Goal: Transaction & Acquisition: Purchase product/service

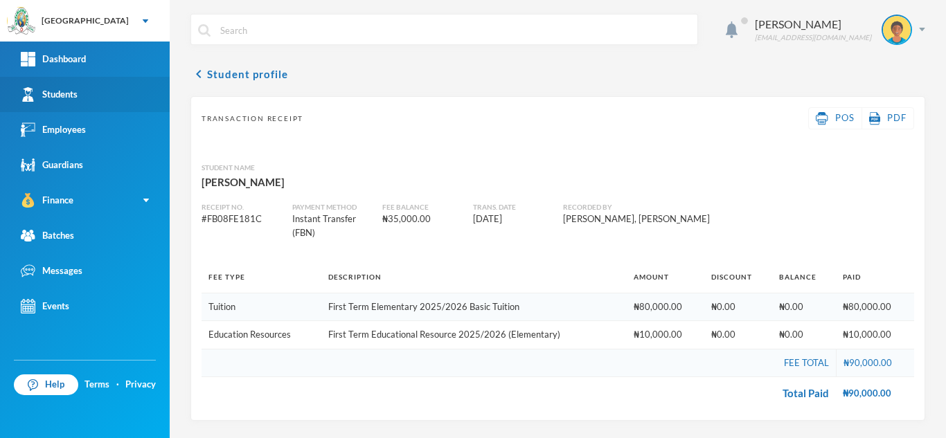
click at [98, 94] on link "Students" at bounding box center [85, 94] width 170 height 35
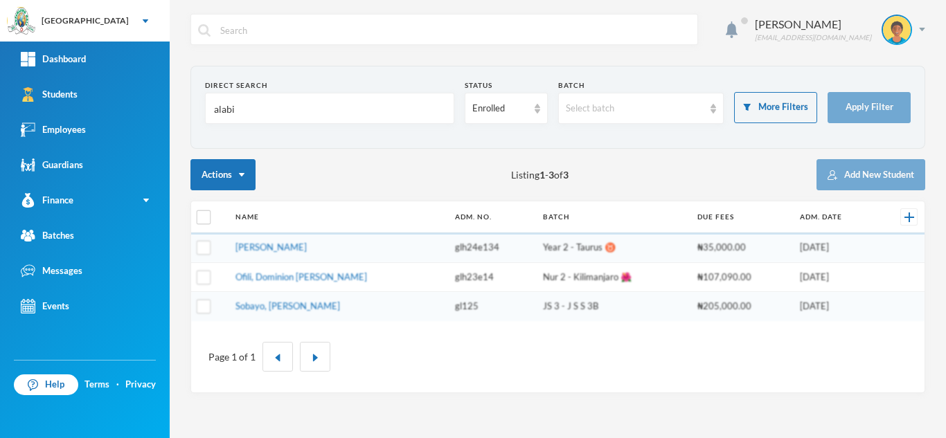
drag, startPoint x: 295, startPoint y: 114, endPoint x: 187, endPoint y: 115, distance: 108.0
click at [187, 115] on div "Aderogba Olumide olumide.aderogba@greenlandhall.org Direct Search alabi Status …" at bounding box center [558, 219] width 776 height 438
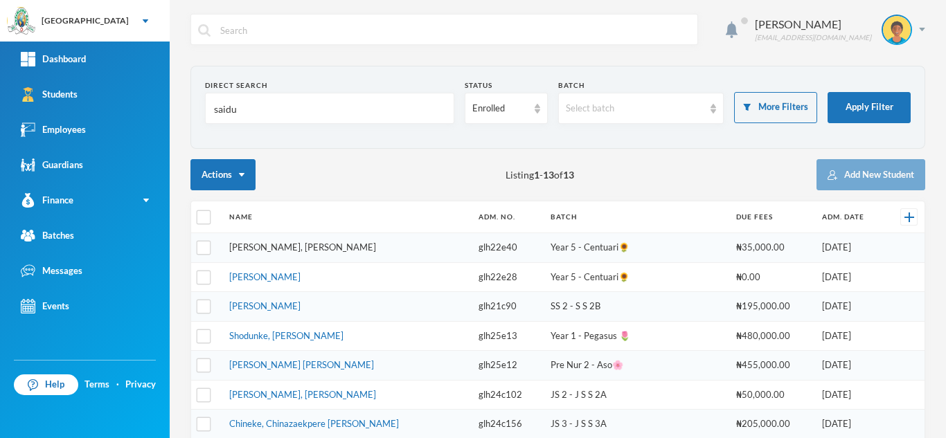
type input "saidu"
click at [300, 247] on link "[PERSON_NAME], [PERSON_NAME]" at bounding box center [302, 247] width 147 height 11
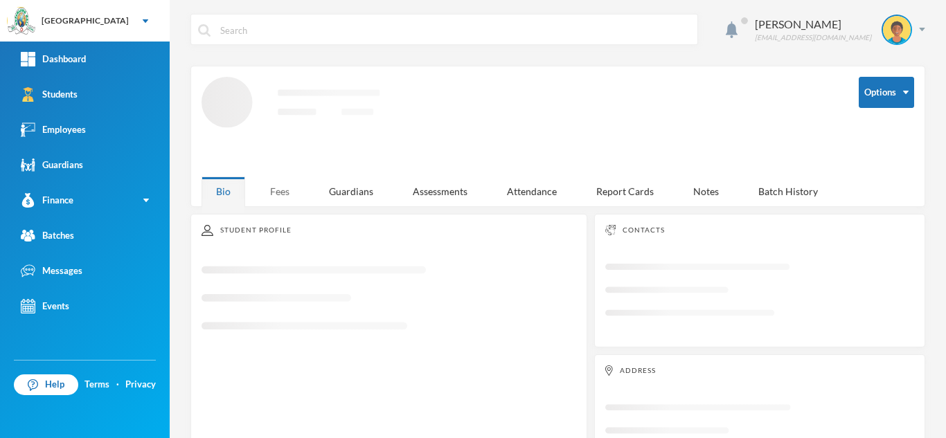
click at [284, 185] on div "Fees" at bounding box center [280, 192] width 48 height 30
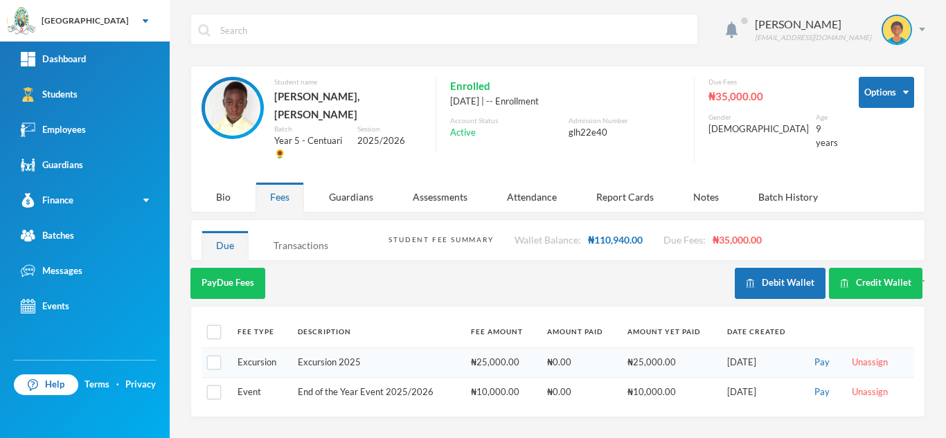
click at [294, 231] on div "Transactions" at bounding box center [301, 246] width 84 height 30
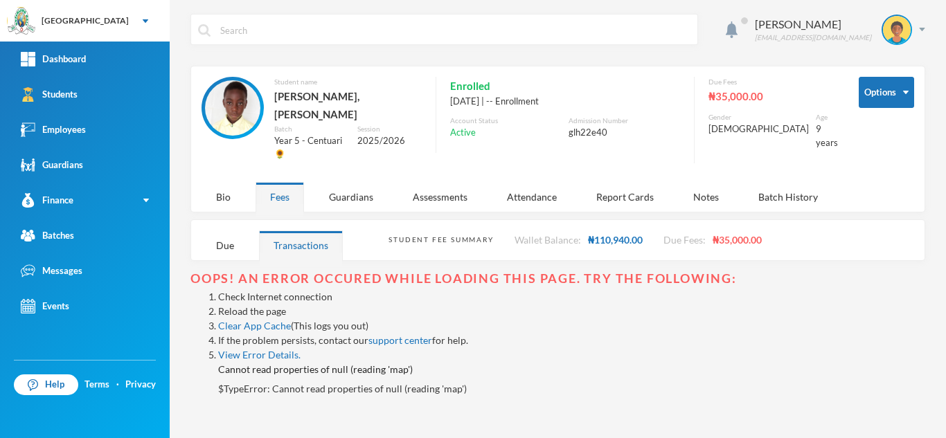
click at [244, 305] on link "Reload the page" at bounding box center [252, 311] width 68 height 12
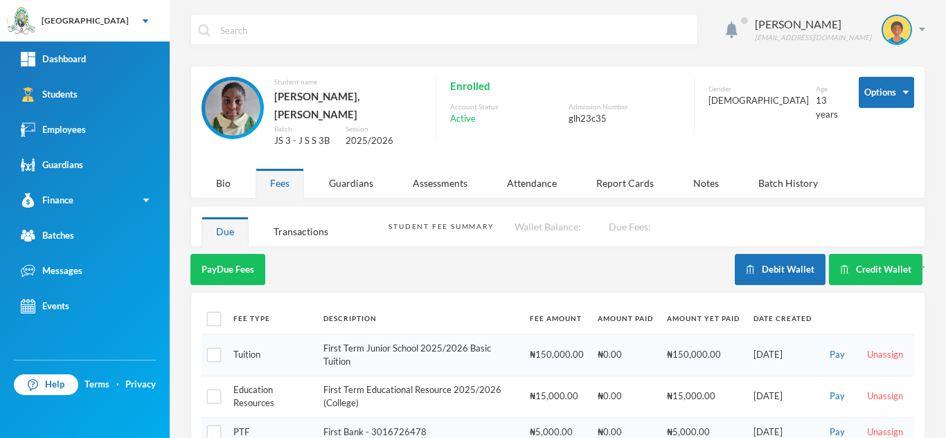
scroll to position [114, 0]
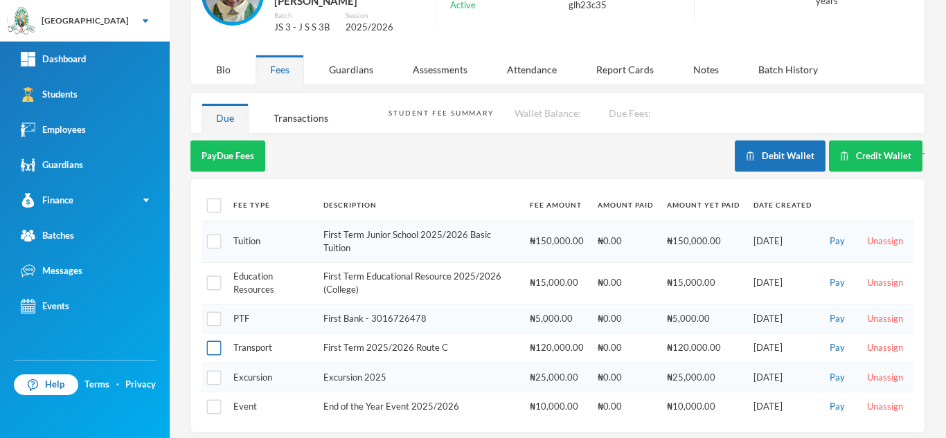
click at [214, 341] on input "checkbox" at bounding box center [214, 348] width 15 height 15
checkbox input "true"
click at [212, 143] on button "Pay Selected (1)" at bounding box center [232, 156] width 85 height 31
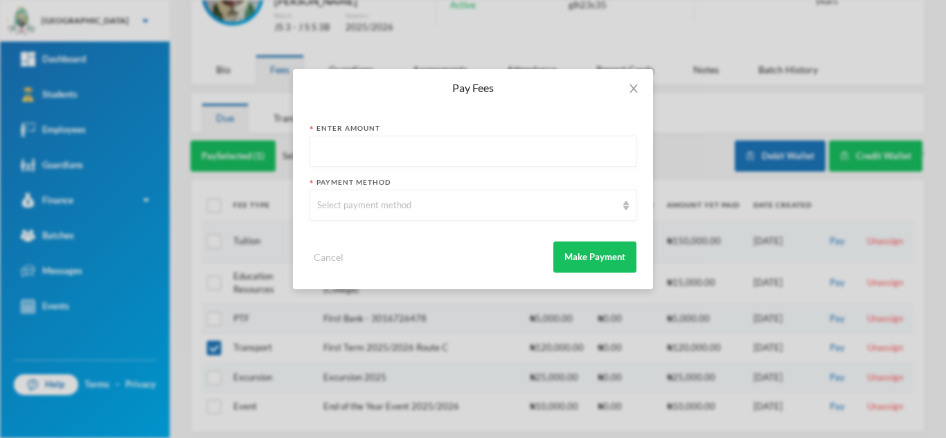
click at [325, 151] on input "text" at bounding box center [473, 151] width 312 height 31
type input "120000"
click at [390, 214] on div "Select payment method" at bounding box center [473, 205] width 327 height 31
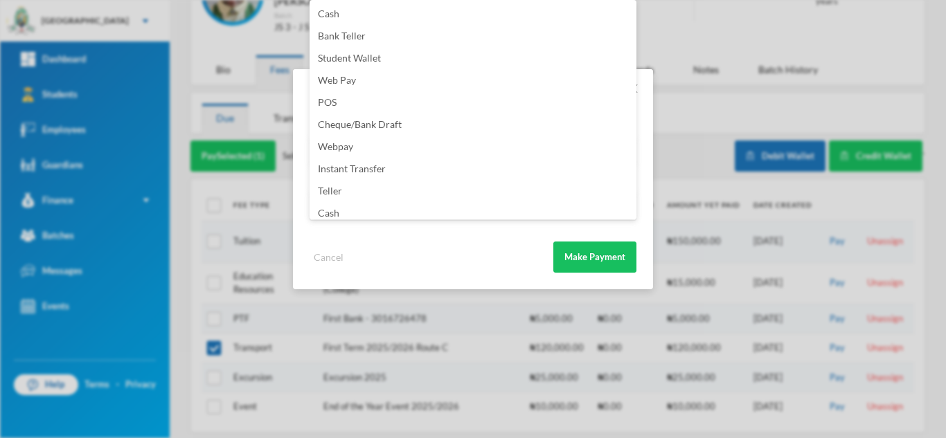
scroll to position [163, 0]
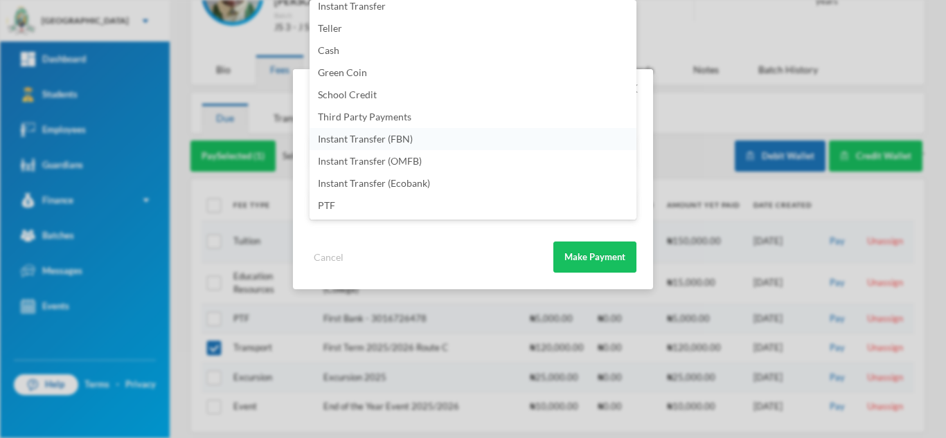
click at [443, 139] on li "Instant Transfer (FBN)" at bounding box center [473, 139] width 327 height 22
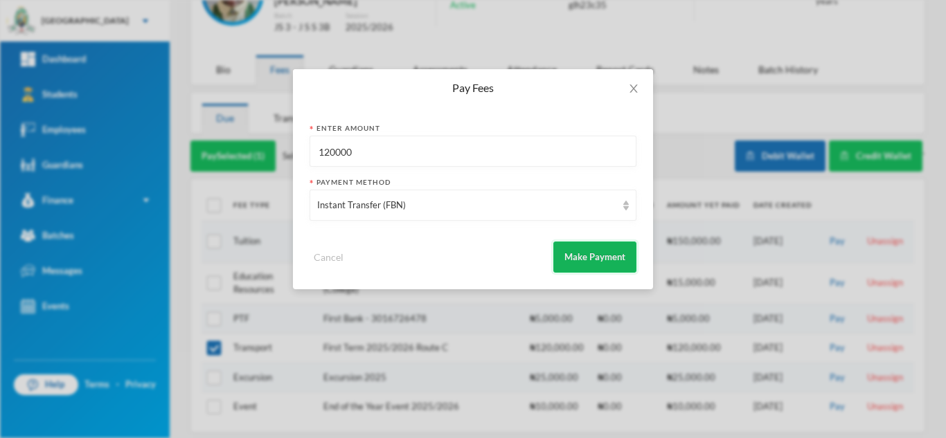
click at [587, 272] on button "Make Payment" at bounding box center [594, 257] width 83 height 31
click at [630, 86] on icon "icon: close" at bounding box center [633, 88] width 11 height 11
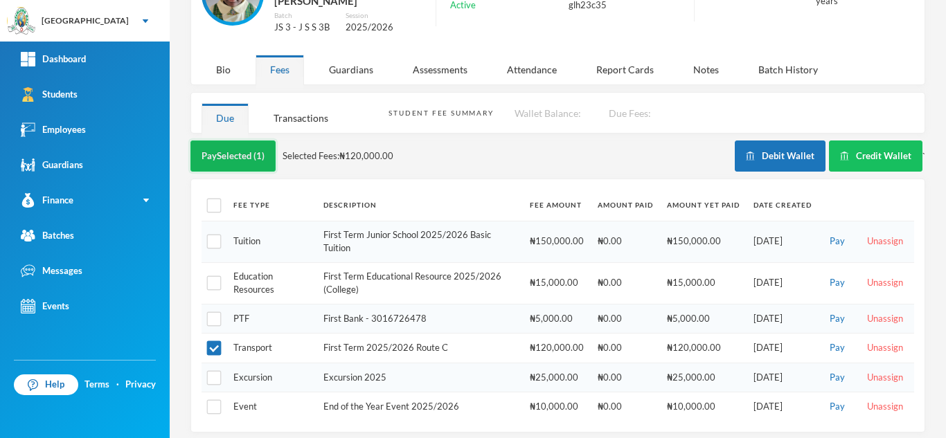
click at [251, 143] on button "Pay Selected (1)" at bounding box center [232, 156] width 85 height 31
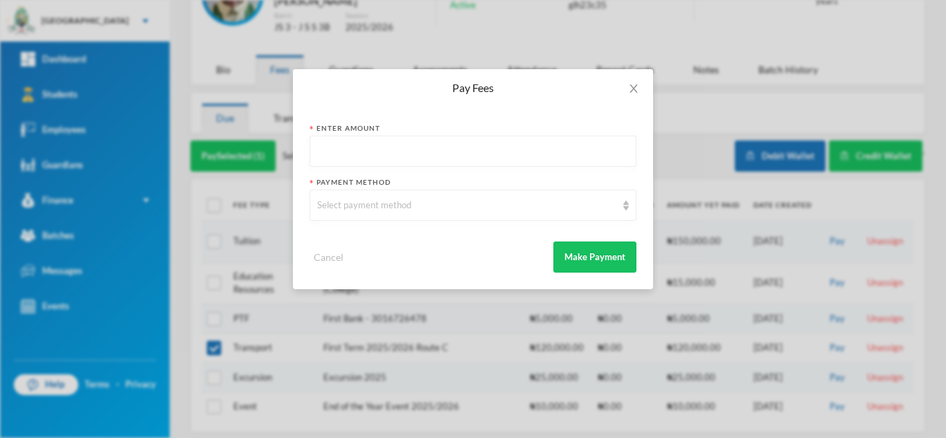
click at [439, 150] on input "text" at bounding box center [473, 151] width 312 height 31
type input "120000"
click at [449, 210] on div "Select payment method" at bounding box center [466, 206] width 299 height 14
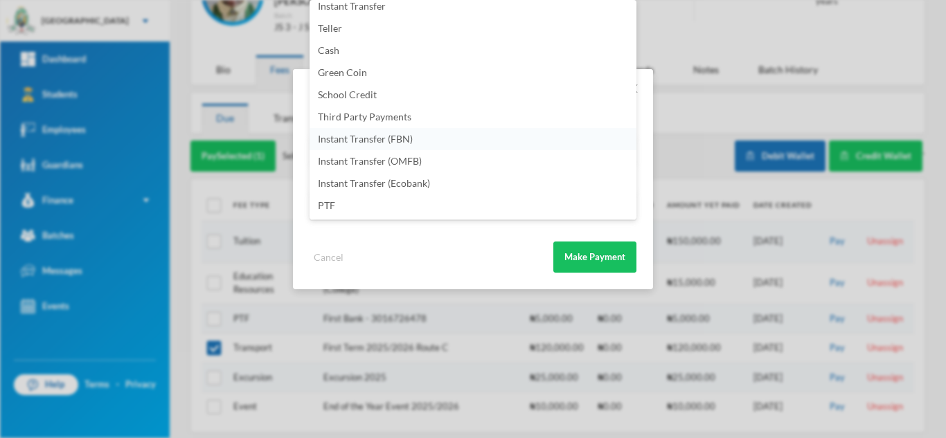
click at [461, 141] on li "Instant Transfer (FBN)" at bounding box center [473, 139] width 327 height 22
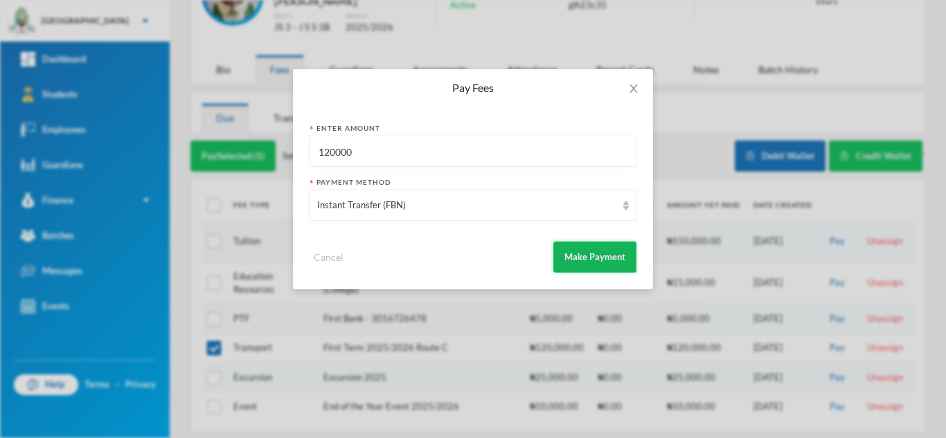
click at [573, 252] on button "Make Payment" at bounding box center [594, 257] width 83 height 31
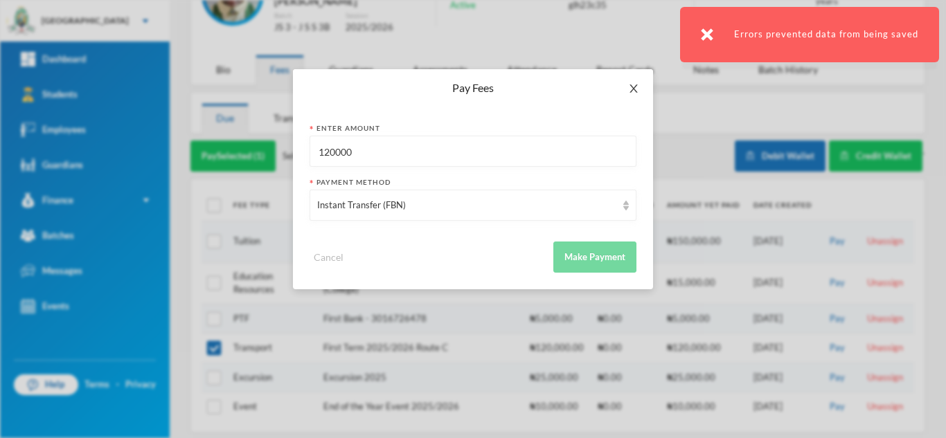
click at [630, 84] on icon "icon: close" at bounding box center [633, 88] width 11 height 11
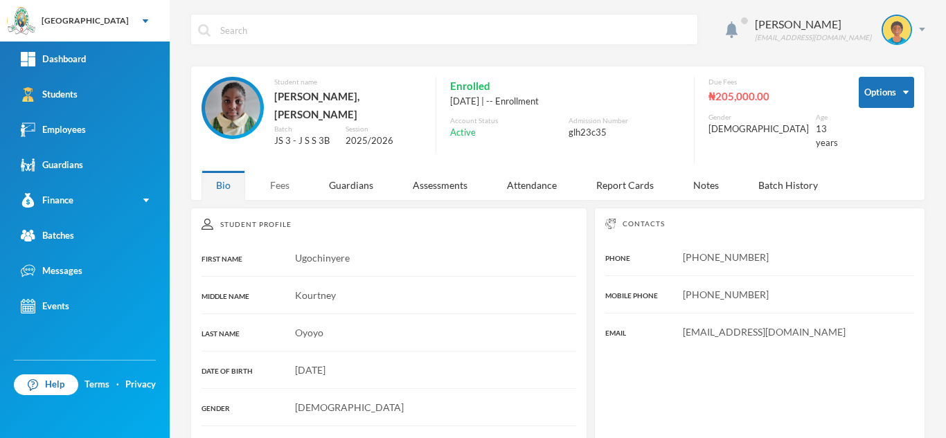
click at [286, 172] on div "Fees" at bounding box center [280, 185] width 48 height 30
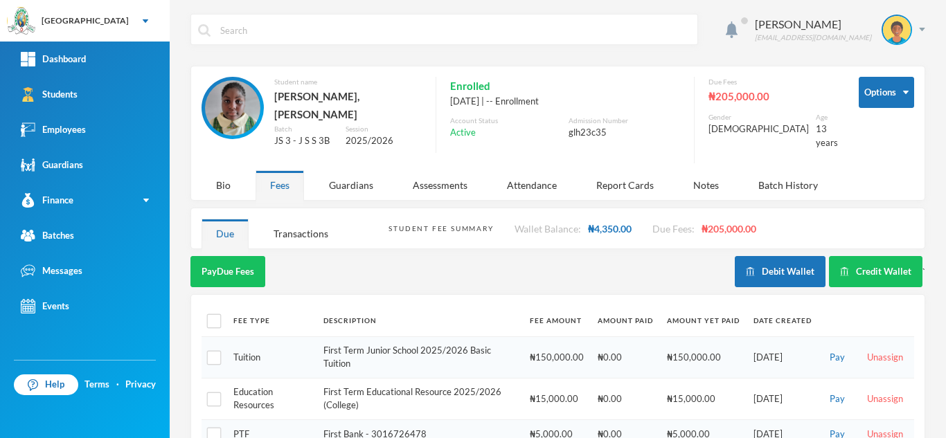
scroll to position [84, 0]
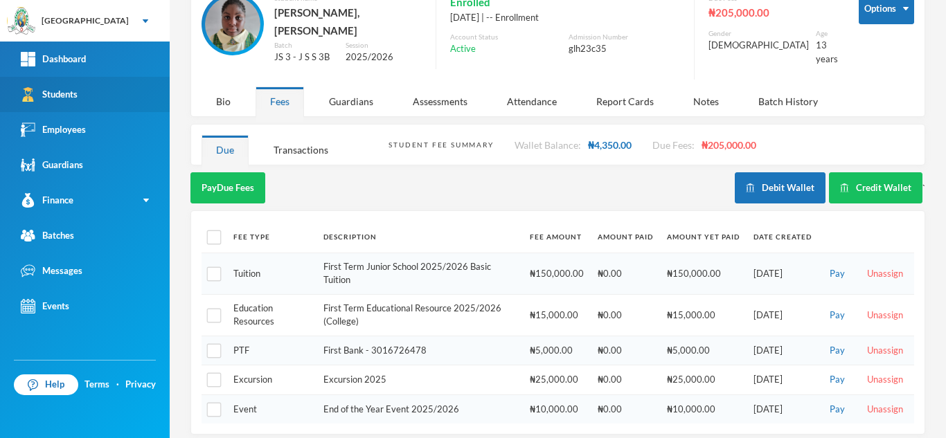
click at [146, 99] on link "Students" at bounding box center [85, 94] width 170 height 35
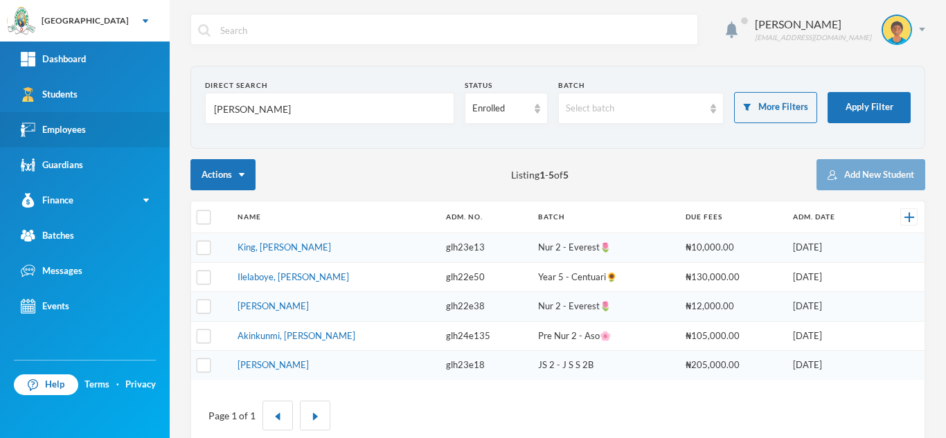
drag, startPoint x: 279, startPoint y: 112, endPoint x: 32, endPoint y: 132, distance: 248.1
click at [32, 132] on div "Greenland Hall Your Bluebic Account Greenland Hall Add a New School Dashboard S…" at bounding box center [473, 219] width 946 height 438
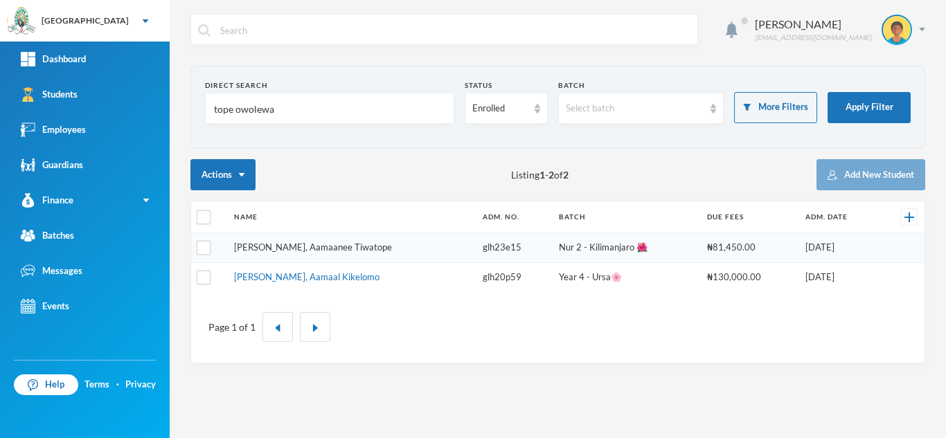
type input "tope owolewa"
click at [303, 283] on td "Tope-owolewa, Aamaal Kikelomo" at bounding box center [351, 276] width 249 height 29
click at [304, 277] on link "Tope-owolewa, Aamaal Kikelomo" at bounding box center [306, 276] width 145 height 11
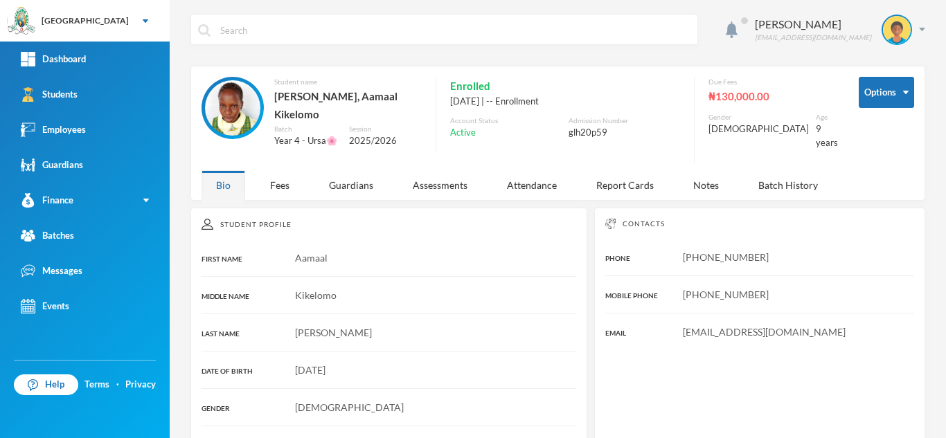
drag, startPoint x: 274, startPoint y: 181, endPoint x: 555, endPoint y: 227, distance: 285.0
click at [555, 227] on div "Student Profile" at bounding box center [389, 224] width 375 height 11
click at [288, 175] on div "Fees" at bounding box center [280, 185] width 48 height 30
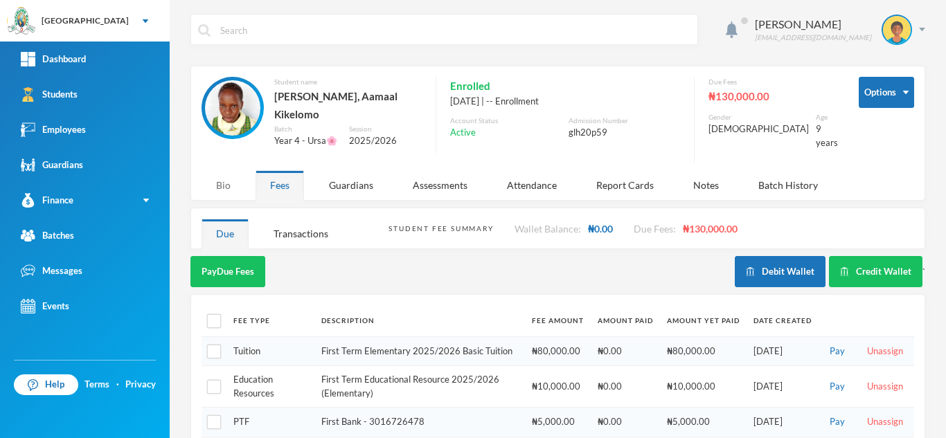
click at [213, 186] on div "Bio" at bounding box center [224, 185] width 44 height 30
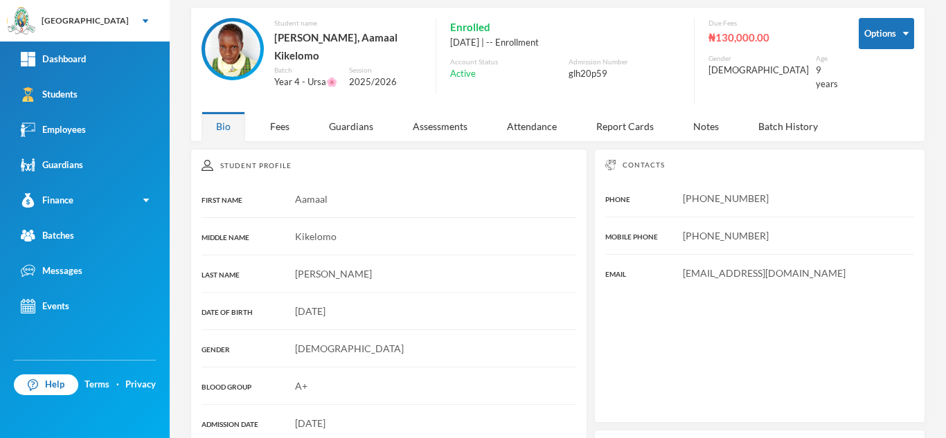
scroll to position [61, 0]
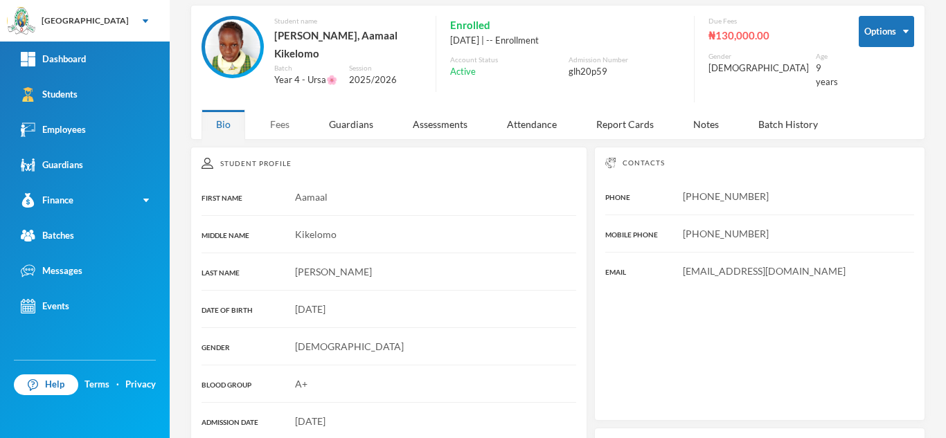
click at [257, 118] on div "Fees" at bounding box center [280, 124] width 48 height 30
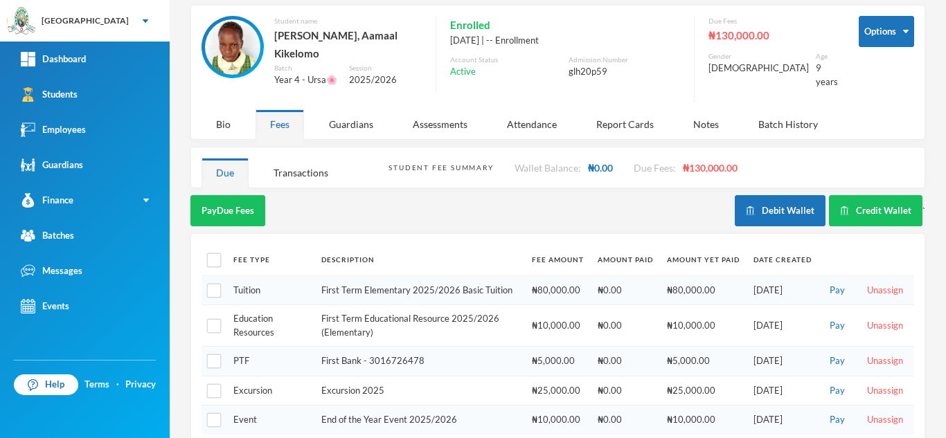
scroll to position [80, 0]
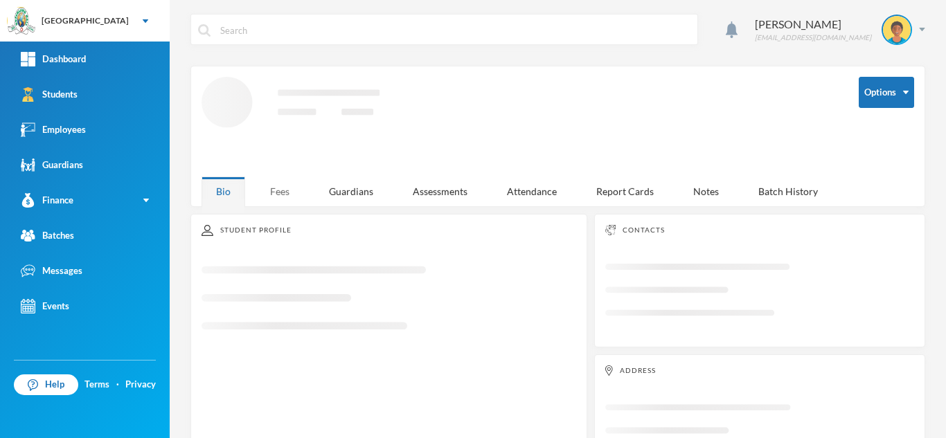
click at [287, 184] on div "Fees" at bounding box center [280, 192] width 48 height 30
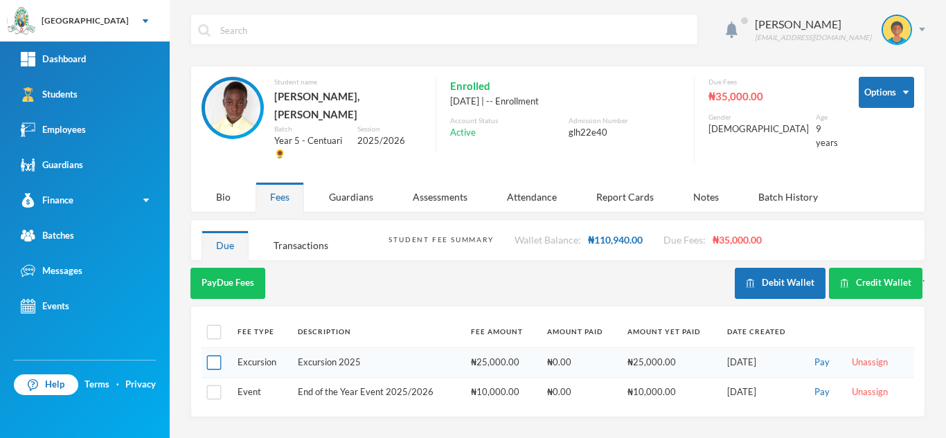
click at [215, 356] on input "checkbox" at bounding box center [214, 363] width 15 height 15
checkbox input "true"
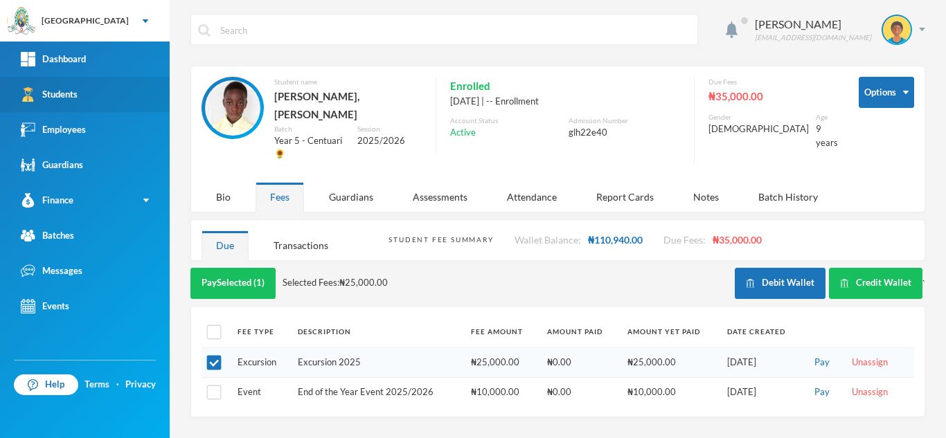
click at [117, 101] on link "Students" at bounding box center [85, 94] width 170 height 35
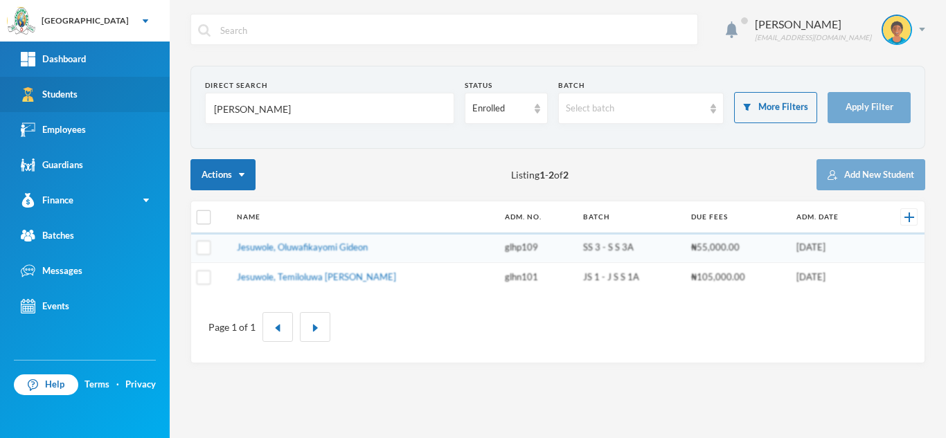
drag, startPoint x: 251, startPoint y: 108, endPoint x: 130, endPoint y: 105, distance: 121.9
click at [130, 105] on div "Greenland Hall Your Bluebic Account Greenland Hall Add a New School Dashboard S…" at bounding box center [473, 219] width 946 height 438
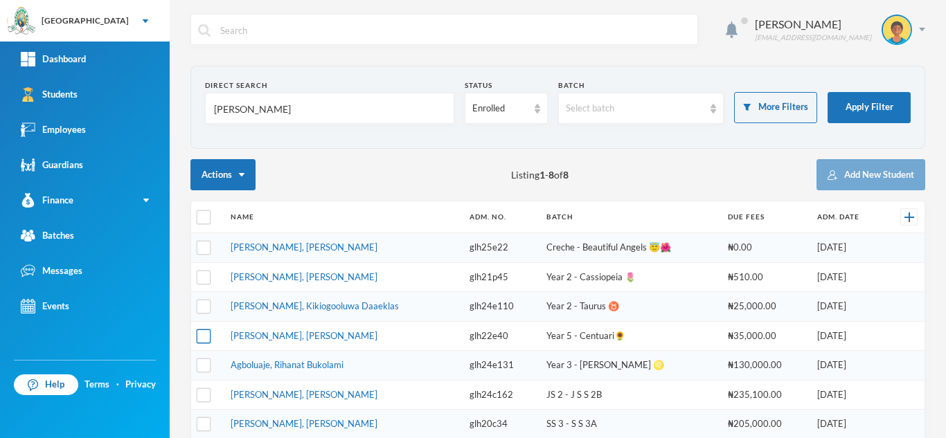
type input "yusuf"
click at [204, 339] on input "checkbox" at bounding box center [204, 336] width 15 height 15
checkbox input "true"
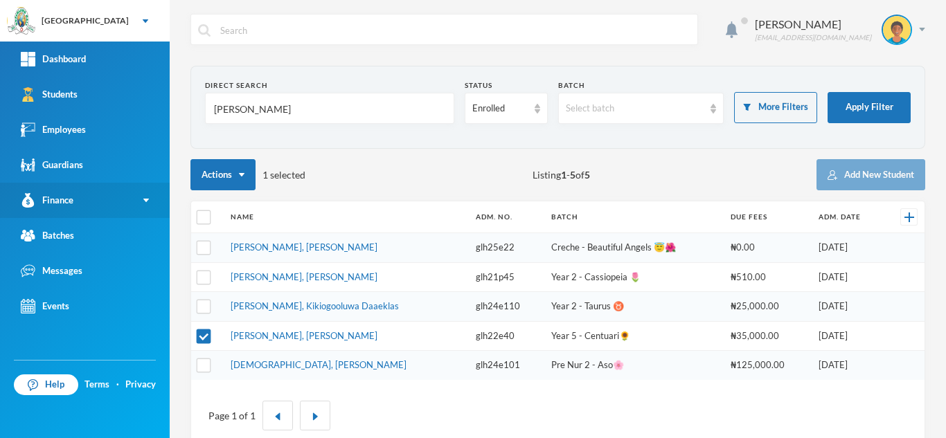
click at [144, 202] on img at bounding box center [146, 200] width 6 height 3
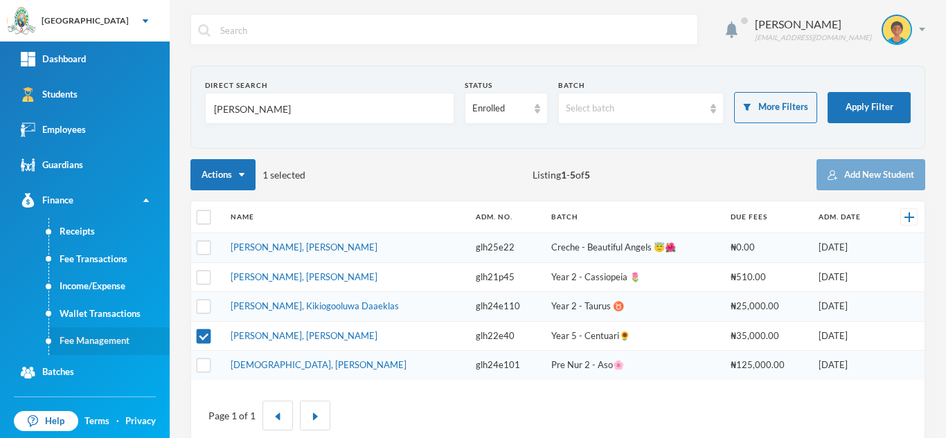
click at [96, 341] on link "Fee Management" at bounding box center [109, 342] width 121 height 28
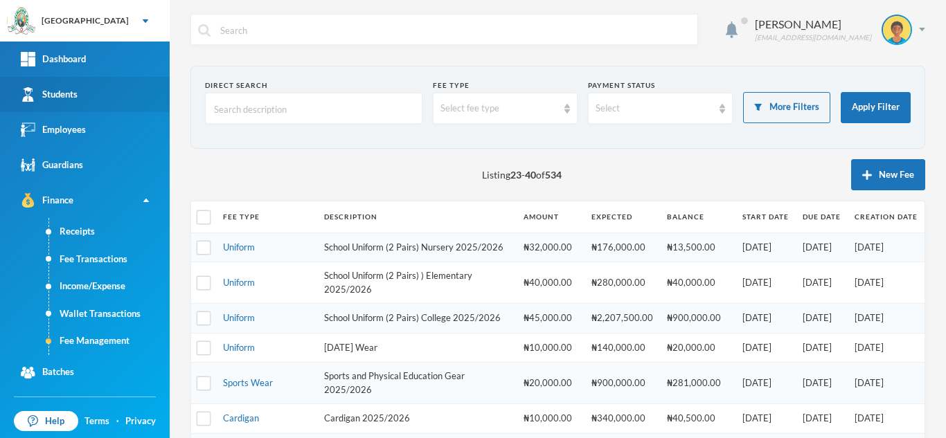
click at [79, 96] on link "Students" at bounding box center [85, 94] width 170 height 35
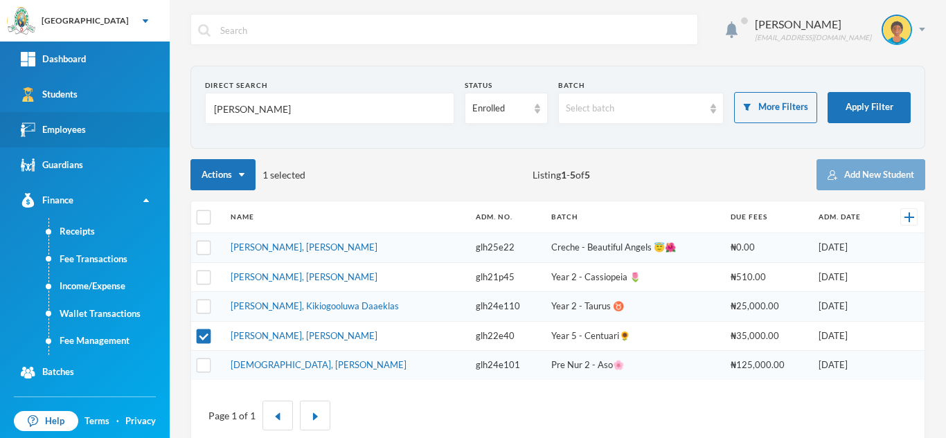
drag, startPoint x: 247, startPoint y: 113, endPoint x: 127, endPoint y: 114, distance: 120.5
click at [127, 114] on div "Greenland Hall Your Bluebic Account Greenland Hall Add a New School Dashboard S…" at bounding box center [473, 219] width 946 height 438
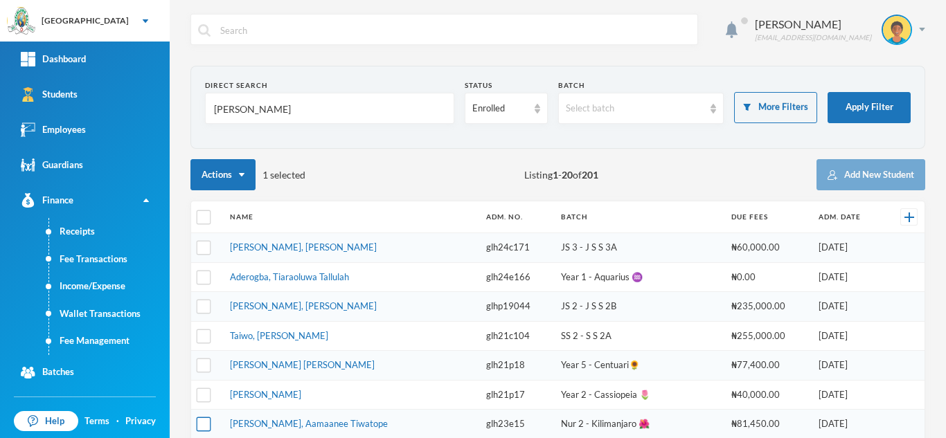
type input "[PERSON_NAME]"
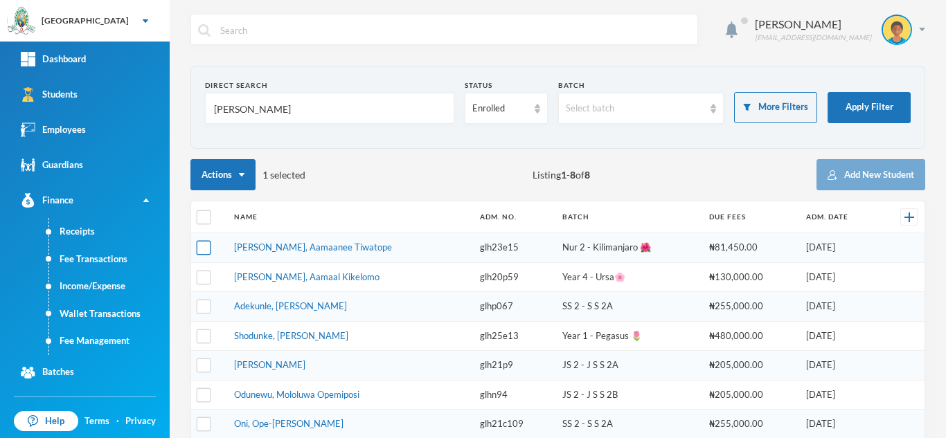
click at [205, 246] on input "checkbox" at bounding box center [204, 248] width 15 height 15
checkbox input "true"
click at [205, 275] on input "checkbox" at bounding box center [204, 277] width 15 height 15
checkbox input "true"
click at [112, 340] on link "Fee Management" at bounding box center [109, 342] width 121 height 28
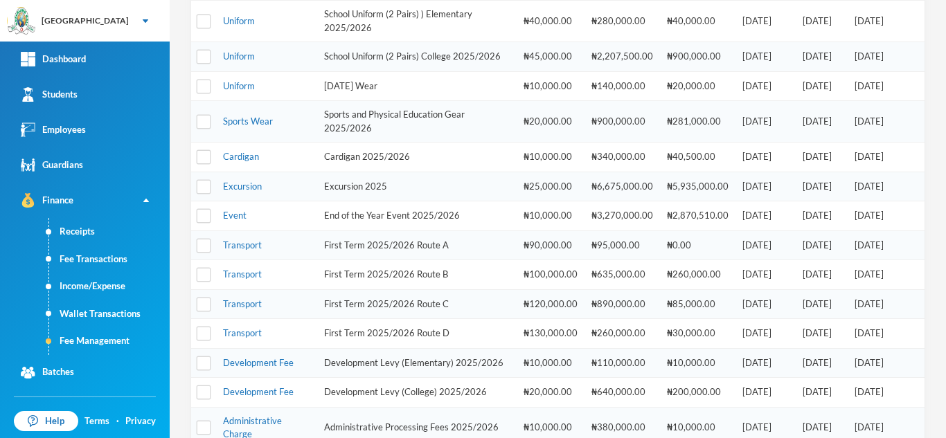
scroll to position [470, 0]
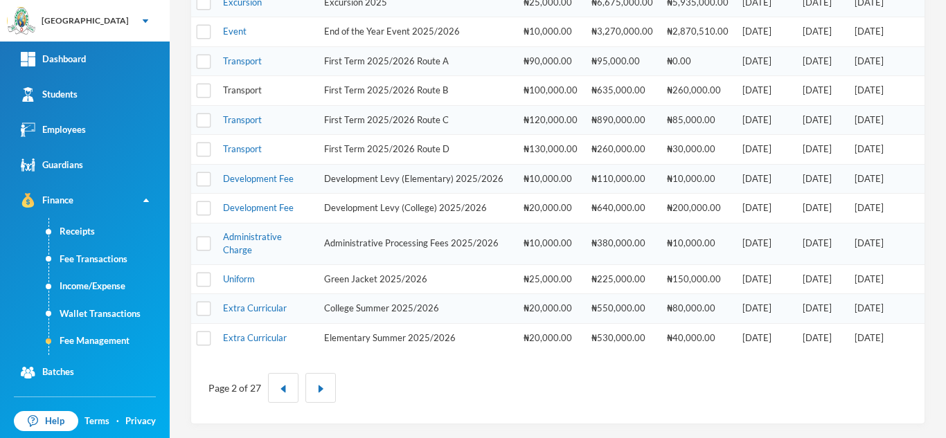
click at [247, 91] on link "Transport" at bounding box center [242, 89] width 39 height 11
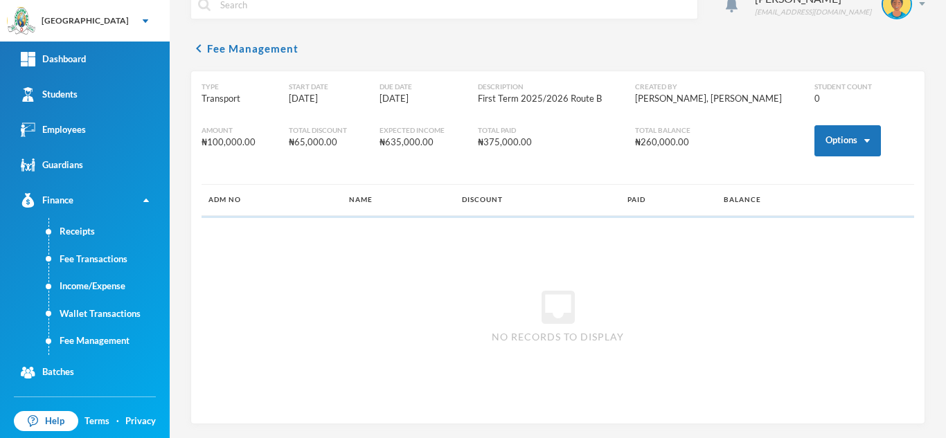
scroll to position [26, 0]
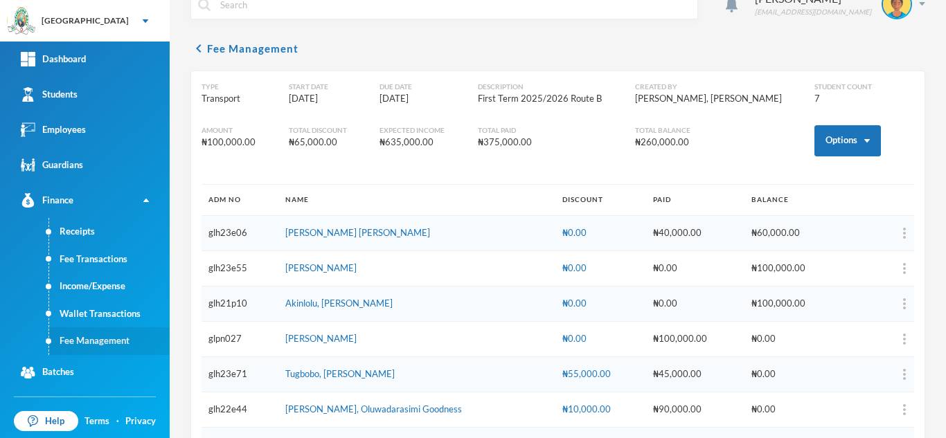
click at [90, 334] on link "Fee Management" at bounding box center [109, 342] width 121 height 28
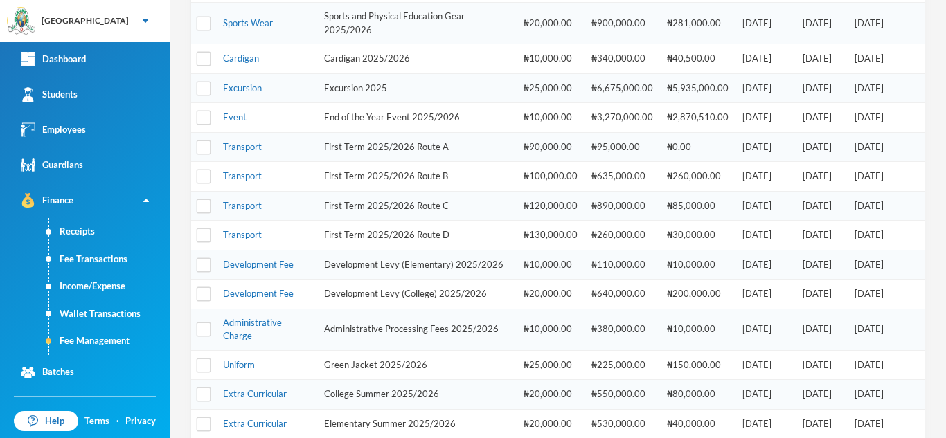
scroll to position [359, 0]
click at [237, 154] on link "Transport" at bounding box center [242, 148] width 39 height 11
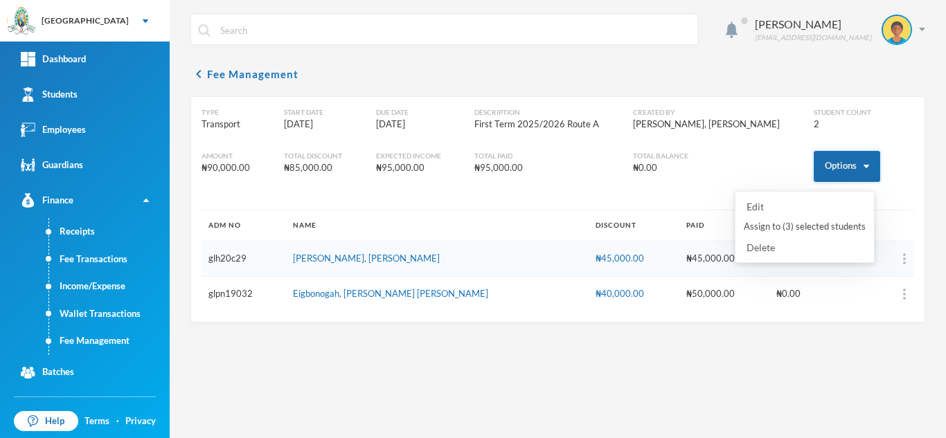
click at [815, 172] on button "Options" at bounding box center [847, 166] width 66 height 31
click at [791, 222] on button "Assign to ( 3 ) selected students" at bounding box center [804, 227] width 125 height 25
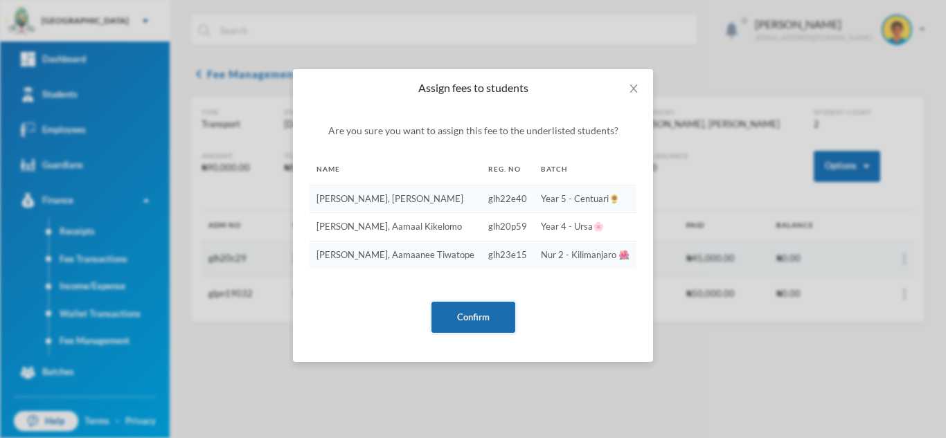
click at [480, 318] on button "Confirm" at bounding box center [473, 317] width 84 height 31
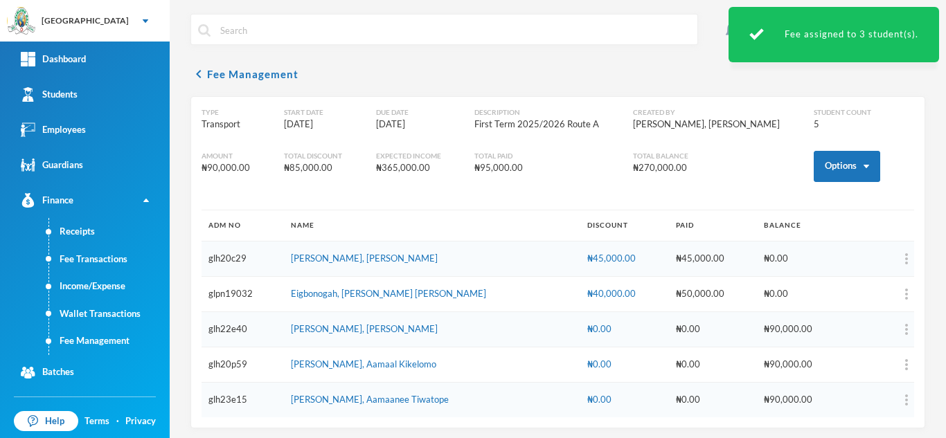
scroll to position [4, 0]
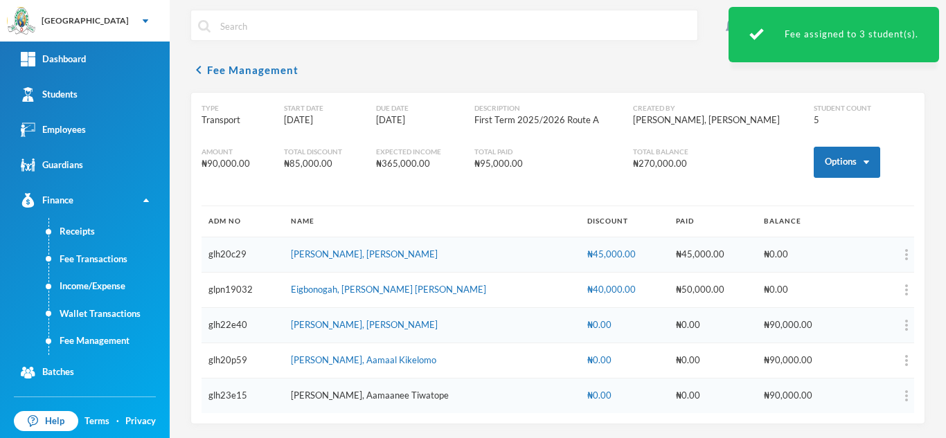
click at [348, 399] on link "Tope-owolewa, Aamaanee Tiwatope" at bounding box center [370, 395] width 158 height 11
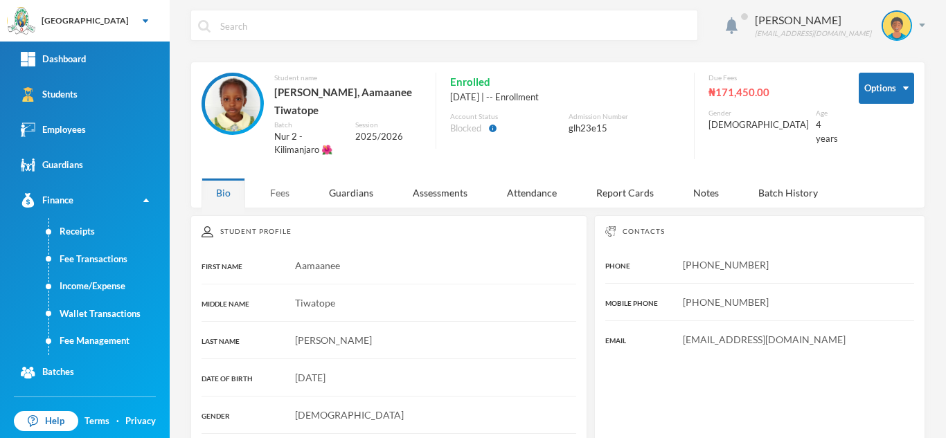
click at [278, 190] on div "Fees" at bounding box center [280, 193] width 48 height 30
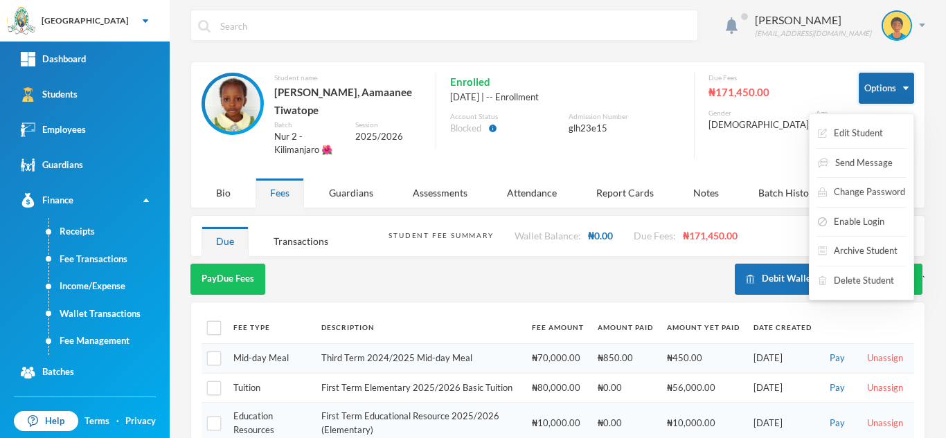
click at [884, 92] on button "Options" at bounding box center [886, 88] width 55 height 31
click at [884, 81] on button "Options" at bounding box center [886, 88] width 55 height 31
click at [841, 219] on button "Enable Login" at bounding box center [842, 222] width 69 height 25
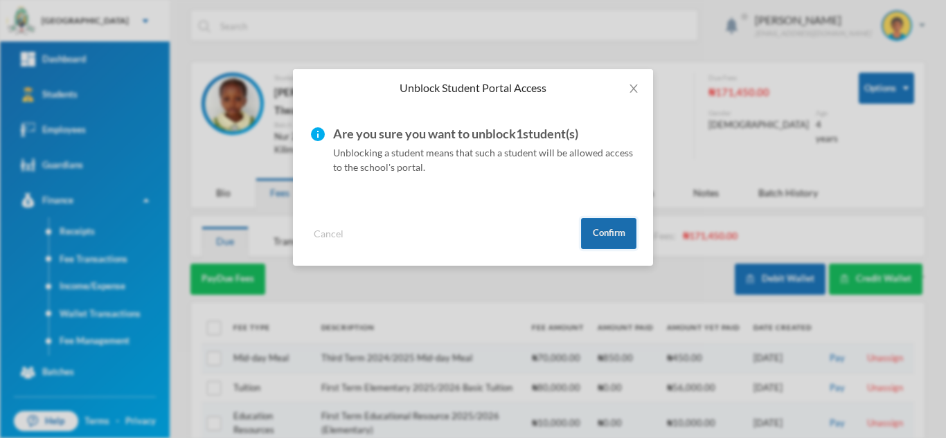
click at [603, 227] on button "Confirm" at bounding box center [608, 233] width 55 height 31
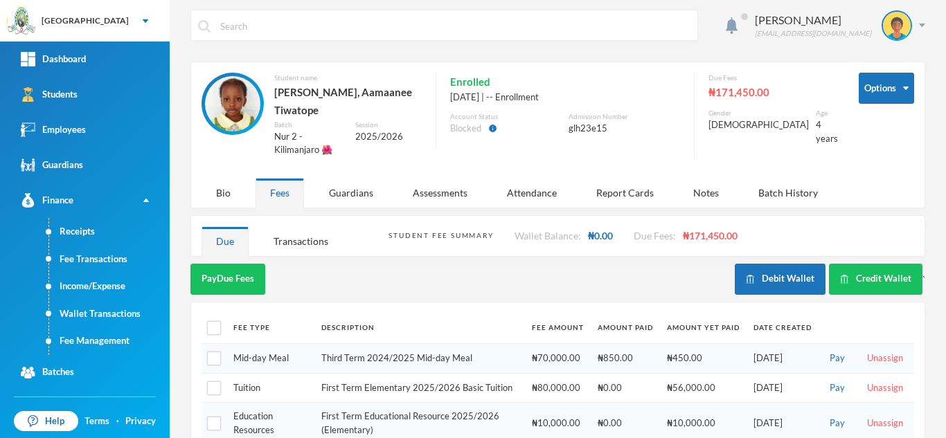
scroll to position [123, 0]
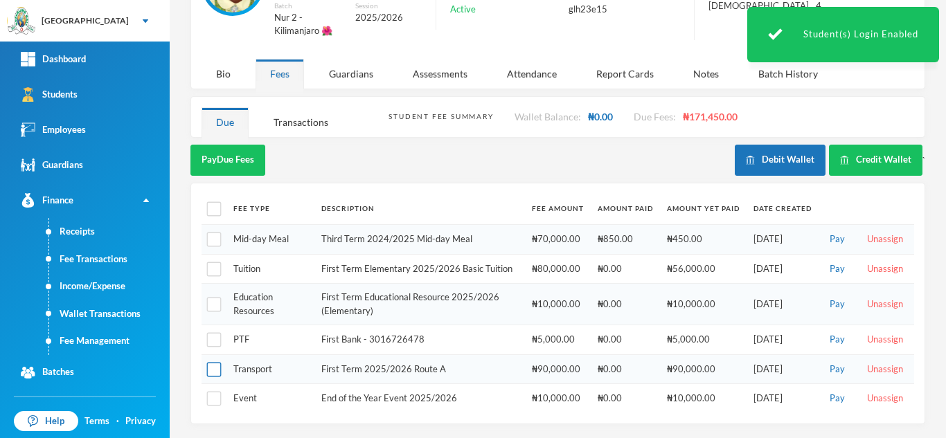
click at [215, 371] on input "checkbox" at bounding box center [214, 369] width 15 height 15
checkbox input "true"
click at [224, 154] on button "Pay Selected (1)" at bounding box center [232, 160] width 85 height 31
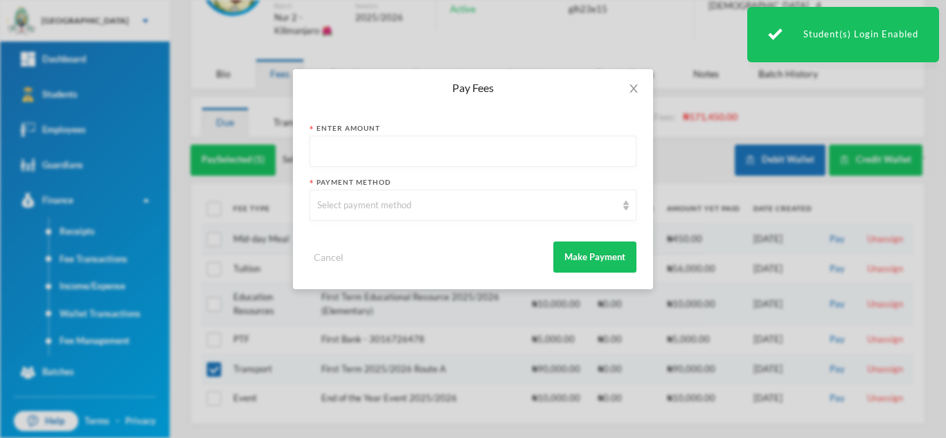
click at [336, 159] on input "text" at bounding box center [473, 151] width 312 height 31
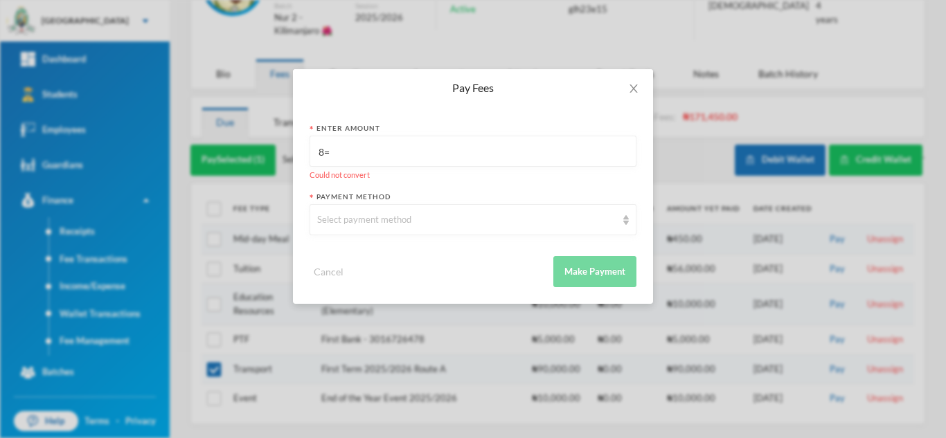
type input "8"
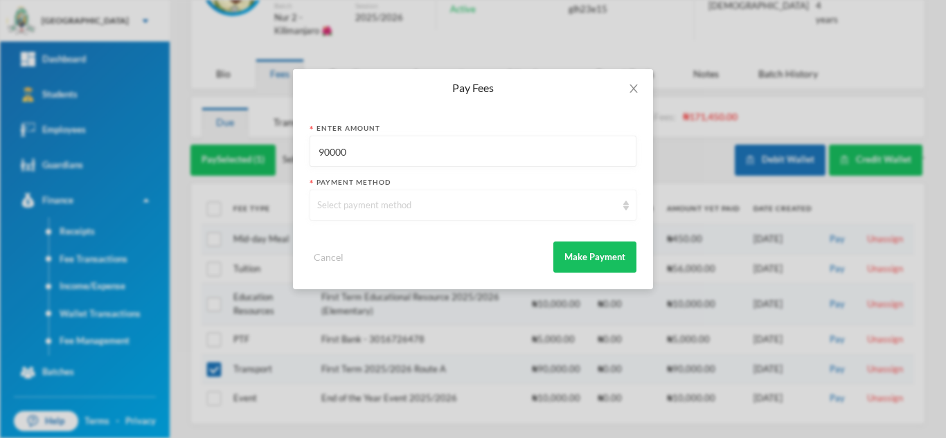
type input "90000"
click at [343, 215] on div "Select payment method" at bounding box center [473, 205] width 327 height 31
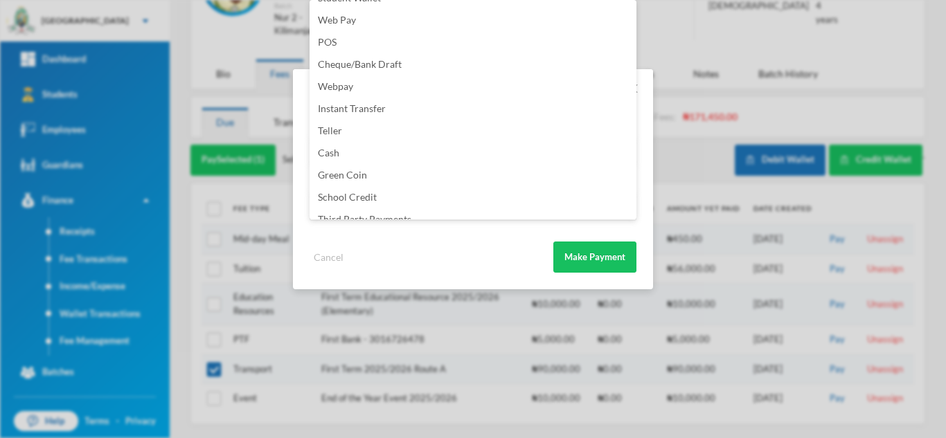
scroll to position [163, 0]
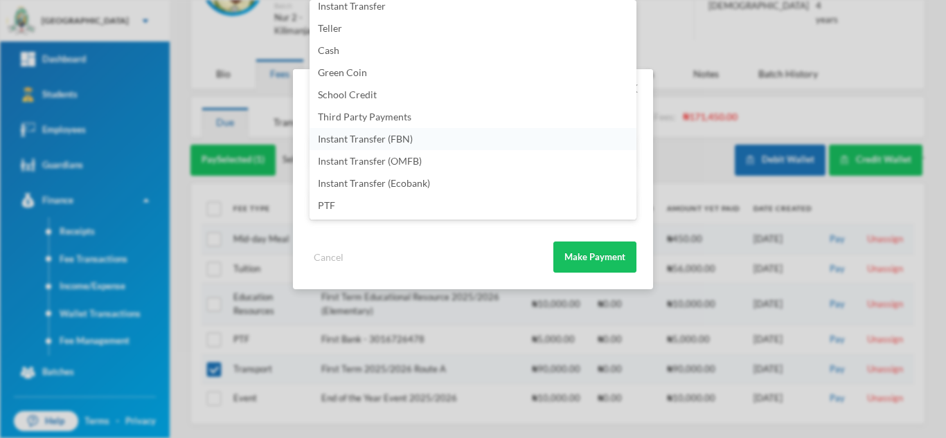
click at [421, 136] on li "Instant Transfer (FBN)" at bounding box center [473, 139] width 327 height 22
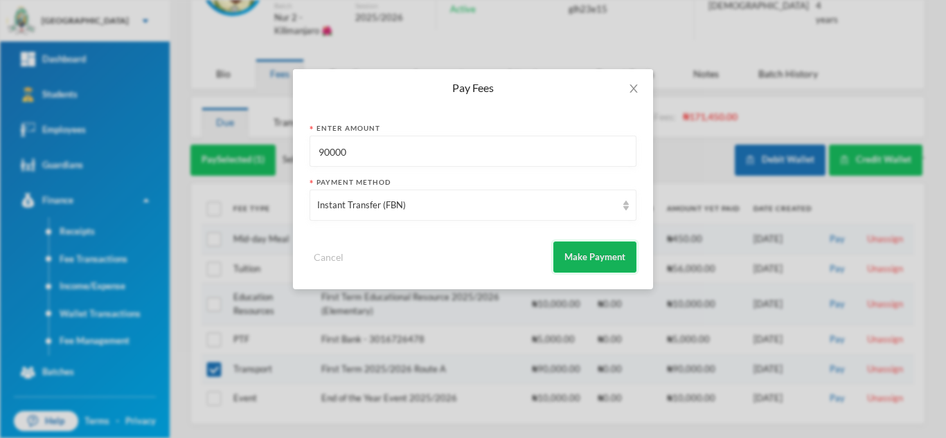
click at [576, 258] on button "Make Payment" at bounding box center [594, 257] width 83 height 31
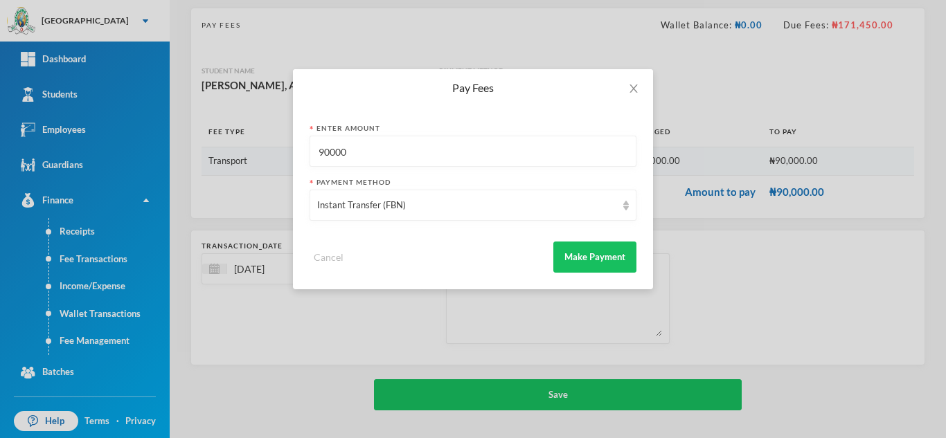
scroll to position [89, 0]
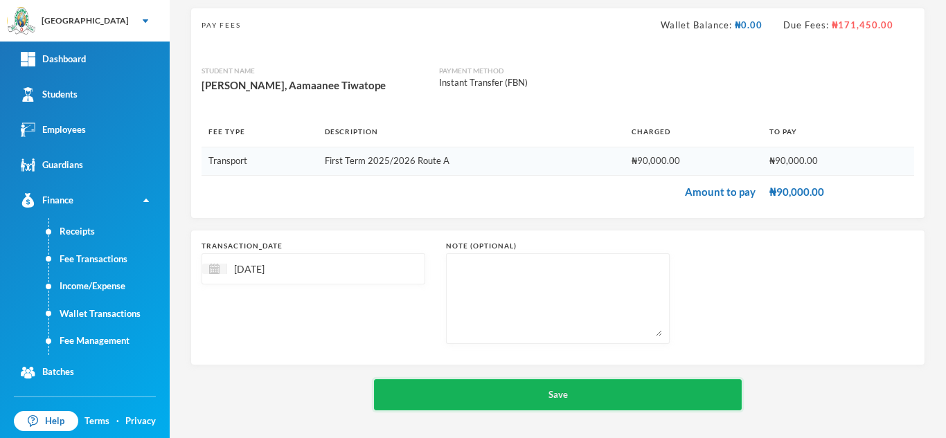
click at [511, 384] on button "Save" at bounding box center [558, 395] width 368 height 31
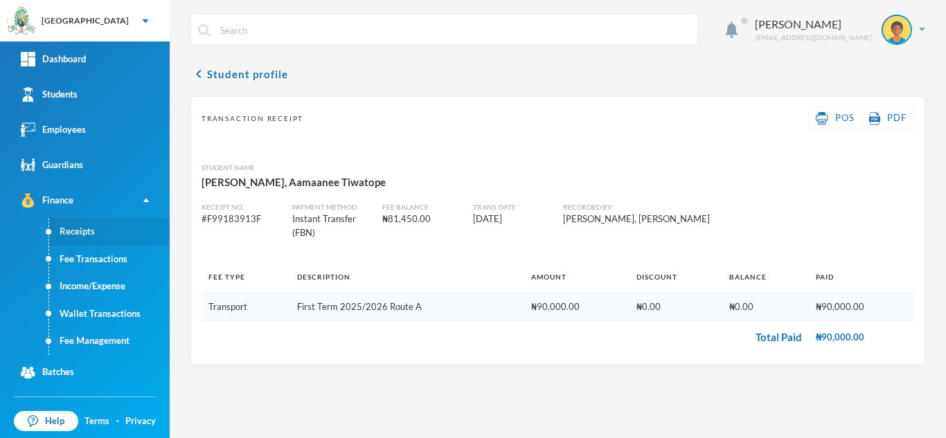
click at [102, 237] on link "Receipts" at bounding box center [109, 232] width 121 height 28
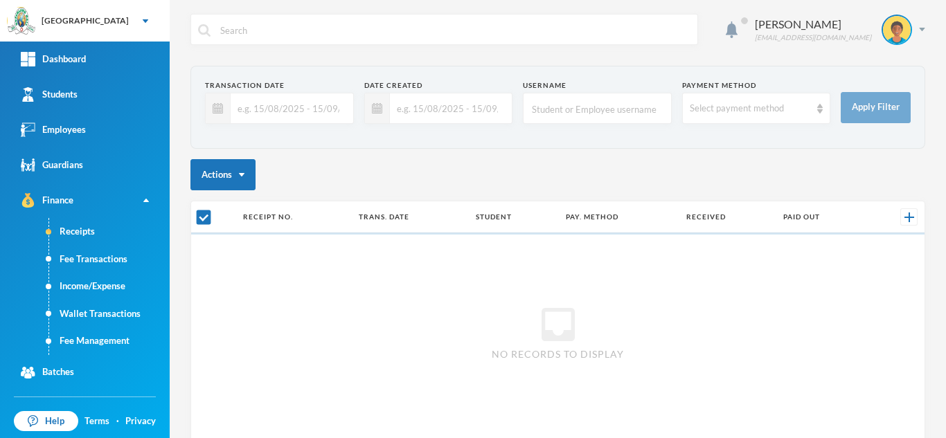
checkbox input "false"
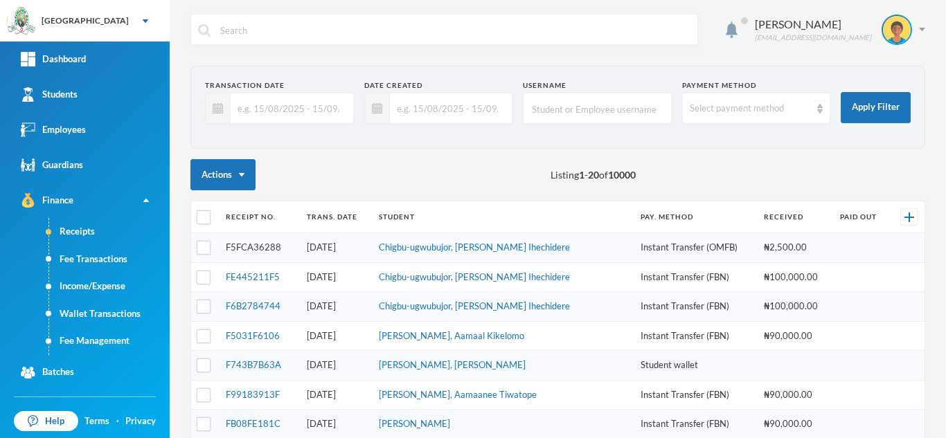
click at [261, 245] on link "F5FCA36288" at bounding box center [253, 247] width 55 height 11
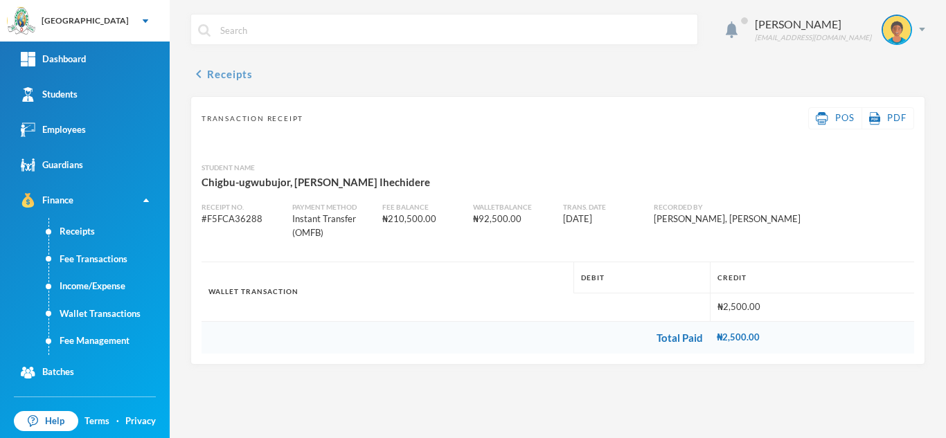
click at [229, 74] on button "chevron_left Receipts" at bounding box center [221, 74] width 62 height 17
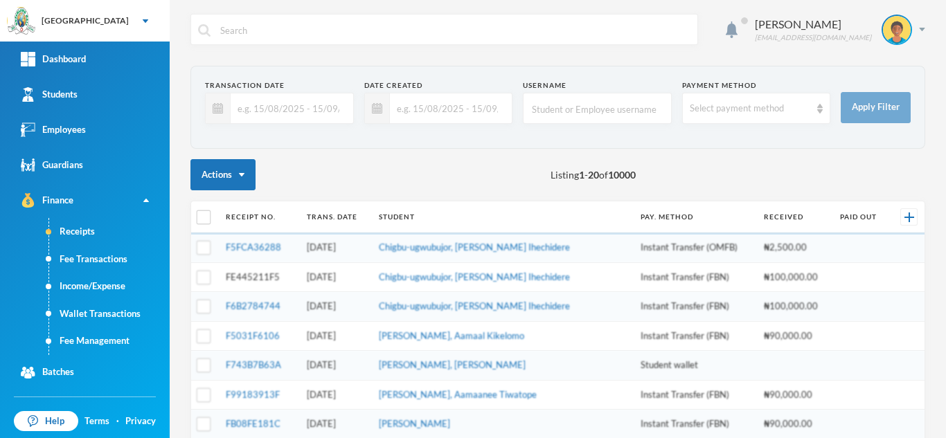
click at [256, 280] on link "FE445211F5" at bounding box center [253, 276] width 54 height 11
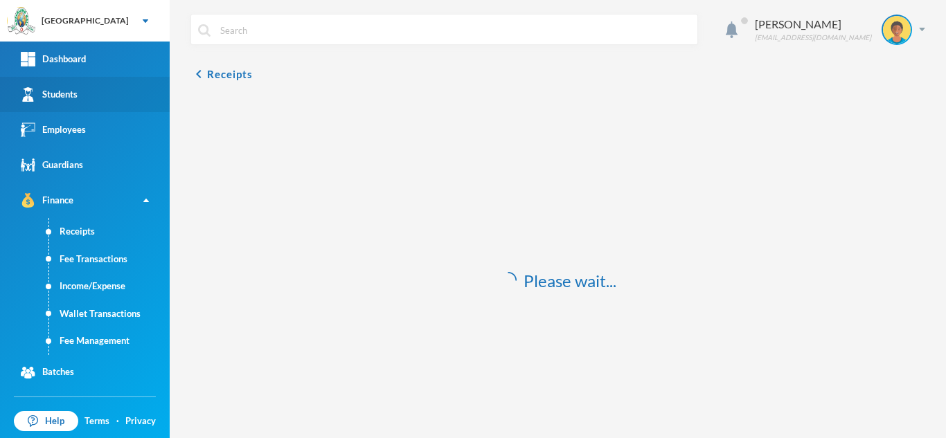
click at [114, 92] on link "Students" at bounding box center [85, 94] width 170 height 35
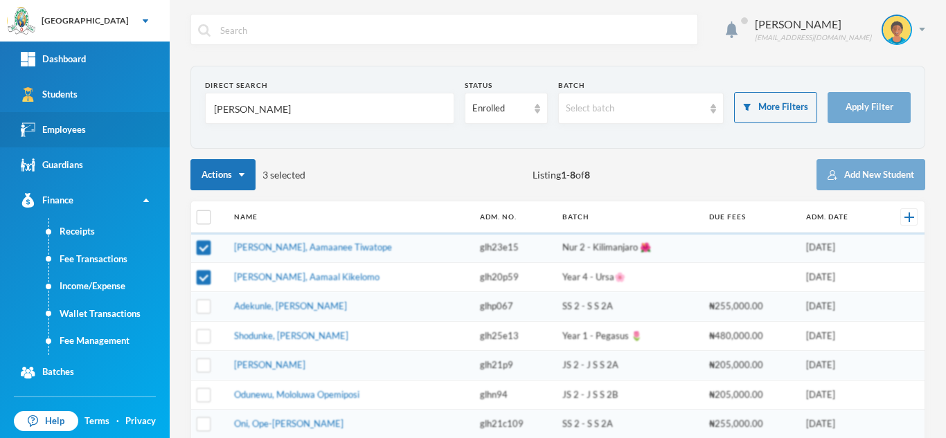
drag, startPoint x: 246, startPoint y: 112, endPoint x: 58, endPoint y: 116, distance: 187.7
click at [58, 116] on div "Greenland Hall Your Bluebic Account Greenland Hall Add a New School Dashboard S…" at bounding box center [473, 219] width 946 height 438
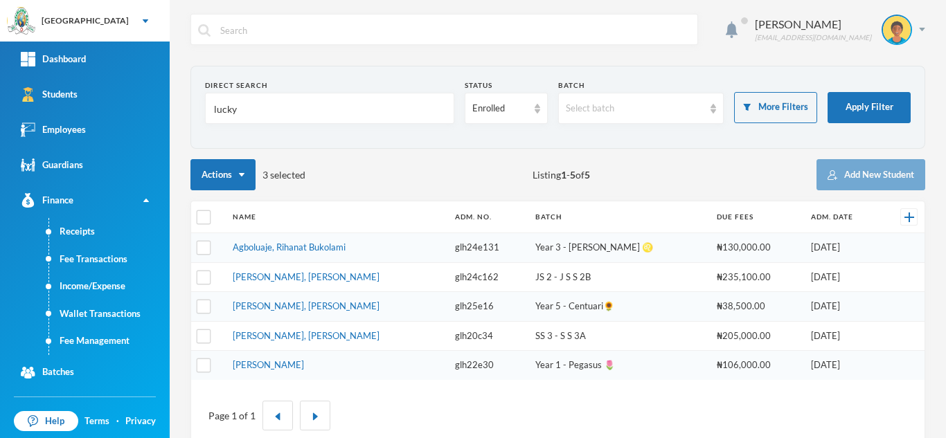
click at [382, 199] on div "Direct Search lucky Status Enrolled Batch Select batch More Filters Apply Filte…" at bounding box center [557, 259] width 735 height 386
drag, startPoint x: 249, startPoint y: 108, endPoint x: 150, endPoint y: 91, distance: 100.4
click at [150, 91] on div "Greenland Hall Your Bluebic Account Greenland Hall Add a New School Dashboard S…" at bounding box center [473, 219] width 946 height 438
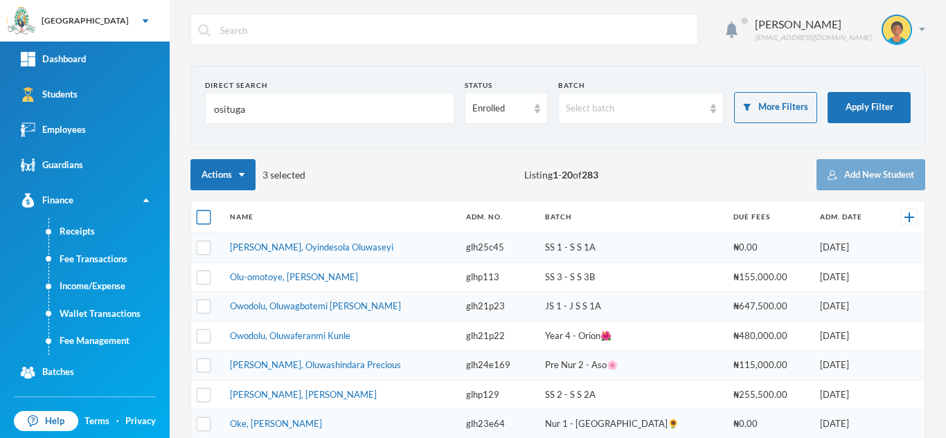
type input "osituga"
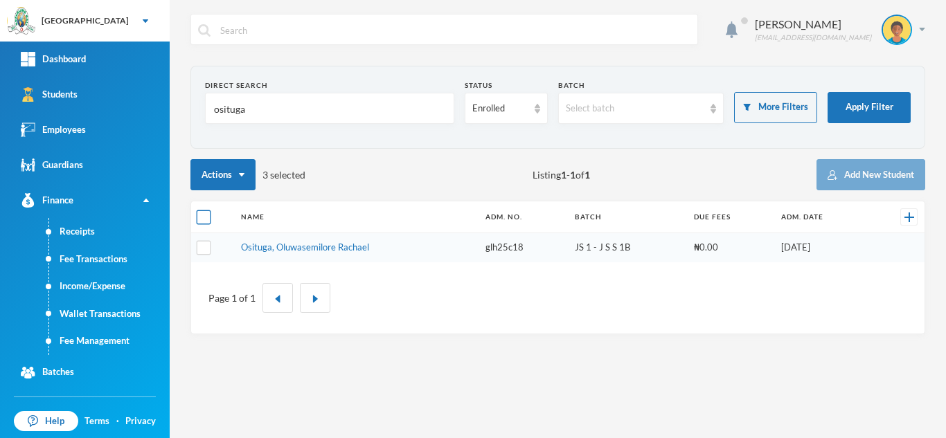
click at [205, 217] on input "checkbox" at bounding box center [204, 218] width 15 height 15
checkbox input "true"
click at [205, 217] on input "checkbox" at bounding box center [204, 218] width 15 height 15
checkbox input "false"
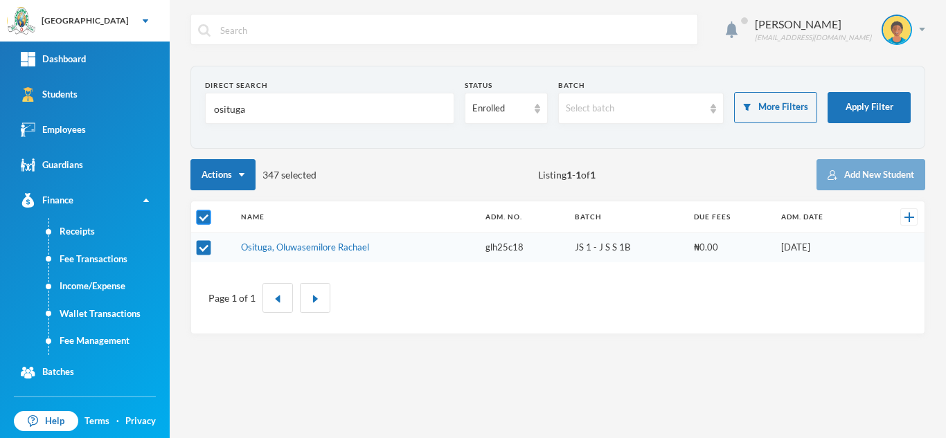
checkbox input "false"
click at [205, 250] on tbody "Osituga, Oluwasemilore Rachael glh25c18 JS 1 - J S S 1B ₦0.00 01/08/2025" at bounding box center [557, 247] width 733 height 29
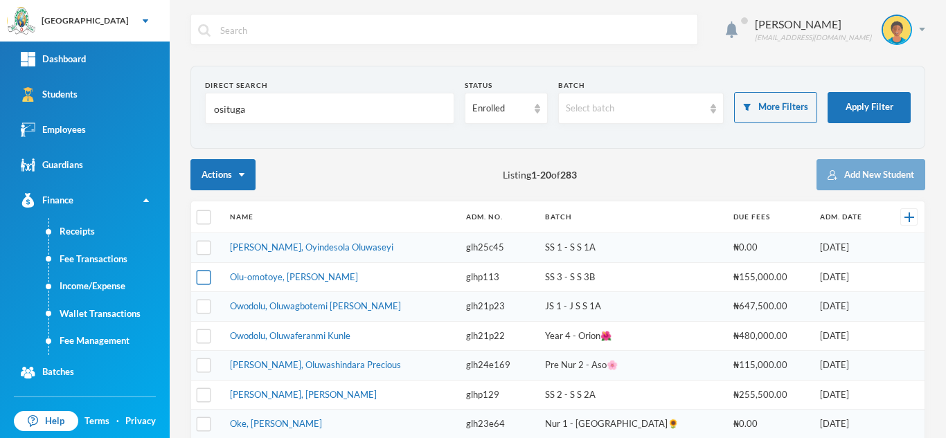
click at [205, 281] on input "checkbox" at bounding box center [204, 277] width 15 height 15
checkbox input "true"
click at [205, 222] on input "checkbox" at bounding box center [204, 218] width 15 height 15
checkbox input "true"
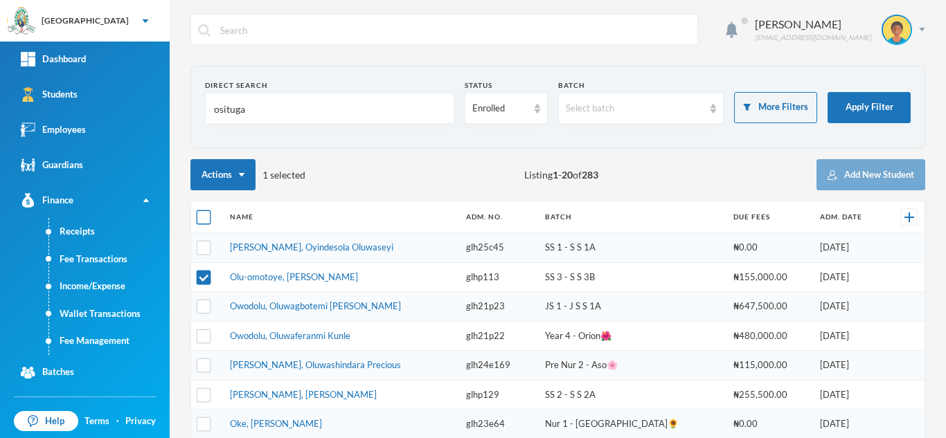
checkbox input "true"
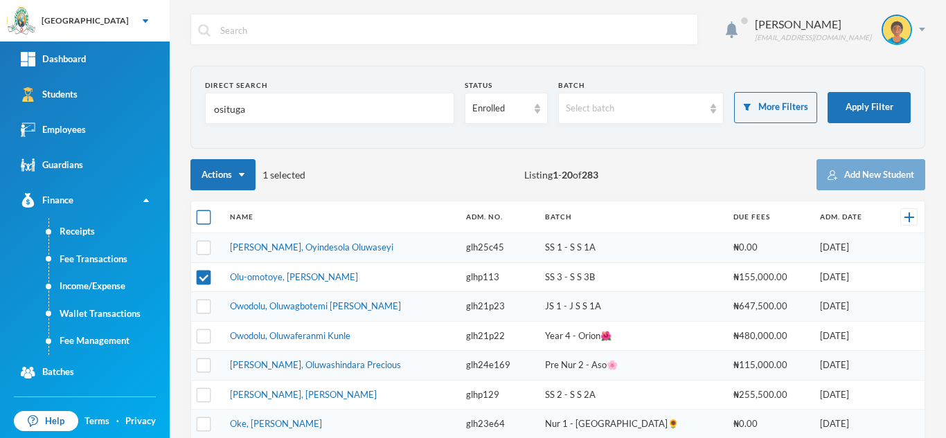
checkbox input "true"
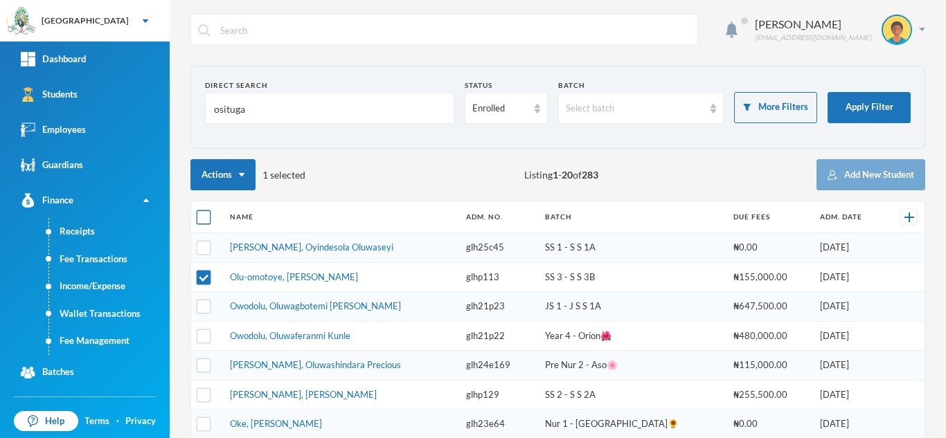
checkbox input "true"
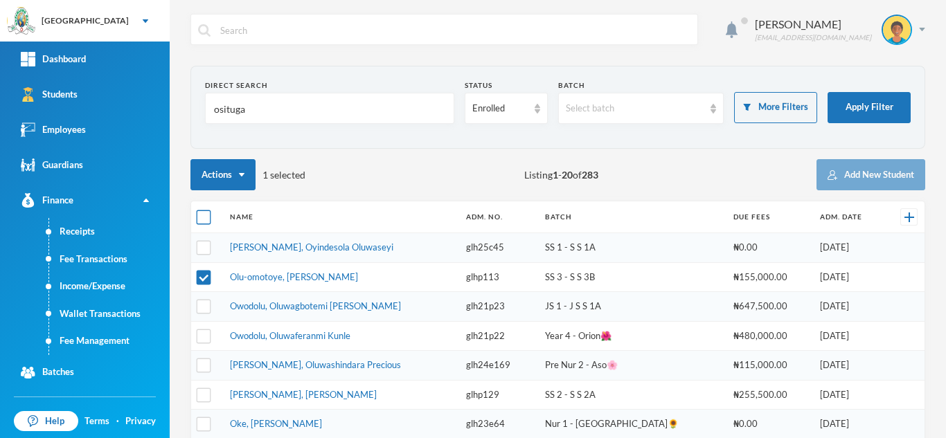
checkbox input "true"
click at [205, 222] on input "checkbox" at bounding box center [204, 218] width 15 height 15
checkbox input "false"
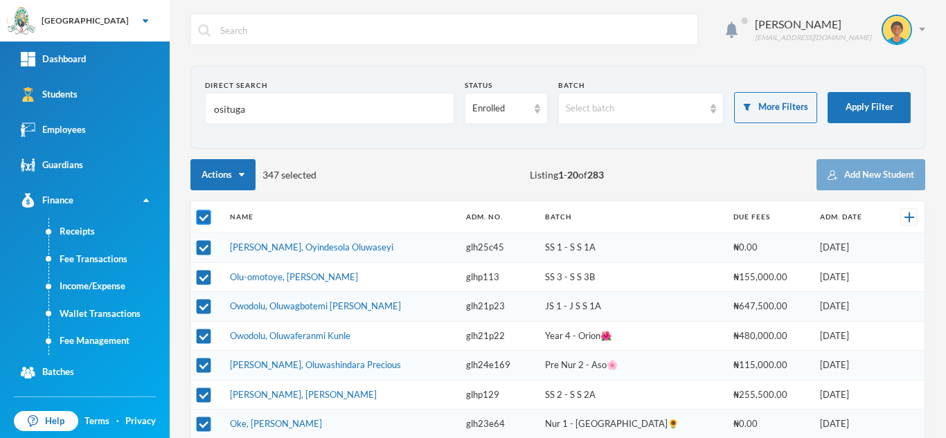
checkbox input "false"
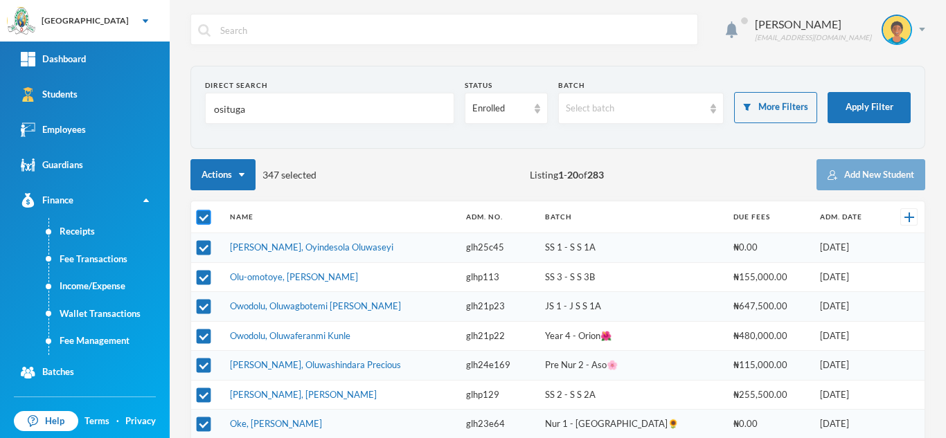
checkbox input "false"
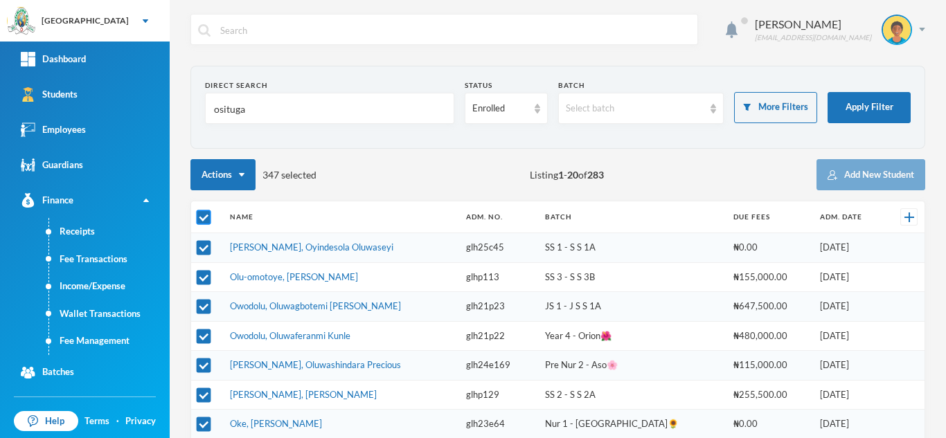
checkbox input "false"
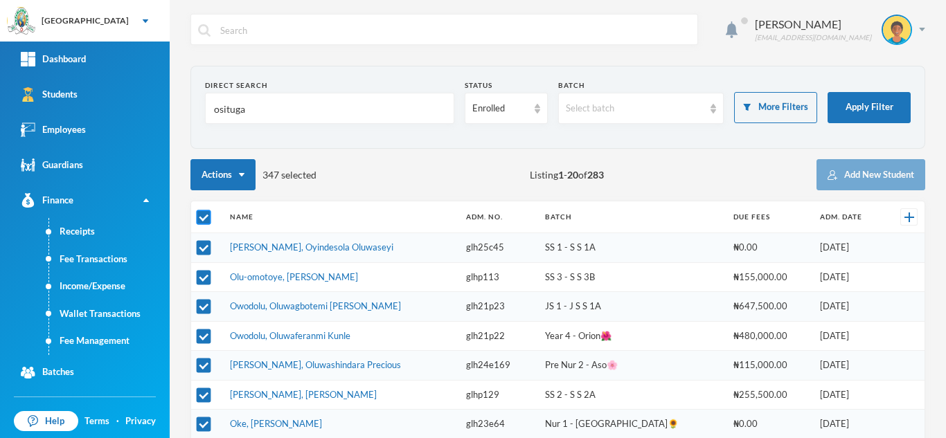
checkbox input "false"
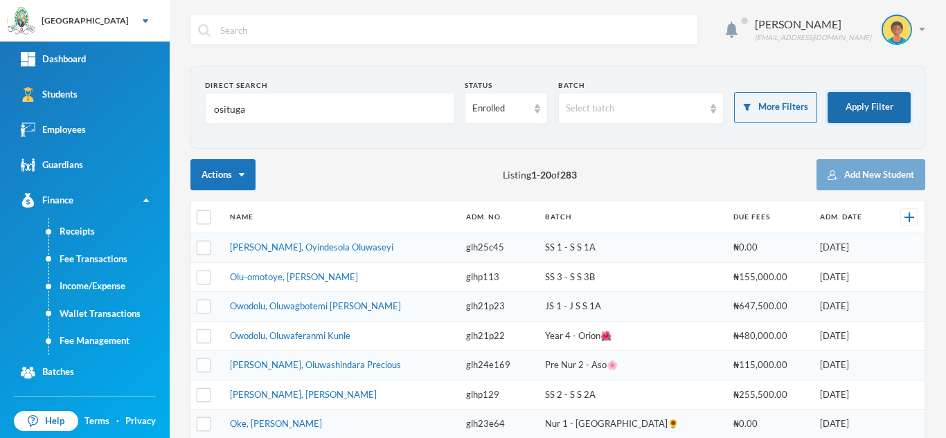
click at [880, 111] on button "Apply Filter" at bounding box center [869, 107] width 83 height 31
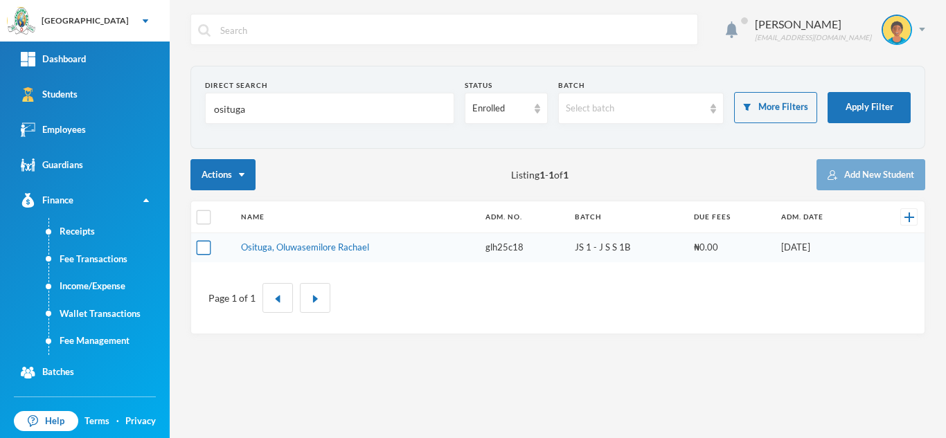
click at [198, 250] on input "checkbox" at bounding box center [204, 248] width 15 height 15
checkbox input "true"
click at [105, 342] on link "Fee Management" at bounding box center [109, 342] width 121 height 28
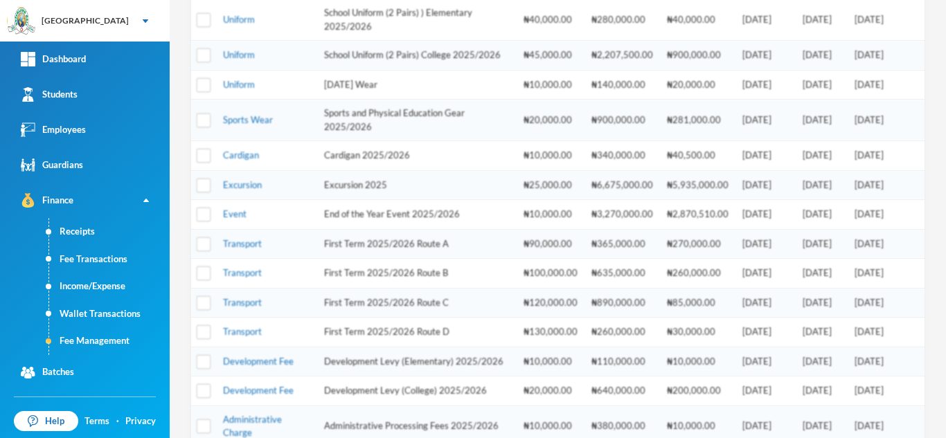
scroll to position [314, 0]
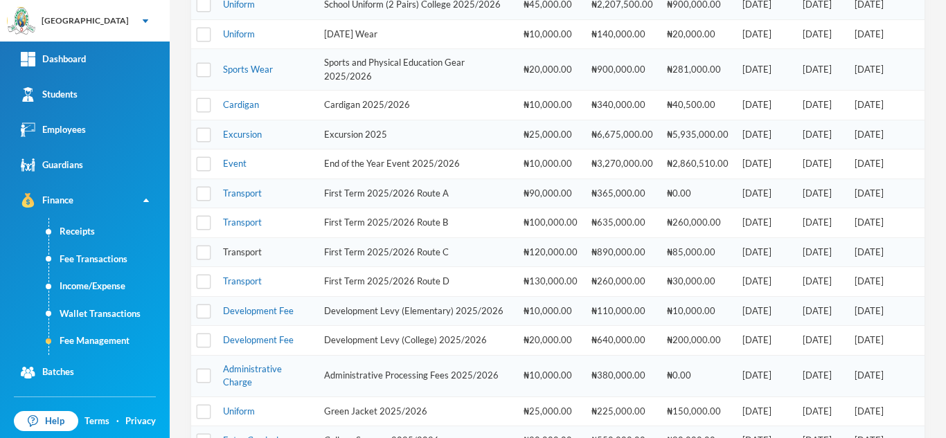
click at [238, 258] on link "Transport" at bounding box center [242, 252] width 39 height 11
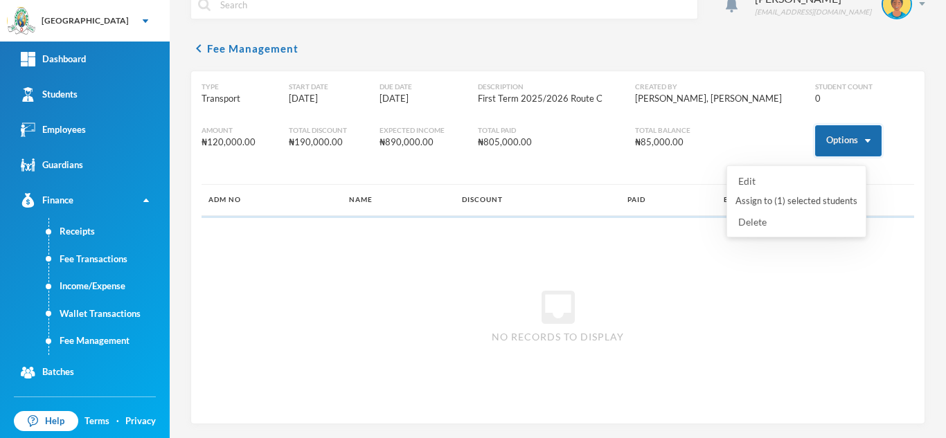
click at [844, 136] on button "Options" at bounding box center [848, 140] width 66 height 31
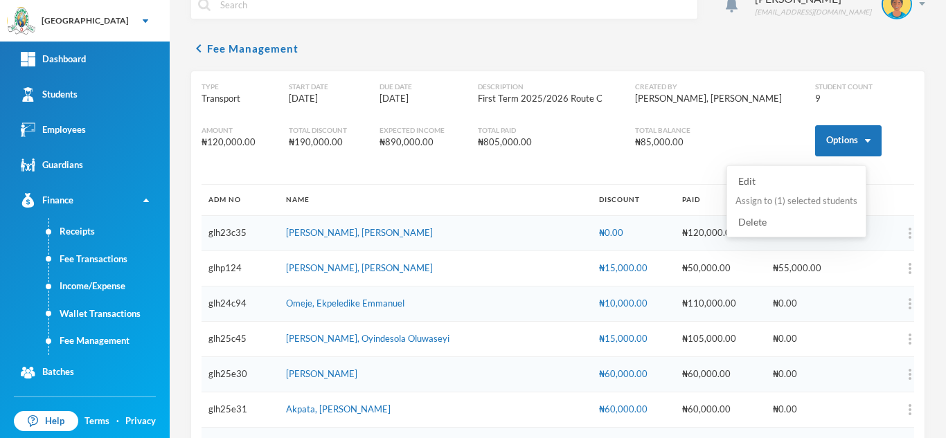
click at [799, 198] on button "Assign to ( 1 ) selected students" at bounding box center [796, 201] width 125 height 25
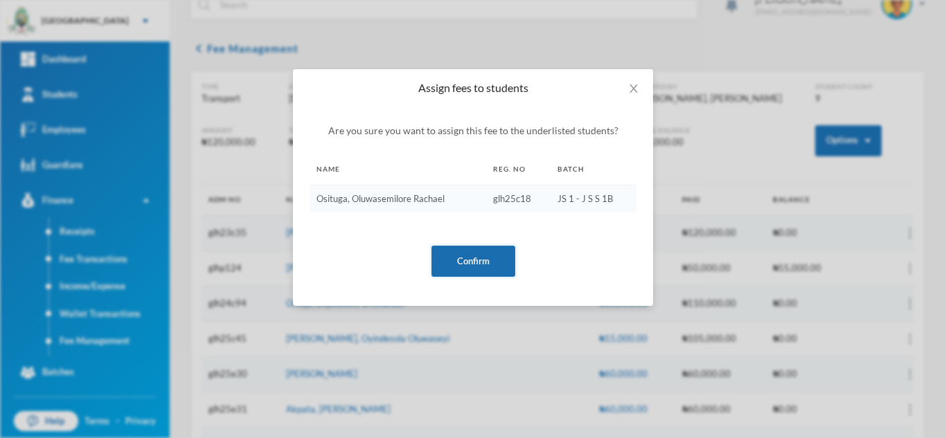
click at [450, 252] on button "Confirm" at bounding box center [473, 261] width 84 height 31
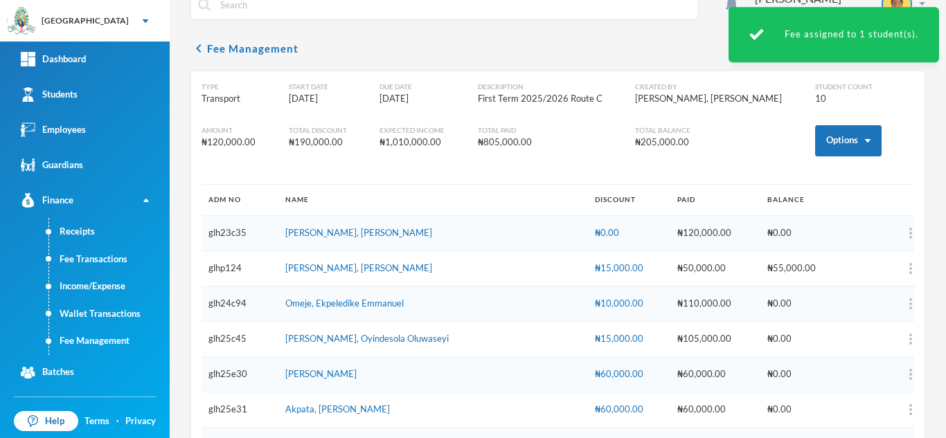
scroll to position [181, 0]
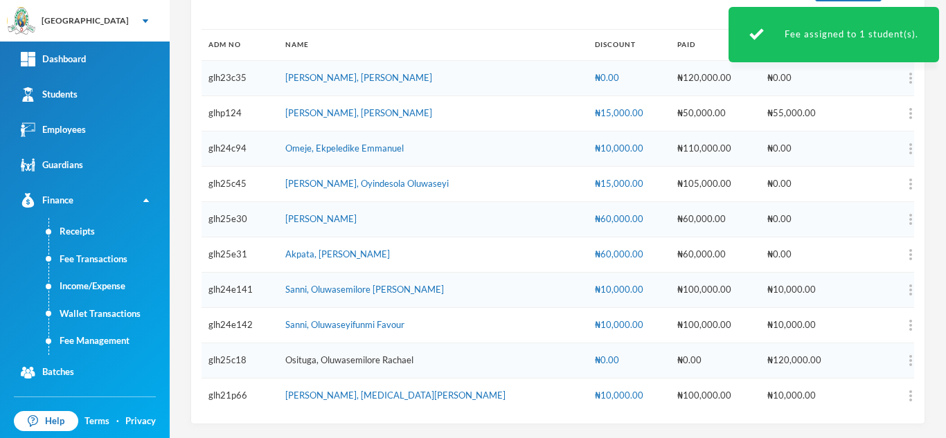
click at [322, 361] on link "Osituga, Oluwasemilore Rachael" at bounding box center [349, 360] width 128 height 11
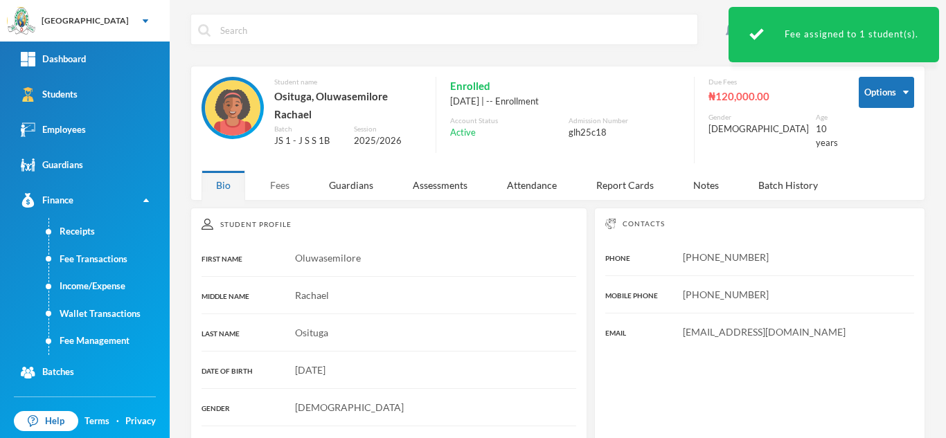
click at [271, 172] on div "Fees" at bounding box center [280, 185] width 48 height 30
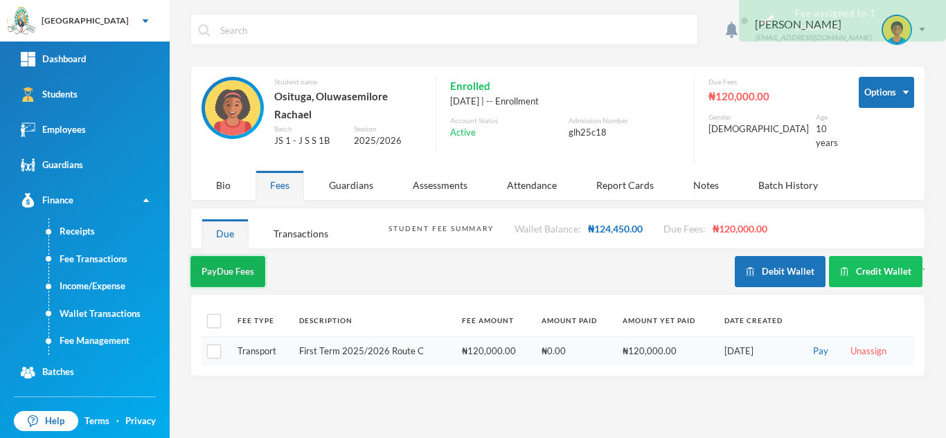
click at [233, 256] on button "Pay Due Fees" at bounding box center [227, 271] width 75 height 31
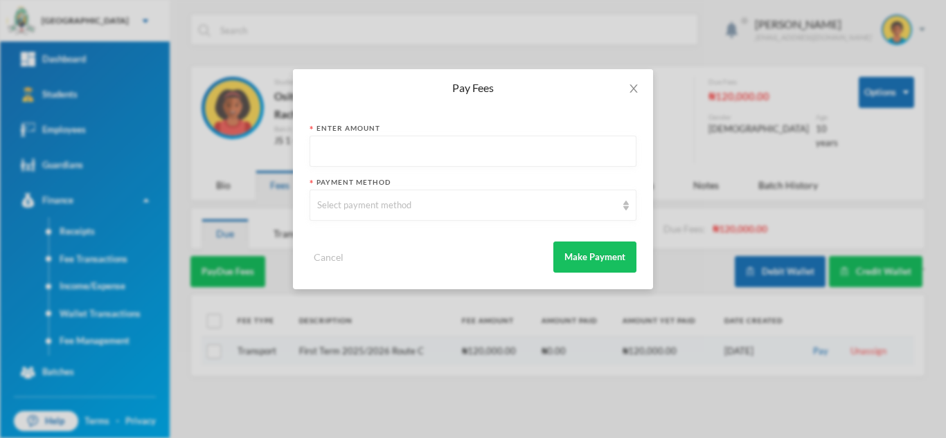
click at [344, 154] on input "text" at bounding box center [473, 151] width 312 height 31
type input "120000"
click at [341, 201] on div "Select payment method" at bounding box center [466, 206] width 299 height 14
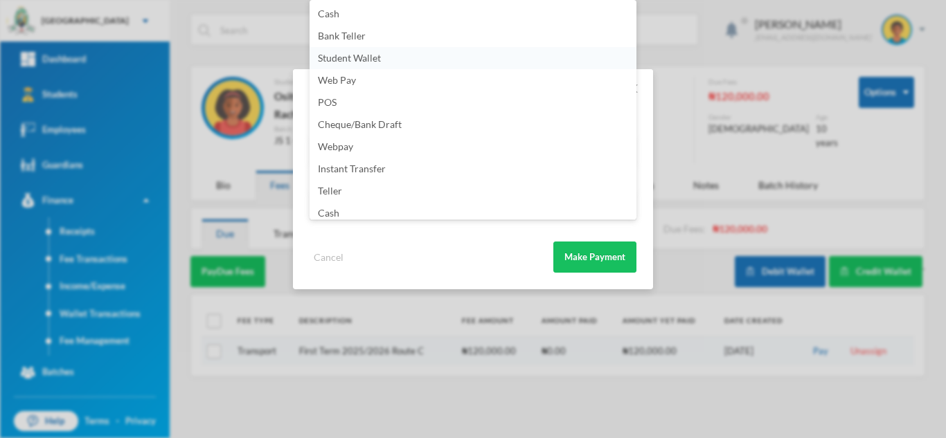
click at [370, 60] on span "Student Wallet" at bounding box center [349, 58] width 63 height 12
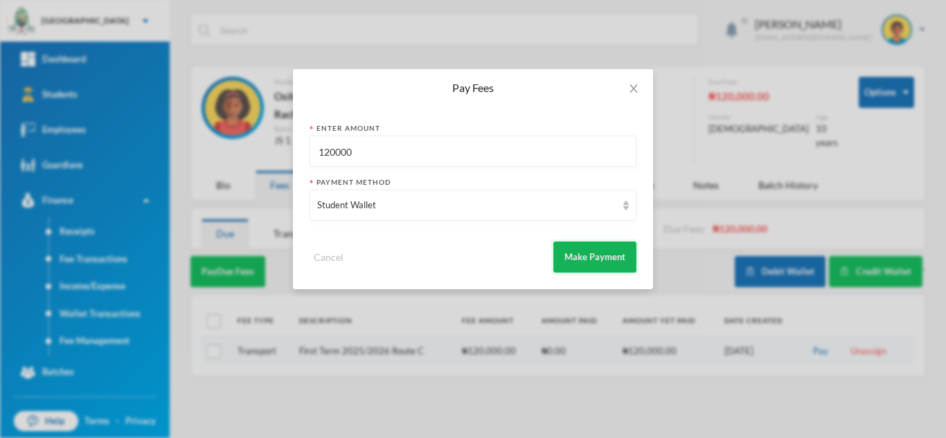
click at [586, 262] on button "Make Payment" at bounding box center [594, 257] width 83 height 31
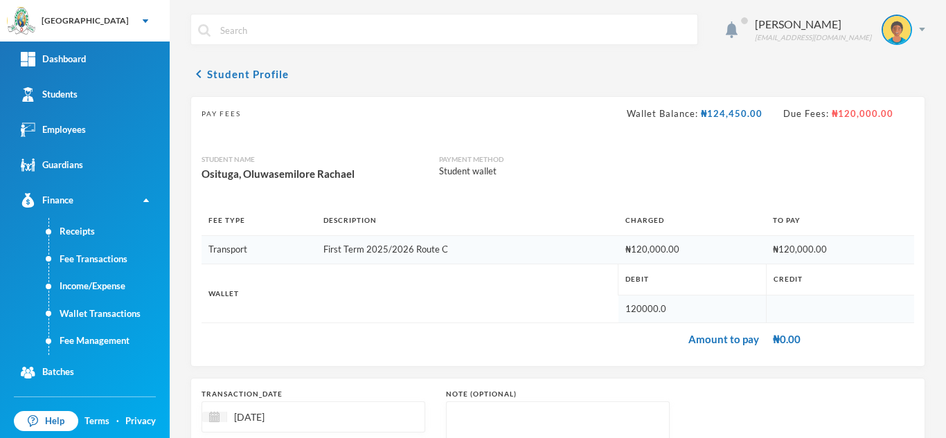
scroll to position [106, 0]
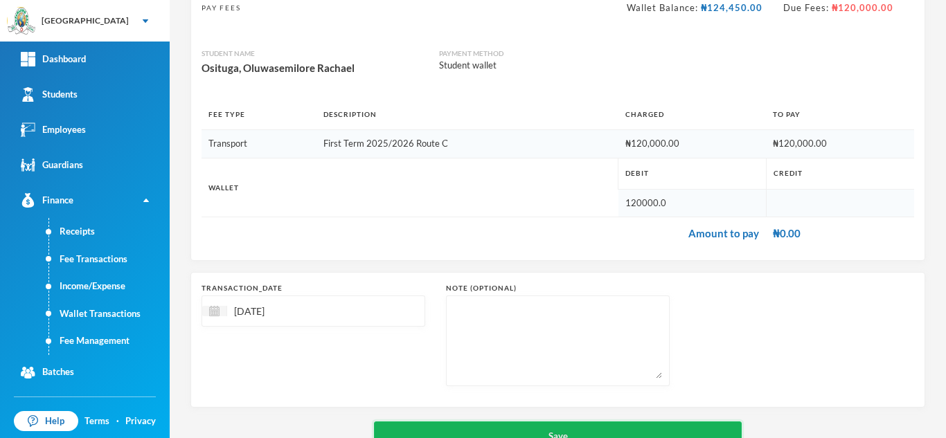
click at [506, 434] on button "Save" at bounding box center [558, 437] width 368 height 31
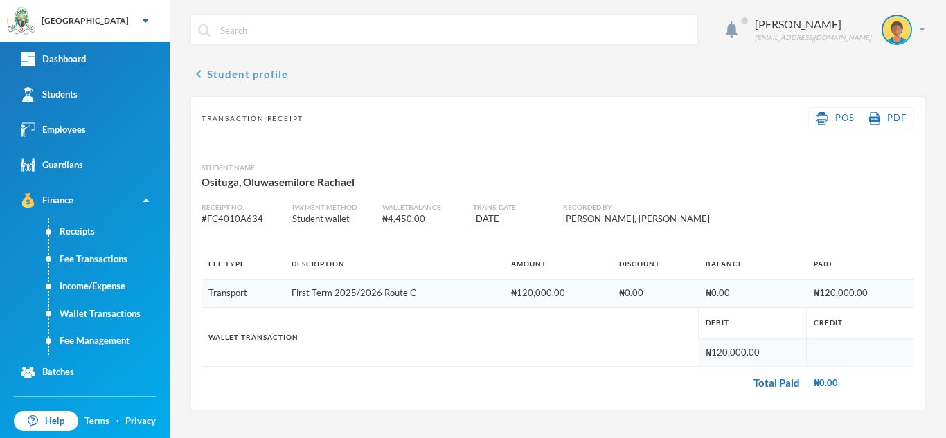
click at [241, 78] on button "chevron_left Student profile" at bounding box center [239, 74] width 98 height 17
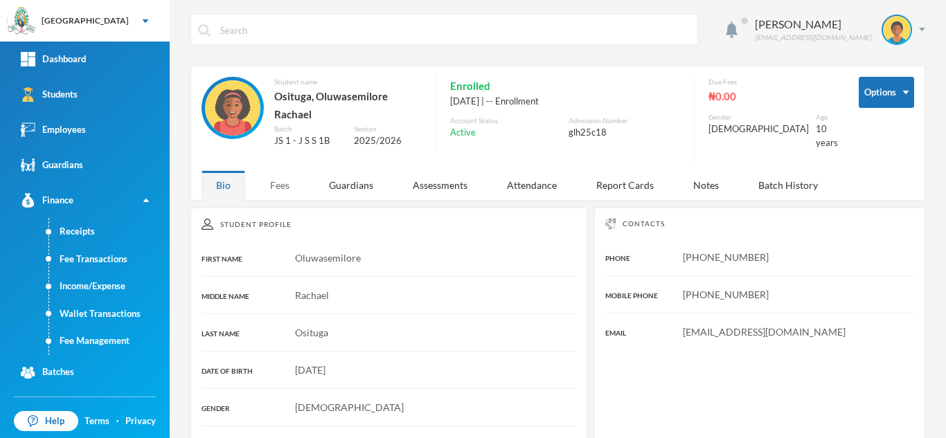
click at [277, 170] on div "Fees" at bounding box center [280, 185] width 48 height 30
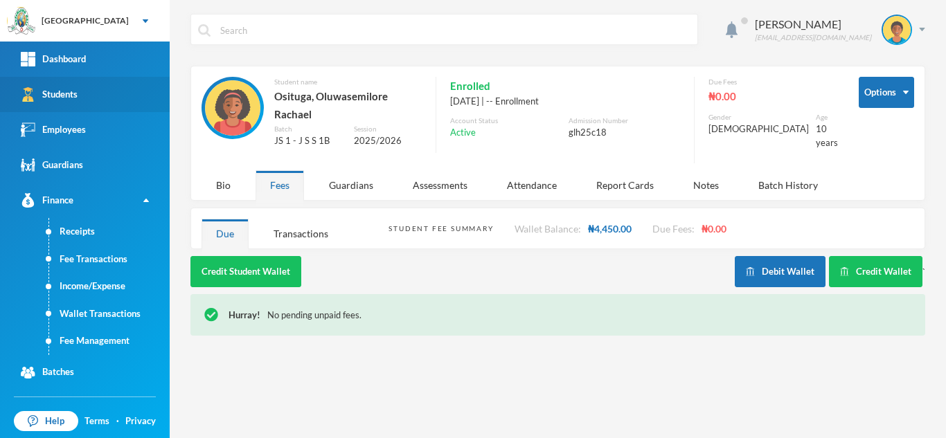
click at [91, 94] on link "Students" at bounding box center [85, 94] width 170 height 35
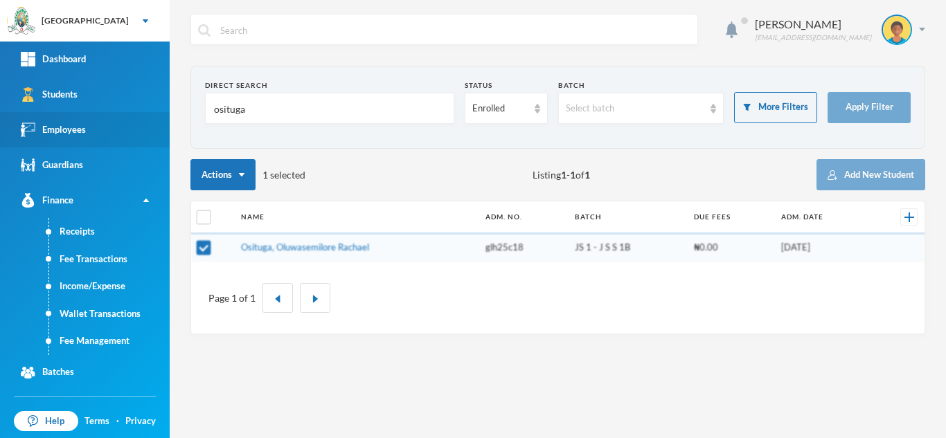
drag, startPoint x: 261, startPoint y: 116, endPoint x: 44, endPoint y: 123, distance: 217.6
click at [44, 123] on div "Greenland Hall Your Bluebic Account Greenland Hall Add a New School Dashboard S…" at bounding box center [473, 219] width 946 height 438
type input "adebukola"
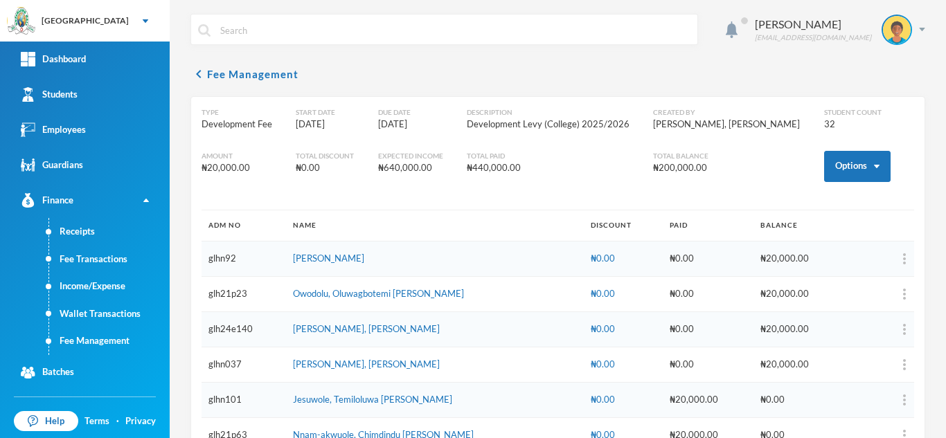
scroll to position [87, 0]
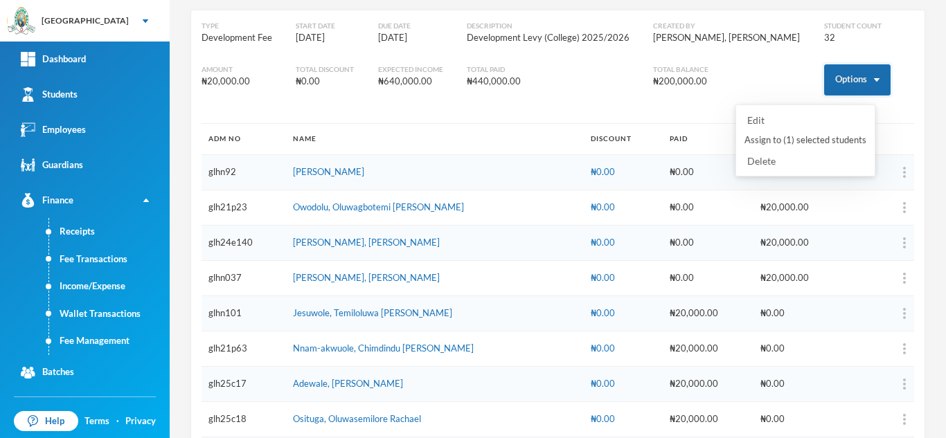
click at [843, 65] on button "Options" at bounding box center [857, 79] width 66 height 31
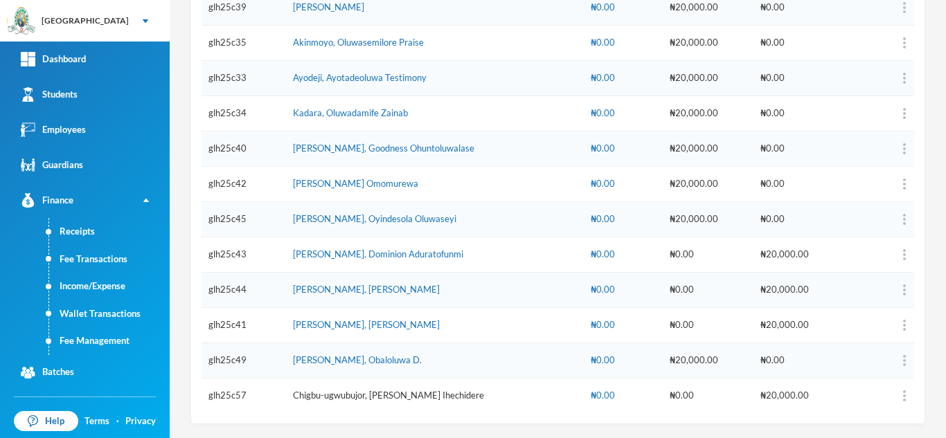
click at [364, 395] on link "Chigbu-ugwubujor, [PERSON_NAME] Ihechidere" at bounding box center [388, 395] width 191 height 11
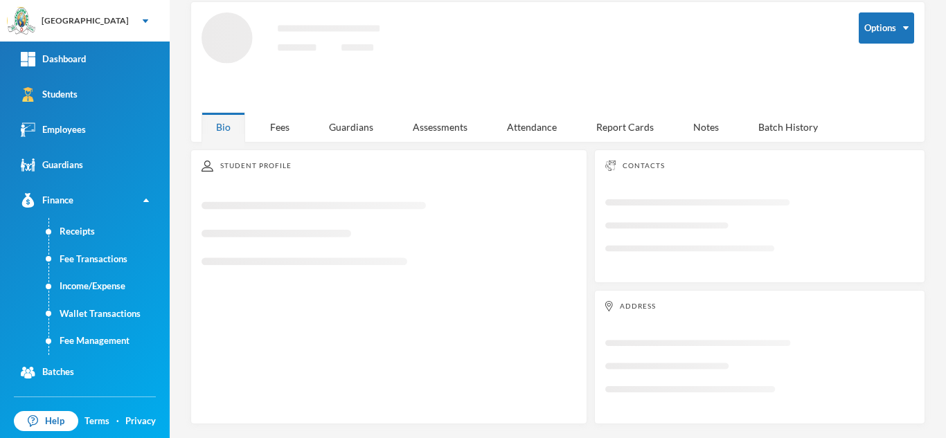
scroll to position [60, 0]
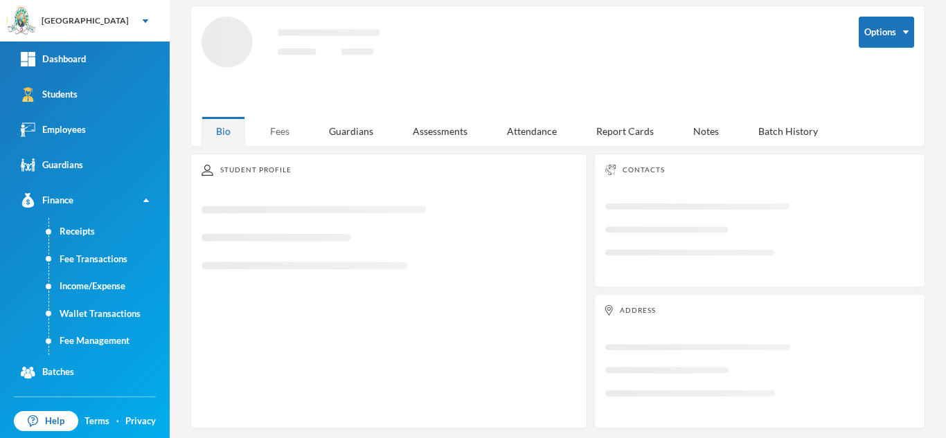
click at [283, 128] on div "Fees" at bounding box center [280, 131] width 48 height 30
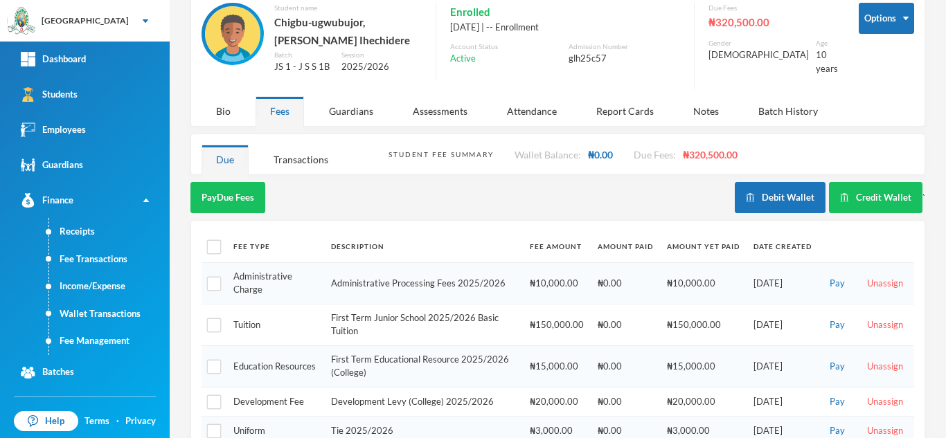
scroll to position [73, 0]
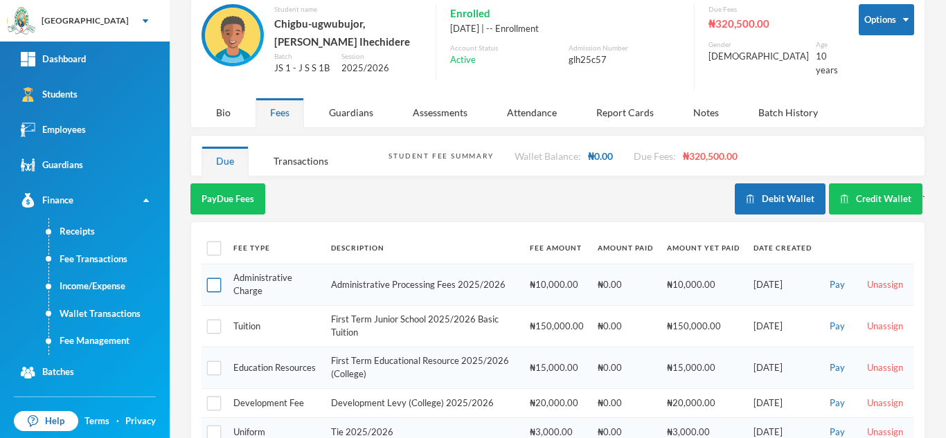
click at [212, 278] on input "checkbox" at bounding box center [214, 285] width 15 height 15
checkbox input "true"
click at [356, 107] on div "Guardians" at bounding box center [350, 113] width 73 height 30
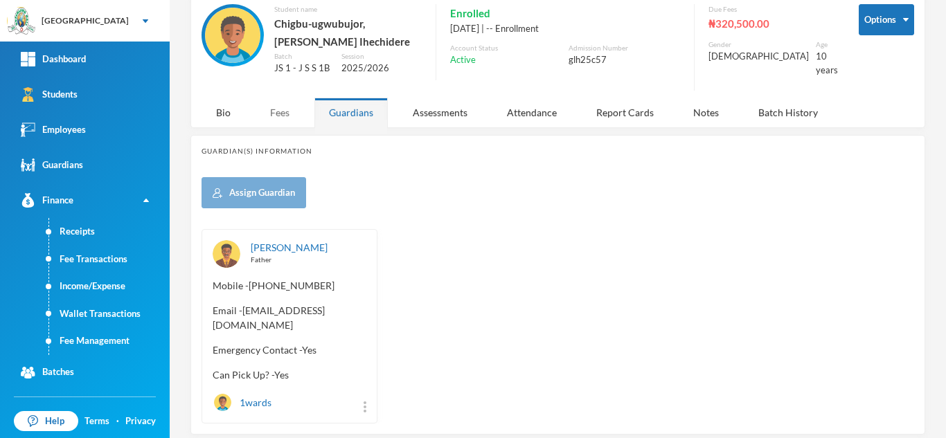
click at [280, 105] on div "Fees" at bounding box center [280, 113] width 48 height 30
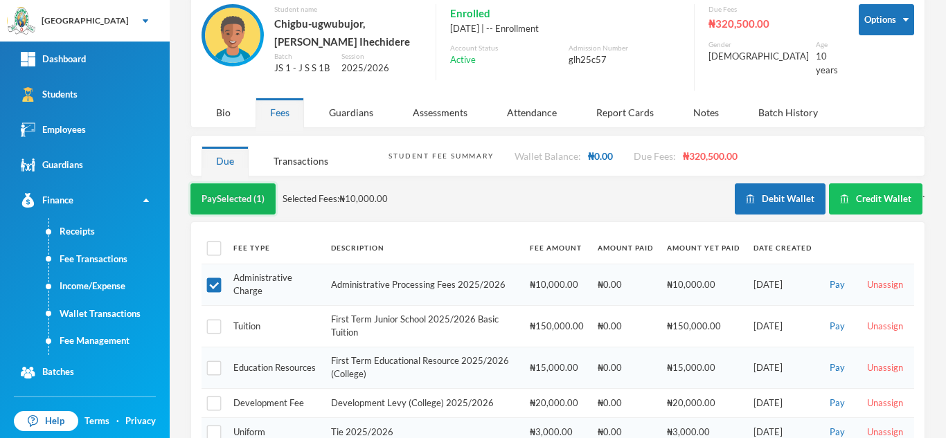
click at [228, 201] on button "Pay Selected (1)" at bounding box center [232, 199] width 85 height 31
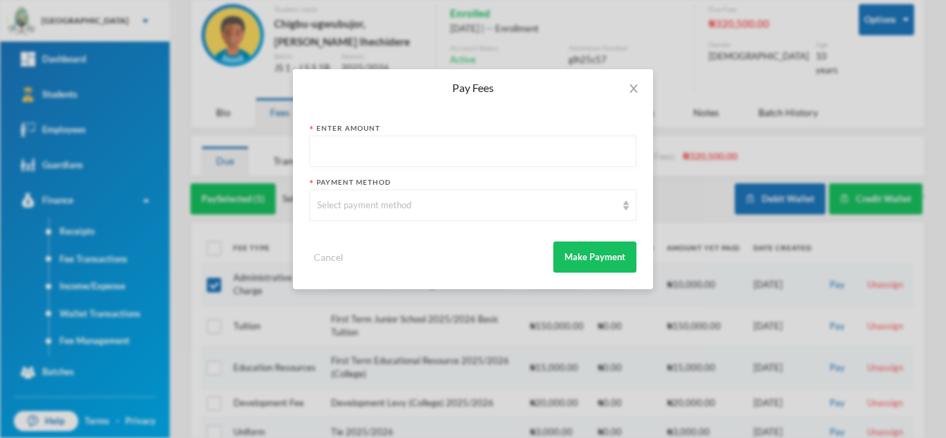
click at [355, 150] on input "text" at bounding box center [473, 151] width 312 height 31
type input "100000"
click at [328, 206] on div "Select payment method" at bounding box center [466, 206] width 299 height 14
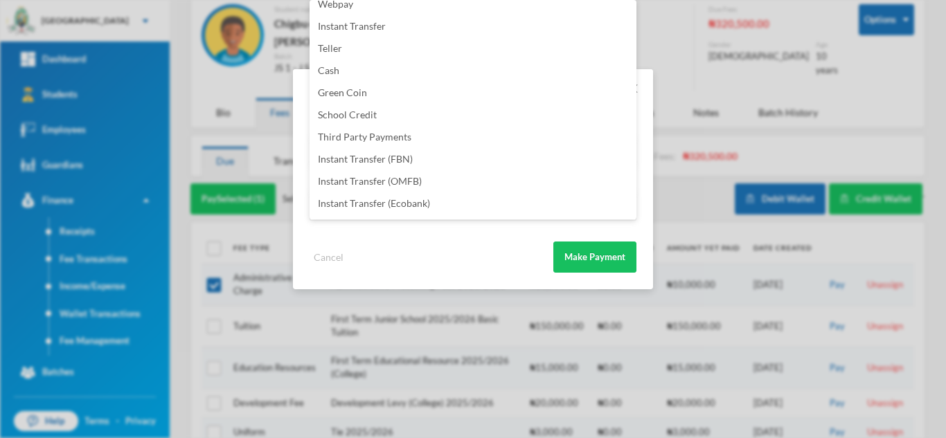
scroll to position [163, 0]
click at [454, 134] on li "Instant Transfer (FBN)" at bounding box center [473, 139] width 327 height 22
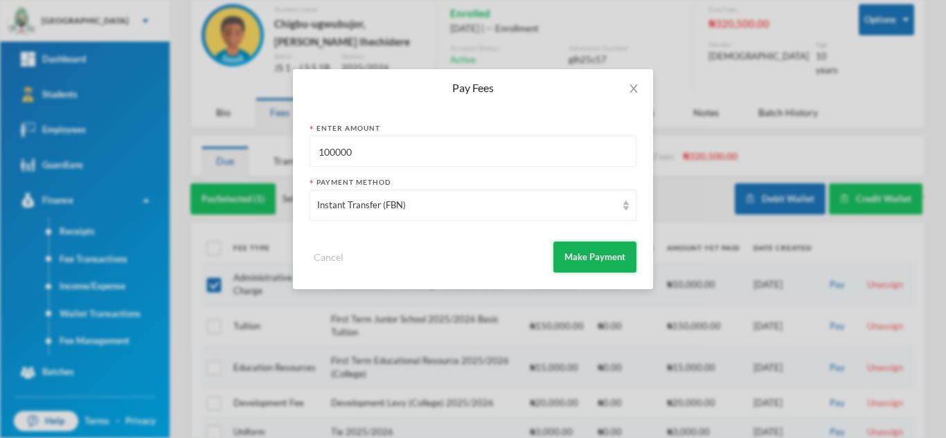
click at [564, 246] on button "Make Payment" at bounding box center [594, 257] width 83 height 31
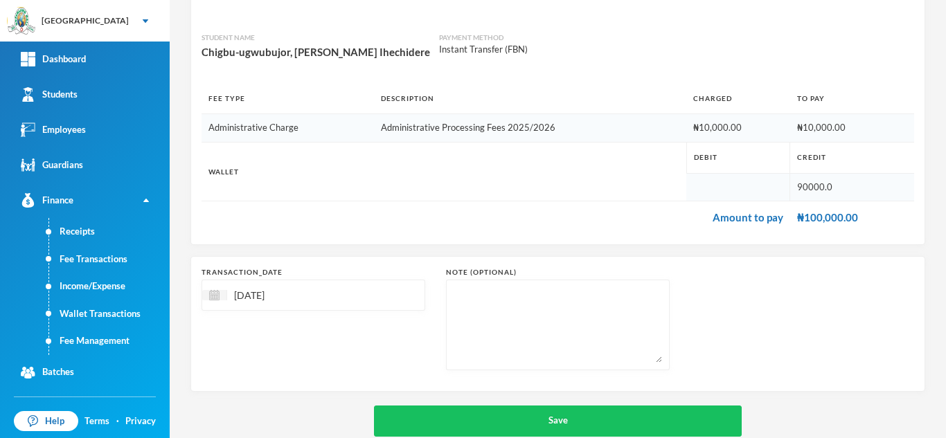
scroll to position [148, 0]
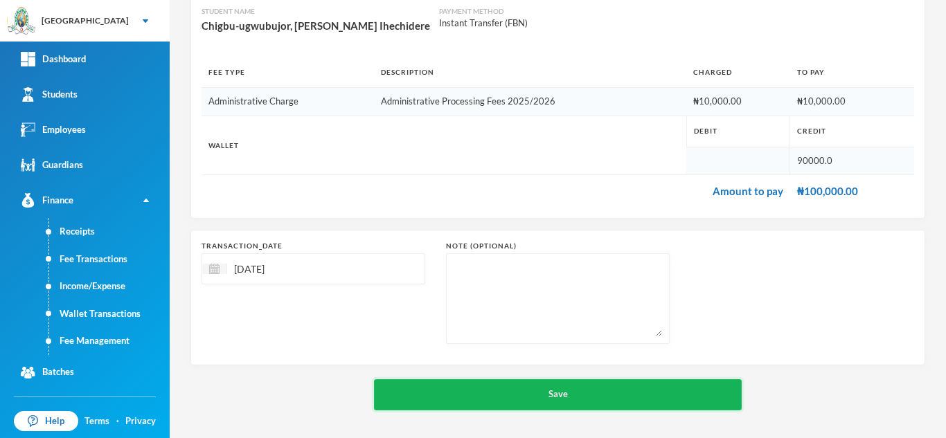
click at [582, 396] on button "Save" at bounding box center [558, 395] width 368 height 31
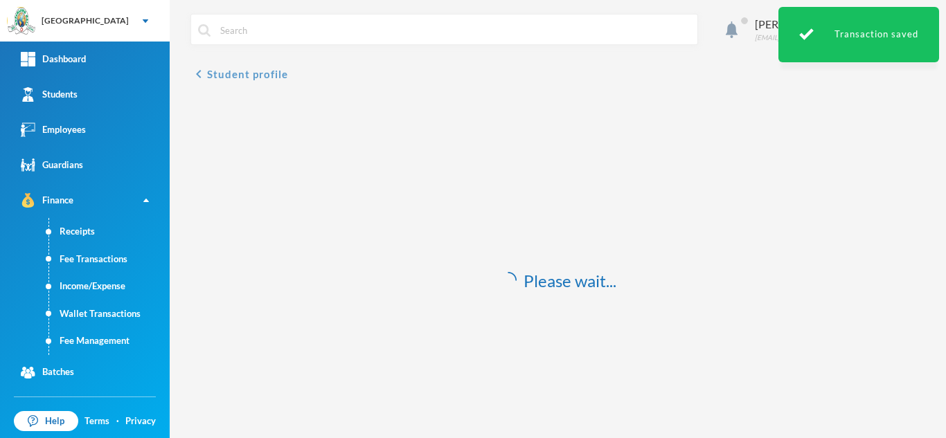
click at [266, 73] on button "chevron_left Student profile" at bounding box center [239, 74] width 98 height 17
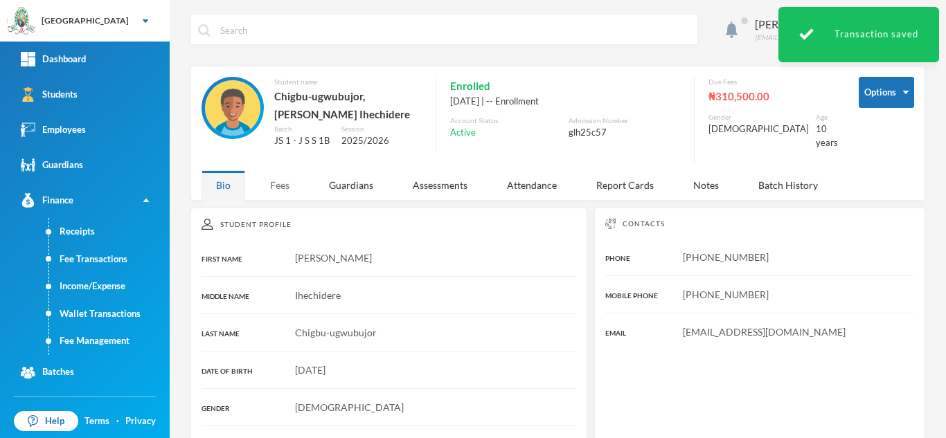
click at [278, 189] on div "Fees" at bounding box center [280, 185] width 48 height 30
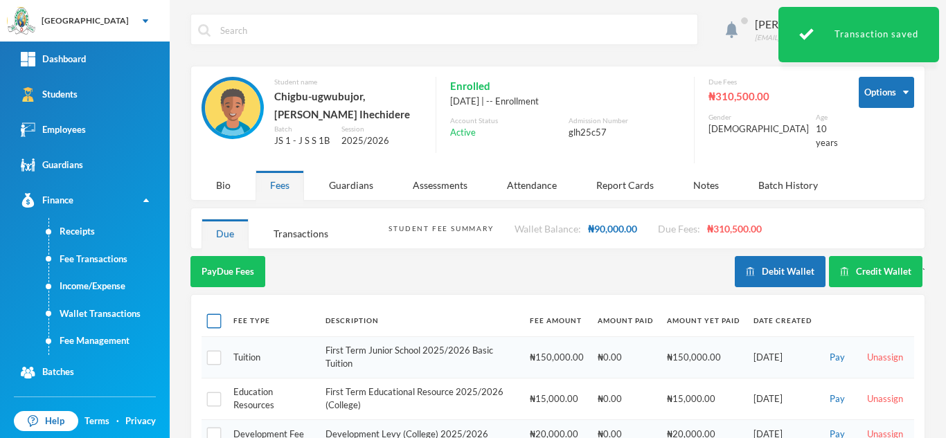
click at [211, 317] on input "checkbox" at bounding box center [214, 321] width 15 height 15
checkbox input "true"
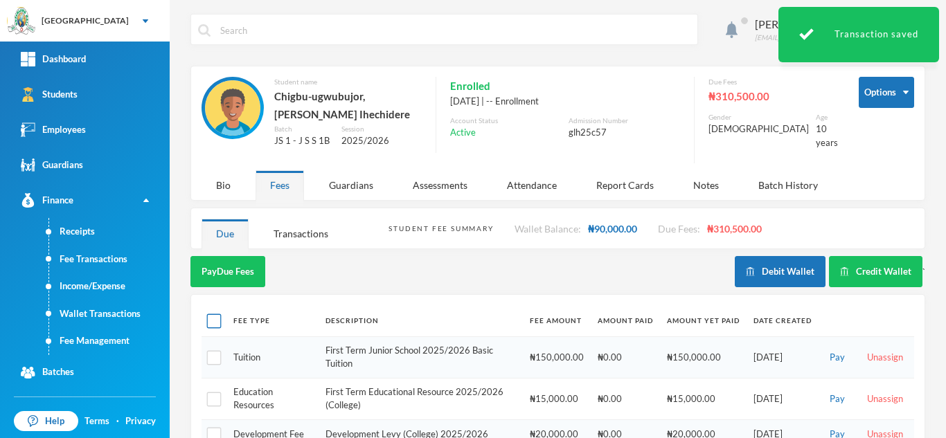
checkbox input "true"
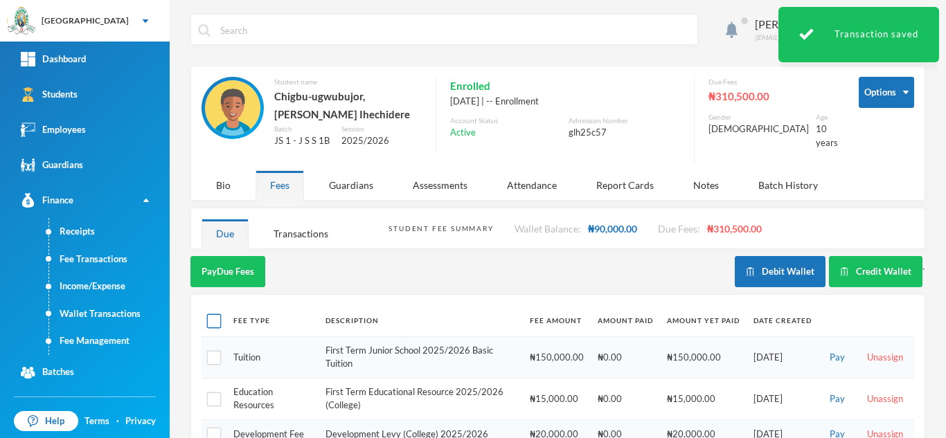
checkbox input "true"
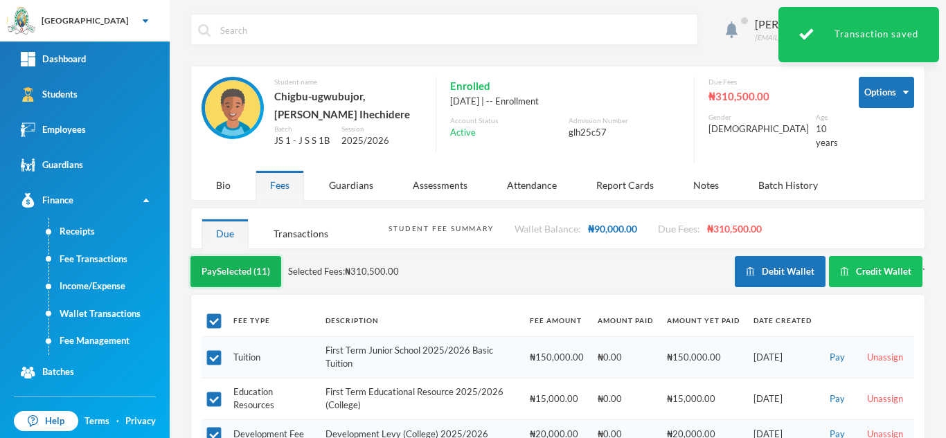
click at [207, 262] on button "Pay Selected (11)" at bounding box center [235, 271] width 91 height 31
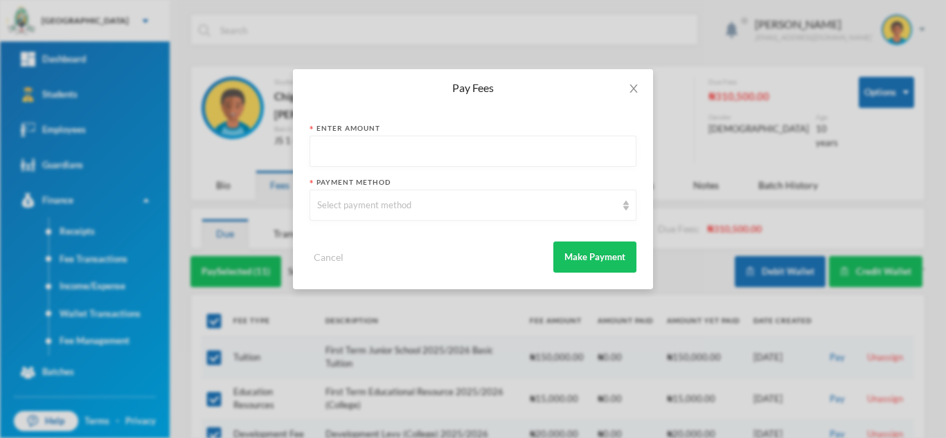
click at [448, 150] on input "text" at bounding box center [473, 151] width 312 height 31
type input "100000"
click at [414, 204] on div "Select payment method" at bounding box center [466, 206] width 299 height 14
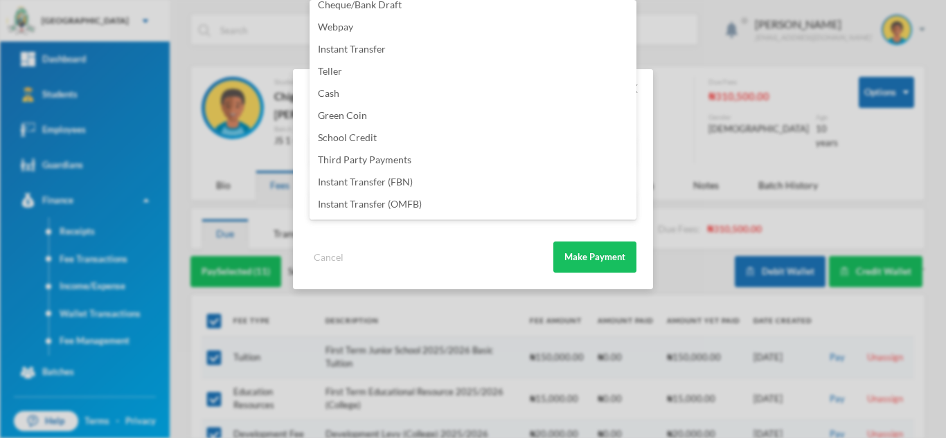
scroll to position [163, 0]
click at [429, 139] on li "Instant Transfer (FBN)" at bounding box center [473, 139] width 327 height 22
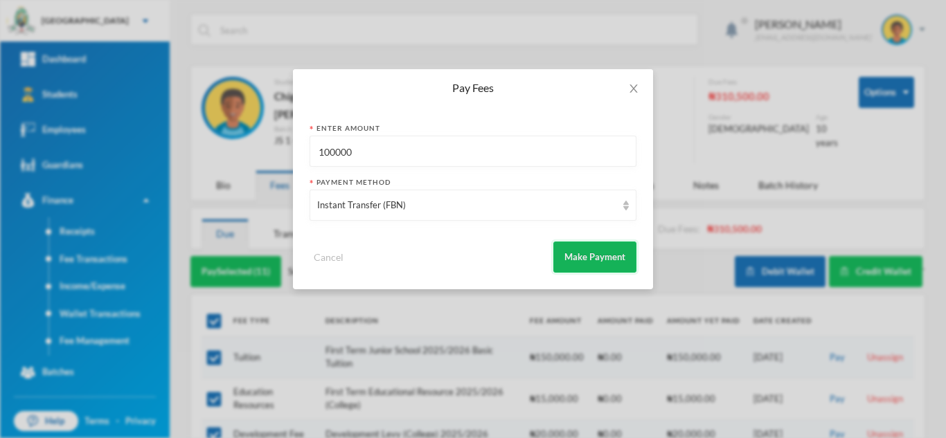
click at [573, 258] on button "Make Payment" at bounding box center [594, 257] width 83 height 31
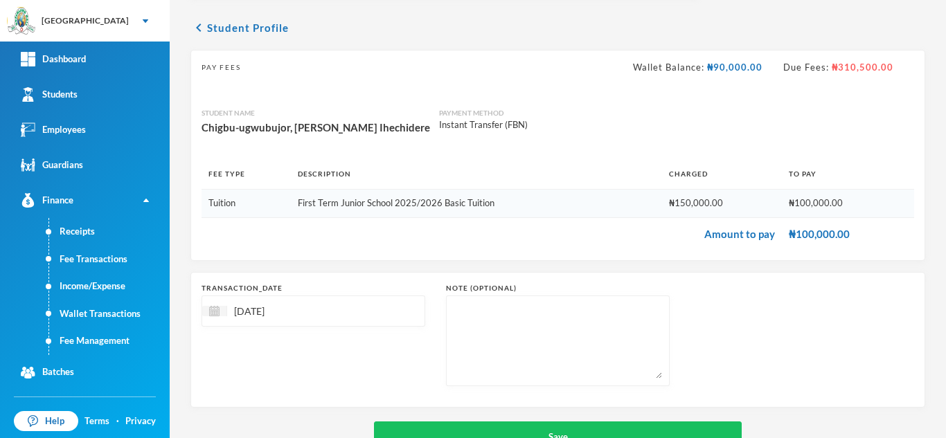
scroll to position [89, 0]
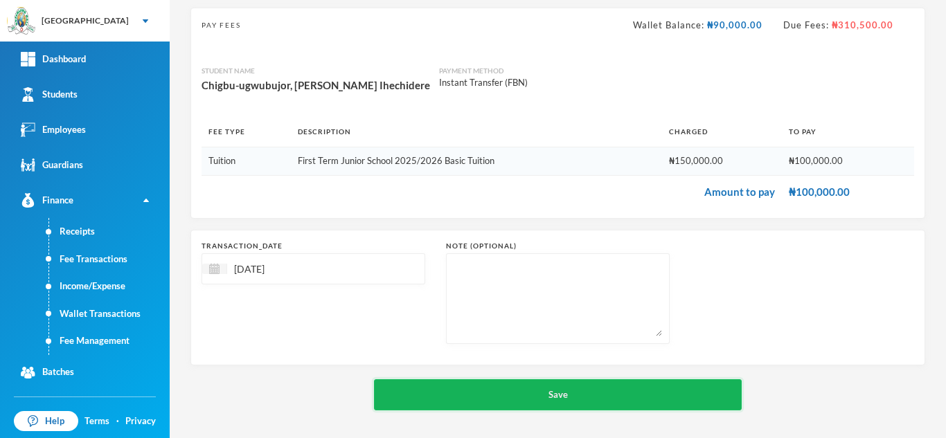
click at [539, 386] on button "Save" at bounding box center [558, 395] width 368 height 31
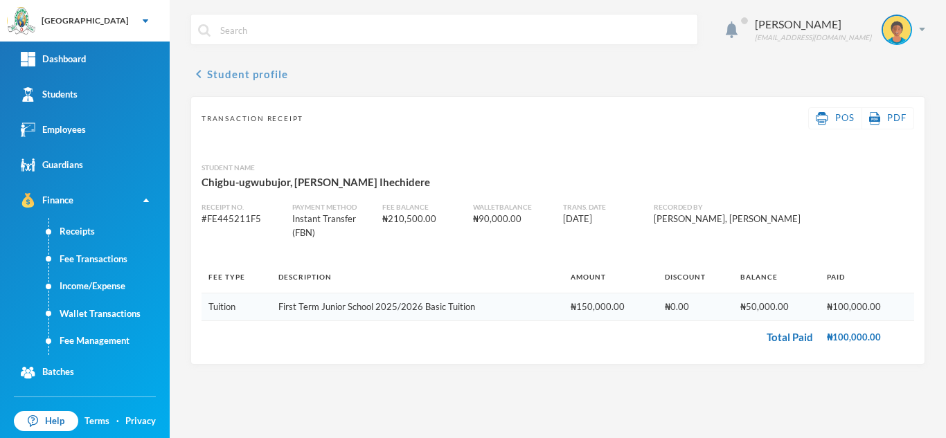
click at [258, 73] on button "chevron_left Student profile" at bounding box center [239, 74] width 98 height 17
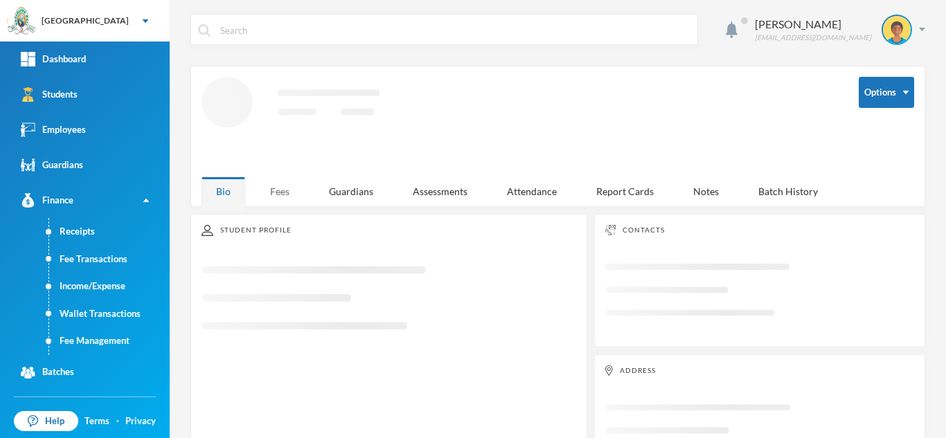
click at [276, 181] on div "Fees" at bounding box center [280, 192] width 48 height 30
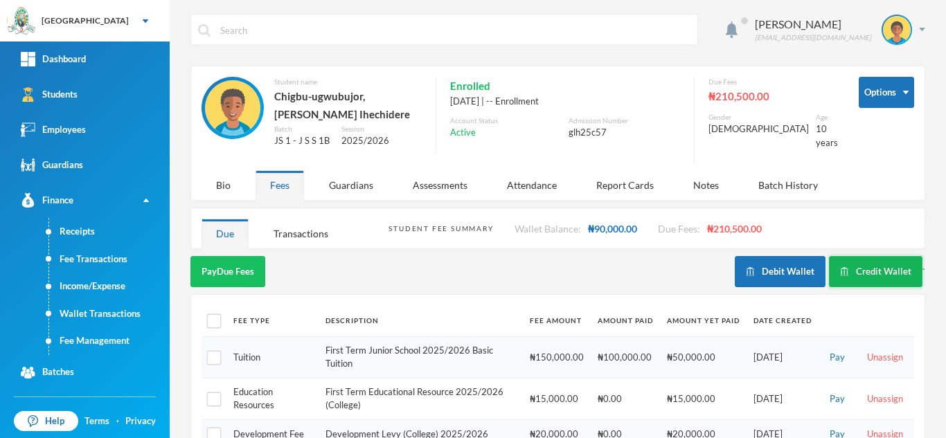
click at [855, 262] on button "Credit Wallet" at bounding box center [875, 271] width 93 height 31
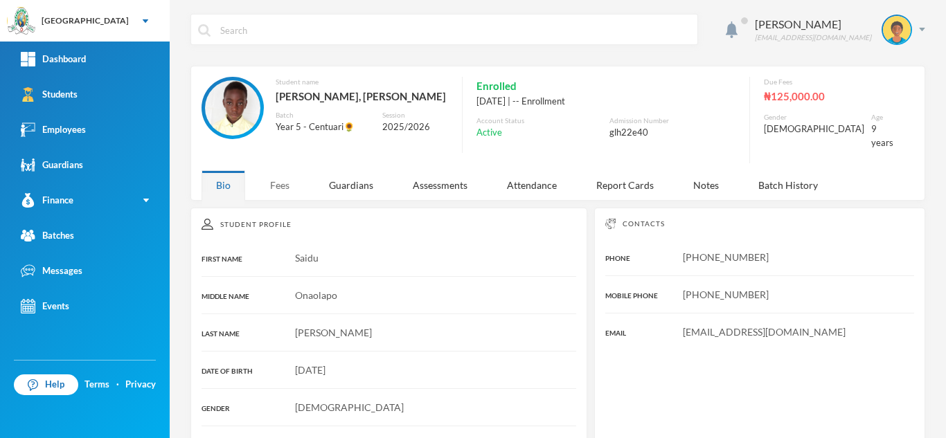
click at [279, 174] on div "Fees" at bounding box center [280, 185] width 48 height 30
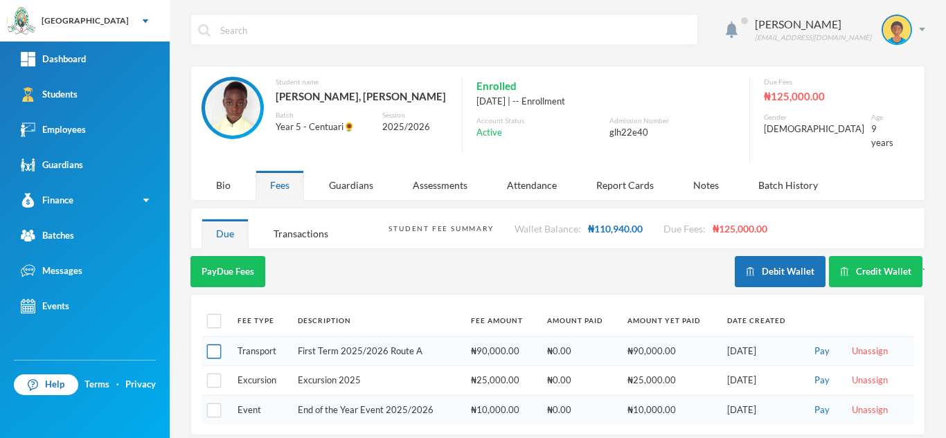
click at [213, 345] on input "checkbox" at bounding box center [214, 352] width 15 height 15
checkbox input "true"
click at [214, 374] on input "checkbox" at bounding box center [214, 381] width 15 height 15
checkbox input "true"
click at [235, 260] on button "Pay Selected (2)" at bounding box center [232, 271] width 85 height 31
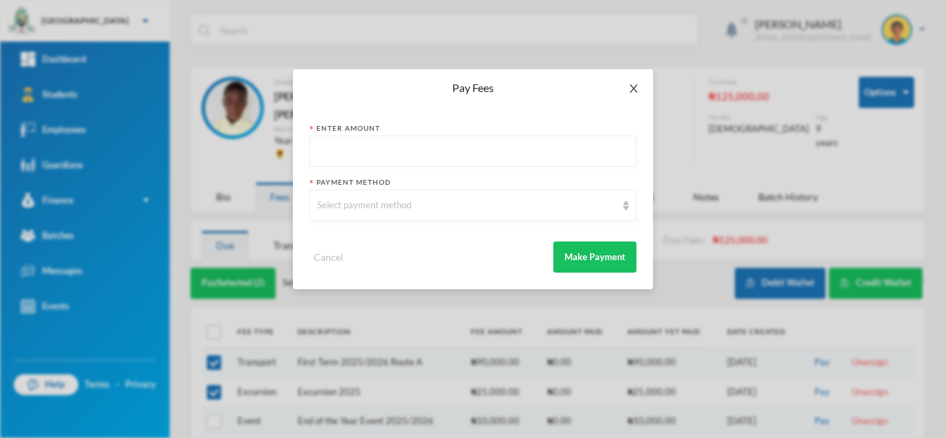
click at [629, 90] on icon "icon: close" at bounding box center [633, 88] width 11 height 11
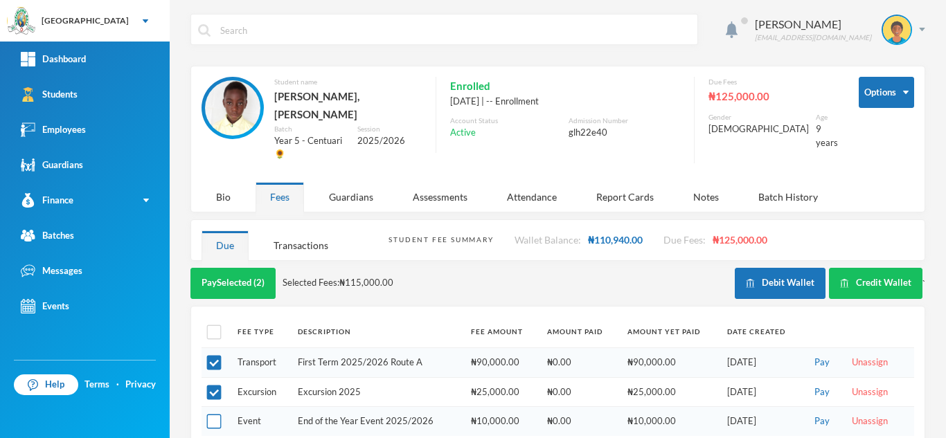
click at [220, 415] on input "checkbox" at bounding box center [214, 422] width 15 height 15
checkbox input "true"
click at [215, 385] on input "checkbox" at bounding box center [214, 392] width 15 height 15
checkbox input "false"
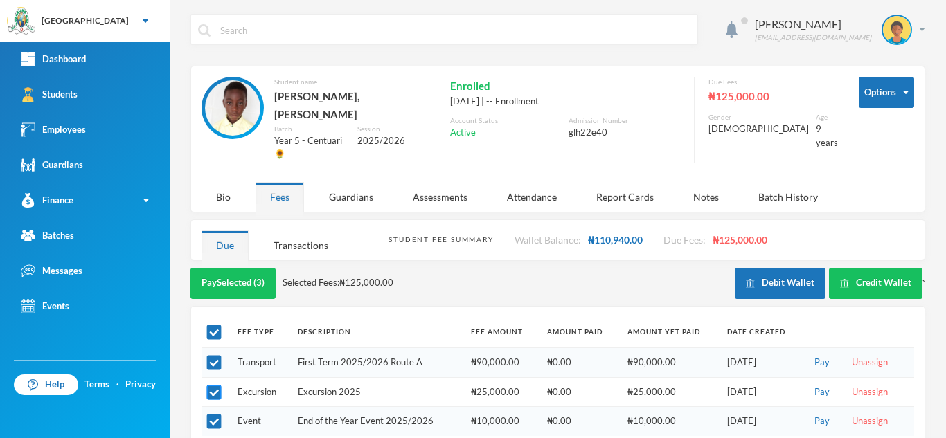
checkbox input "false"
click at [216, 274] on button "Pay Selected (2)" at bounding box center [232, 283] width 85 height 31
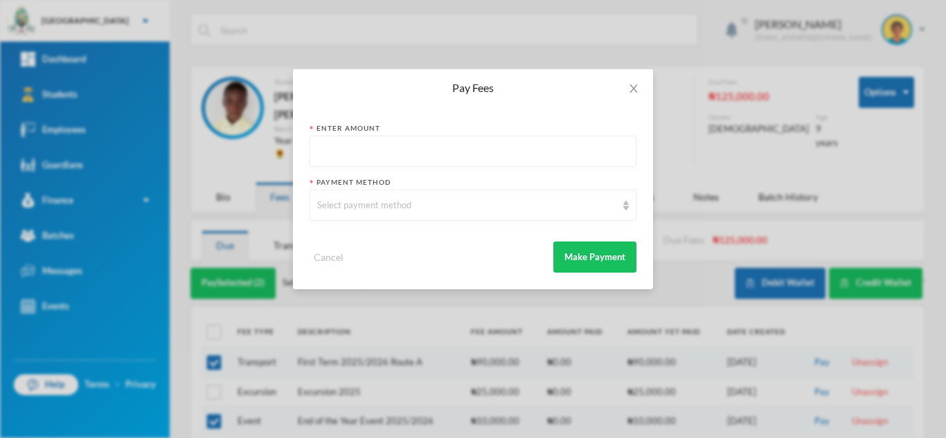
click at [344, 160] on input "text" at bounding box center [473, 151] width 312 height 31
type input "100000"
click at [326, 212] on div "Select payment method" at bounding box center [466, 206] width 299 height 14
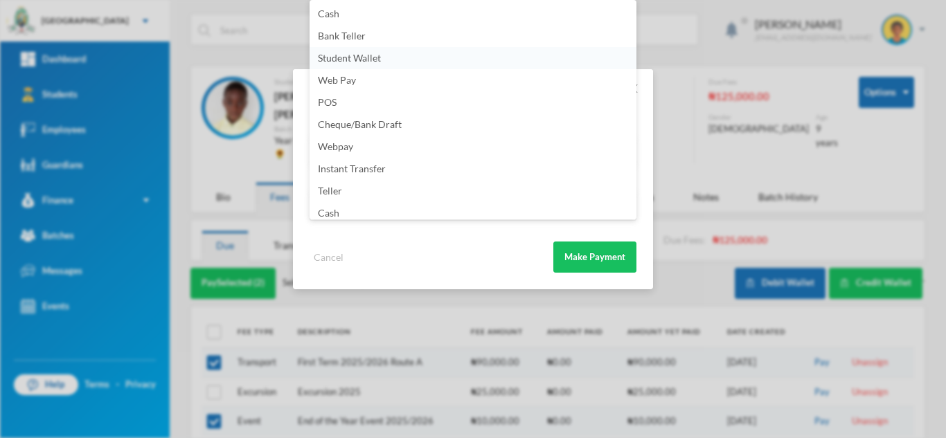
click at [355, 64] on li "Student Wallet" at bounding box center [473, 58] width 327 height 22
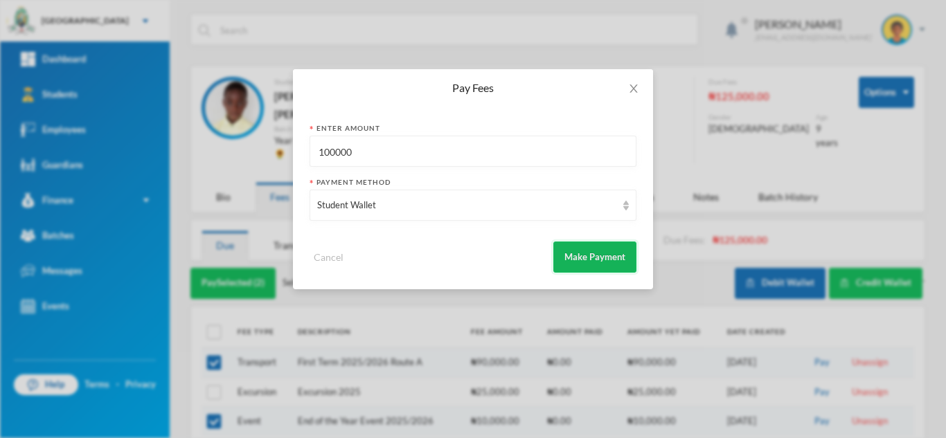
click at [573, 256] on button "Make Payment" at bounding box center [594, 257] width 83 height 31
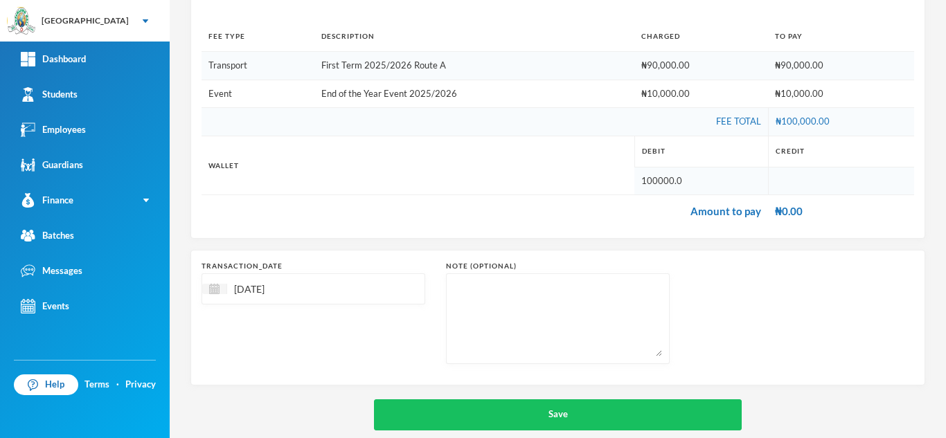
scroll to position [204, 0]
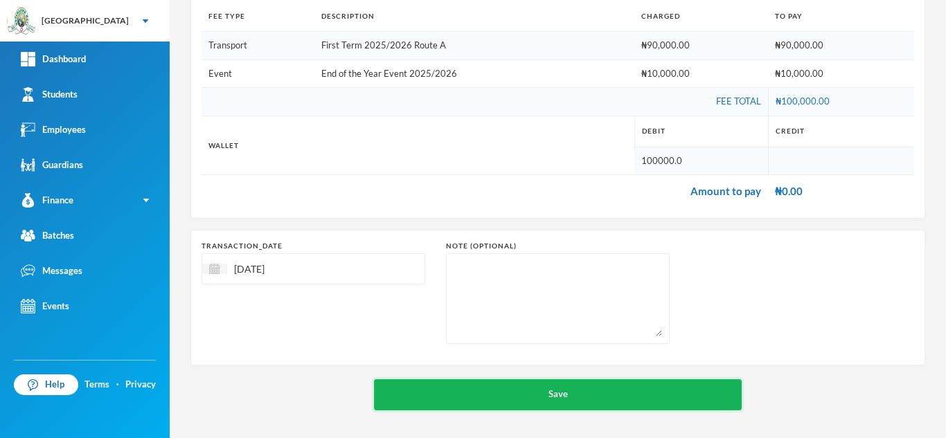
click at [518, 391] on button "Save" at bounding box center [558, 395] width 368 height 31
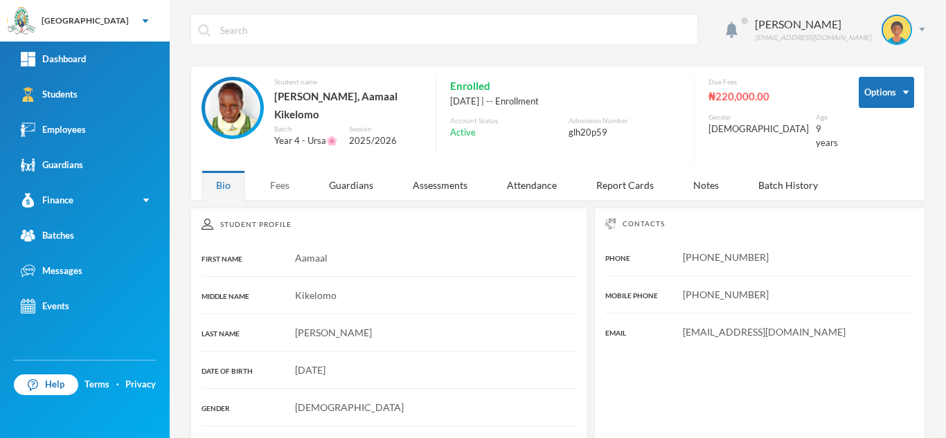
click at [276, 179] on div "Fees" at bounding box center [280, 185] width 48 height 30
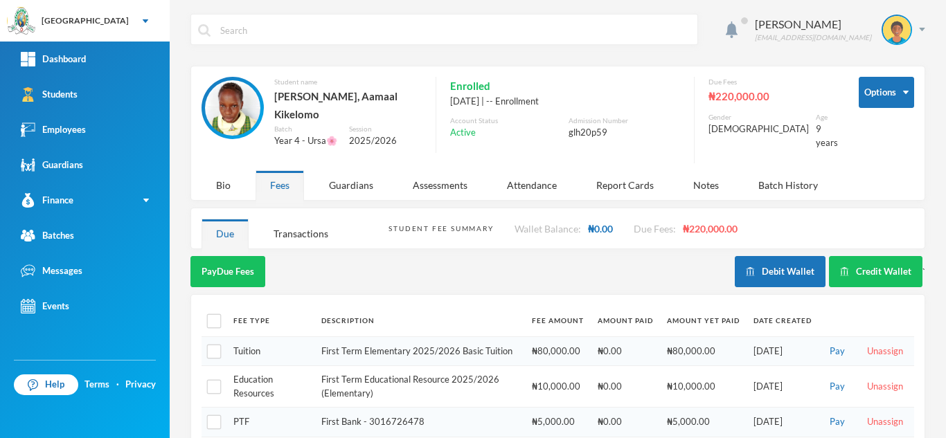
scroll to position [109, 0]
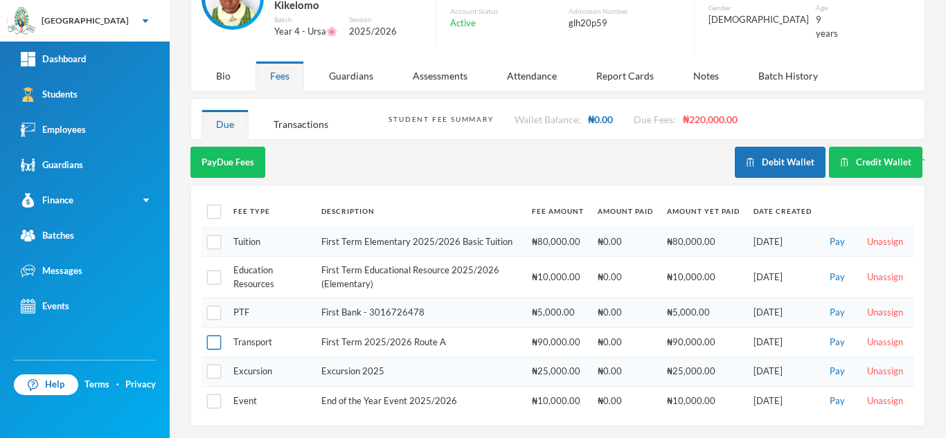
click at [213, 340] on input "checkbox" at bounding box center [214, 343] width 15 height 15
checkbox input "true"
click at [252, 156] on button "Pay Selected (1)" at bounding box center [232, 162] width 85 height 31
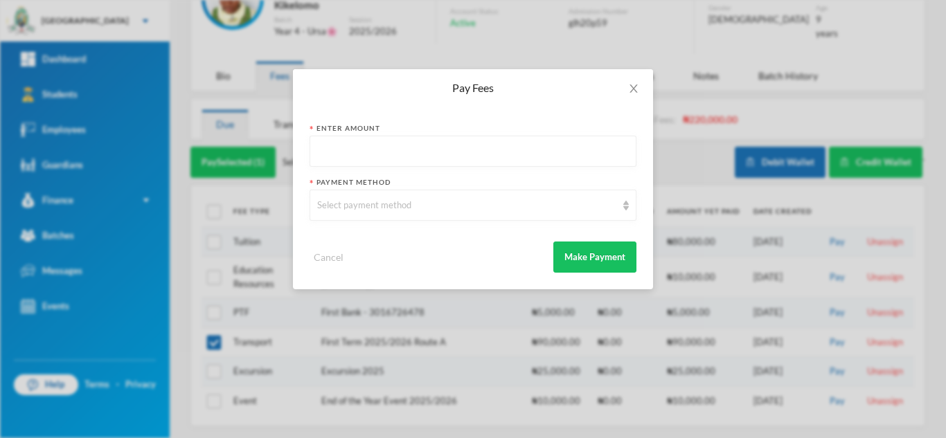
click at [492, 144] on input "text" at bounding box center [473, 151] width 312 height 31
type input "90000"
click at [453, 197] on div "Select payment method" at bounding box center [473, 205] width 327 height 31
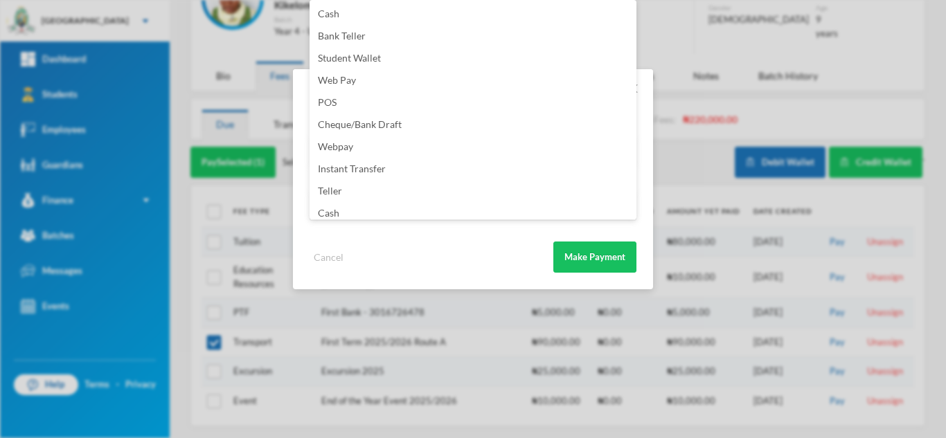
scroll to position [163, 0]
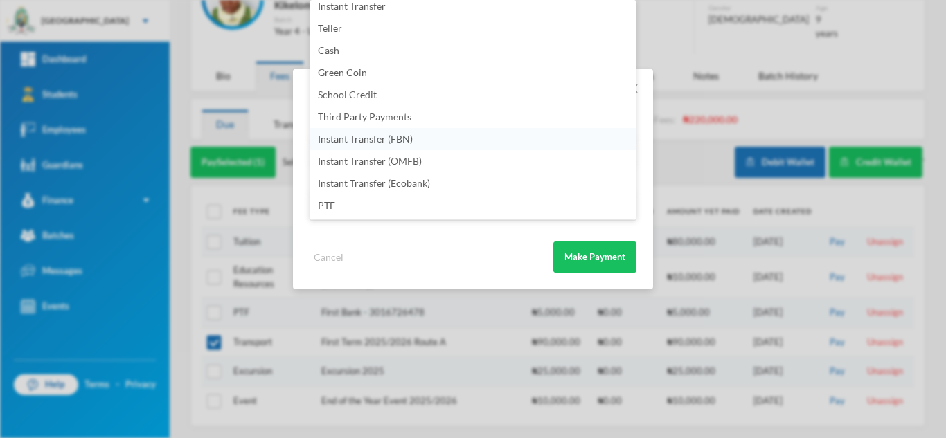
click at [438, 137] on li "Instant Transfer (FBN)" at bounding box center [473, 139] width 327 height 22
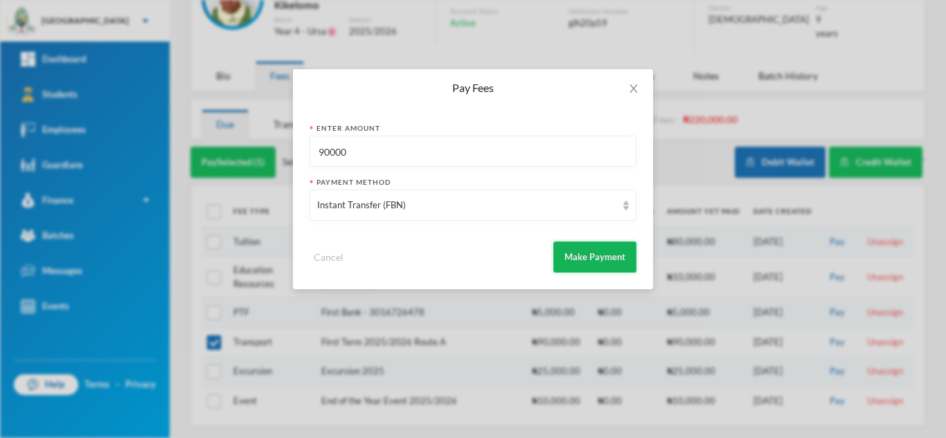
click at [591, 250] on button "Make Payment" at bounding box center [594, 257] width 83 height 31
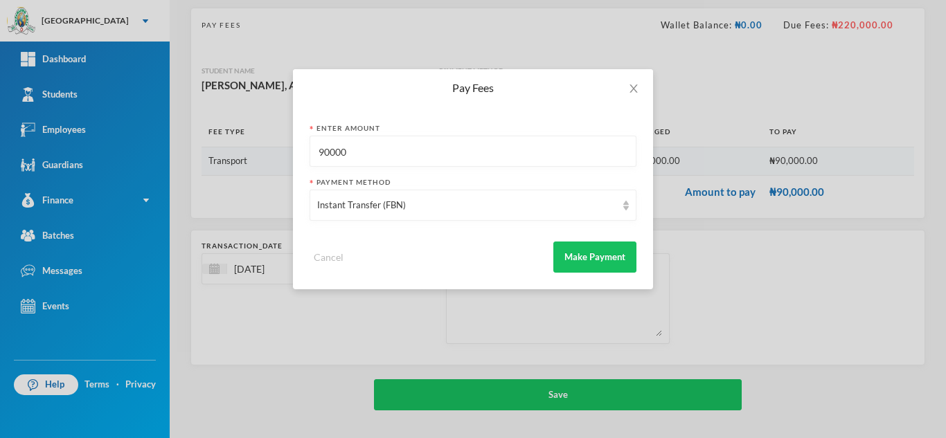
scroll to position [89, 0]
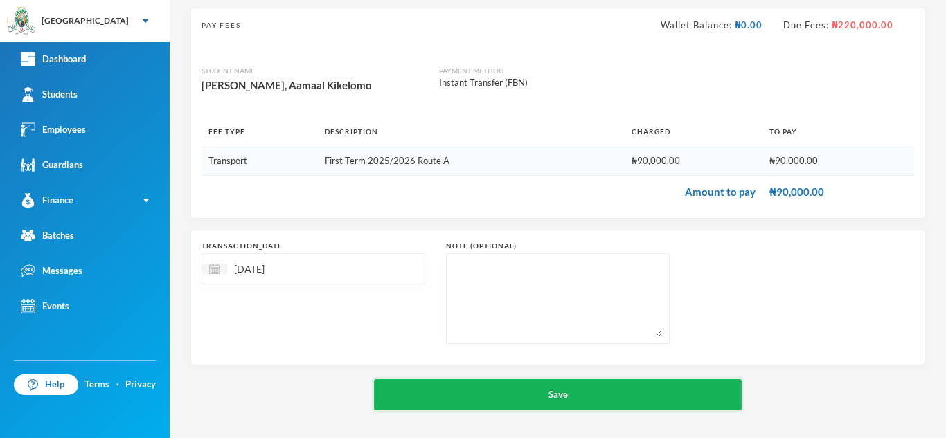
click at [506, 388] on button "Save" at bounding box center [558, 395] width 368 height 31
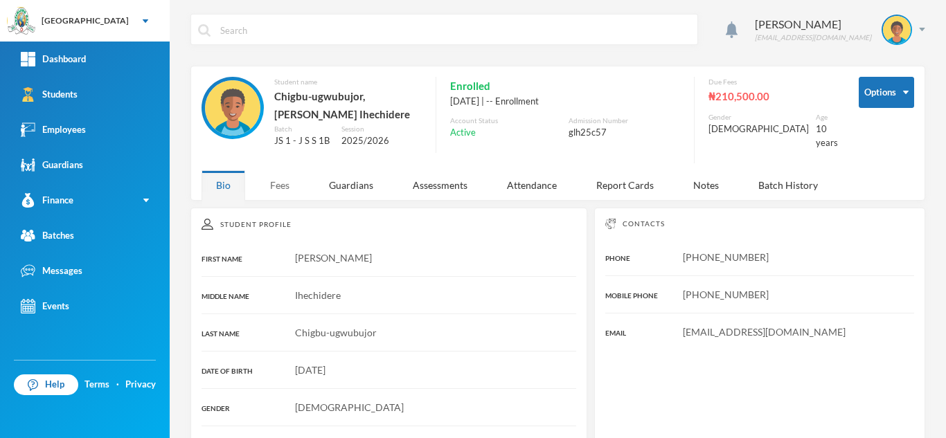
click at [280, 185] on div "Fees" at bounding box center [280, 185] width 48 height 30
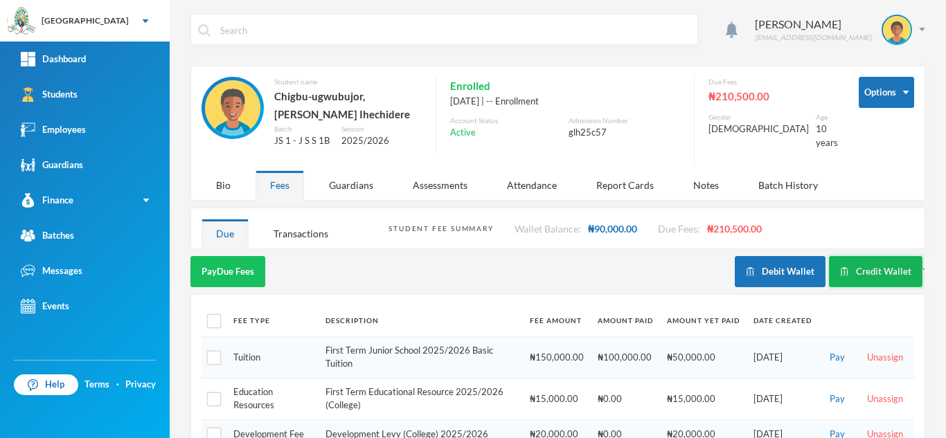
click at [871, 276] on button "Credit Wallet" at bounding box center [875, 271] width 93 height 31
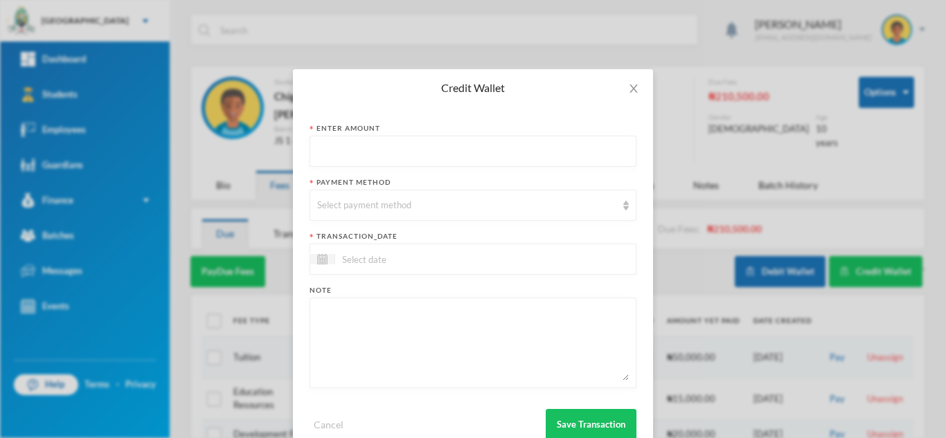
click at [492, 157] on input "text" at bounding box center [473, 151] width 312 height 31
type input "2500"
click at [475, 204] on div "Select payment method" at bounding box center [466, 206] width 299 height 14
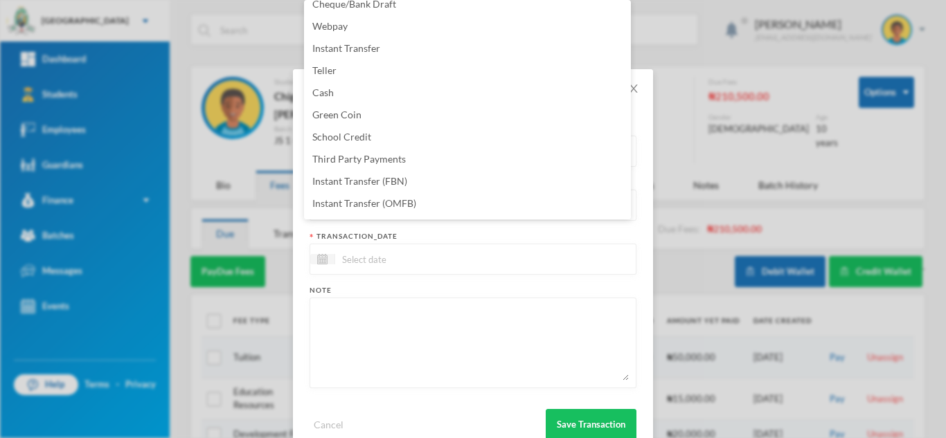
scroll to position [141, 0]
click at [425, 160] on li "Instant Transfer (OMFB)" at bounding box center [467, 161] width 327 height 22
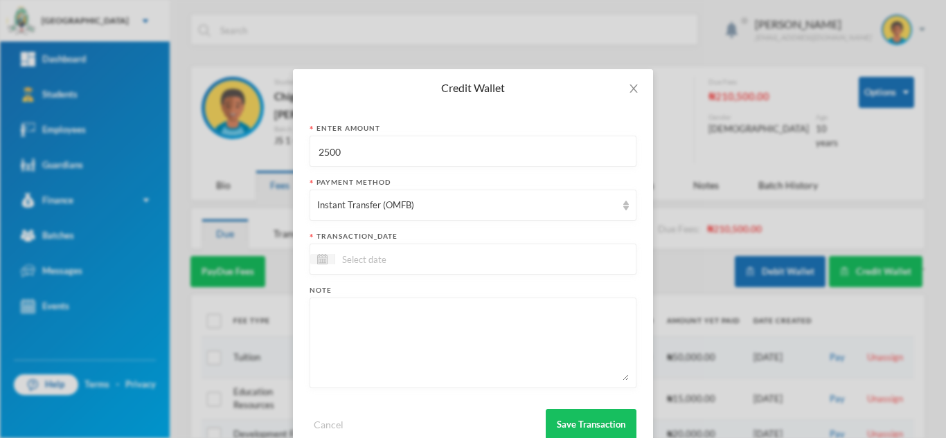
click at [388, 255] on input at bounding box center [393, 259] width 116 height 16
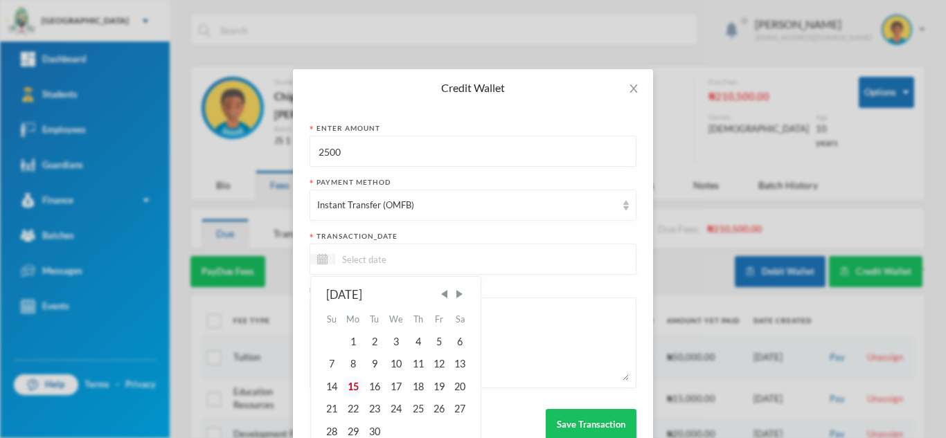
click at [346, 392] on div "15" at bounding box center [353, 387] width 22 height 22
type input "[DATE]"
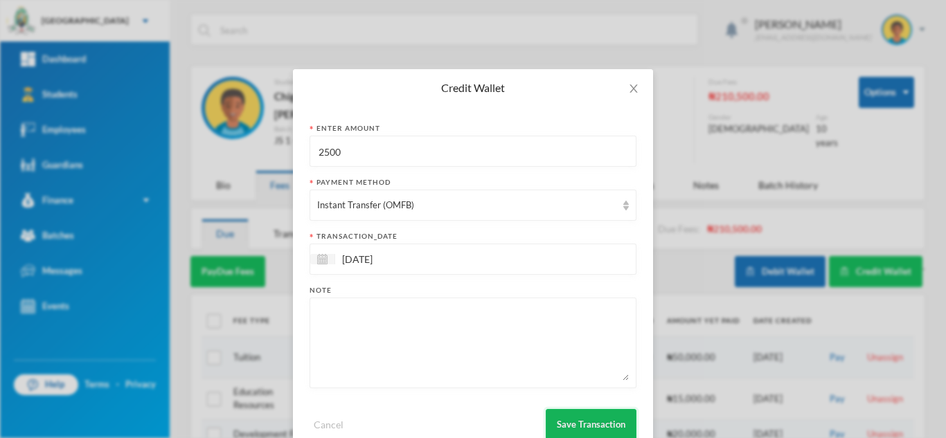
click at [563, 425] on button "Save Transaction" at bounding box center [591, 424] width 91 height 31
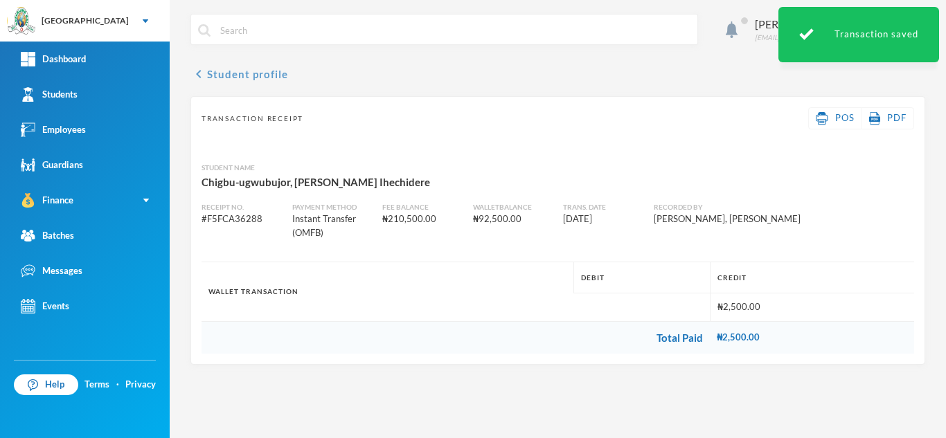
click at [265, 73] on button "chevron_left Student profile" at bounding box center [239, 74] width 98 height 17
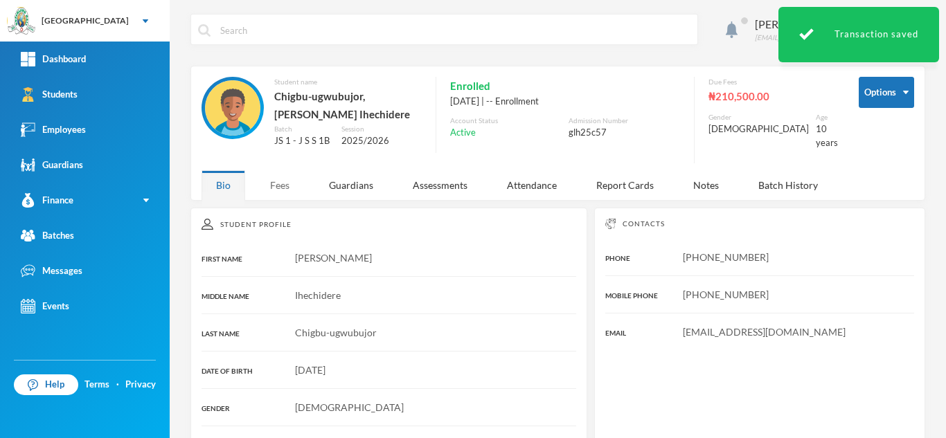
click at [266, 184] on div "Fees" at bounding box center [280, 185] width 48 height 30
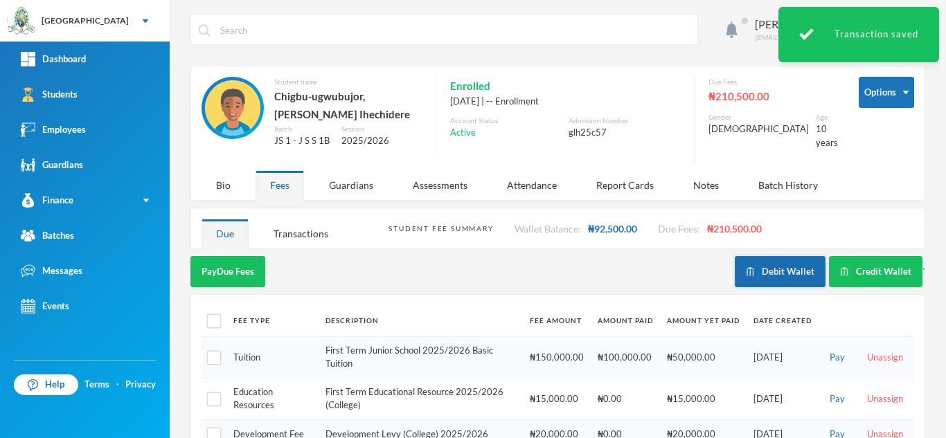
click at [751, 277] on button "Debit Wallet" at bounding box center [780, 271] width 91 height 31
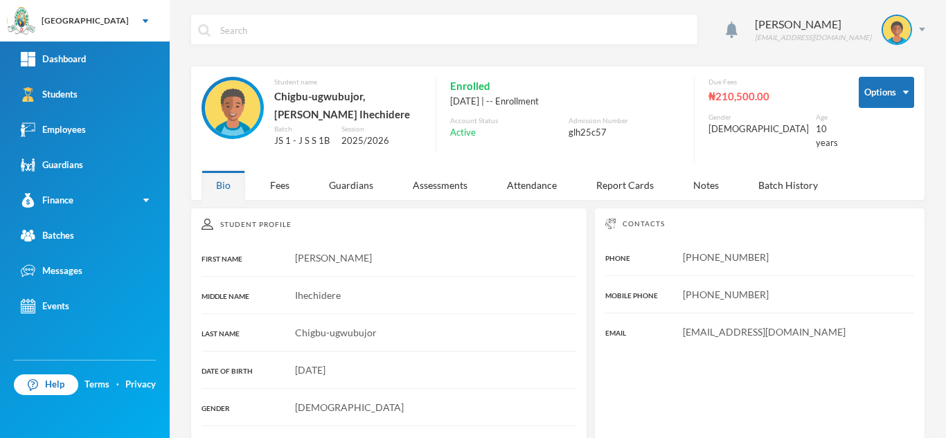
click at [289, 168] on div "Options Student name [PERSON_NAME]-ugwubujor, [PERSON_NAME] Ihechidere Batch JS…" at bounding box center [558, 123] width 713 height 93
click at [278, 177] on div "Fees" at bounding box center [280, 185] width 48 height 30
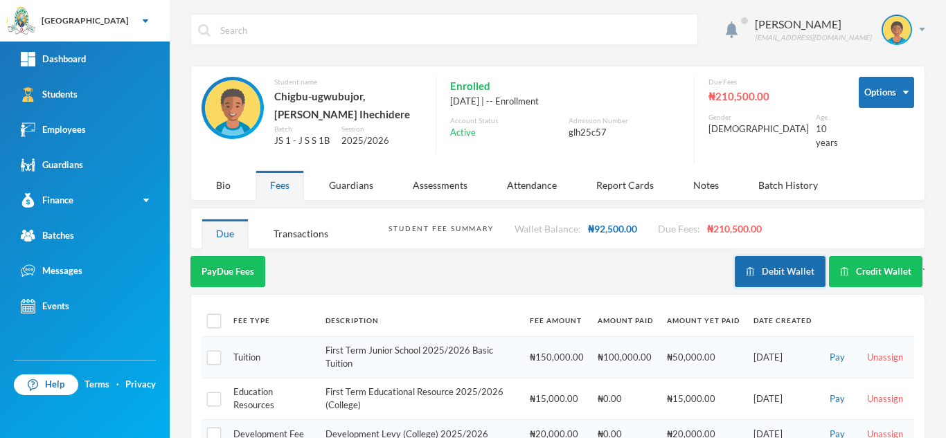
click at [768, 266] on button "Debit Wallet" at bounding box center [780, 271] width 91 height 31
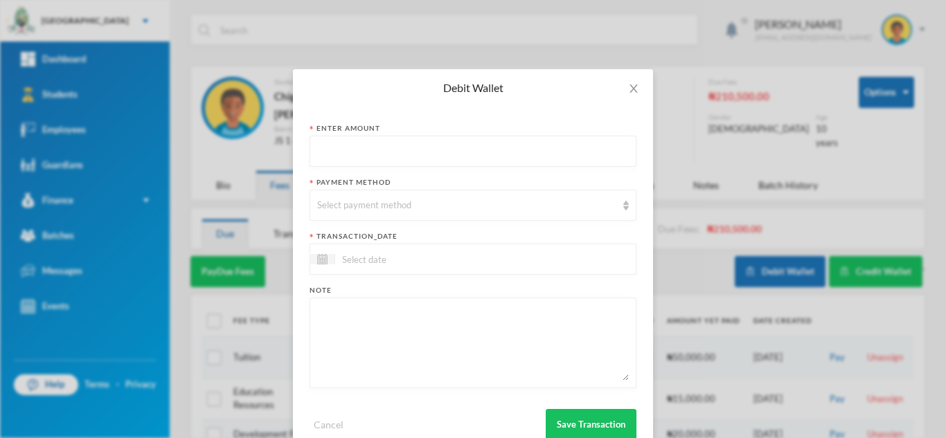
click at [381, 151] on input "text" at bounding box center [473, 151] width 312 height 31
type input "2000"
click at [634, 87] on span "Close" at bounding box center [633, 88] width 39 height 39
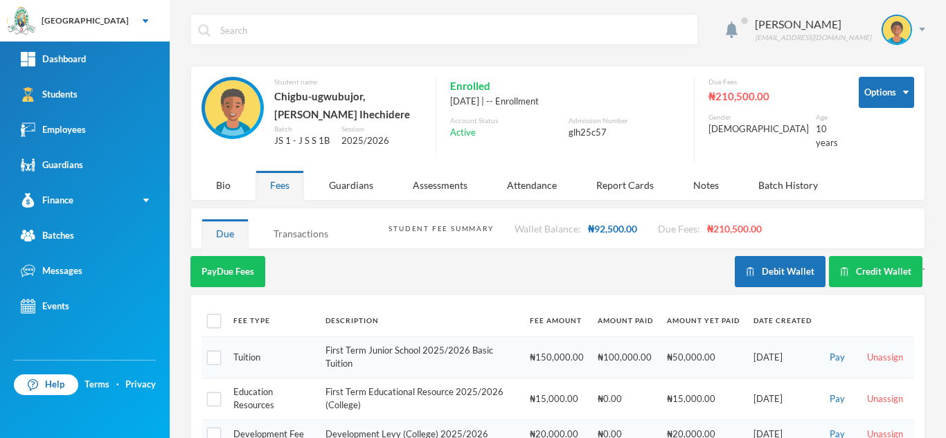
click at [305, 229] on div "Transactions" at bounding box center [301, 234] width 84 height 30
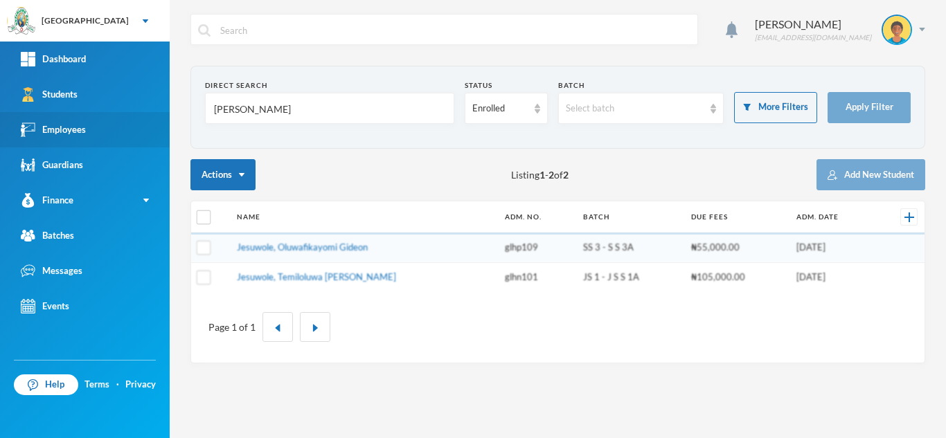
drag, startPoint x: 284, startPoint y: 101, endPoint x: 68, endPoint y: 125, distance: 217.4
click at [68, 125] on div "Greenland Hall Your Bluebic Account Greenland Hall Add a New School Dashboard S…" at bounding box center [473, 219] width 946 height 438
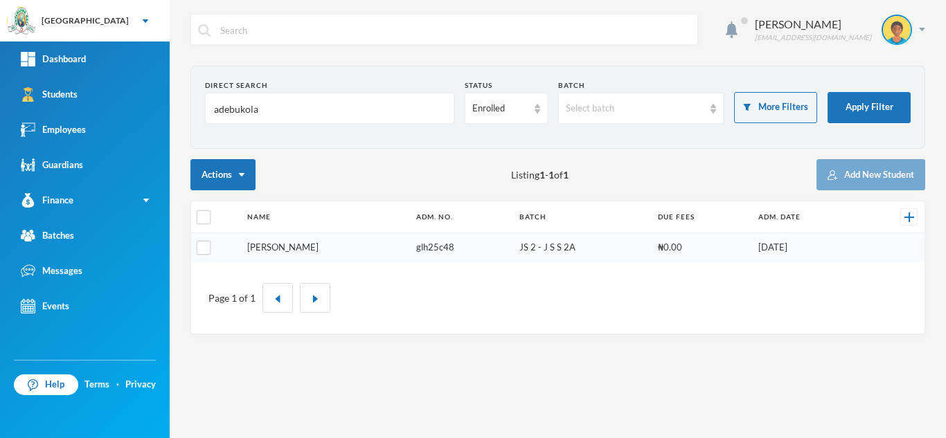
type input "adebukola"
click at [303, 247] on link "[PERSON_NAME]" at bounding box center [282, 247] width 71 height 11
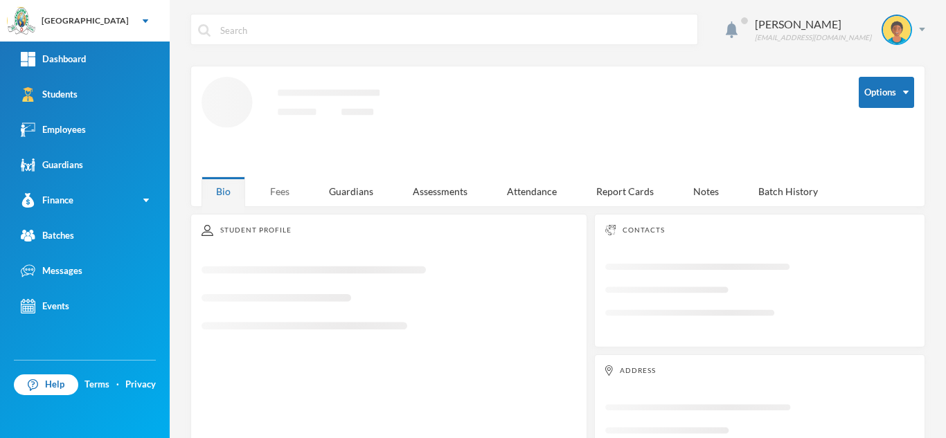
click at [285, 189] on div "Fees" at bounding box center [280, 192] width 48 height 30
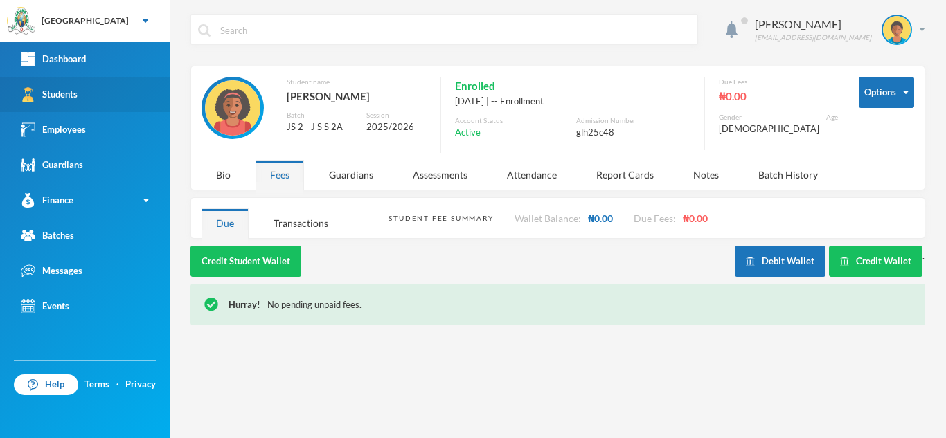
click at [115, 103] on link "Students" at bounding box center [85, 94] width 170 height 35
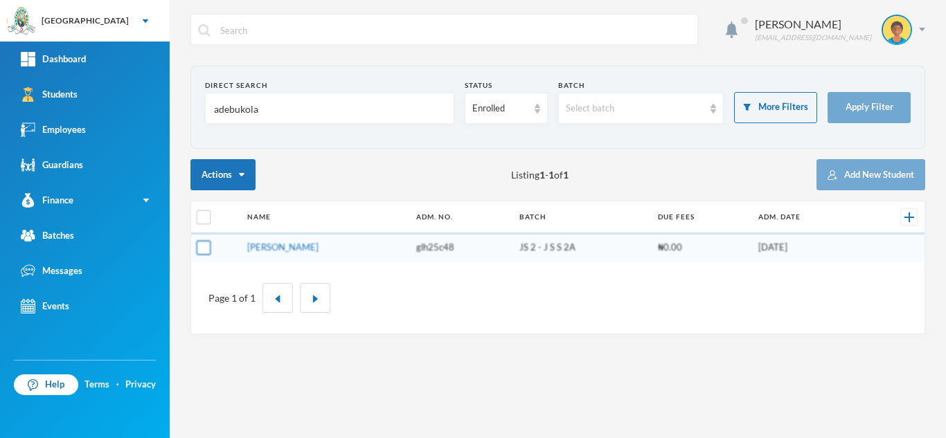
click at [205, 250] on input "checkbox" at bounding box center [204, 248] width 15 height 15
checkbox input "true"
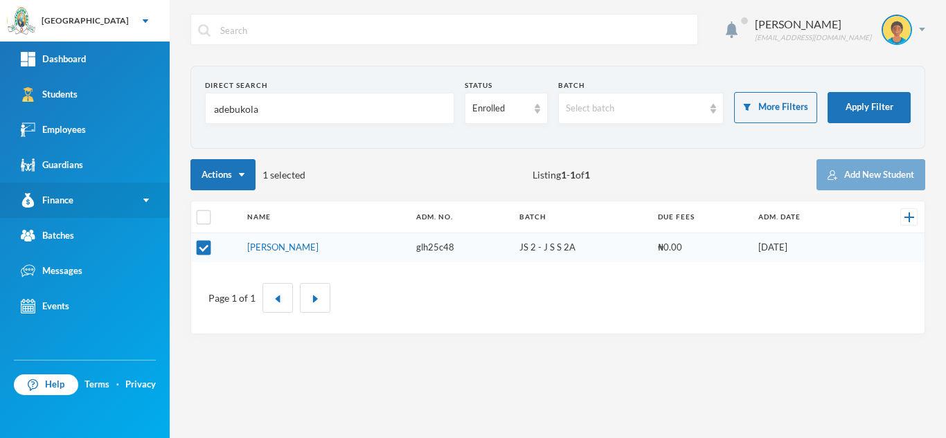
click at [83, 211] on link "Finance" at bounding box center [85, 200] width 170 height 35
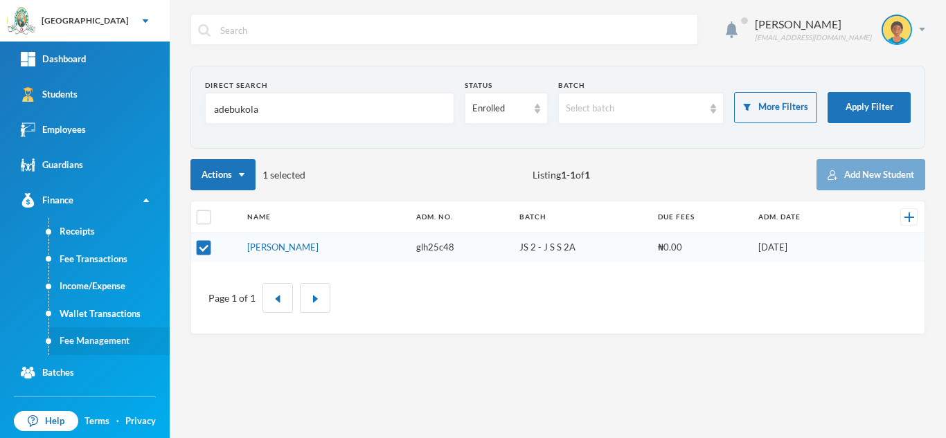
click at [89, 343] on link "Fee Management" at bounding box center [109, 342] width 121 height 28
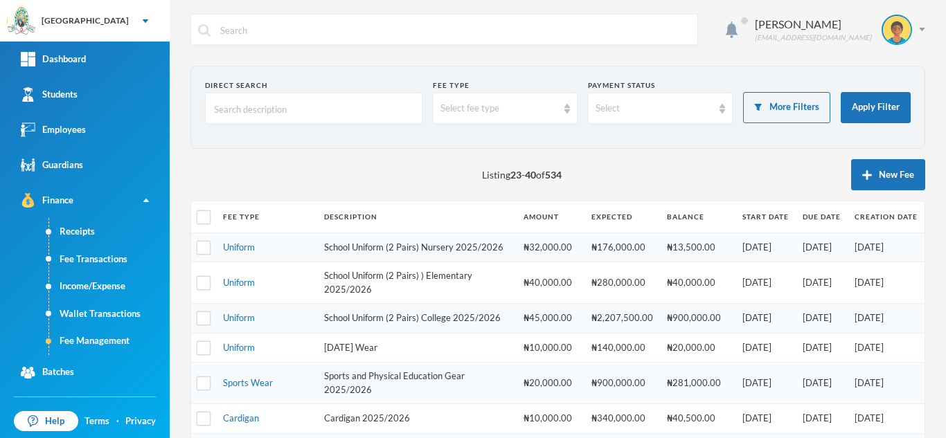
scroll to position [426, 0]
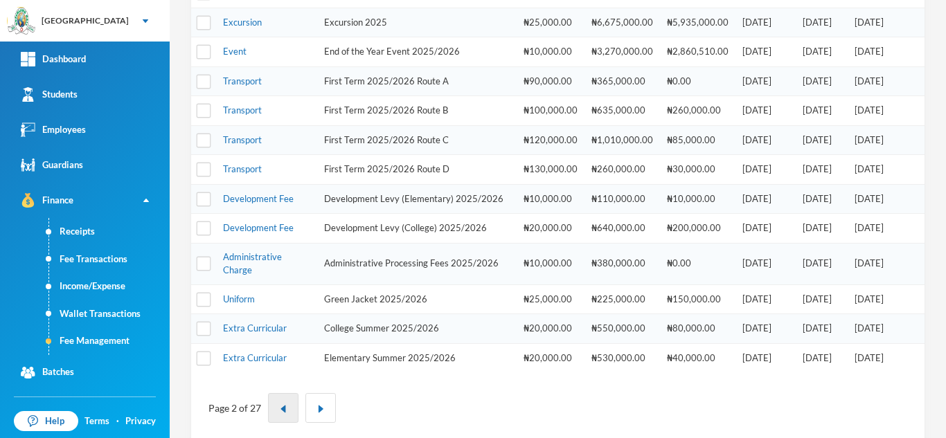
click at [283, 413] on img "button" at bounding box center [283, 409] width 8 height 8
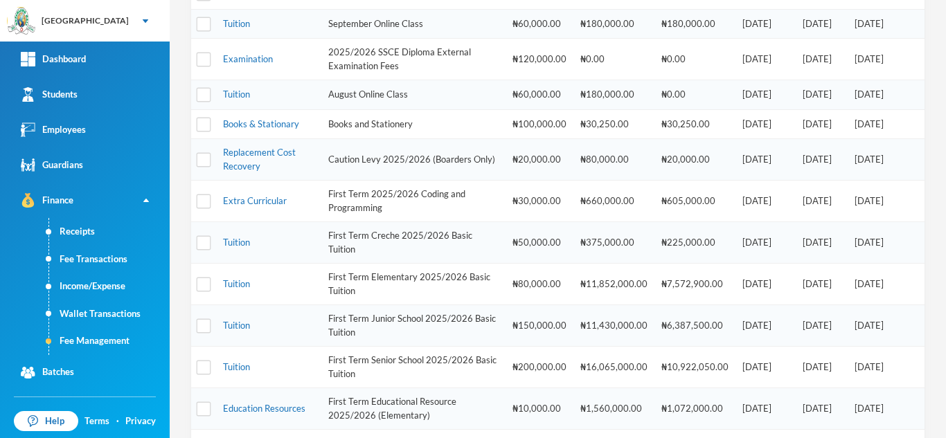
scroll to position [225, 0]
click at [238, 323] on link "Tuition" at bounding box center [236, 324] width 27 height 11
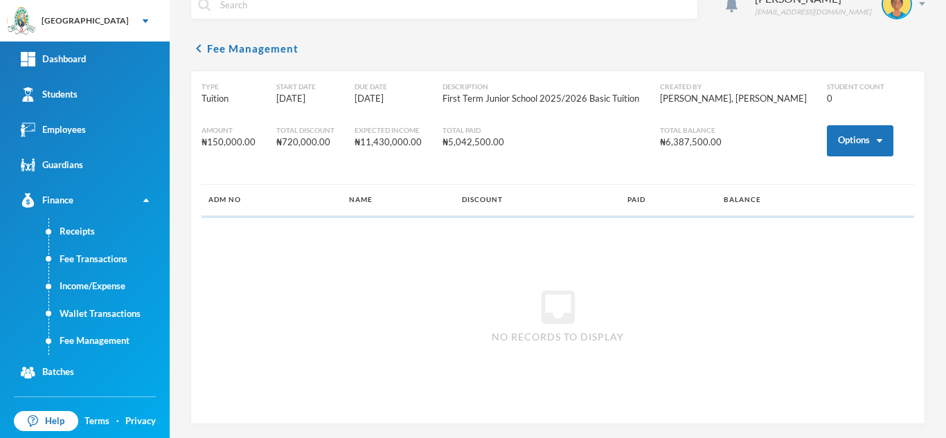
scroll to position [26, 0]
click at [850, 136] on button "Options" at bounding box center [860, 140] width 66 height 31
click at [812, 199] on button "Assign to ( 1 ) selected students" at bounding box center [809, 201] width 125 height 25
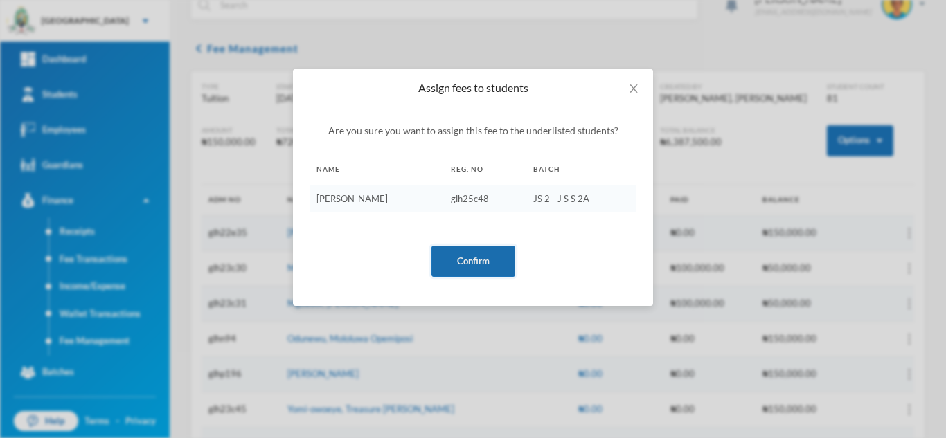
click at [483, 253] on button "Confirm" at bounding box center [473, 261] width 84 height 31
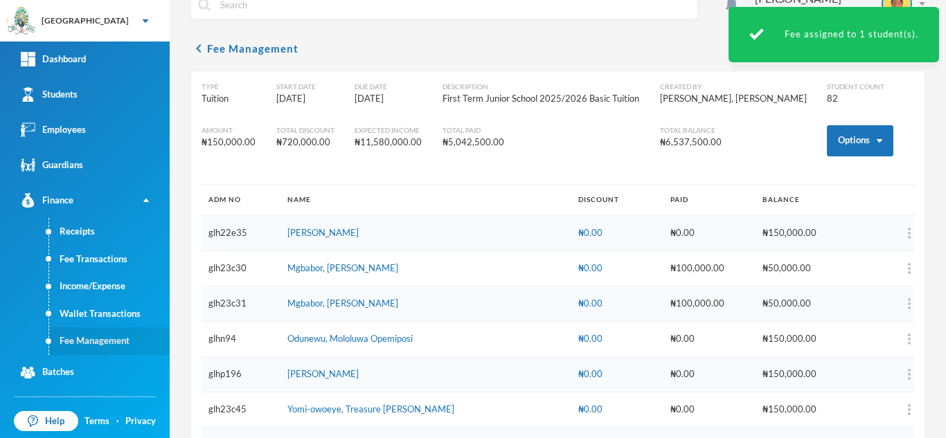
click at [109, 345] on link "Fee Management" at bounding box center [109, 342] width 121 height 28
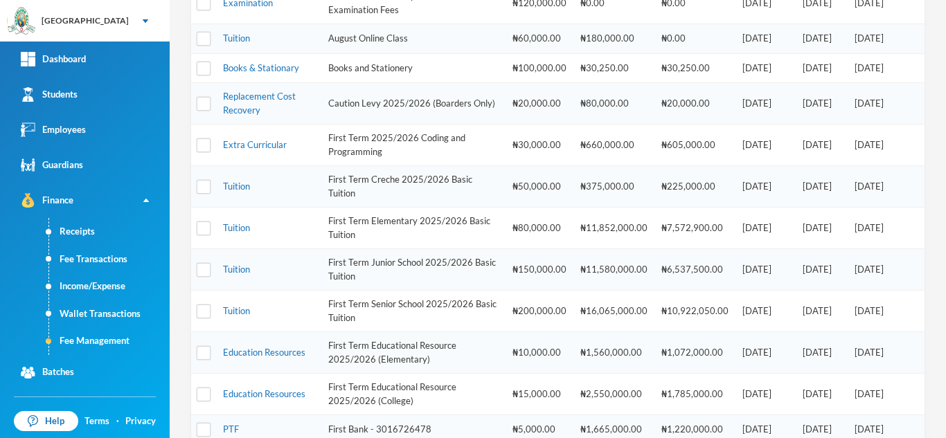
scroll to position [266, 0]
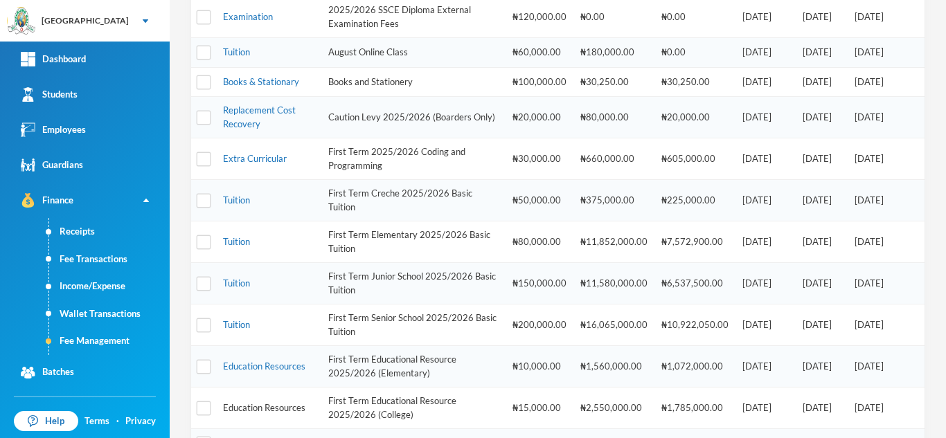
click at [247, 403] on link "Education Resources" at bounding box center [264, 407] width 82 height 11
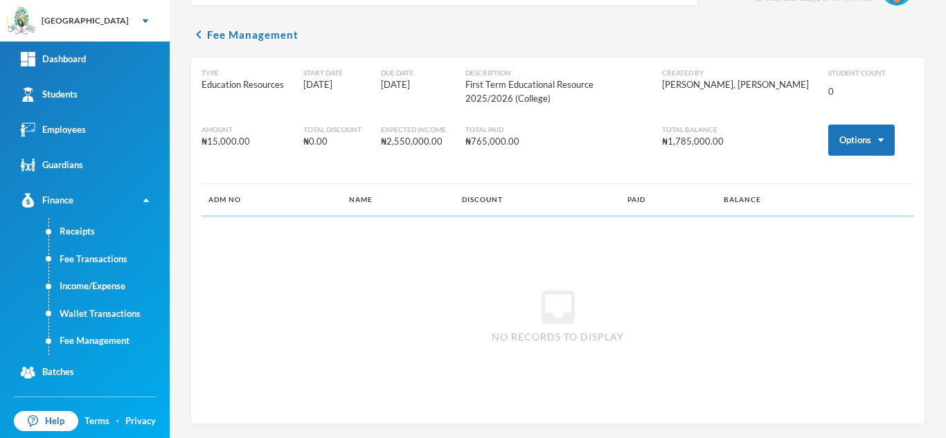
scroll to position [26, 0]
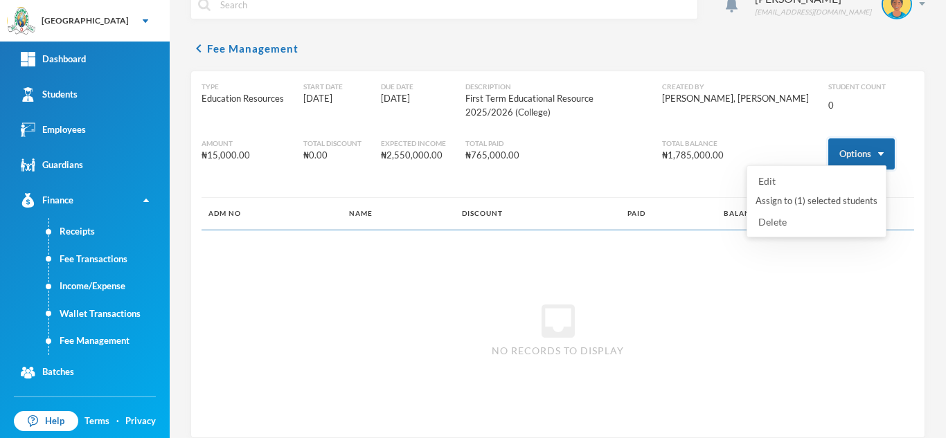
click at [840, 141] on button "Options" at bounding box center [861, 154] width 66 height 31
click at [795, 195] on button "Assign to ( 1 ) selected students" at bounding box center [816, 201] width 125 height 25
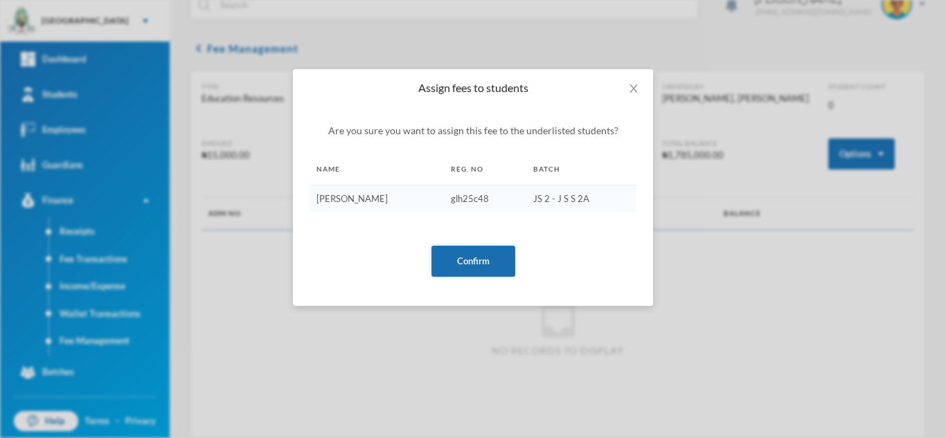
click at [485, 253] on button "Confirm" at bounding box center [473, 261] width 84 height 31
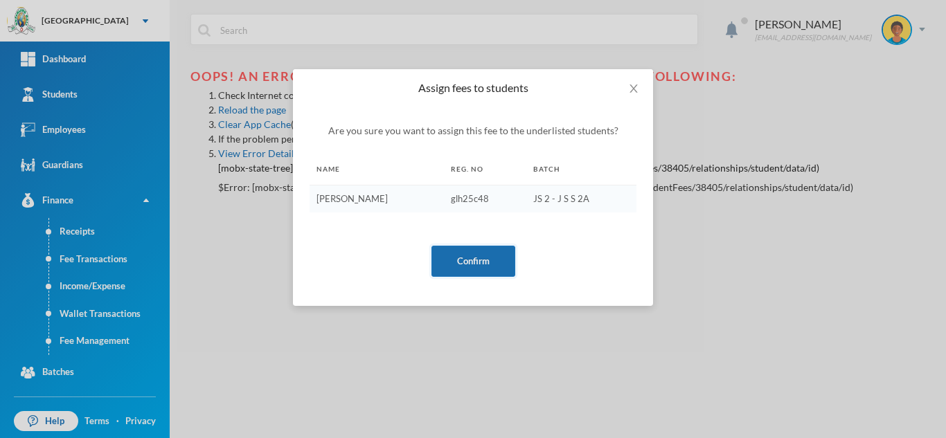
scroll to position [0, 0]
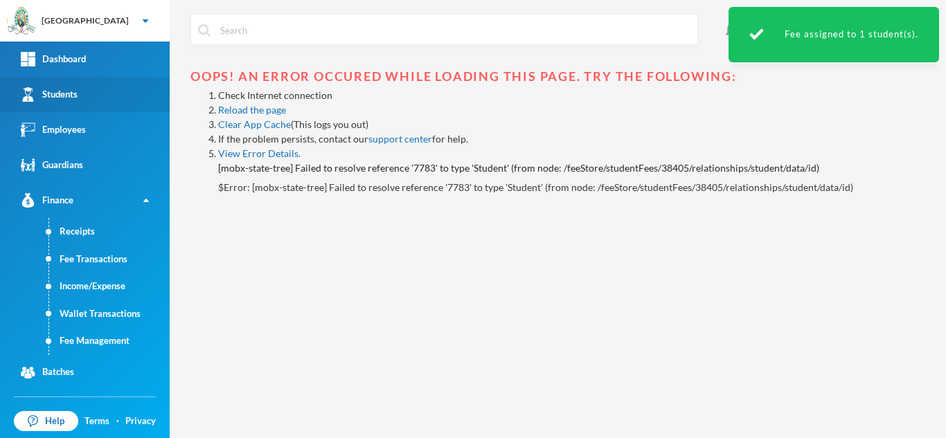
click at [82, 100] on link "Students" at bounding box center [85, 94] width 170 height 35
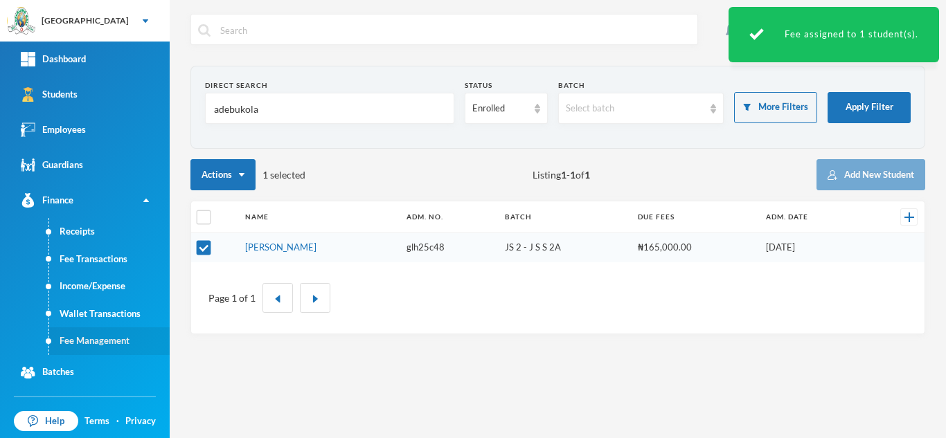
click at [121, 339] on link "Fee Management" at bounding box center [109, 342] width 121 height 28
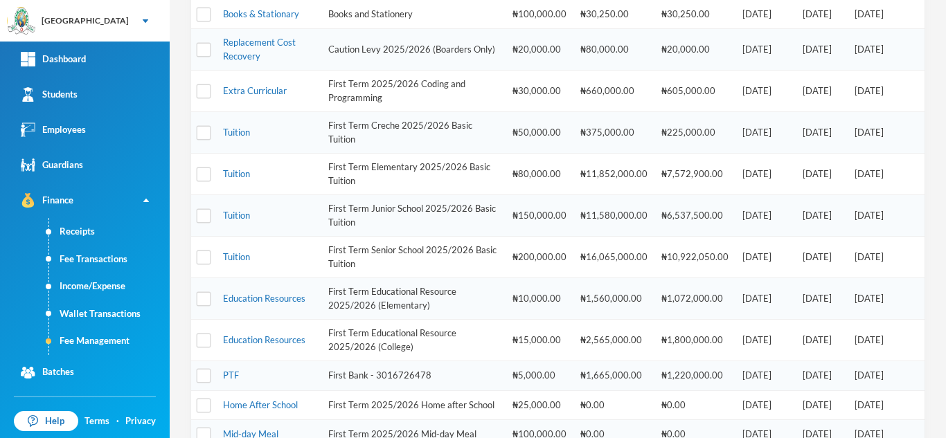
scroll to position [348, 0]
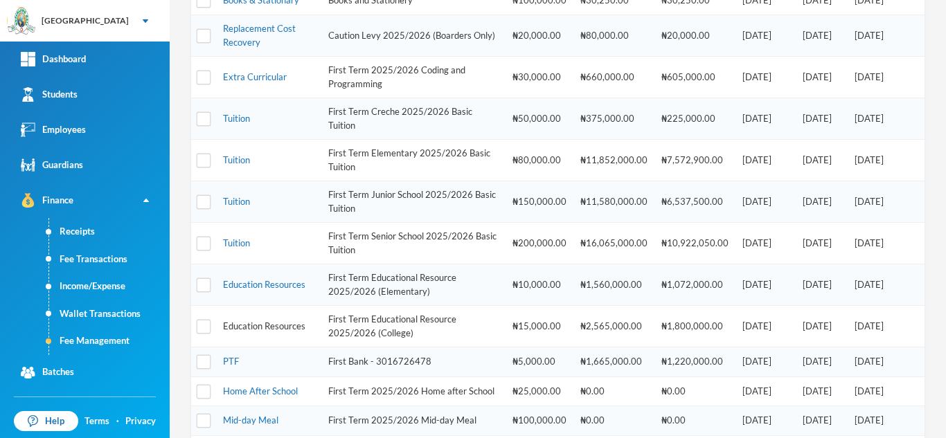
click at [277, 328] on link "Education Resources" at bounding box center [264, 326] width 82 height 11
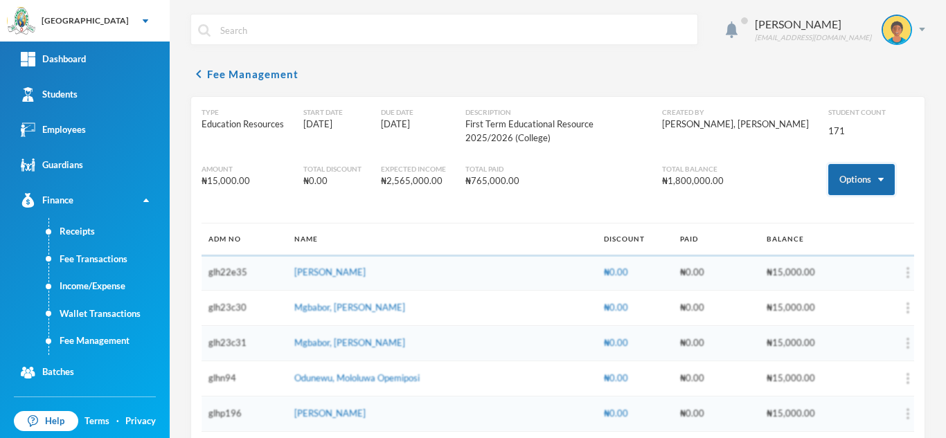
click at [839, 164] on button "Options" at bounding box center [861, 179] width 66 height 31
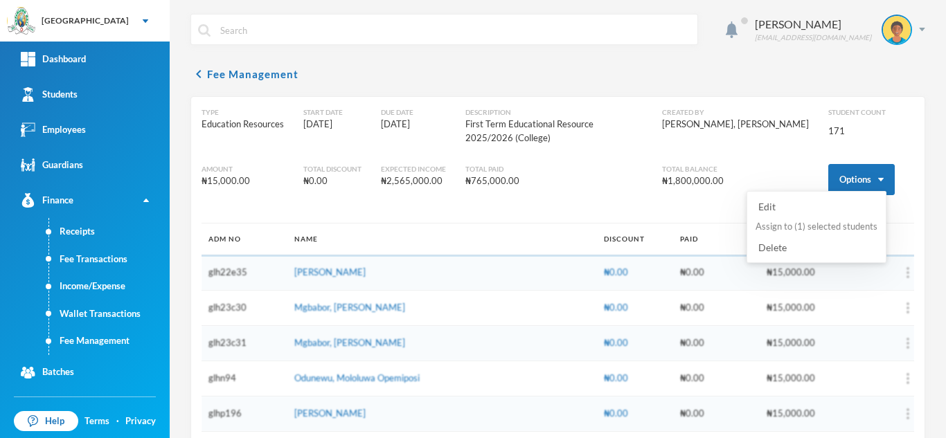
click at [792, 226] on button "Assign to ( 1 ) selected students" at bounding box center [816, 227] width 125 height 25
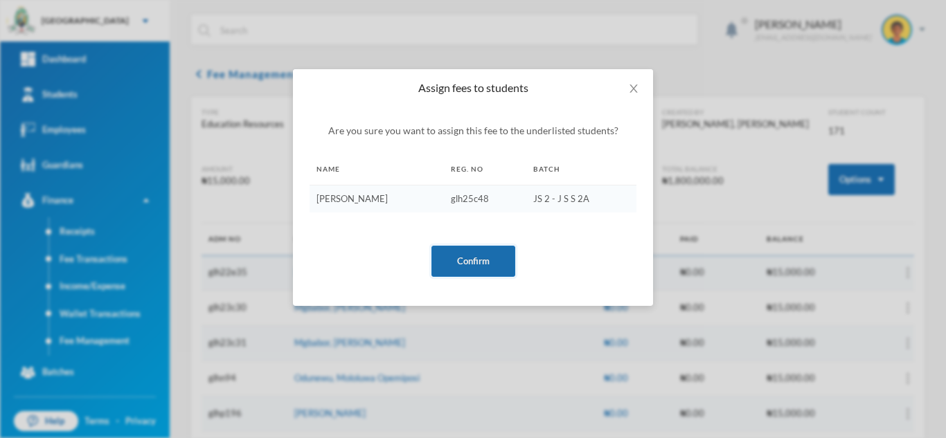
click at [460, 250] on button "Confirm" at bounding box center [473, 261] width 84 height 31
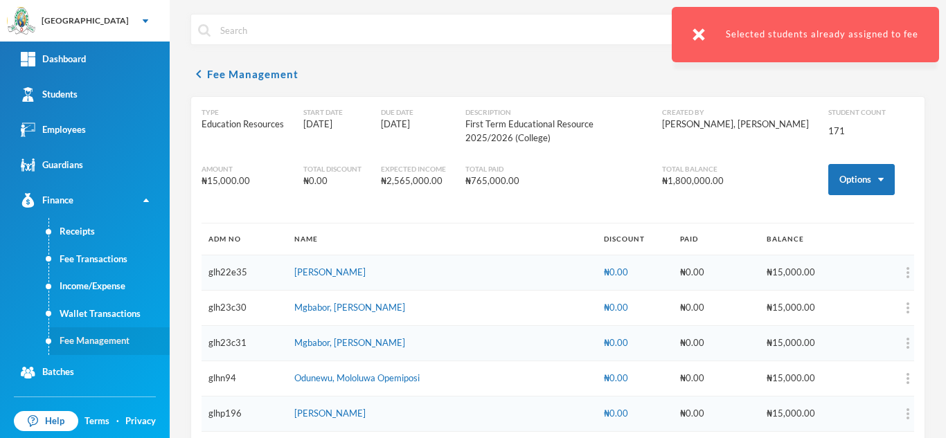
click at [121, 335] on link "Fee Management" at bounding box center [109, 342] width 121 height 28
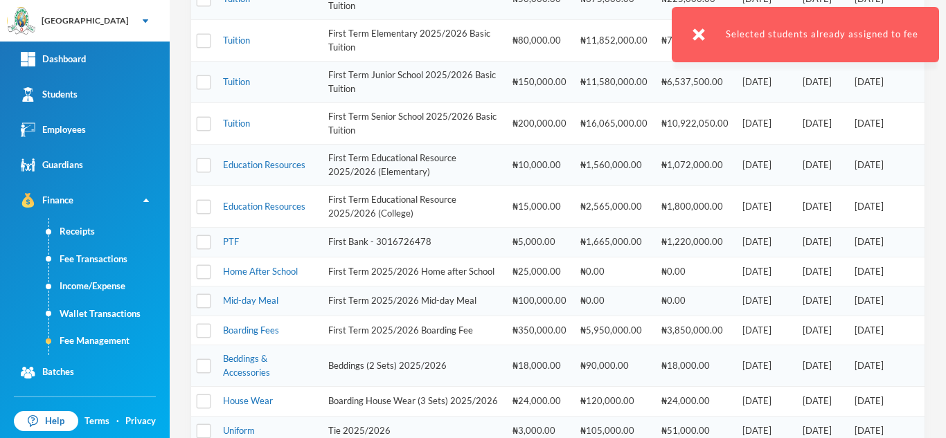
scroll to position [507, 0]
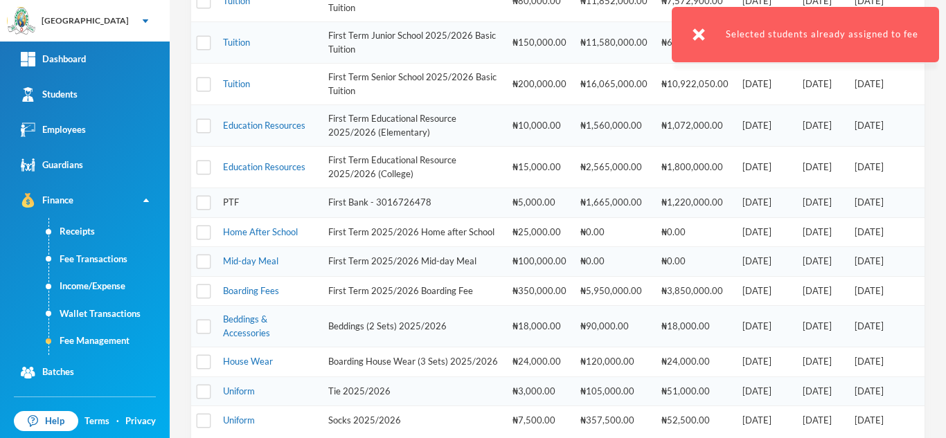
click at [228, 202] on link "PTF" at bounding box center [231, 202] width 16 height 11
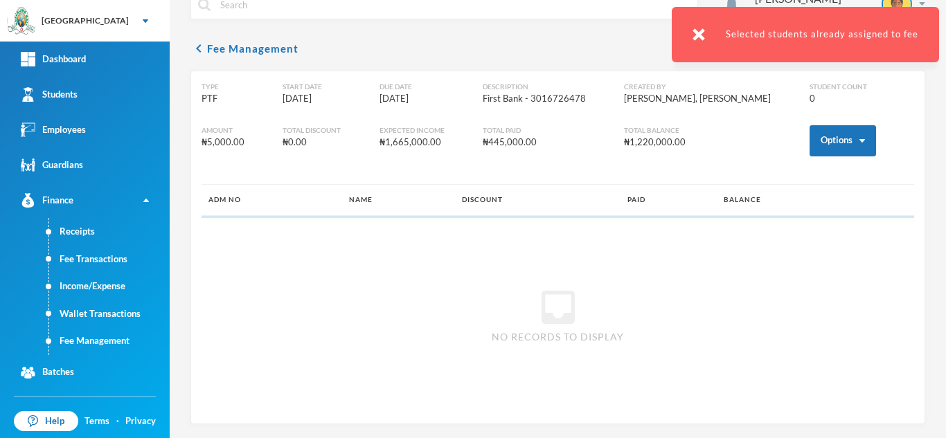
scroll to position [26, 0]
click at [832, 131] on button "Options" at bounding box center [843, 140] width 66 height 31
click at [798, 196] on button "Assign to ( 1 ) selected students" at bounding box center [791, 201] width 125 height 25
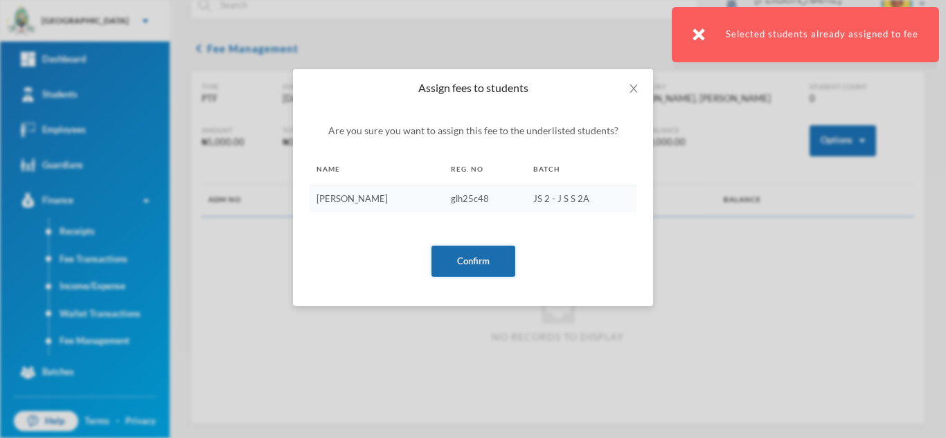
click at [477, 253] on button "Confirm" at bounding box center [473, 261] width 84 height 31
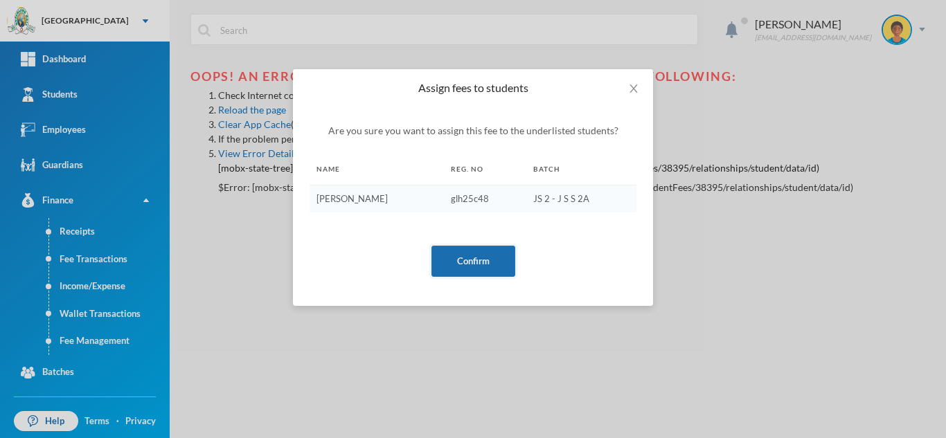
scroll to position [0, 0]
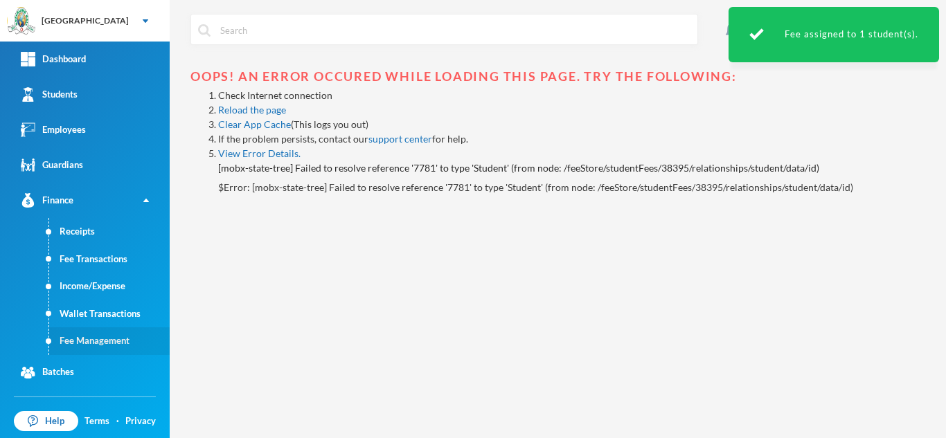
click at [121, 335] on link "Fee Management" at bounding box center [109, 342] width 121 height 28
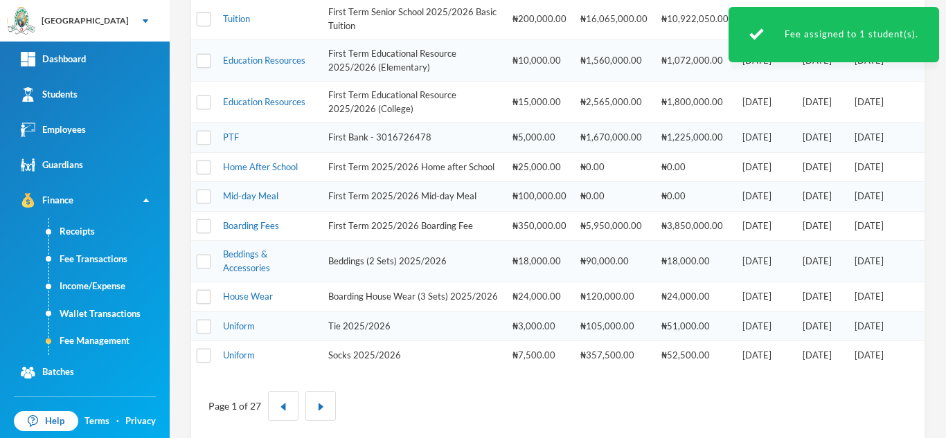
scroll to position [572, 0]
click at [235, 361] on link "Uniform" at bounding box center [239, 355] width 32 height 11
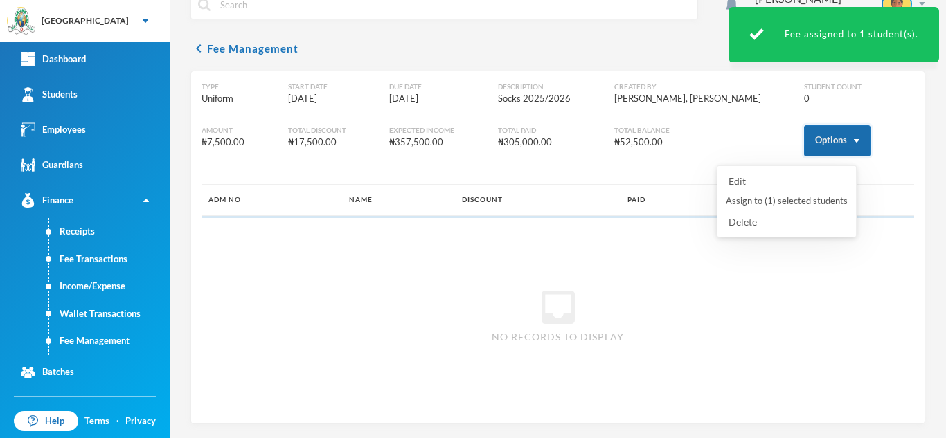
click at [805, 139] on button "Options" at bounding box center [837, 140] width 66 height 31
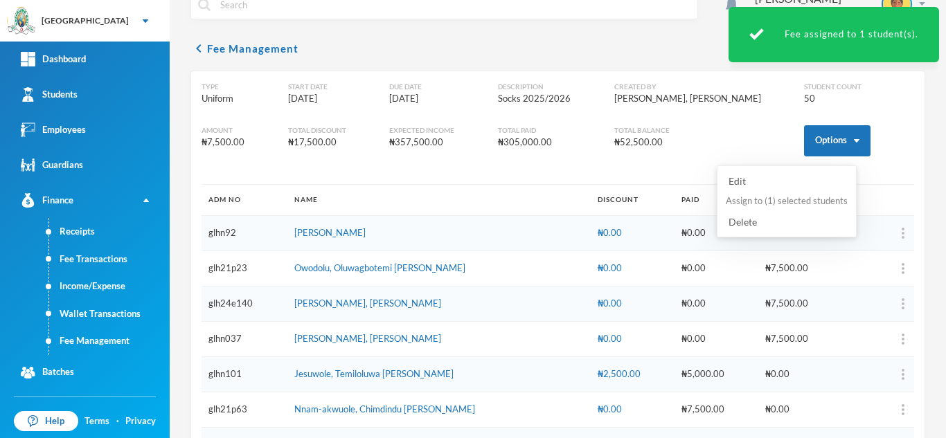
click at [775, 202] on button "Assign to ( 1 ) selected students" at bounding box center [786, 201] width 125 height 25
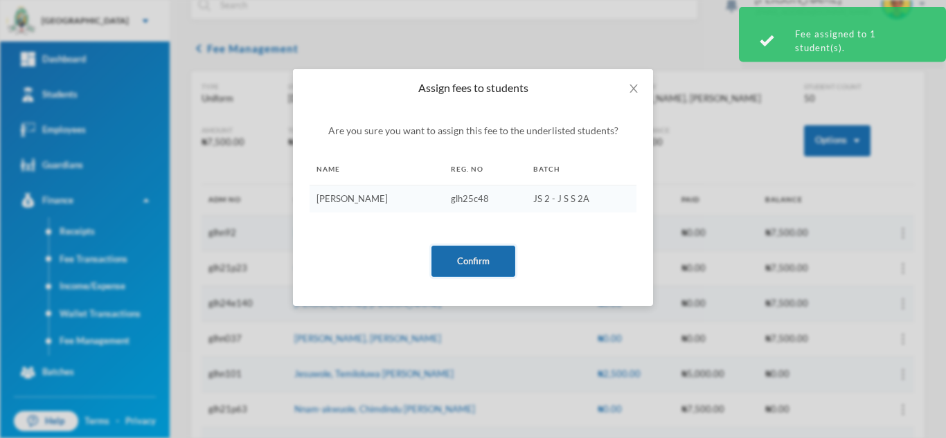
click at [471, 262] on button "Confirm" at bounding box center [473, 261] width 84 height 31
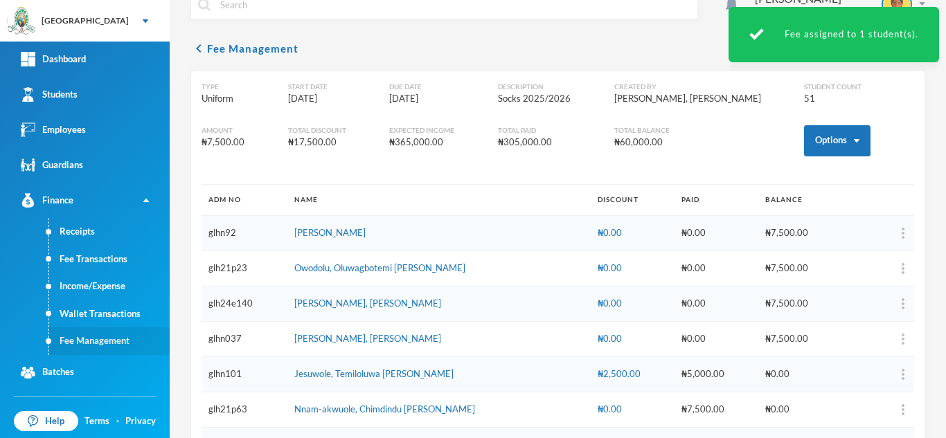
click at [78, 343] on link "Fee Management" at bounding box center [109, 342] width 121 height 28
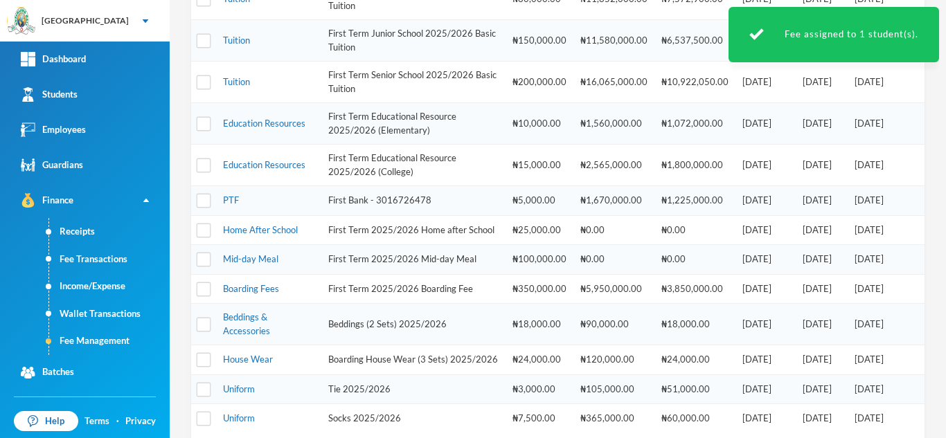
scroll to position [614, 0]
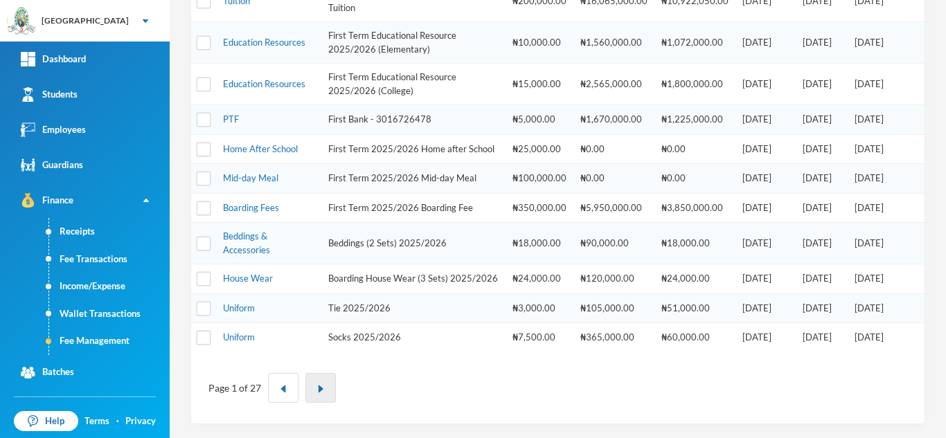
click at [319, 389] on img "button" at bounding box center [321, 389] width 8 height 8
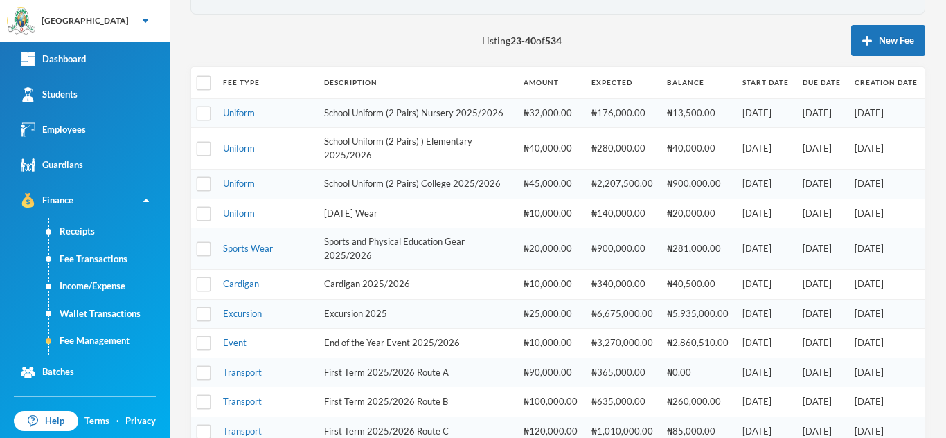
scroll to position [87, 0]
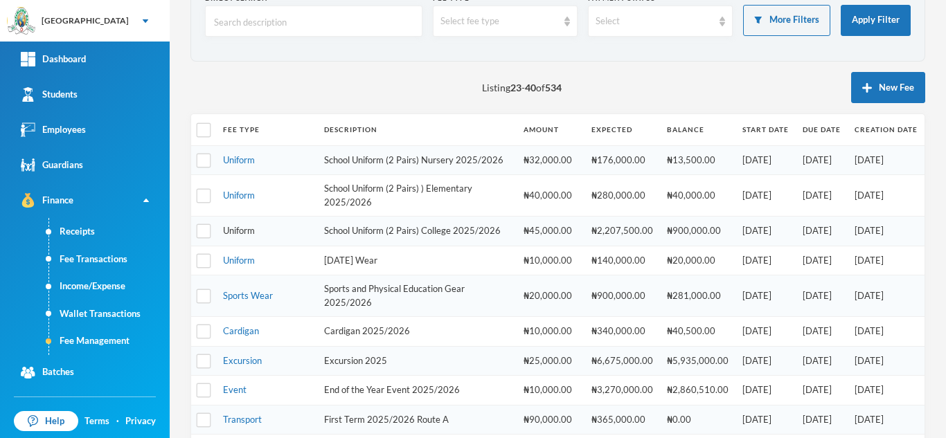
click at [236, 236] on link "Uniform" at bounding box center [239, 230] width 32 height 11
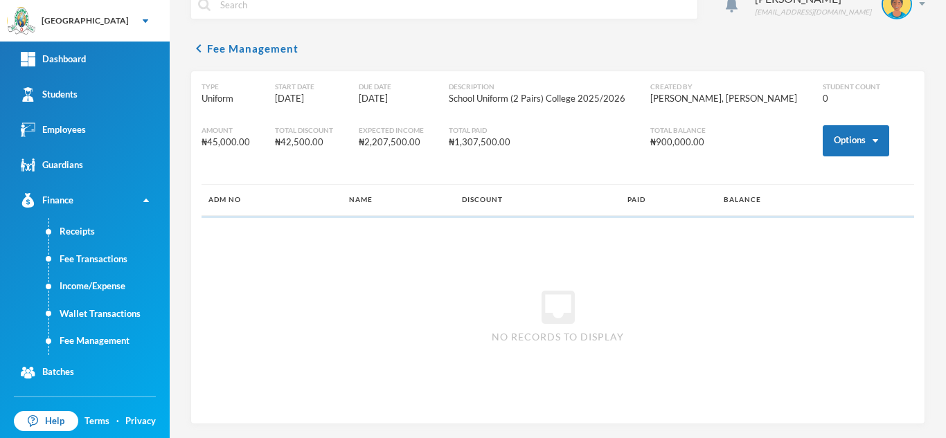
scroll to position [26, 0]
click at [836, 145] on button "Options" at bounding box center [856, 140] width 66 height 31
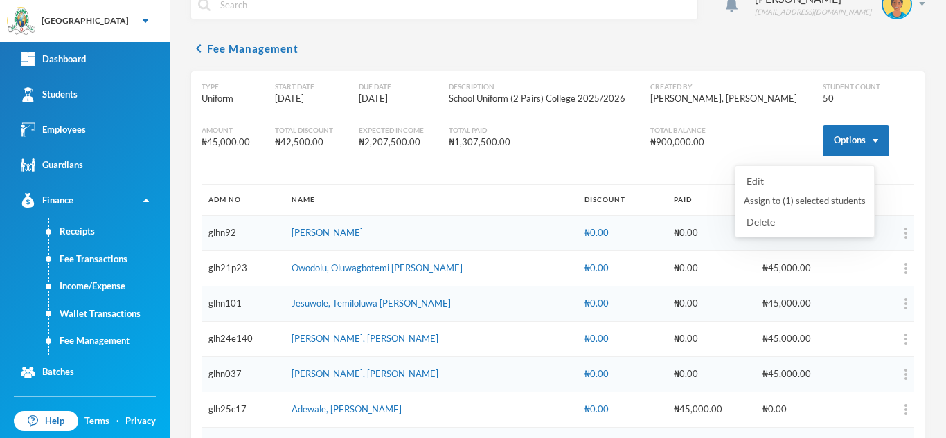
click at [783, 202] on button "Assign to ( 1 ) selected students" at bounding box center [804, 201] width 125 height 25
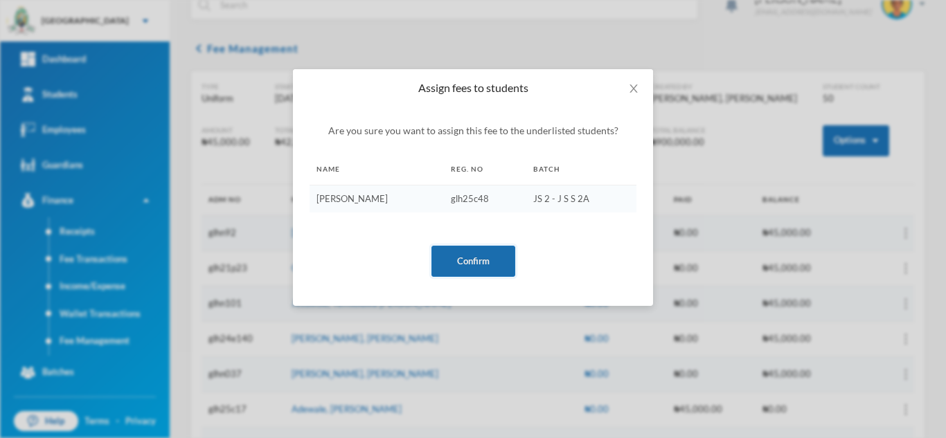
click at [451, 258] on button "Confirm" at bounding box center [473, 261] width 84 height 31
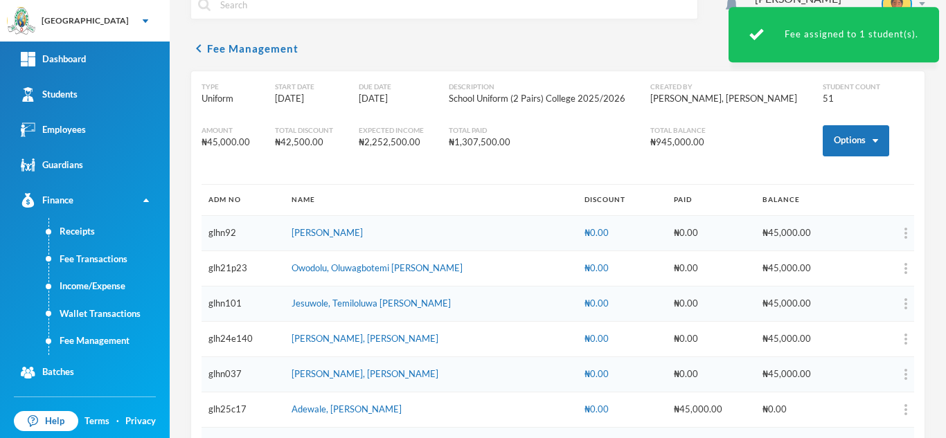
click at [113, 338] on link "Fee Management" at bounding box center [109, 342] width 121 height 28
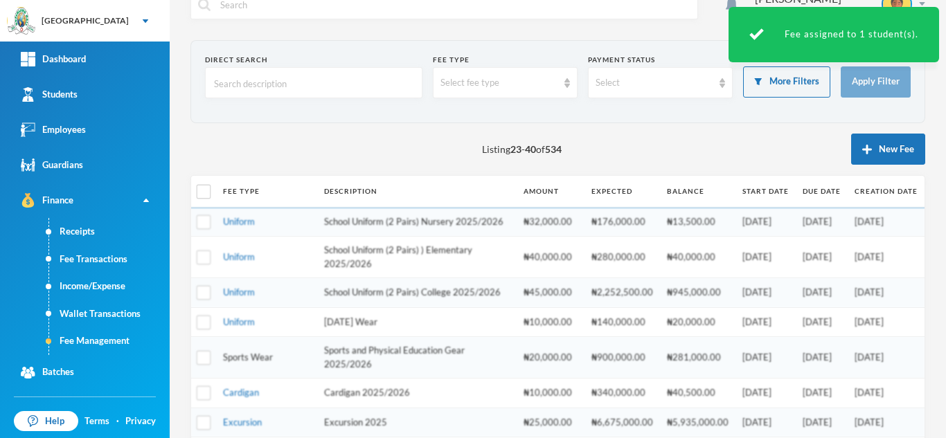
click at [244, 363] on link "Sports Wear" at bounding box center [248, 357] width 50 height 11
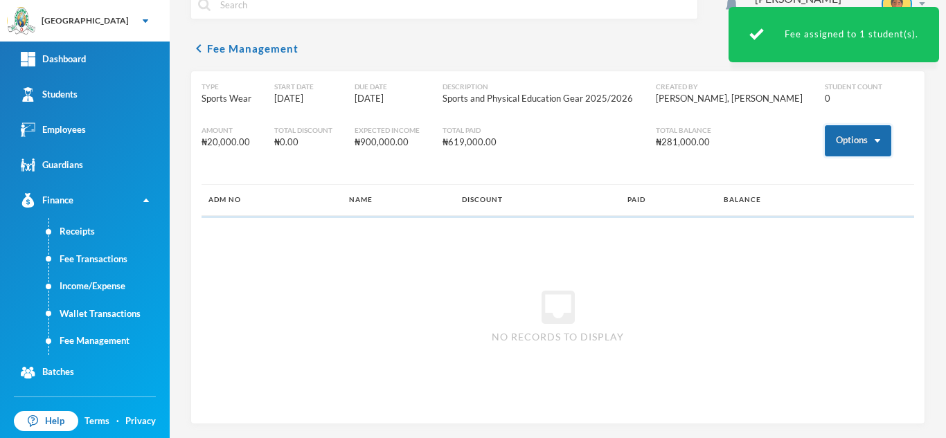
click at [843, 148] on button "Options" at bounding box center [858, 140] width 66 height 31
click at [809, 197] on button "Assign to ( 1 ) selected students" at bounding box center [807, 201] width 125 height 25
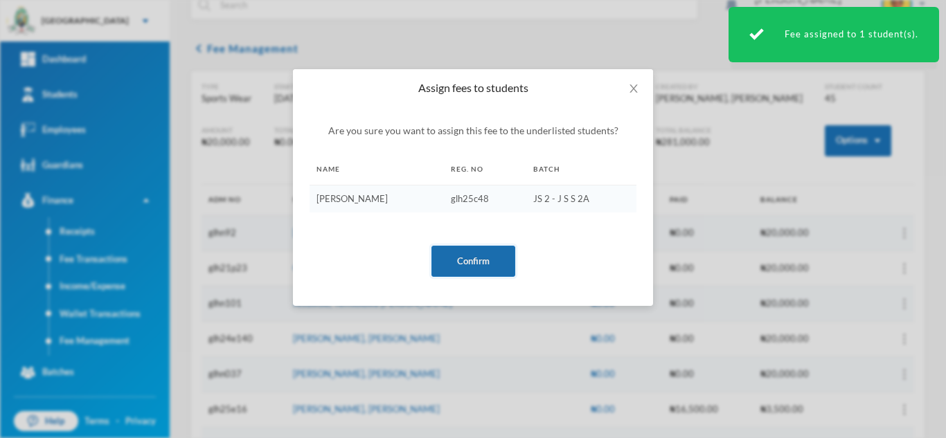
click at [466, 259] on button "Confirm" at bounding box center [473, 261] width 84 height 31
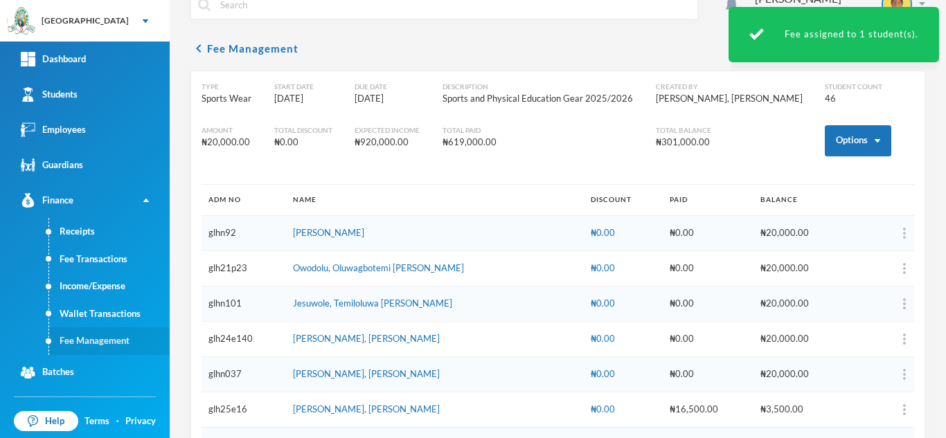
click at [96, 342] on link "Fee Management" at bounding box center [109, 342] width 121 height 28
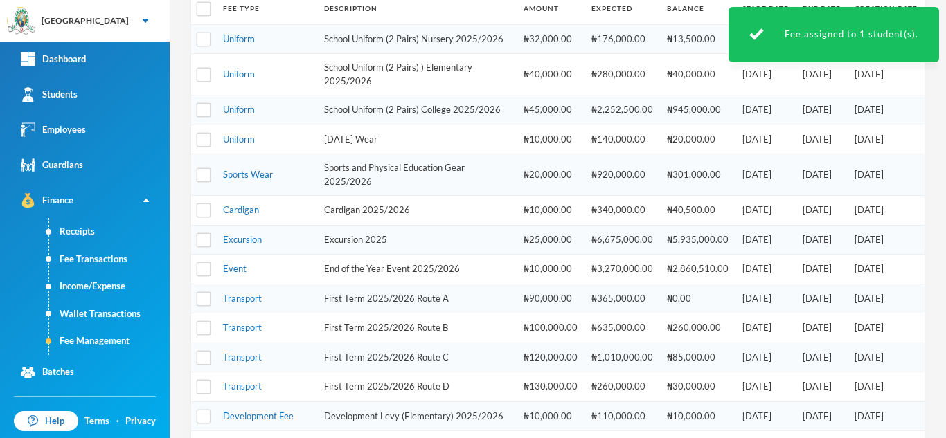
scroll to position [211, 0]
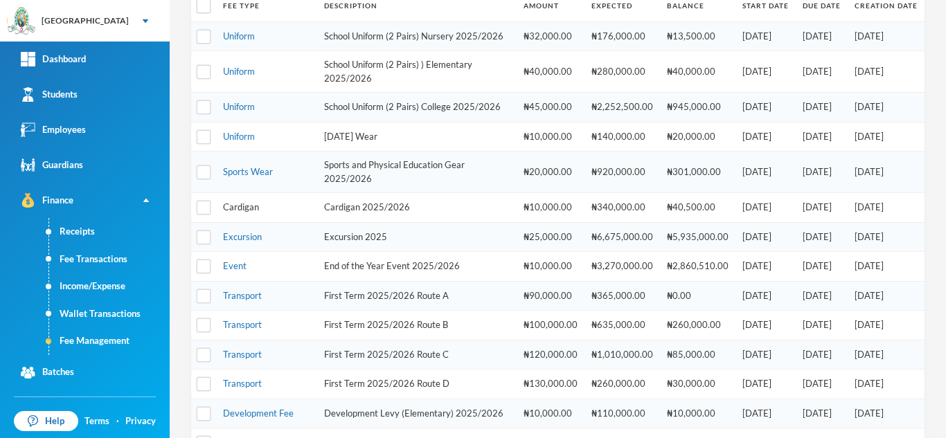
click at [233, 213] on link "Cardigan" at bounding box center [241, 207] width 36 height 11
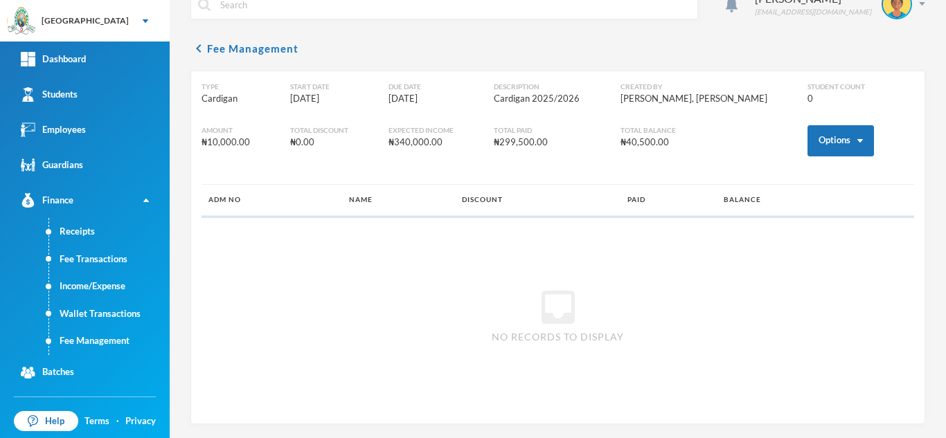
scroll to position [26, 0]
click at [819, 136] on button "Options" at bounding box center [841, 140] width 66 height 31
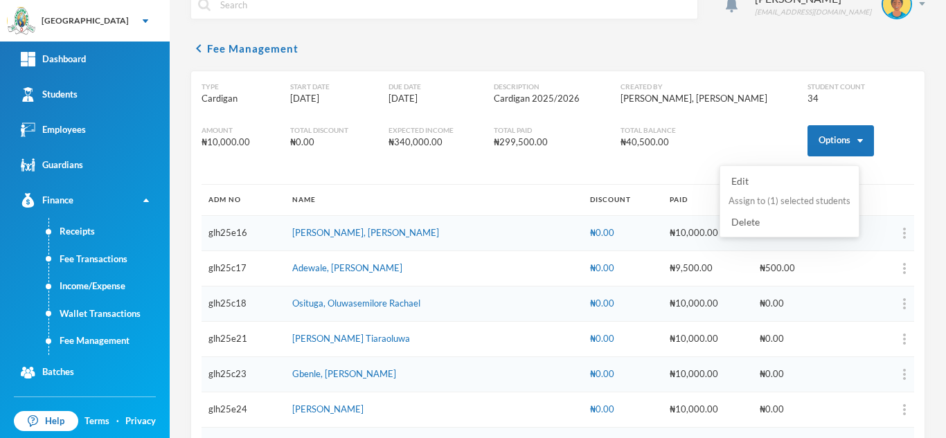
click at [792, 199] on button "Assign to ( 1 ) selected students" at bounding box center [789, 201] width 125 height 25
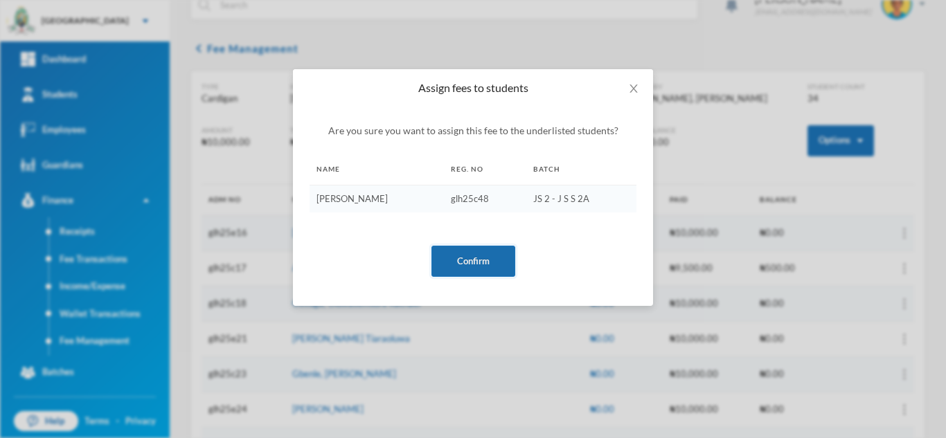
click at [487, 256] on button "Confirm" at bounding box center [473, 261] width 84 height 31
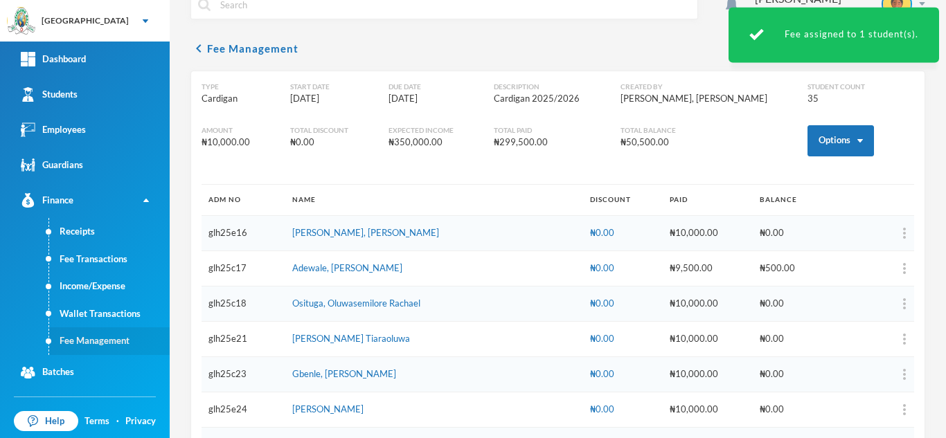
click at [110, 337] on link "Fee Management" at bounding box center [109, 342] width 121 height 28
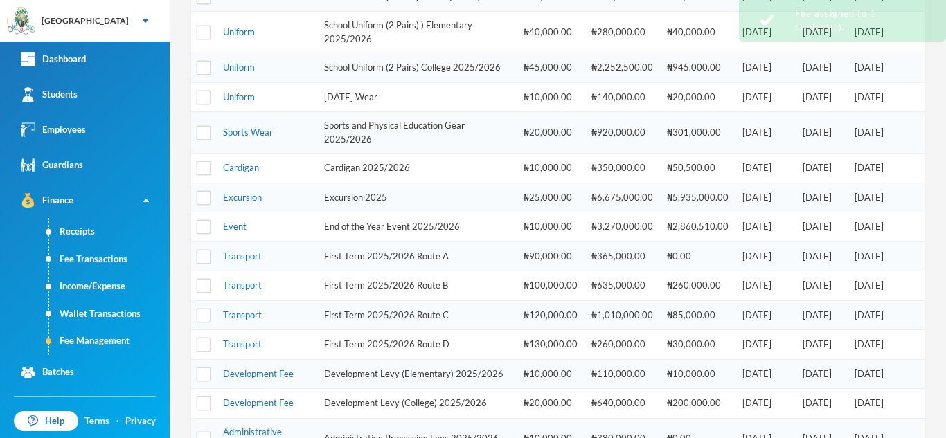
scroll to position [252, 0]
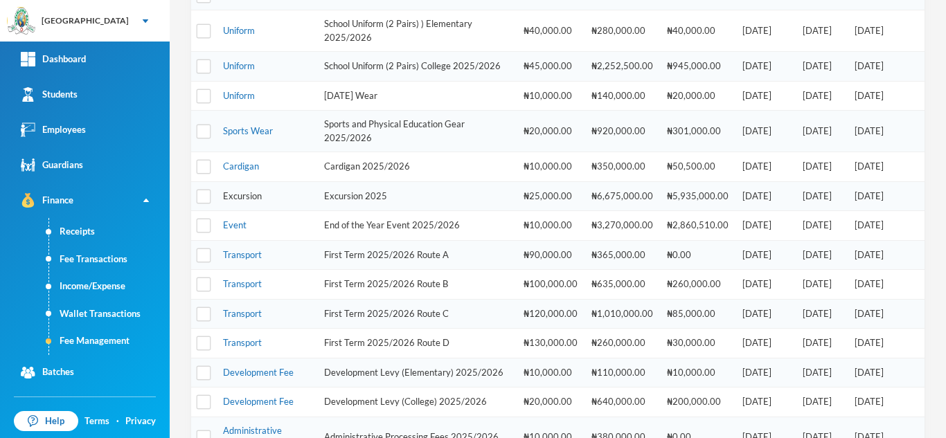
click at [250, 202] on link "Excursion" at bounding box center [242, 195] width 39 height 11
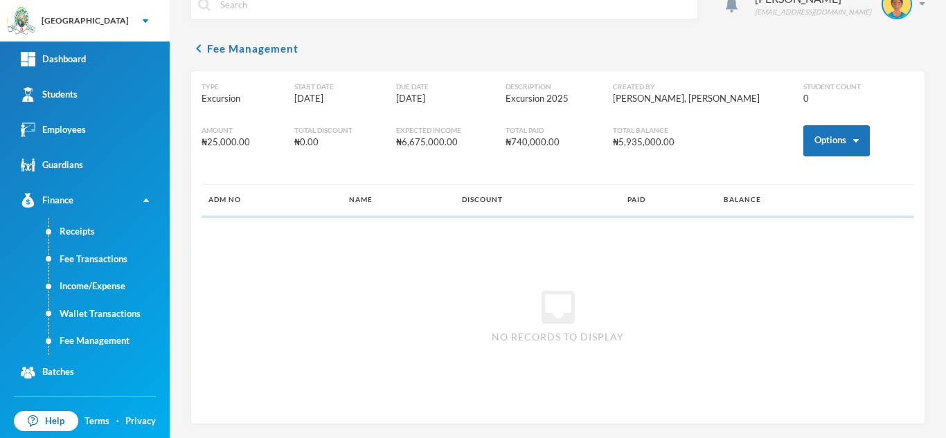
scroll to position [26, 0]
click at [828, 136] on button "Options" at bounding box center [836, 140] width 66 height 31
click at [769, 200] on button "Assign to ( 1 ) selected students" at bounding box center [786, 201] width 125 height 25
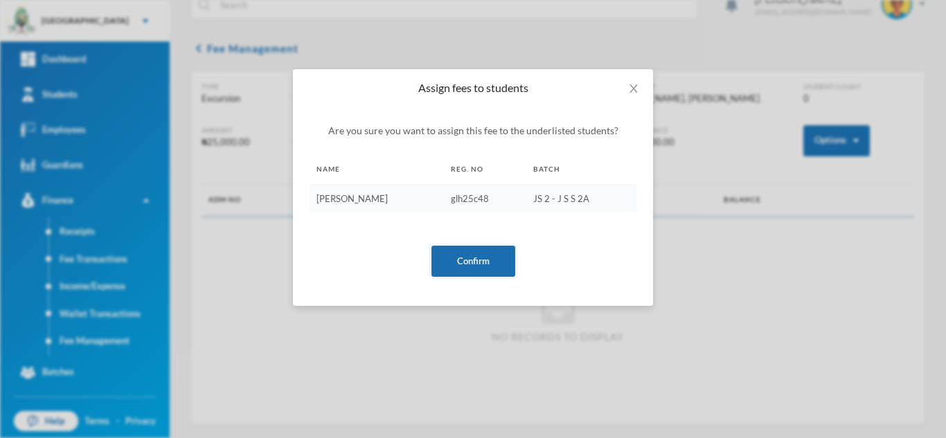
click at [488, 262] on button "Confirm" at bounding box center [473, 261] width 84 height 31
click at [460, 266] on button "Confirm" at bounding box center [473, 261] width 84 height 31
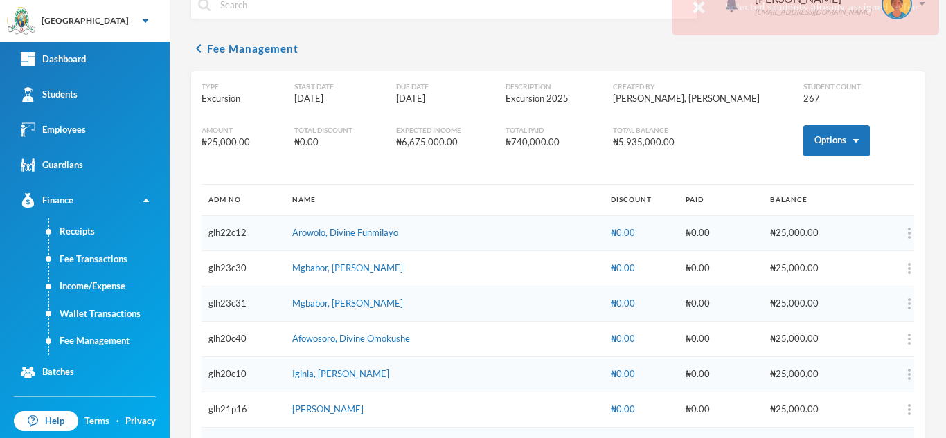
click at [116, 341] on link "Fee Management" at bounding box center [109, 342] width 121 height 28
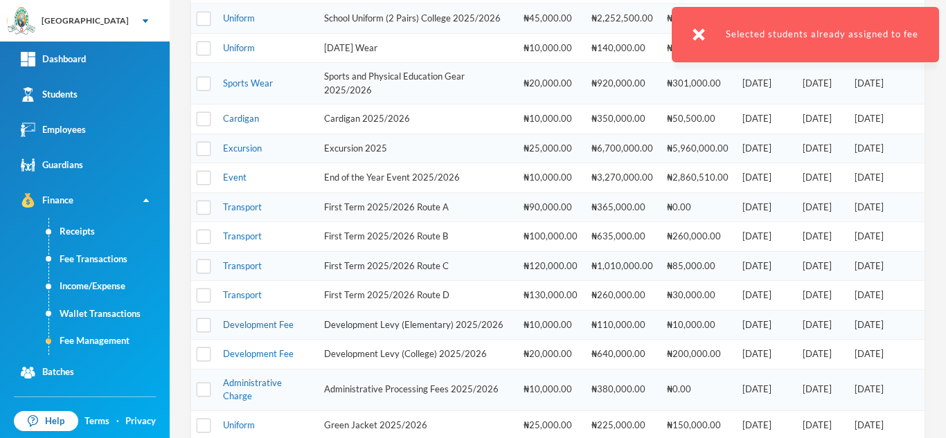
scroll to position [285, 0]
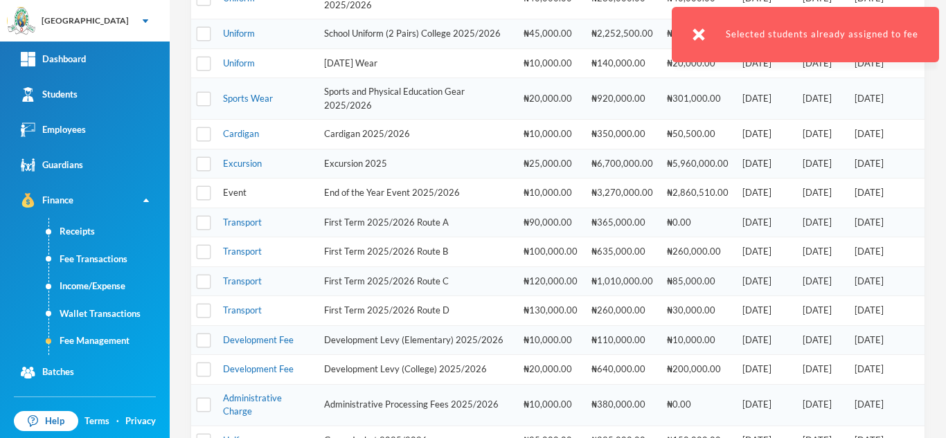
click at [235, 198] on link "Event" at bounding box center [235, 192] width 24 height 11
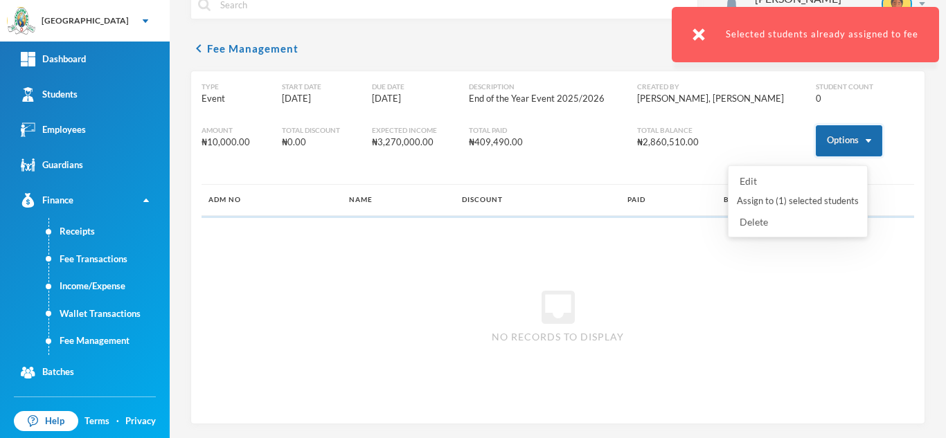
click at [816, 136] on button "Options" at bounding box center [849, 140] width 66 height 31
click at [781, 199] on button "Assign to ( 1 ) selected students" at bounding box center [798, 201] width 125 height 25
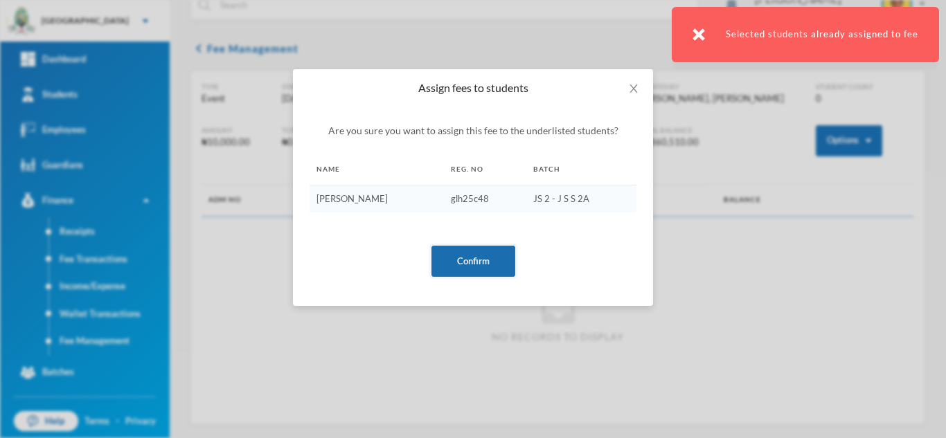
click at [465, 254] on button "Confirm" at bounding box center [473, 261] width 84 height 31
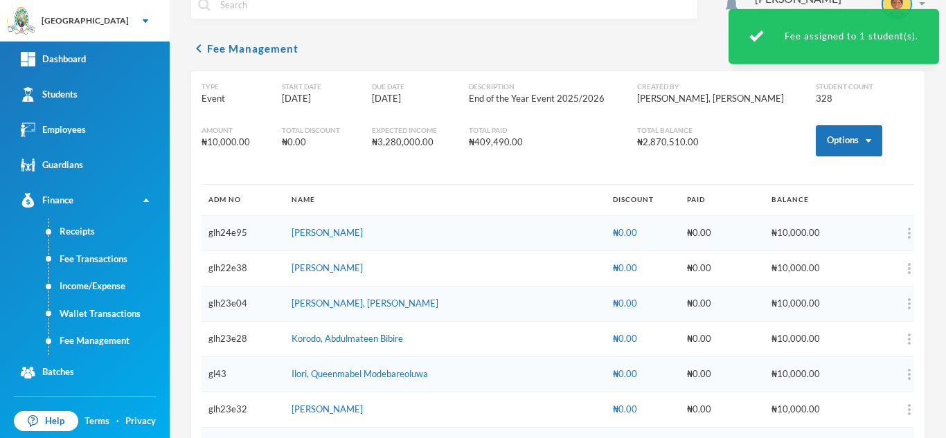
click at [481, 267] on body "Greenland Hall Your Bluebic Account Greenland Hall Add a New School Dashboard S…" at bounding box center [473, 219] width 946 height 438
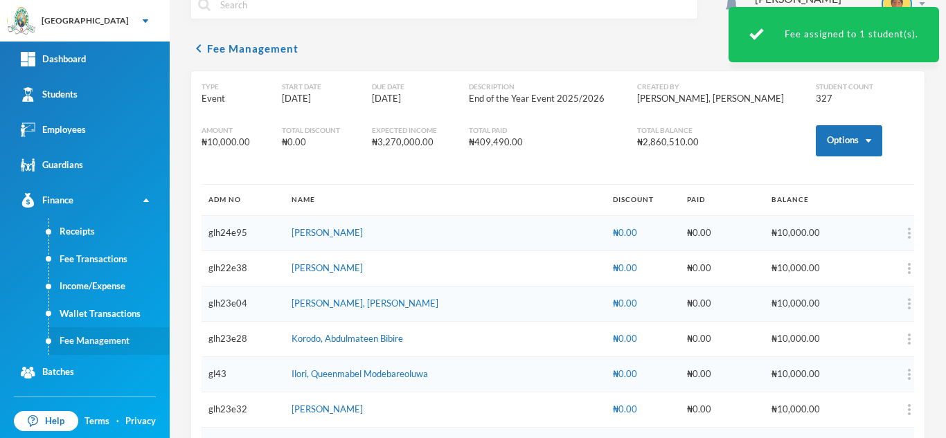
click at [110, 347] on link "Fee Management" at bounding box center [109, 342] width 121 height 28
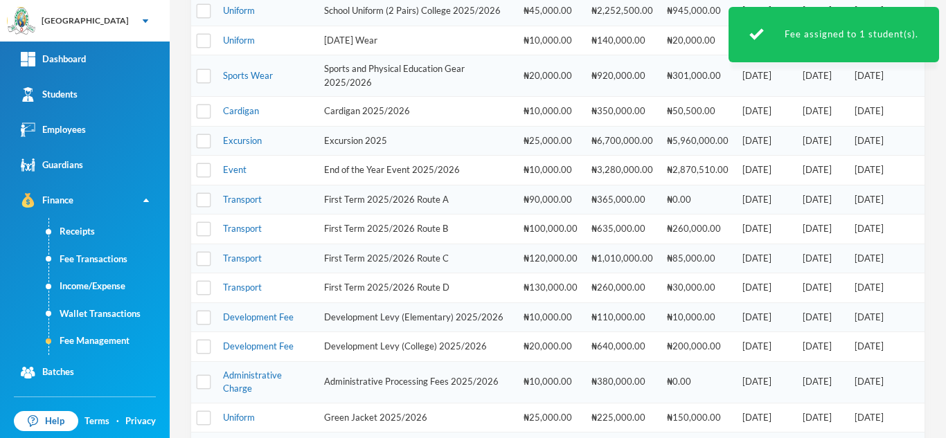
scroll to position [309, 0]
click at [245, 350] on link "Development Fee" at bounding box center [258, 344] width 71 height 11
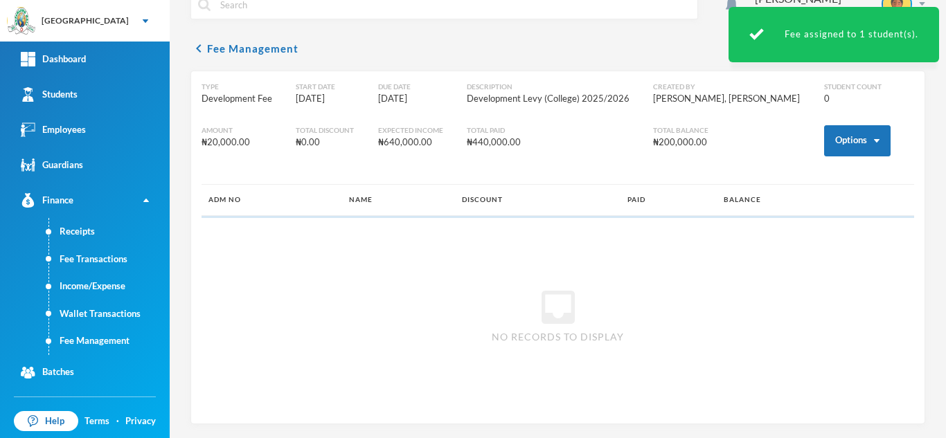
scroll to position [26, 0]
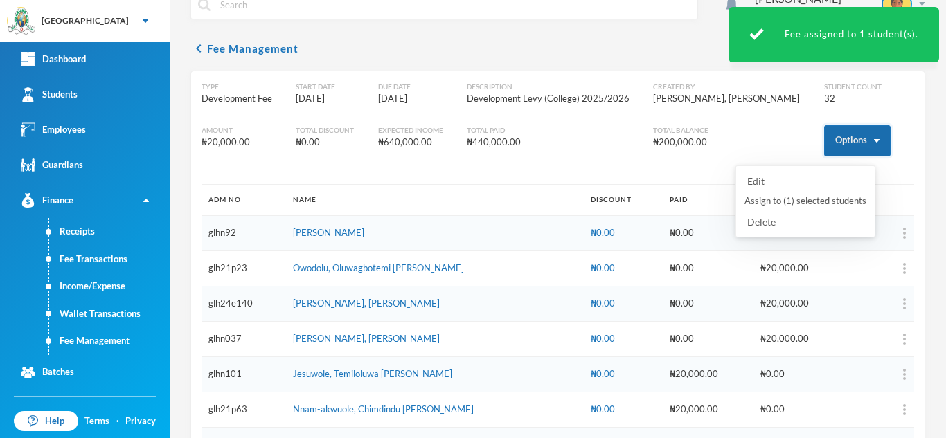
click at [830, 147] on button "Options" at bounding box center [857, 140] width 66 height 31
click at [793, 203] on button "Assign to ( 1 ) selected students" at bounding box center [805, 201] width 125 height 25
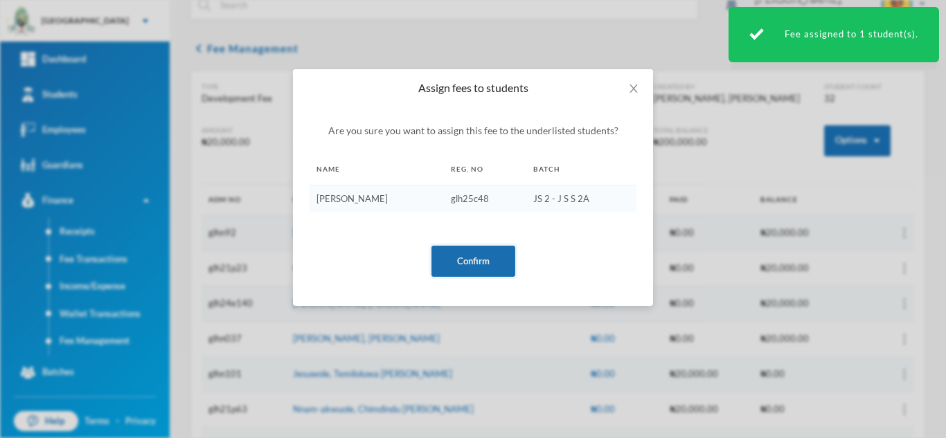
click at [482, 266] on button "Confirm" at bounding box center [473, 261] width 84 height 31
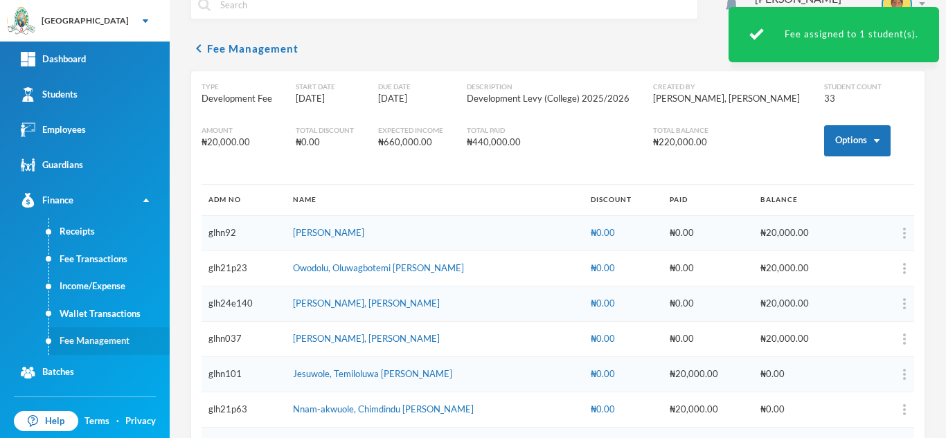
click at [97, 337] on link "Fee Management" at bounding box center [109, 342] width 121 height 28
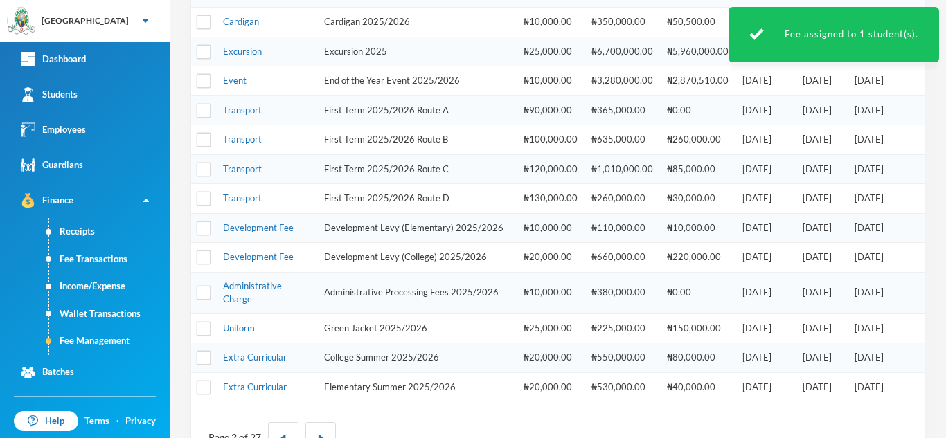
scroll to position [400, 0]
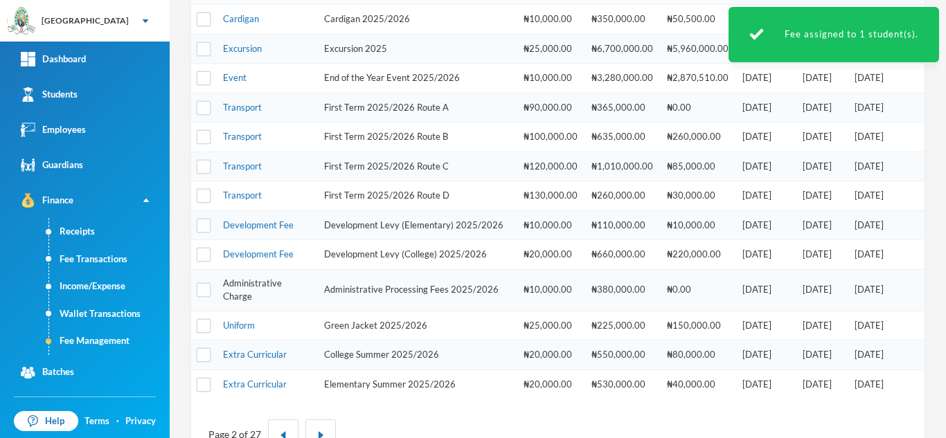
click at [257, 303] on link "Administrative Charge" at bounding box center [252, 290] width 59 height 25
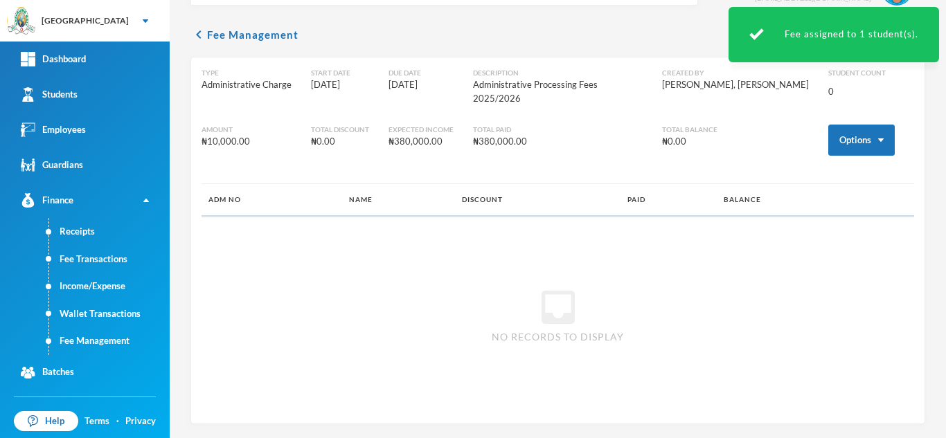
scroll to position [26, 0]
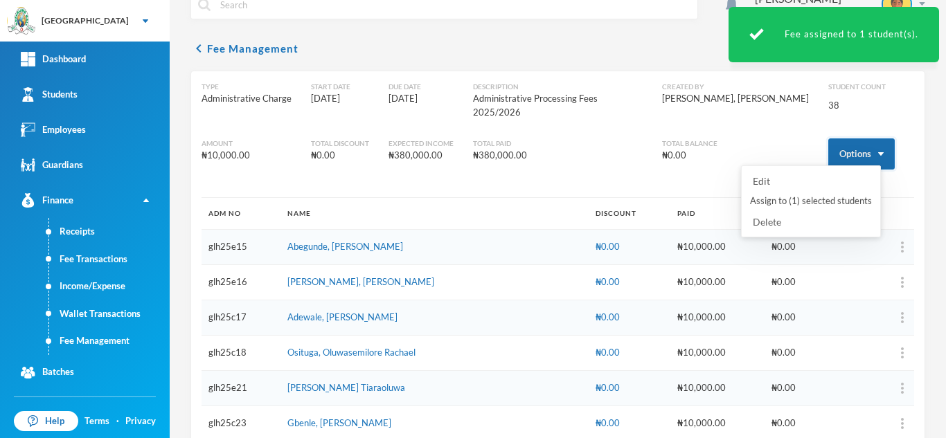
click at [844, 139] on button "Options" at bounding box center [861, 154] width 66 height 31
click at [805, 196] on button "Assign to ( 1 ) selected students" at bounding box center [811, 201] width 125 height 25
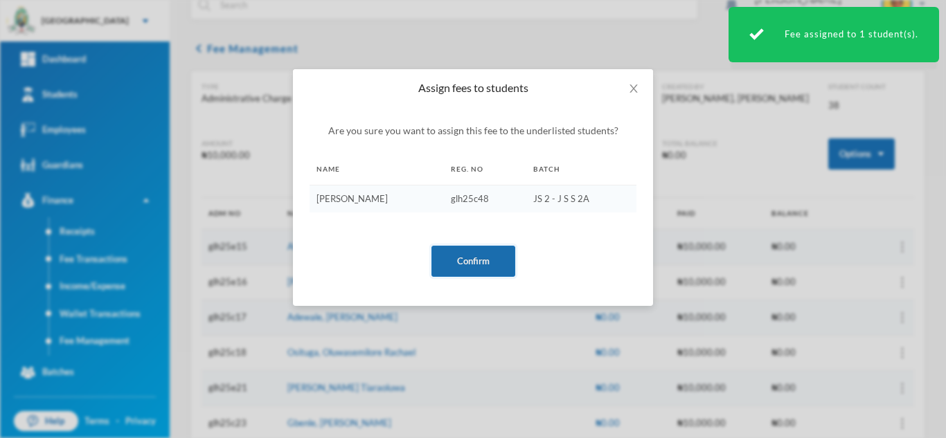
click at [473, 268] on button "Confirm" at bounding box center [473, 261] width 84 height 31
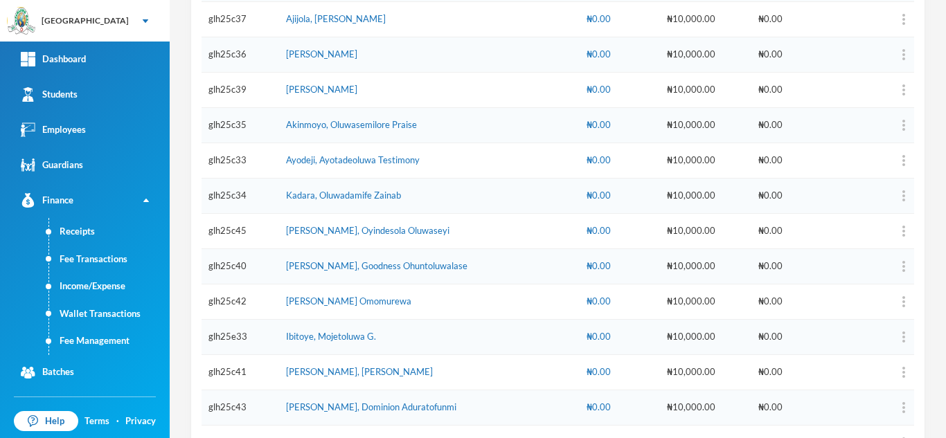
scroll to position [1205, 0]
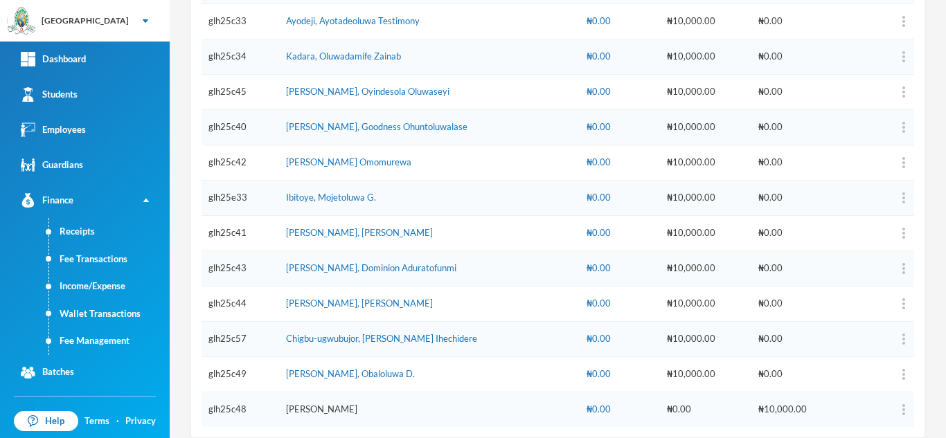
click at [350, 404] on link "[PERSON_NAME]" at bounding box center [321, 409] width 71 height 11
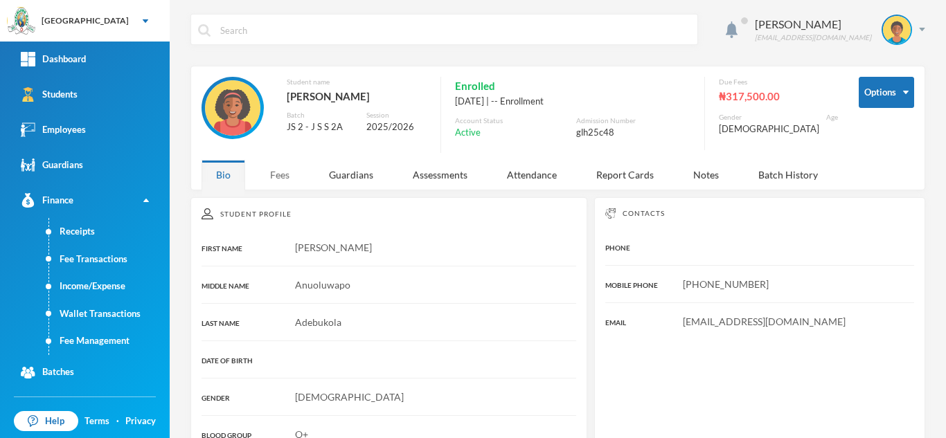
click at [280, 186] on div "Fees" at bounding box center [280, 175] width 48 height 30
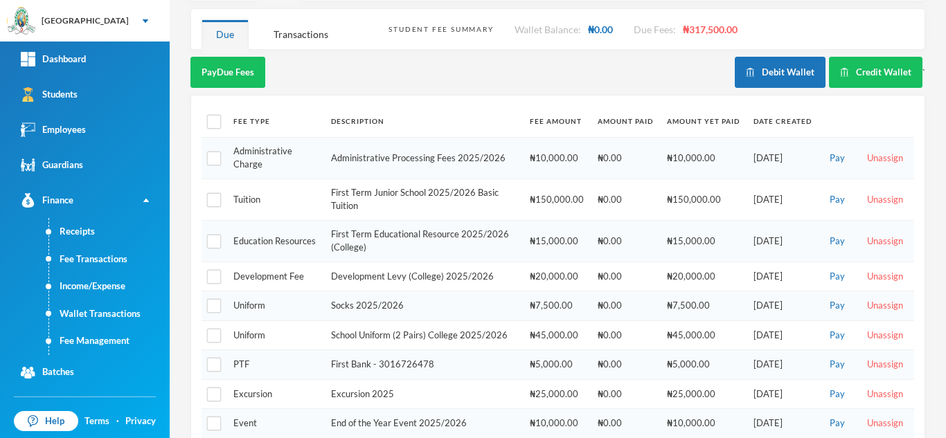
scroll to position [132, 0]
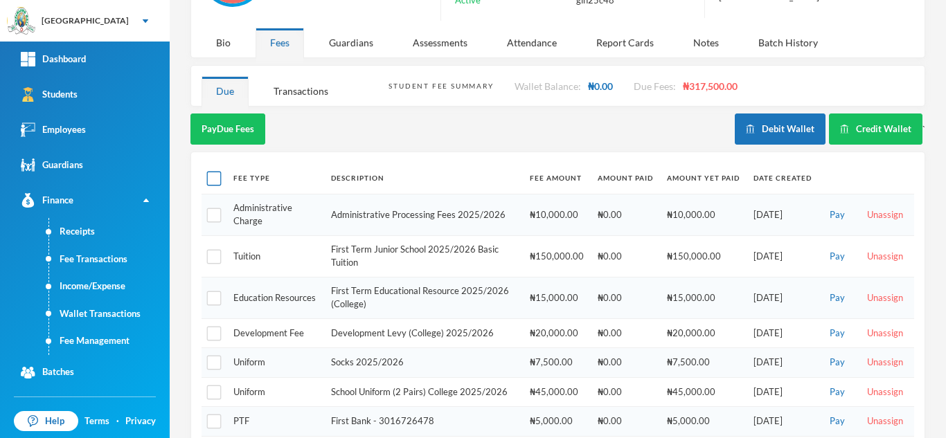
click at [216, 186] on input "checkbox" at bounding box center [214, 179] width 15 height 15
checkbox input "true"
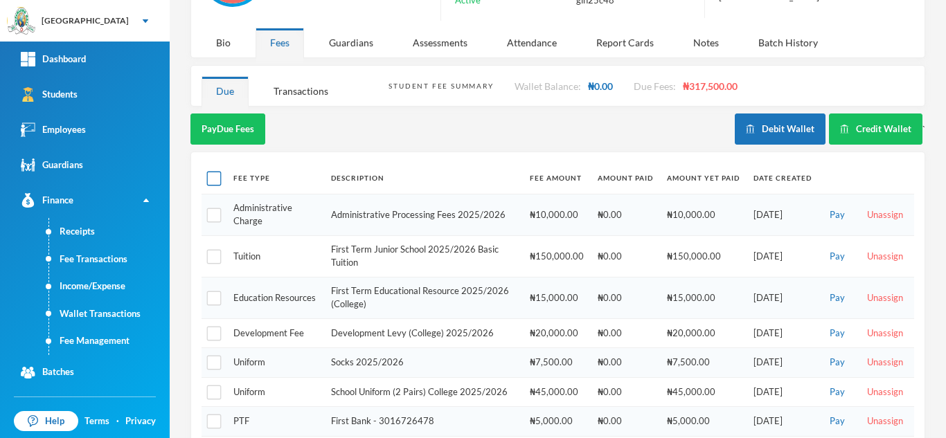
checkbox input "true"
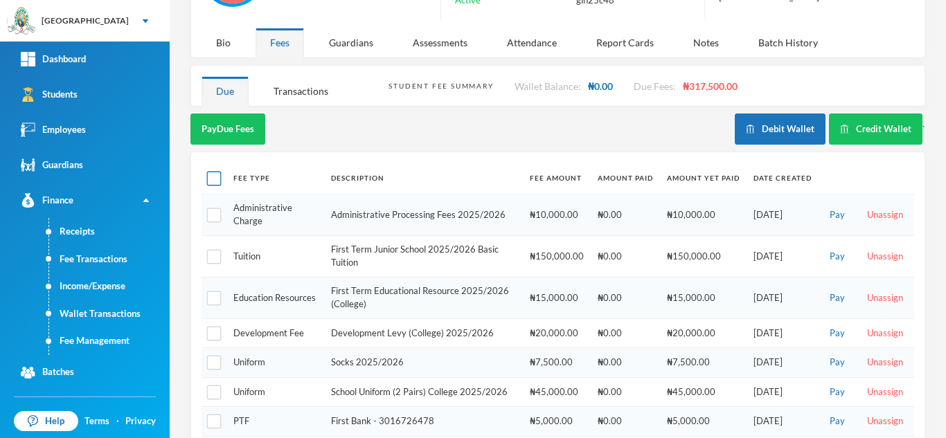
checkbox input "true"
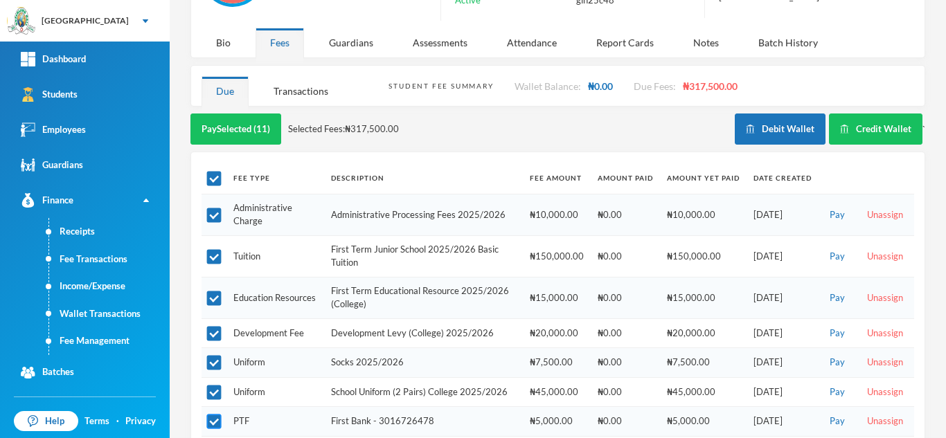
click at [211, 429] on input "checkbox" at bounding box center [214, 422] width 15 height 15
checkbox input "false"
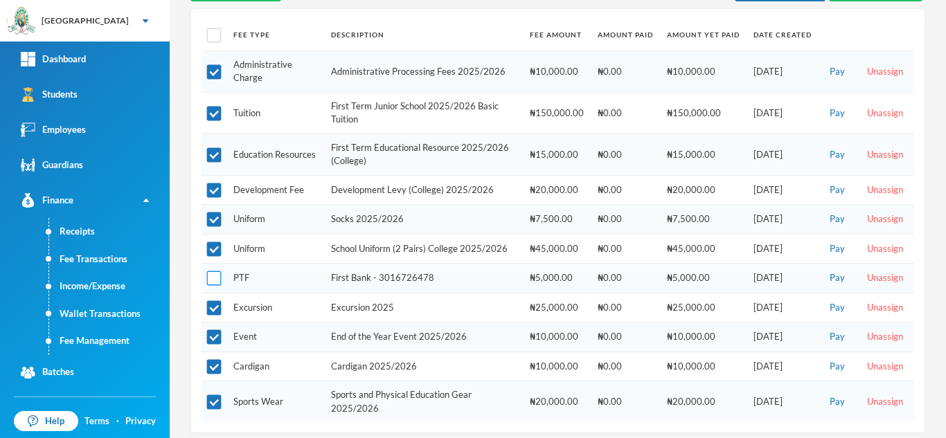
scroll to position [293, 0]
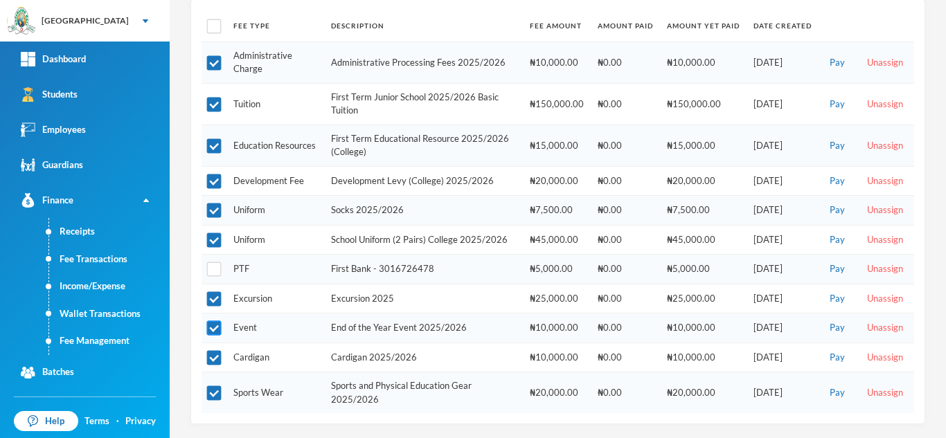
click at [218, 330] on input "checkbox" at bounding box center [214, 328] width 15 height 15
checkbox input "false"
click at [215, 301] on input "checkbox" at bounding box center [214, 299] width 15 height 15
checkbox input "false"
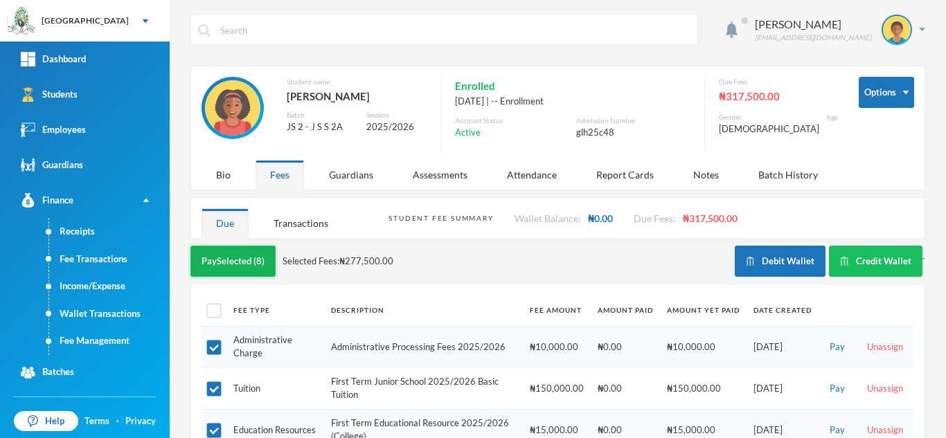
click at [221, 272] on button "Pay Selected (8)" at bounding box center [232, 261] width 85 height 31
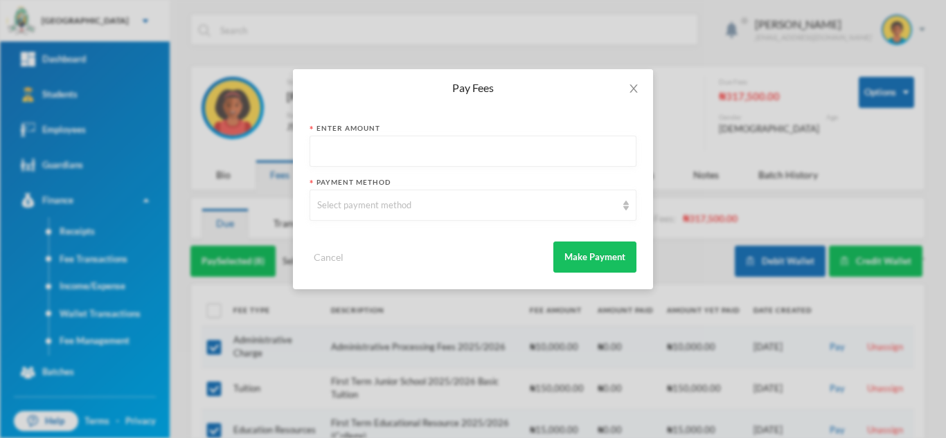
click at [417, 148] on input "text" at bounding box center [473, 151] width 312 height 31
type input "34"
click at [632, 85] on icon "icon: close" at bounding box center [633, 88] width 11 height 11
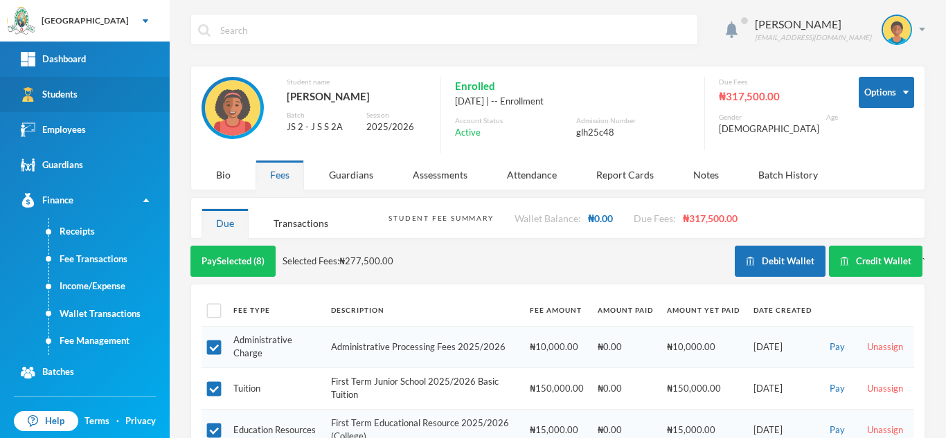
click at [109, 92] on link "Students" at bounding box center [85, 94] width 170 height 35
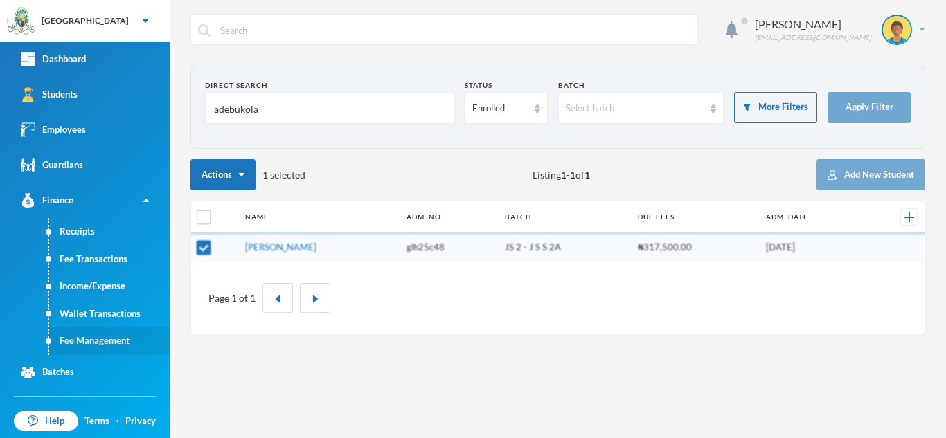
click at [118, 335] on link "Fee Management" at bounding box center [109, 342] width 121 height 28
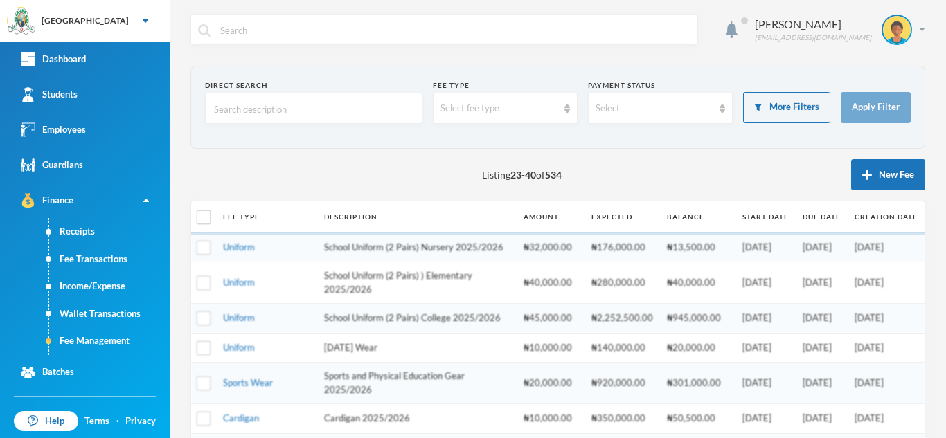
scroll to position [470, 0]
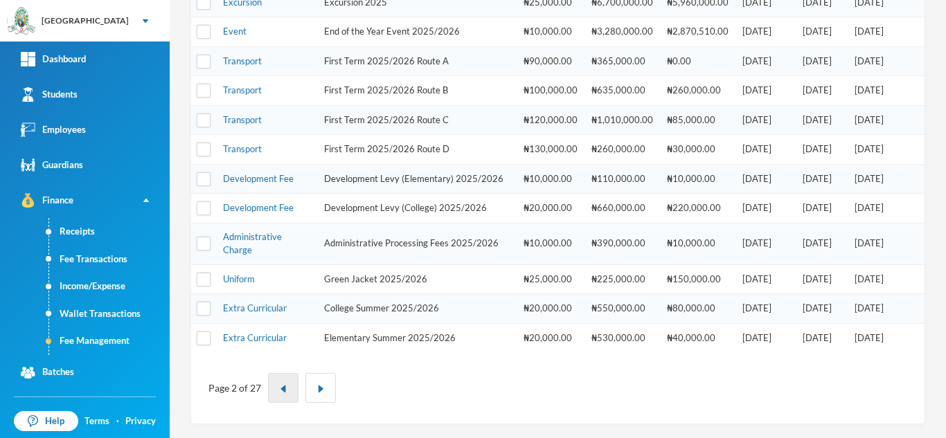
click at [287, 391] on button "button" at bounding box center [283, 388] width 30 height 30
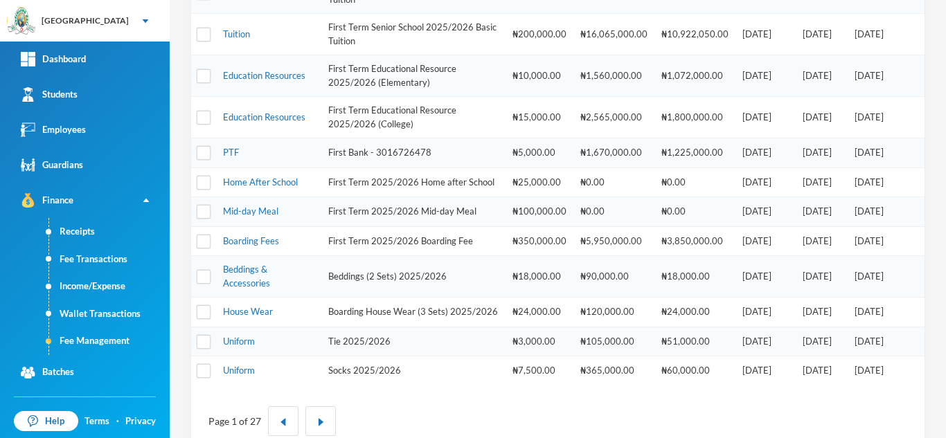
scroll to position [553, 0]
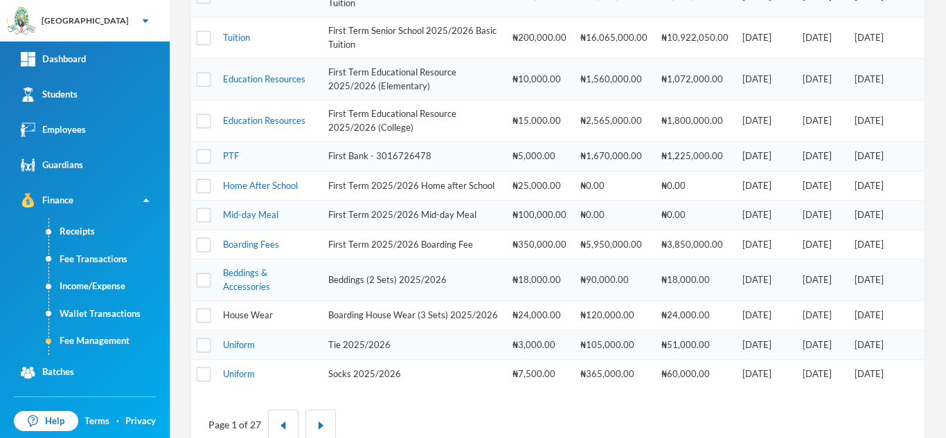
click at [256, 321] on link "House Wear" at bounding box center [248, 315] width 50 height 11
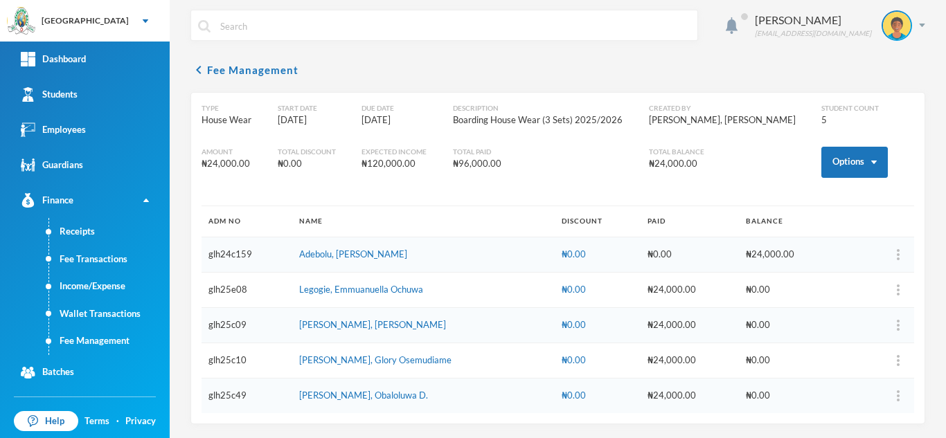
scroll to position [4, 0]
click at [836, 159] on button "Options" at bounding box center [854, 162] width 66 height 31
click at [794, 225] on button "Assign to ( 1 ) selected students" at bounding box center [803, 223] width 125 height 25
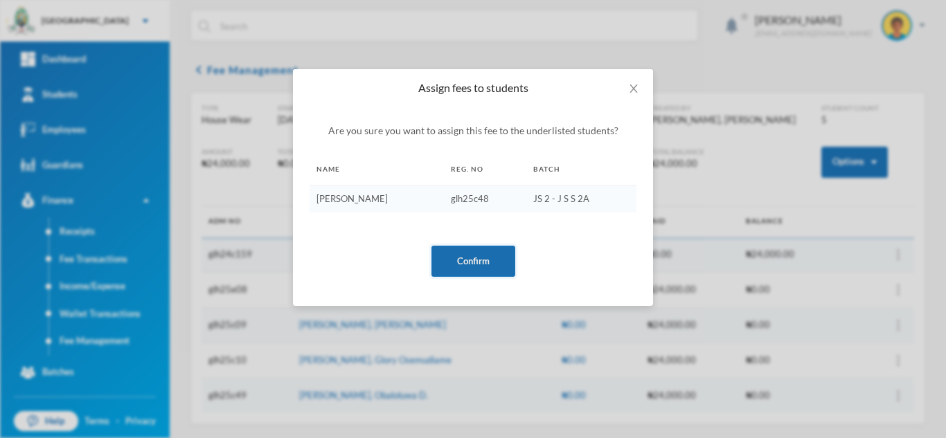
click at [460, 260] on button "Confirm" at bounding box center [473, 261] width 84 height 31
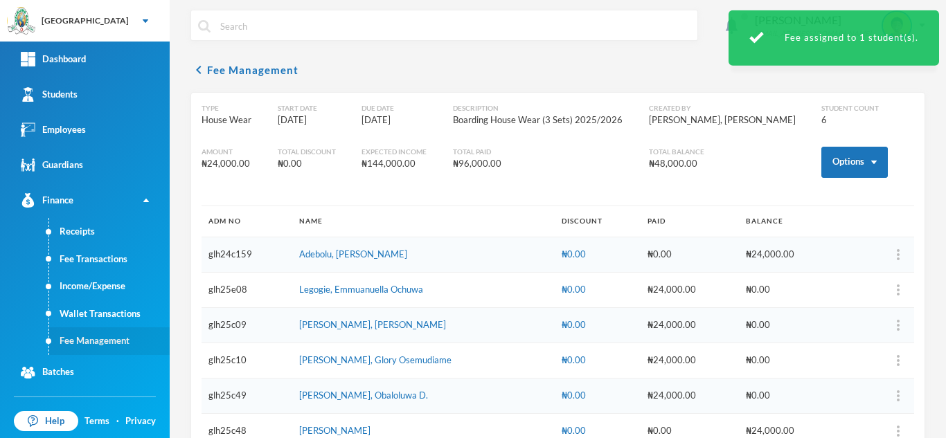
click at [109, 339] on link "Fee Management" at bounding box center [109, 342] width 121 height 28
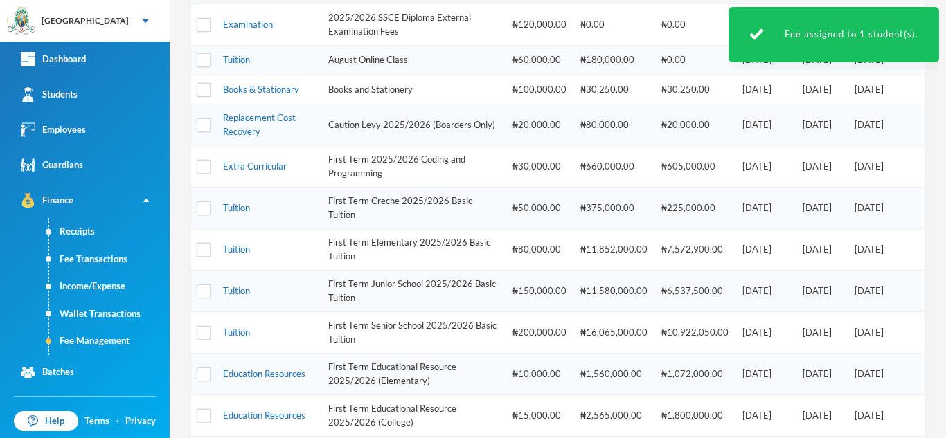
scroll to position [614, 0]
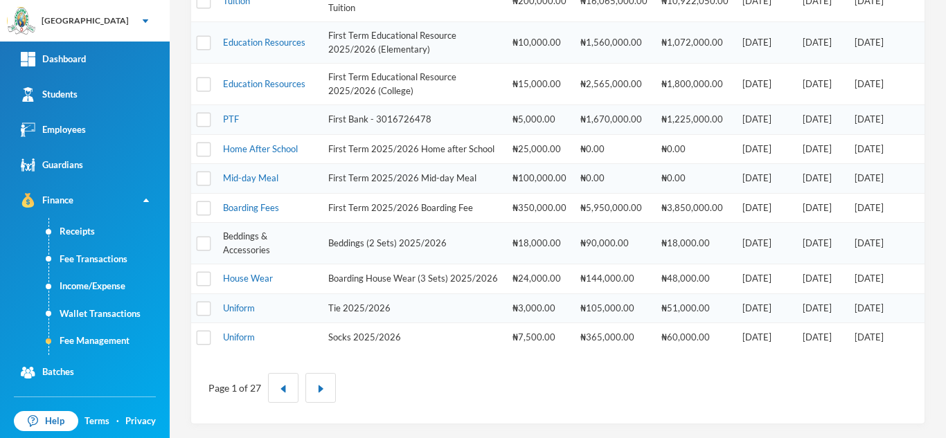
click at [236, 231] on link "Beddings & Accessories" at bounding box center [246, 243] width 47 height 25
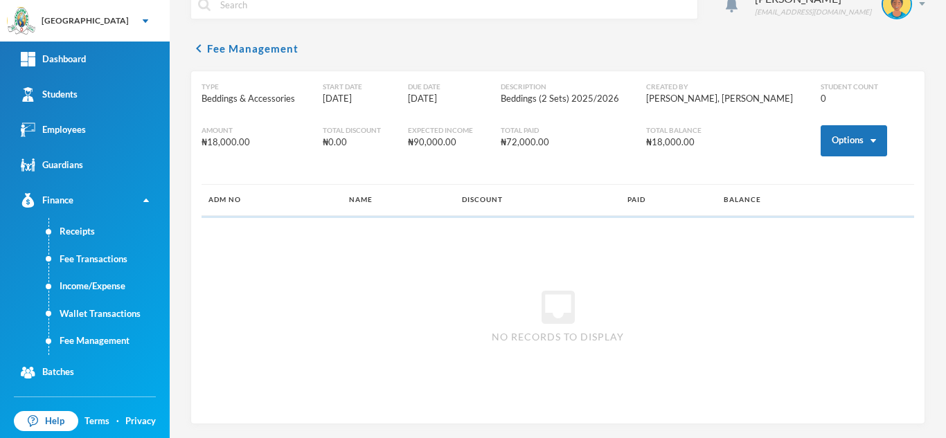
scroll to position [4, 0]
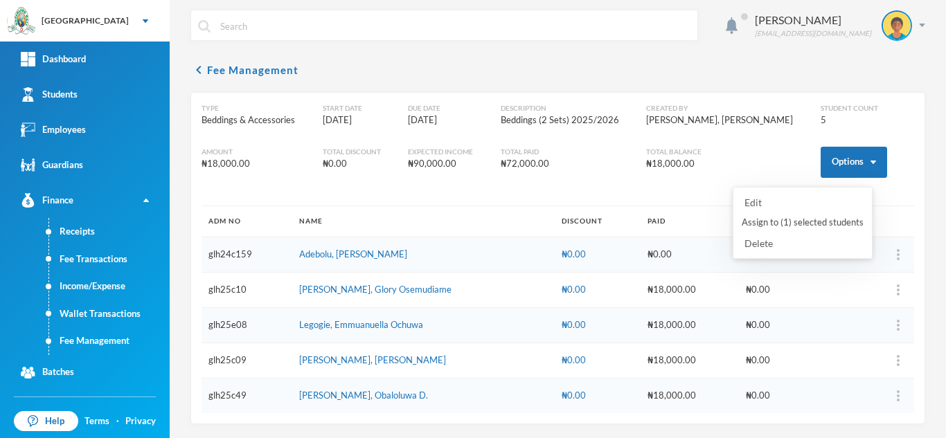
click at [834, 143] on div "Type Beddings & Accessories Start Date [DATE] Due Date [DATE] Description Beddi…" at bounding box center [558, 154] width 713 height 103
click at [832, 163] on button "Options" at bounding box center [854, 162] width 66 height 31
click at [812, 217] on button "Assign to ( 1 ) selected students" at bounding box center [802, 223] width 125 height 25
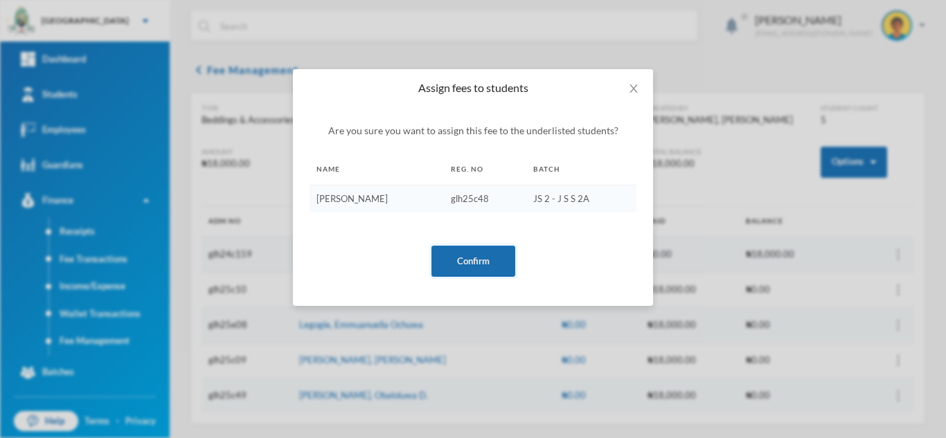
click at [474, 265] on button "Confirm" at bounding box center [473, 261] width 84 height 31
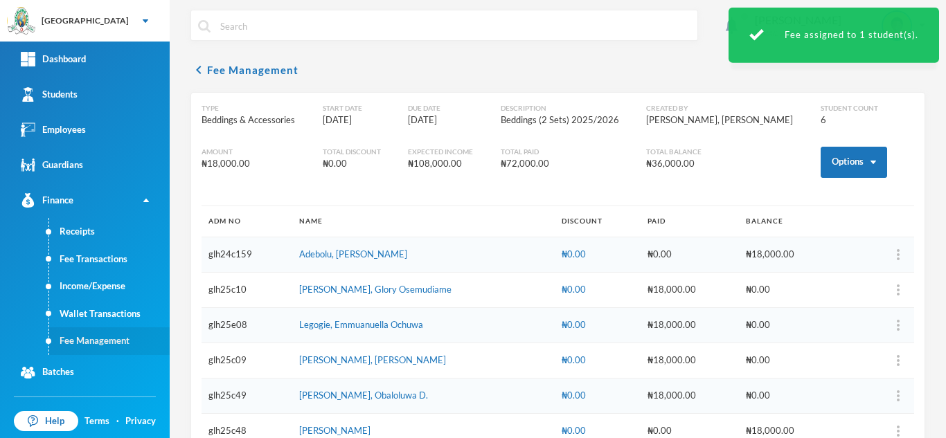
click at [100, 340] on link "Fee Management" at bounding box center [109, 342] width 121 height 28
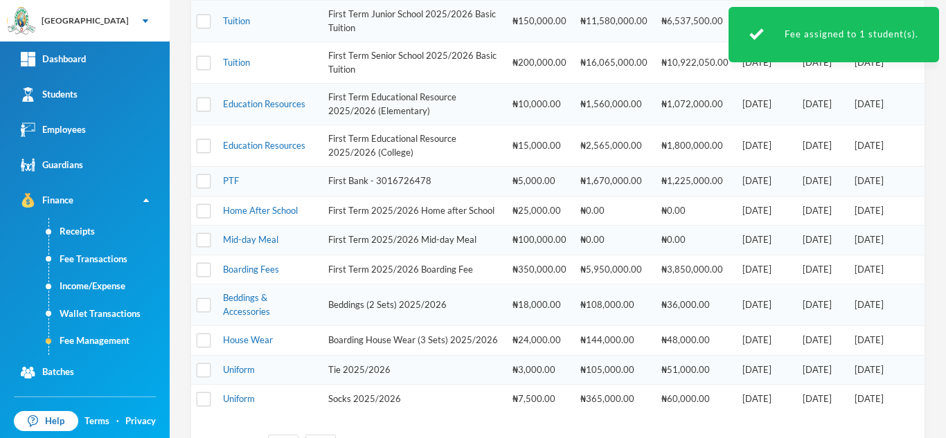
scroll to position [525, 0]
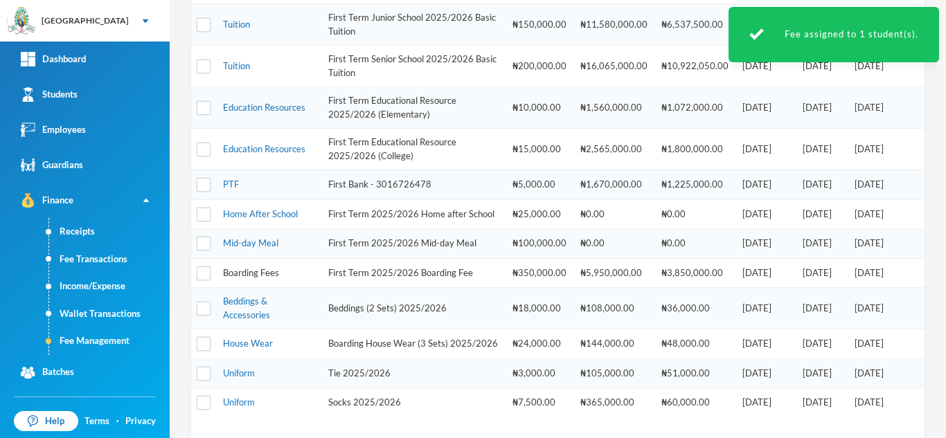
click at [235, 278] on link "Boarding Fees" at bounding box center [251, 272] width 56 height 11
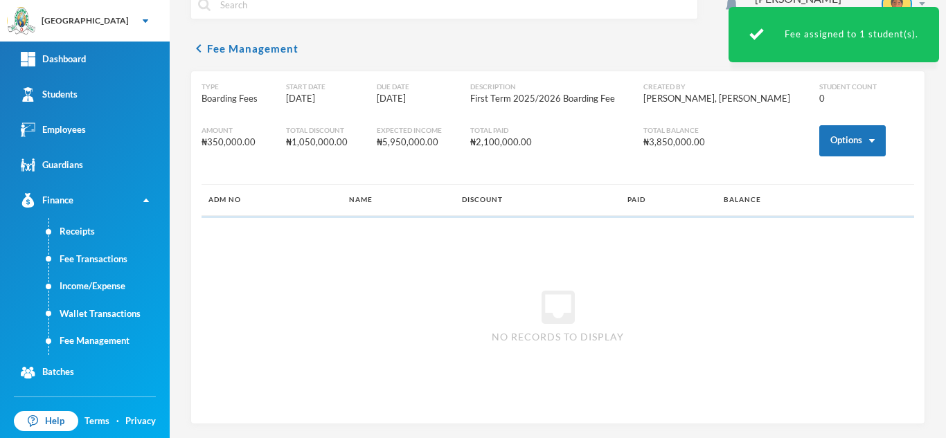
scroll to position [26, 0]
click at [830, 136] on button "Options" at bounding box center [852, 140] width 66 height 31
click at [765, 200] on button "Assign to ( 1 ) selected students" at bounding box center [800, 201] width 125 height 25
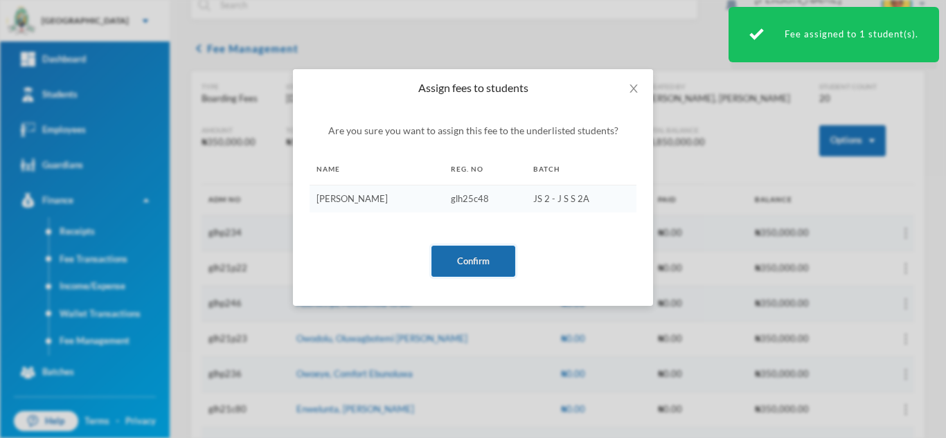
click at [469, 260] on button "Confirm" at bounding box center [473, 261] width 84 height 31
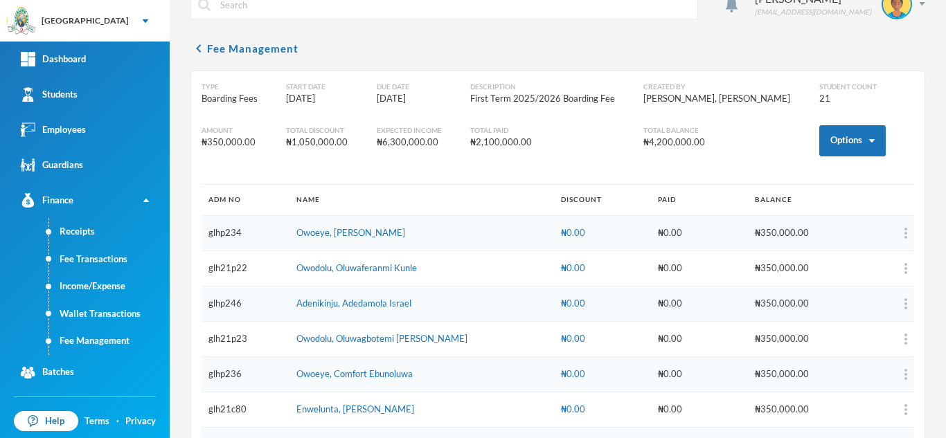
scroll to position [569, 0]
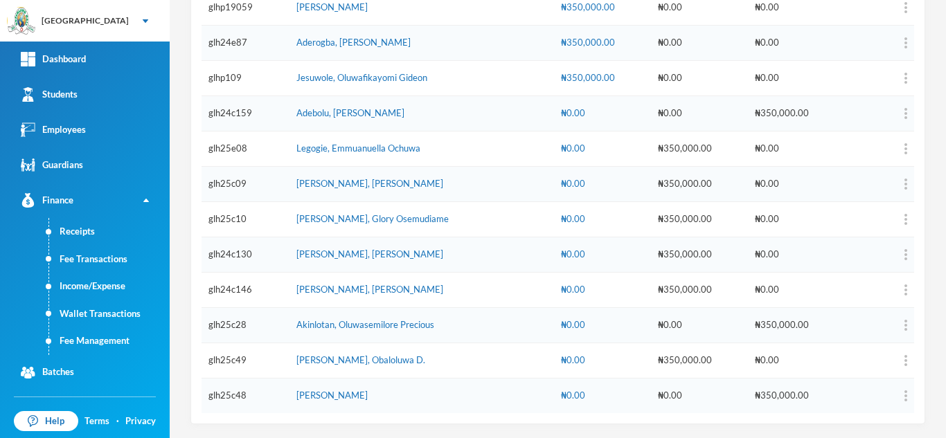
click at [893, 393] on td at bounding box center [879, 396] width 69 height 35
click at [904, 393] on img "button" at bounding box center [905, 396] width 3 height 11
click at [840, 323] on button "Add Discount" at bounding box center [857, 326] width 56 height 25
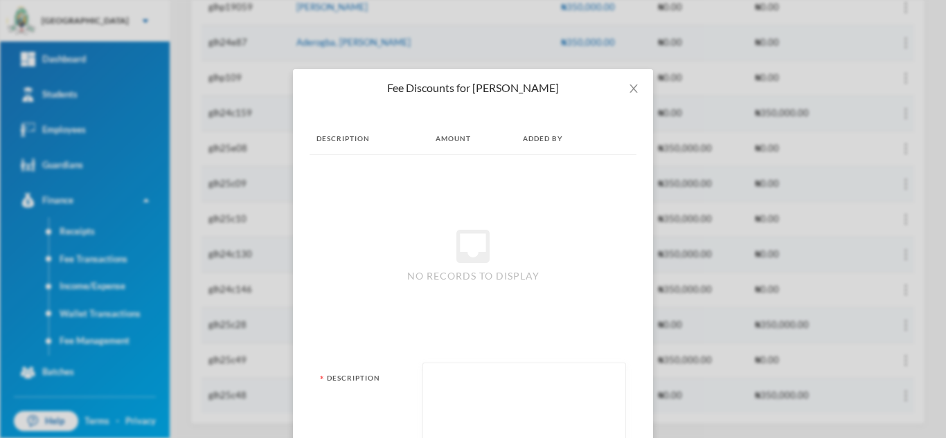
click at [498, 383] on textarea at bounding box center [524, 408] width 188 height 75
type textarea "ED approval"
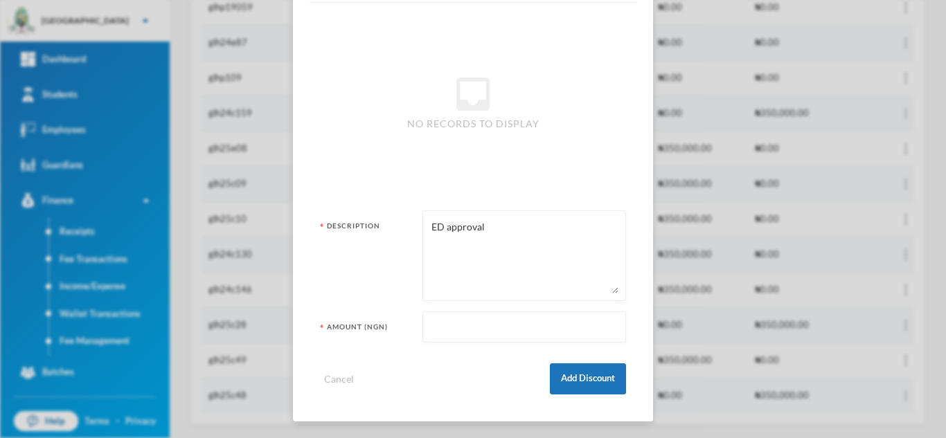
click at [481, 323] on input "text" at bounding box center [524, 327] width 188 height 31
type input "350000"
click at [573, 373] on button "Add Discount" at bounding box center [588, 379] width 76 height 31
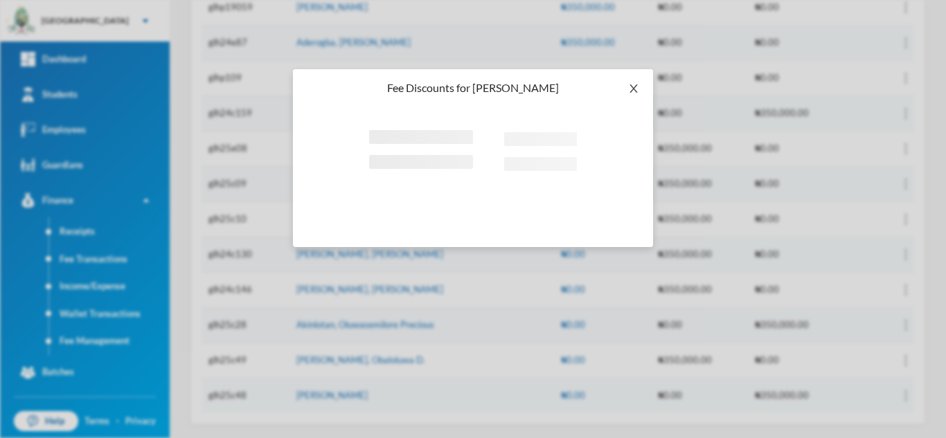
click at [636, 86] on icon "icon: close" at bounding box center [634, 88] width 8 height 8
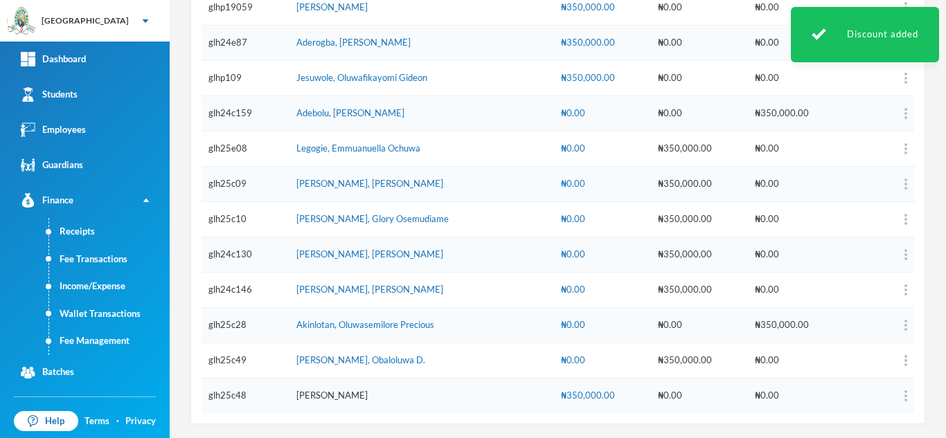
click at [341, 395] on link "[PERSON_NAME]" at bounding box center [331, 395] width 71 height 11
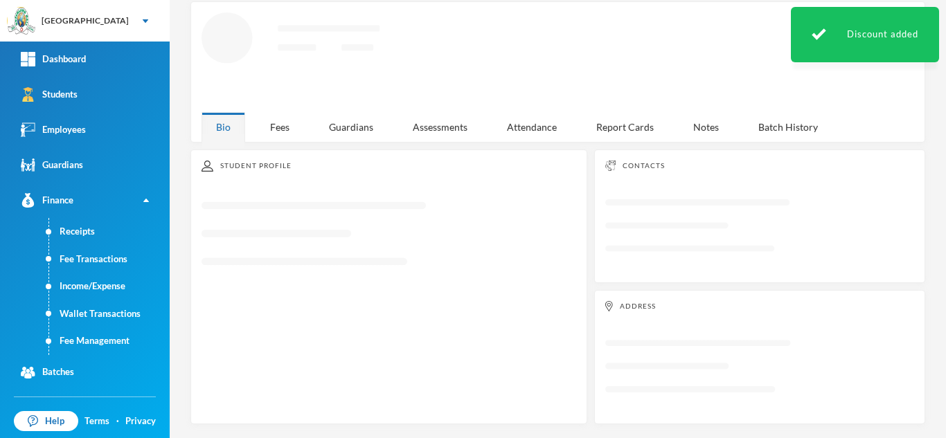
scroll to position [60, 0]
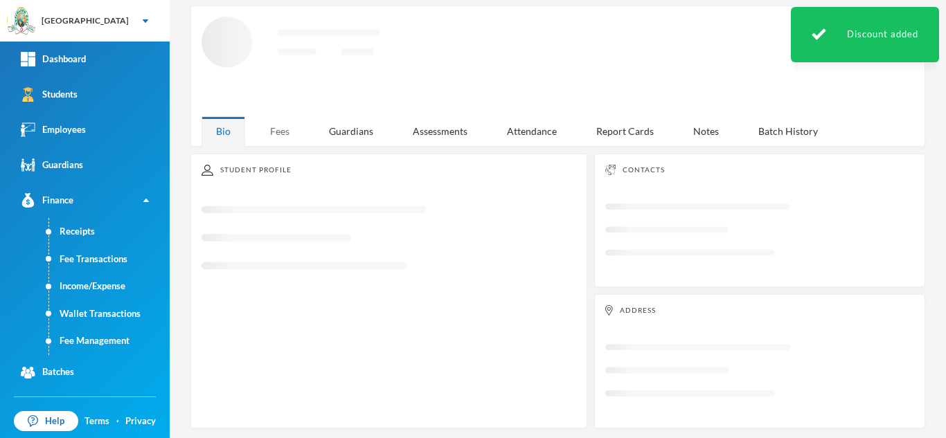
click at [262, 121] on div "Fees" at bounding box center [280, 131] width 48 height 30
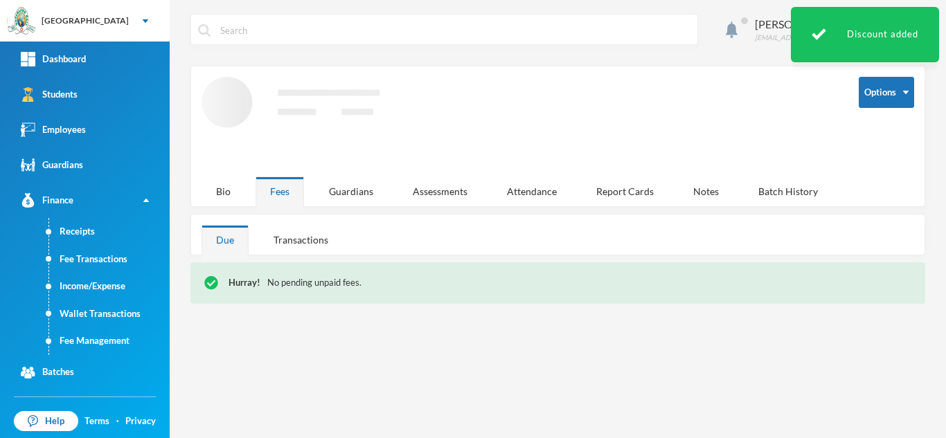
scroll to position [0, 0]
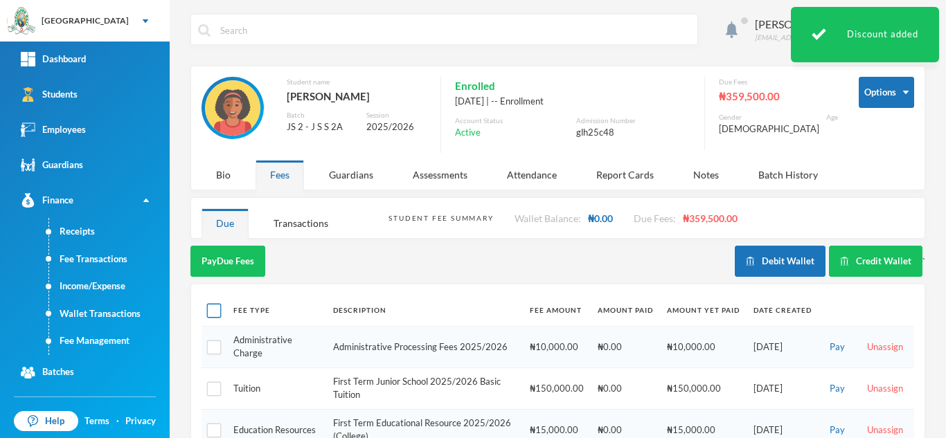
click at [219, 316] on input "checkbox" at bounding box center [214, 311] width 15 height 15
checkbox input "true"
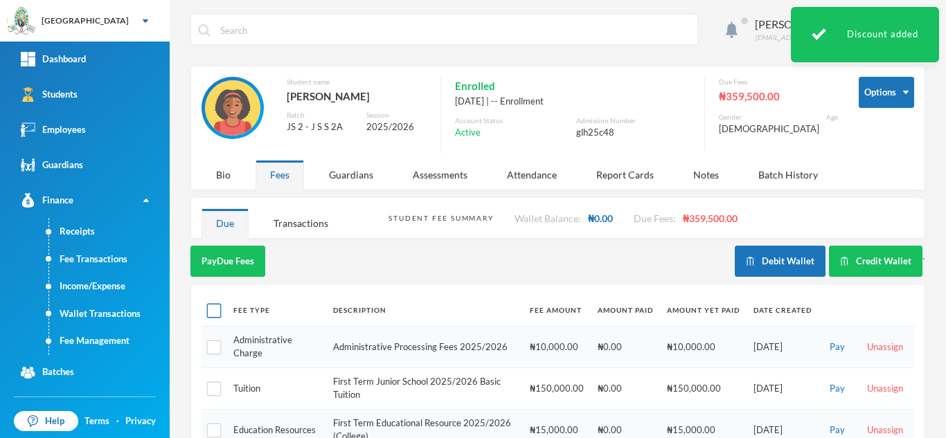
checkbox input "true"
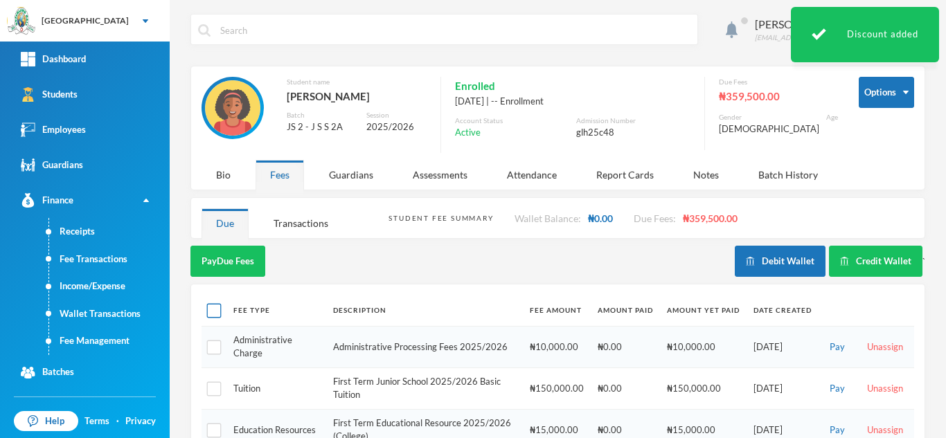
checkbox input "true"
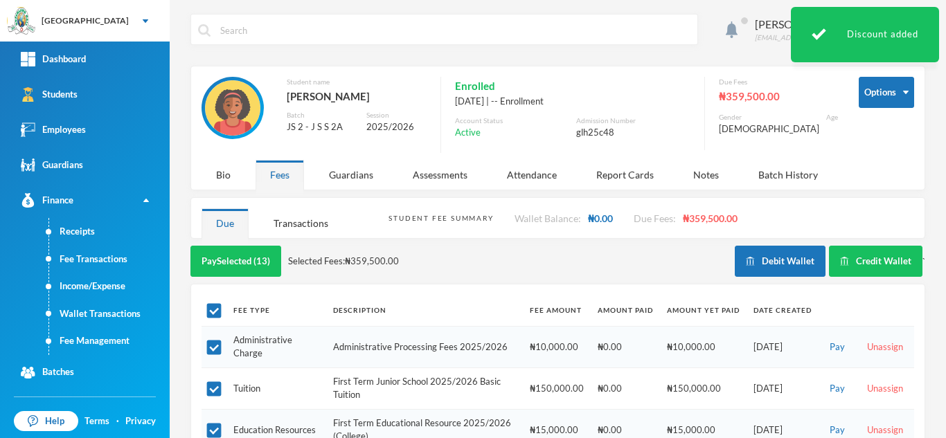
scroll to position [364, 0]
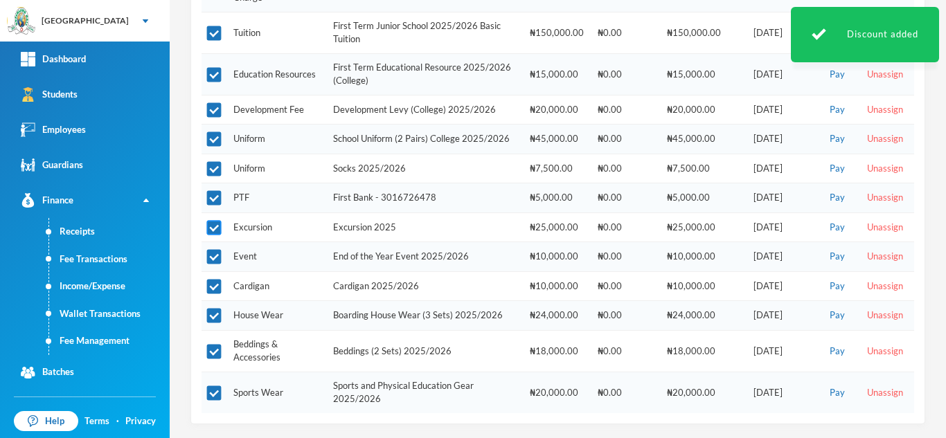
click at [217, 226] on input "checkbox" at bounding box center [214, 228] width 15 height 15
checkbox input "false"
click at [215, 250] on input "checkbox" at bounding box center [214, 257] width 15 height 15
checkbox input "false"
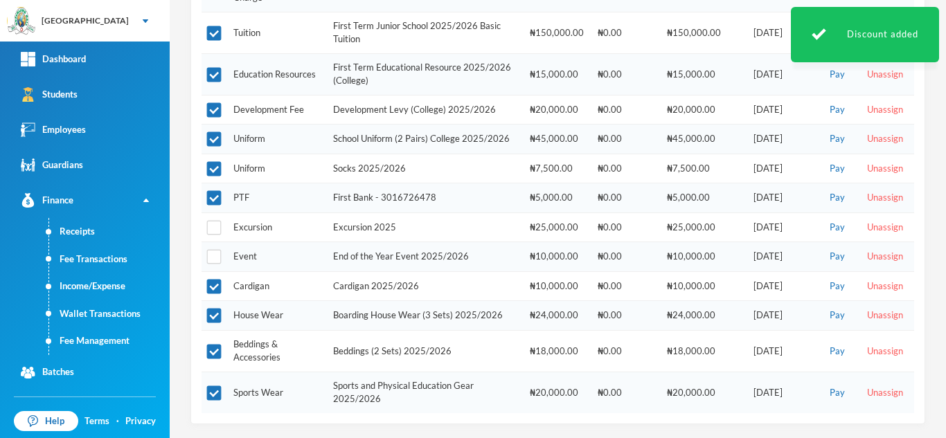
click at [211, 206] on td at bounding box center [214, 199] width 25 height 30
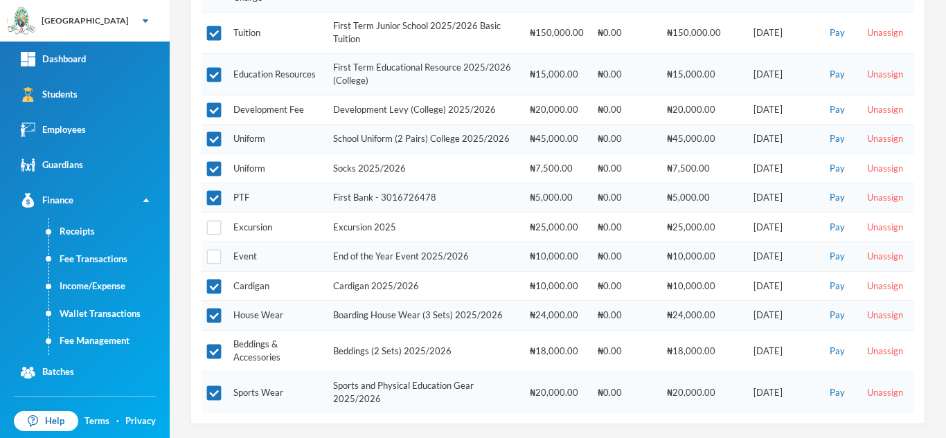
scroll to position [0, 0]
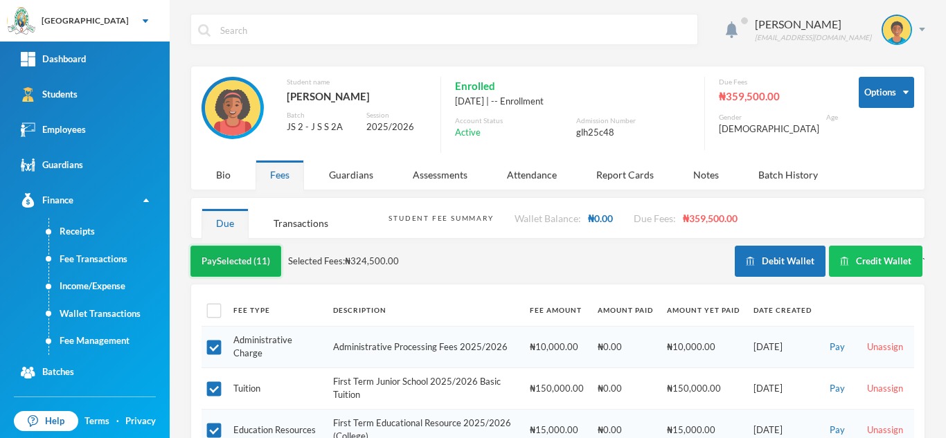
click at [238, 271] on button "Pay Selected (11)" at bounding box center [235, 261] width 91 height 31
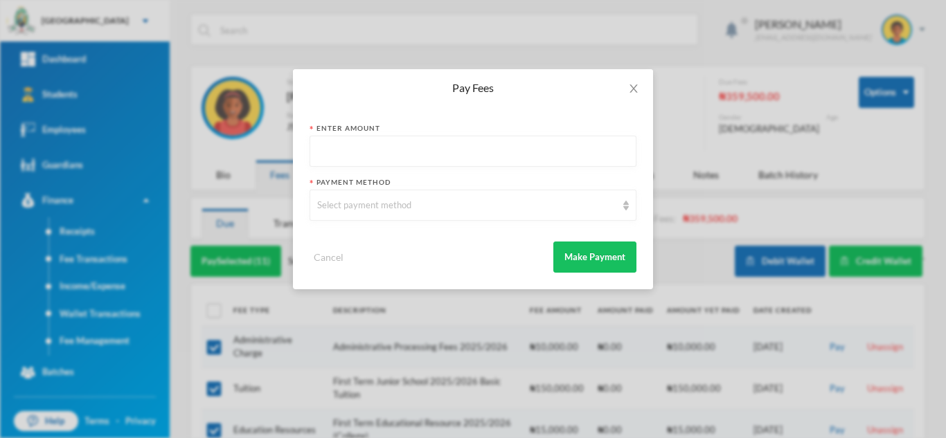
click at [472, 154] on input "text" at bounding box center [473, 151] width 312 height 31
click at [637, 84] on icon "icon: close" at bounding box center [633, 88] width 11 height 11
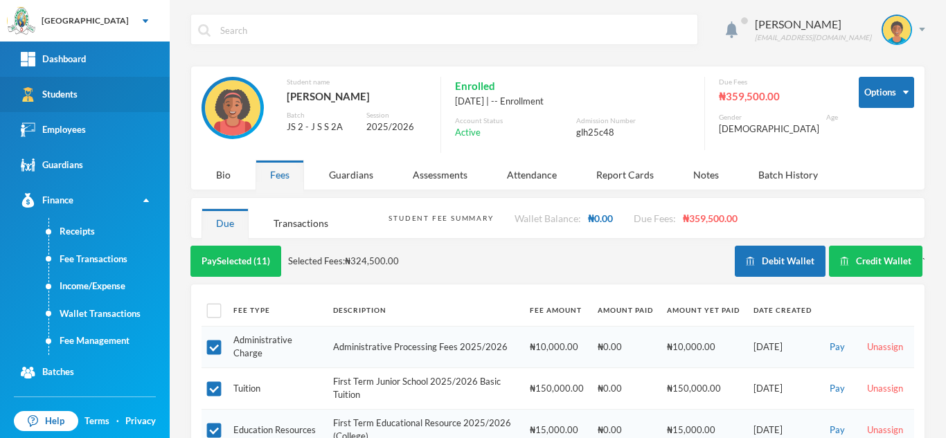
click at [82, 91] on link "Students" at bounding box center [85, 94] width 170 height 35
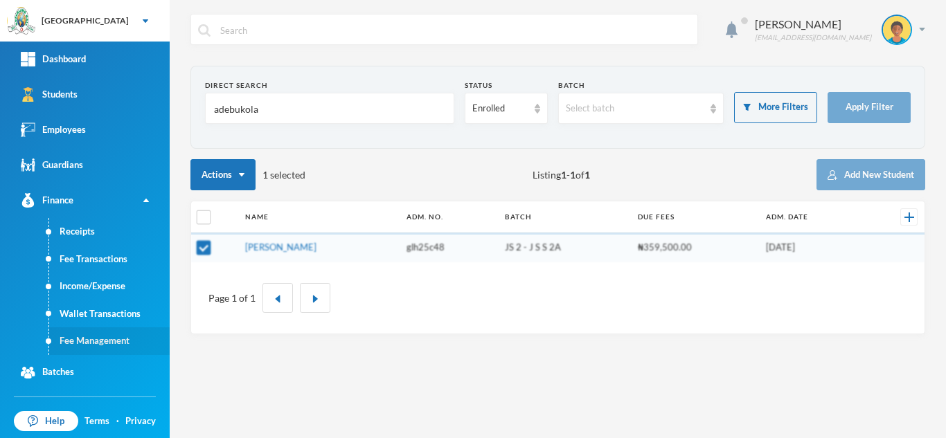
click at [112, 333] on link "Fee Management" at bounding box center [109, 342] width 121 height 28
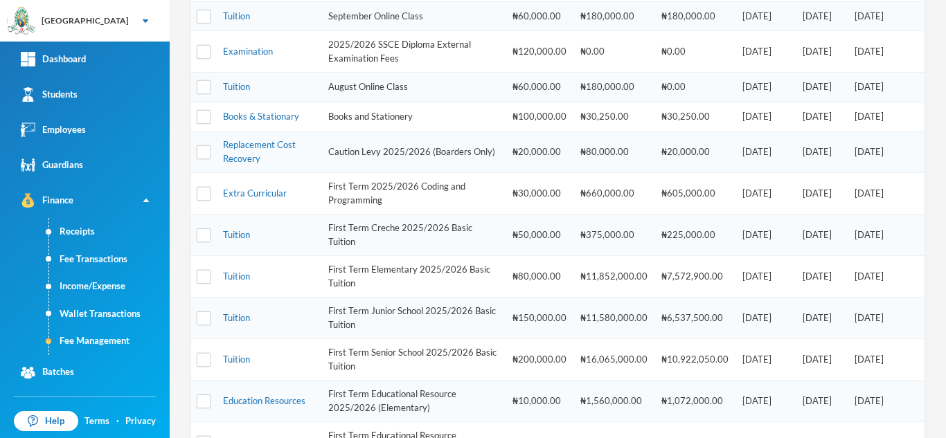
scroll to position [235, 0]
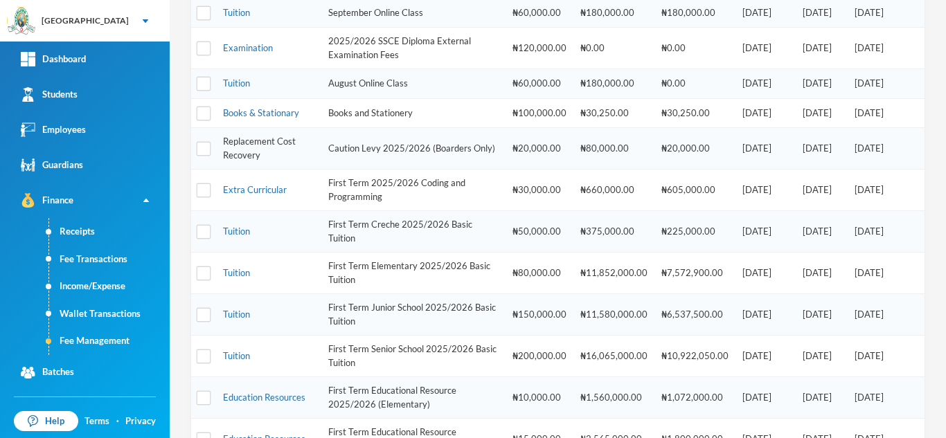
click at [267, 137] on link "Replacement Cost Recovery" at bounding box center [259, 148] width 73 height 25
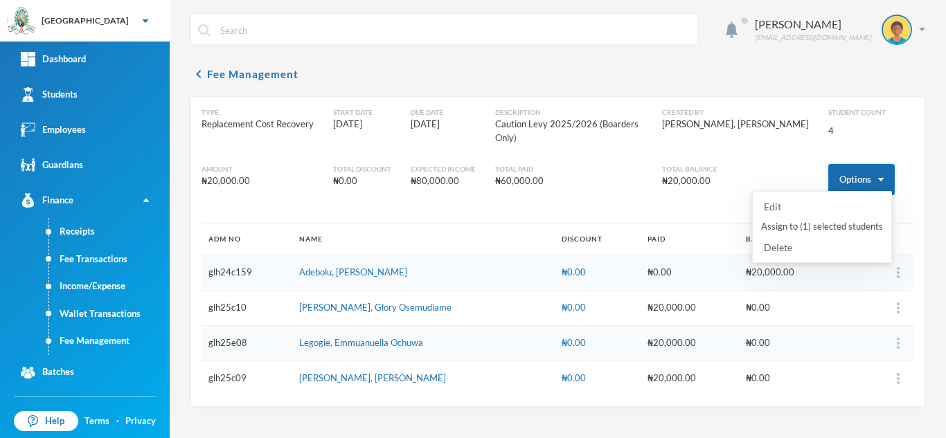
click at [838, 168] on button "Options" at bounding box center [861, 179] width 66 height 31
click at [801, 226] on button "Assign to ( 1 ) selected students" at bounding box center [822, 227] width 125 height 25
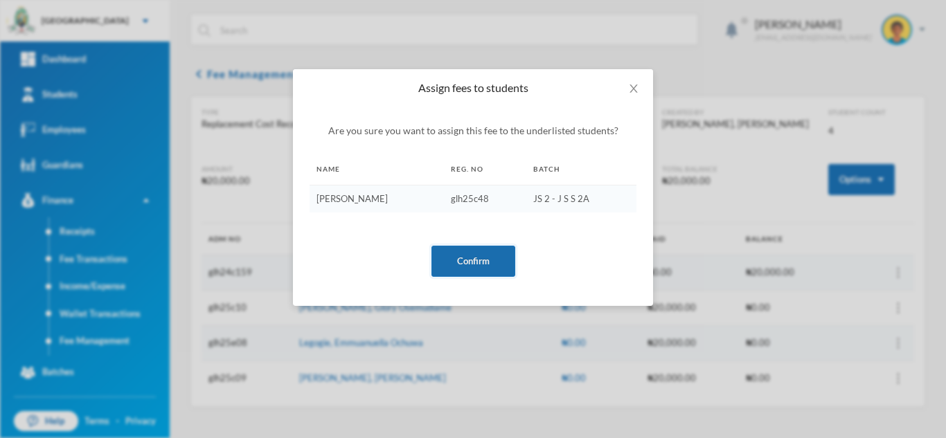
click at [462, 269] on button "Confirm" at bounding box center [473, 261] width 84 height 31
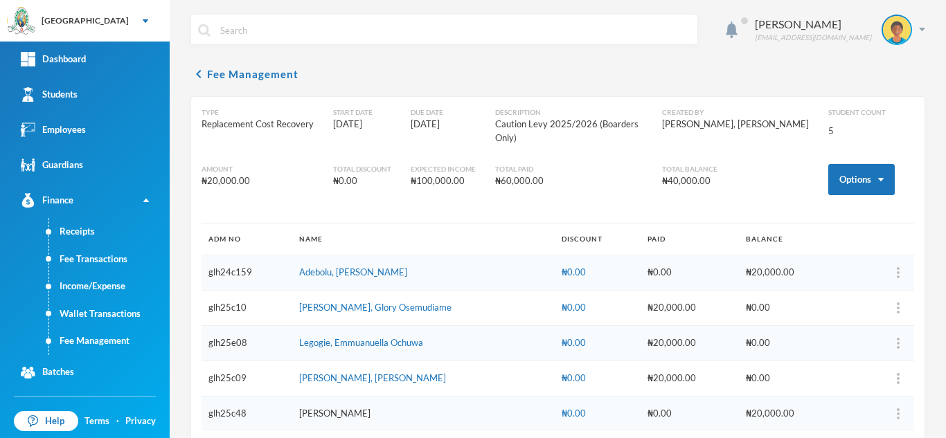
click at [371, 408] on link "[PERSON_NAME]" at bounding box center [334, 413] width 71 height 11
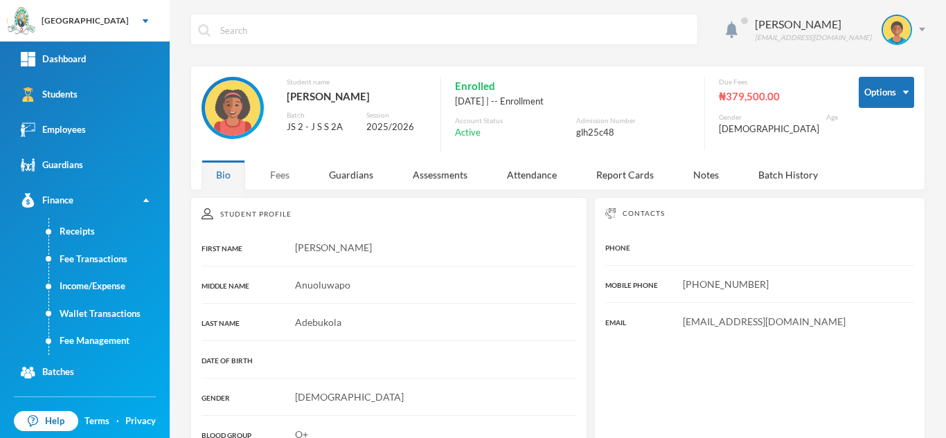
click at [283, 181] on div "Fees" at bounding box center [280, 175] width 48 height 30
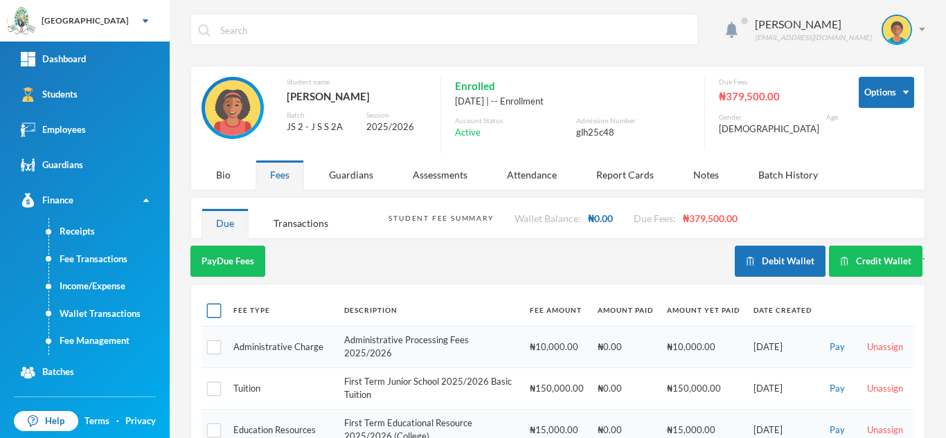
click at [208, 318] on input "checkbox" at bounding box center [214, 311] width 15 height 15
checkbox input "true"
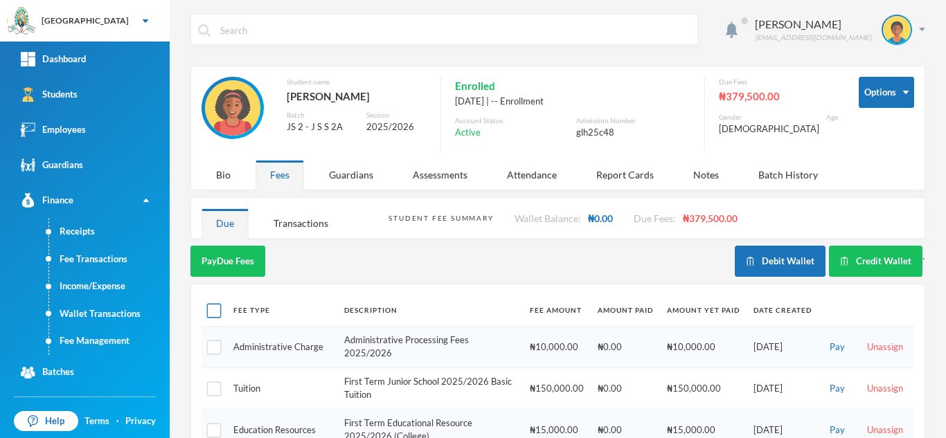
checkbox input "true"
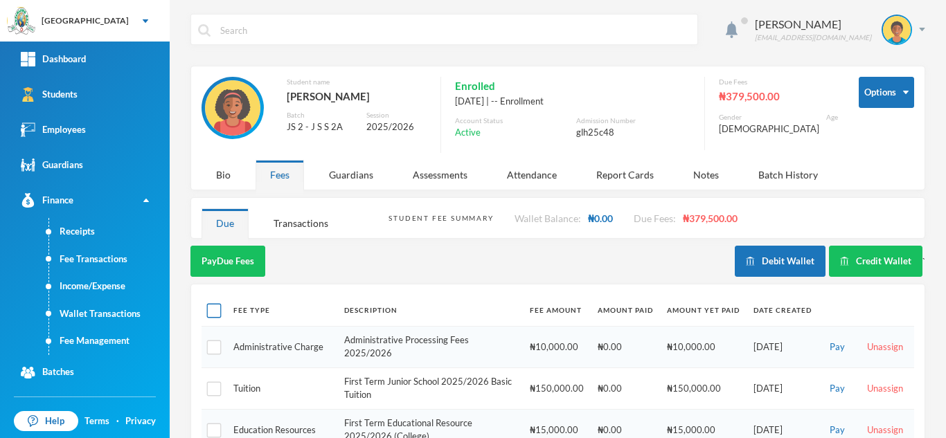
checkbox input "true"
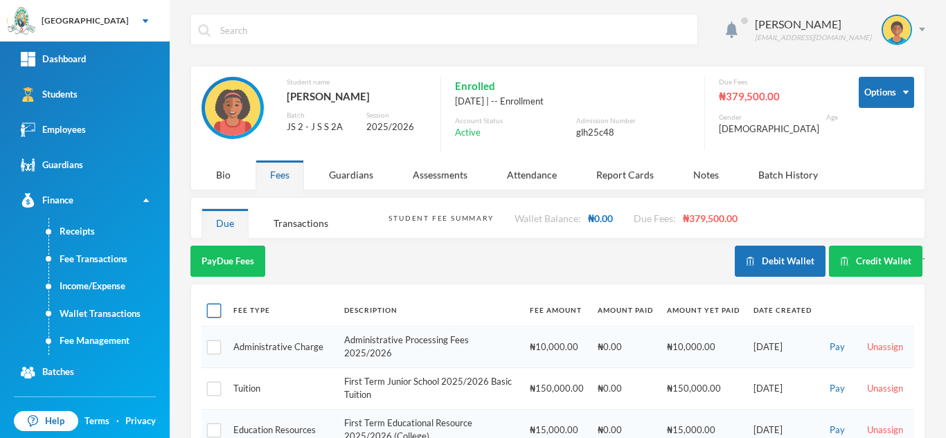
checkbox input "true"
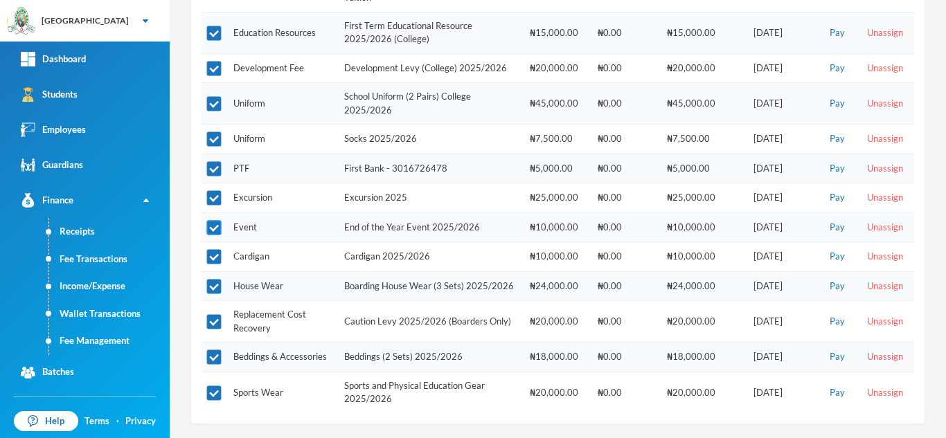
click at [212, 223] on input "checkbox" at bounding box center [214, 228] width 15 height 15
checkbox input "false"
click at [211, 197] on input "checkbox" at bounding box center [214, 198] width 15 height 15
checkbox input "false"
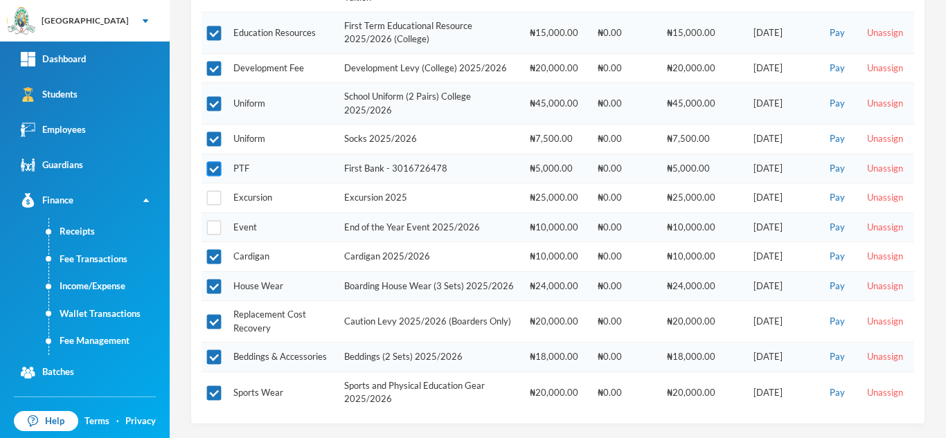
click at [211, 166] on input "checkbox" at bounding box center [214, 169] width 15 height 15
checkbox input "false"
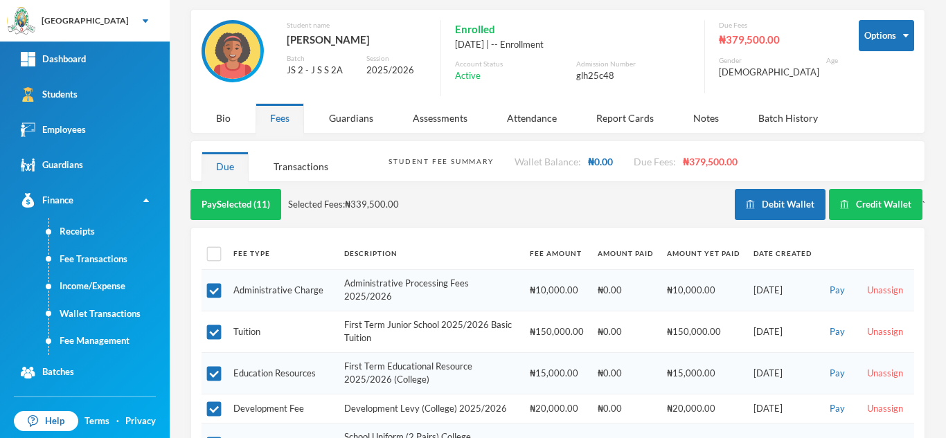
scroll to position [0, 0]
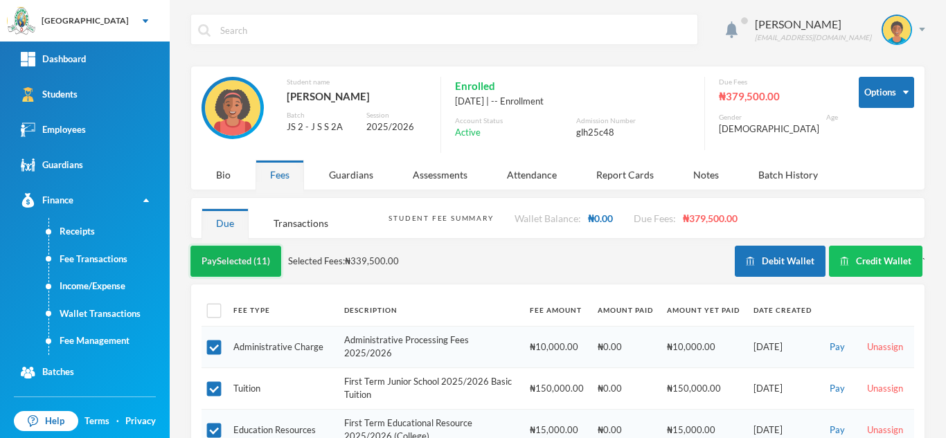
click at [248, 277] on button "Pay Selected (11)" at bounding box center [235, 261] width 91 height 31
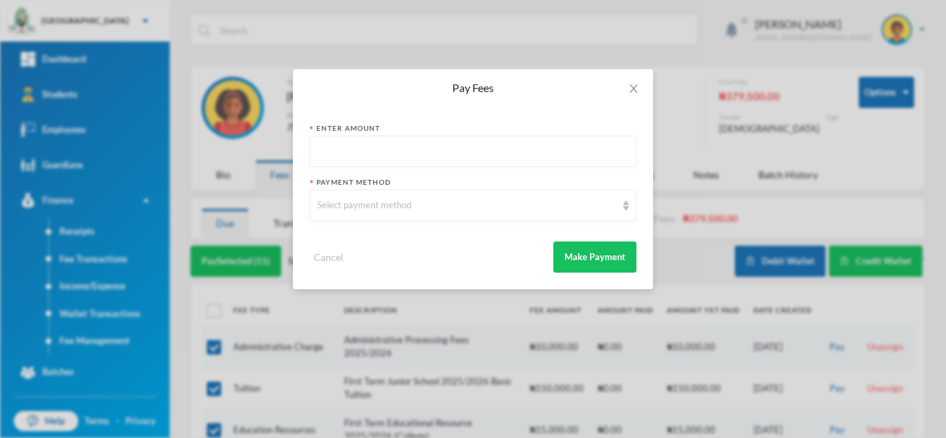
click at [344, 152] on input "text" at bounding box center [473, 151] width 312 height 31
type input "342000"
click at [386, 206] on div "Select payment method" at bounding box center [466, 206] width 299 height 14
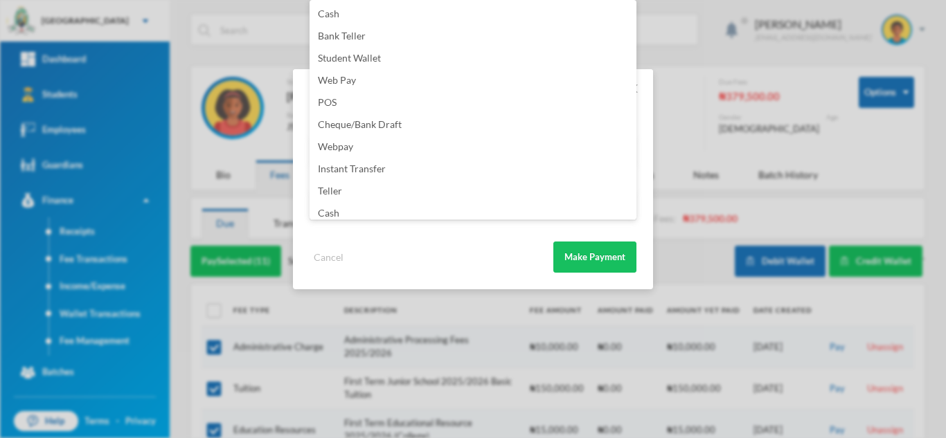
scroll to position [163, 0]
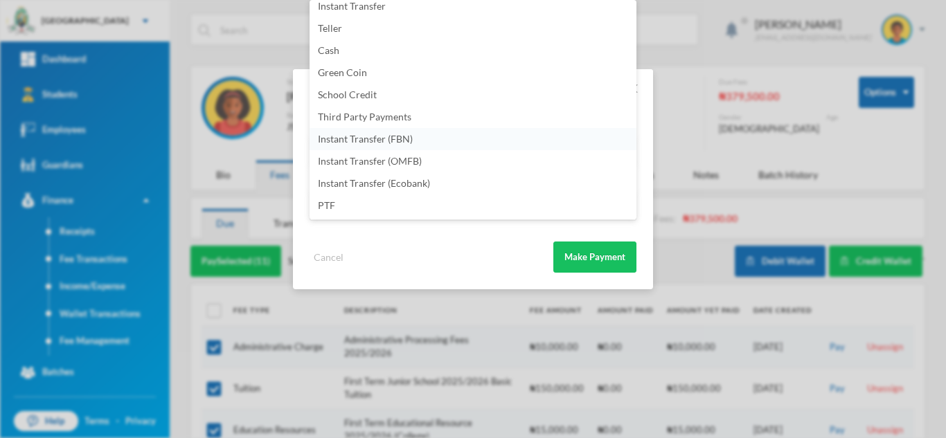
click at [430, 140] on li "Instant Transfer (FBN)" at bounding box center [473, 139] width 327 height 22
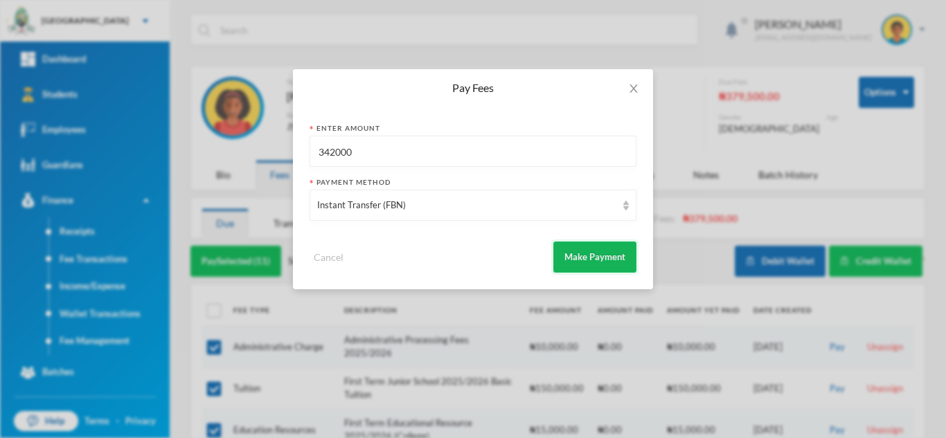
click at [614, 253] on button "Make Payment" at bounding box center [594, 257] width 83 height 31
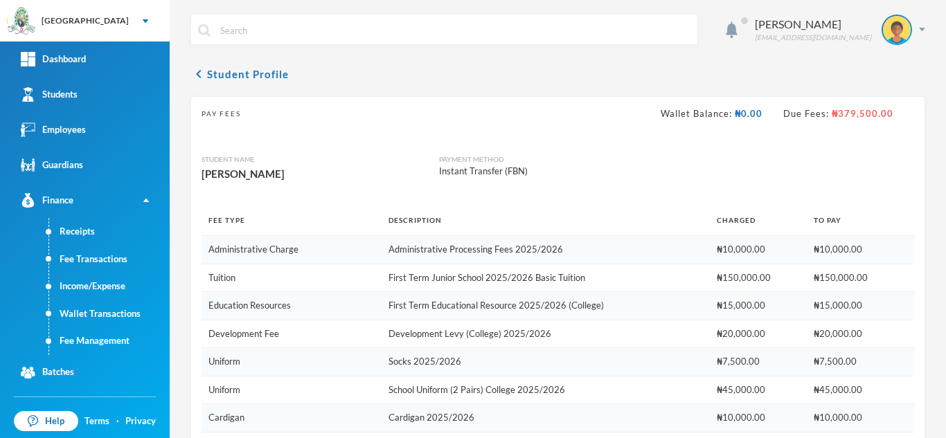
scroll to position [456, 0]
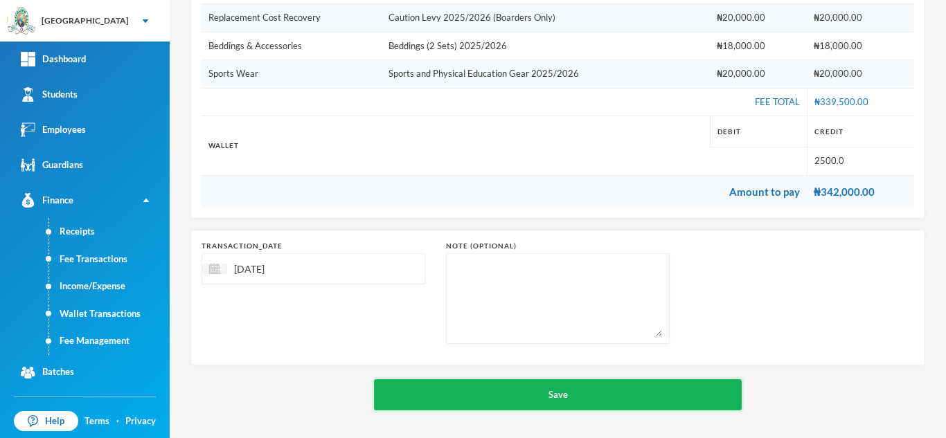
click at [509, 392] on button "Save" at bounding box center [558, 395] width 368 height 31
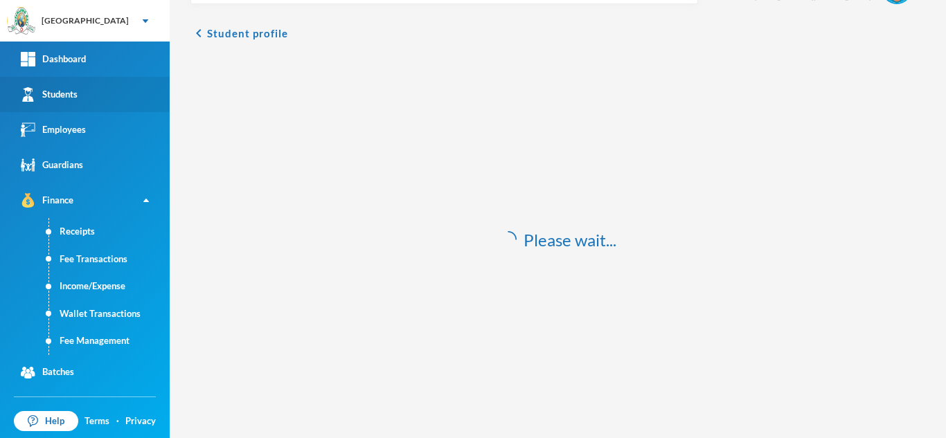
scroll to position [41, 0]
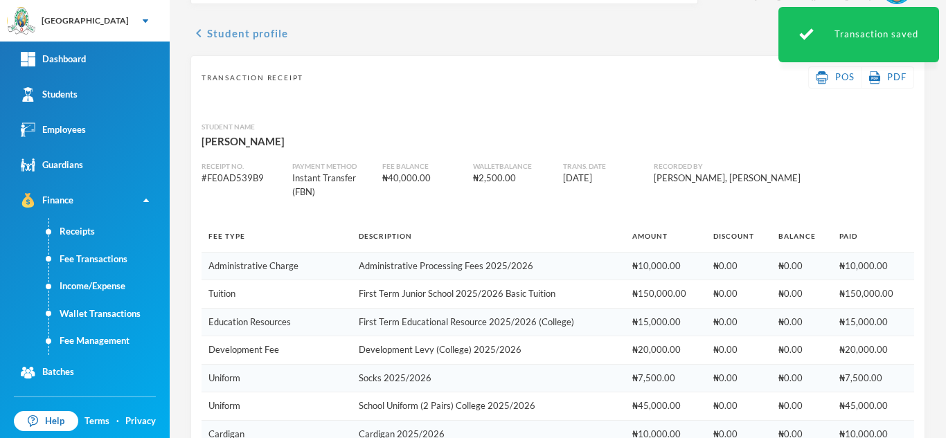
click at [223, 37] on button "chevron_left Student profile" at bounding box center [239, 33] width 98 height 17
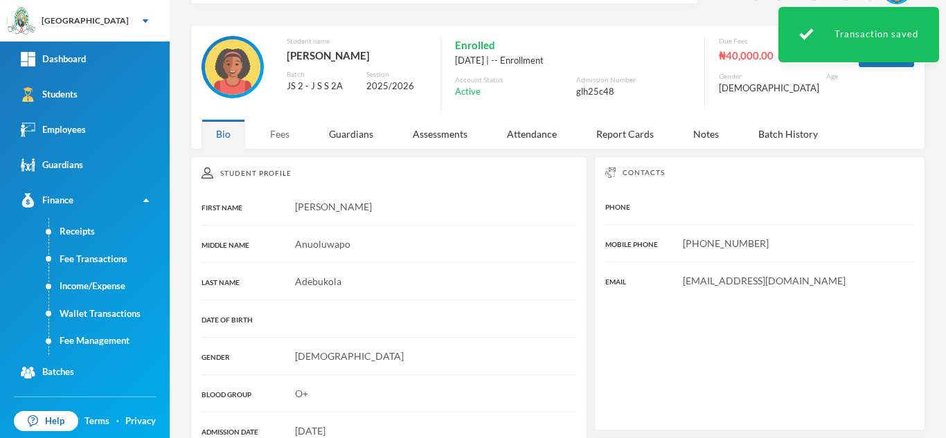
click at [286, 143] on div "Fees" at bounding box center [280, 134] width 48 height 30
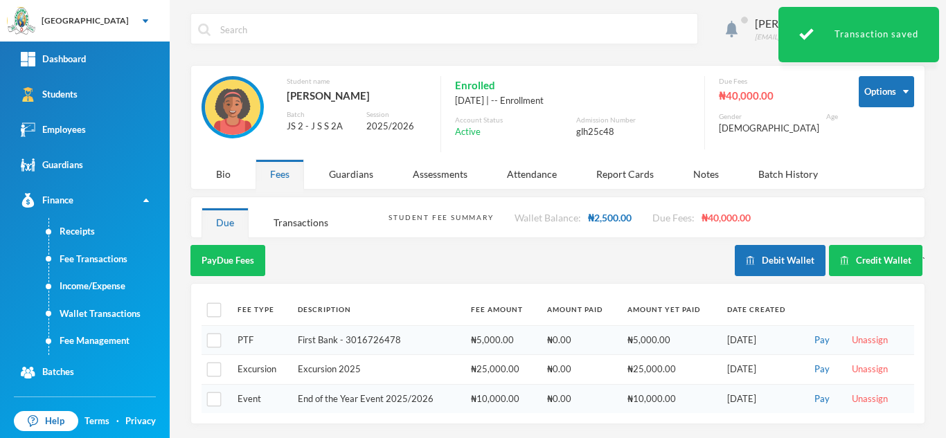
scroll to position [9, 0]
click at [209, 341] on input "checkbox" at bounding box center [214, 341] width 15 height 15
checkbox input "true"
click at [224, 265] on button "Pay Selected (1)" at bounding box center [232, 260] width 85 height 31
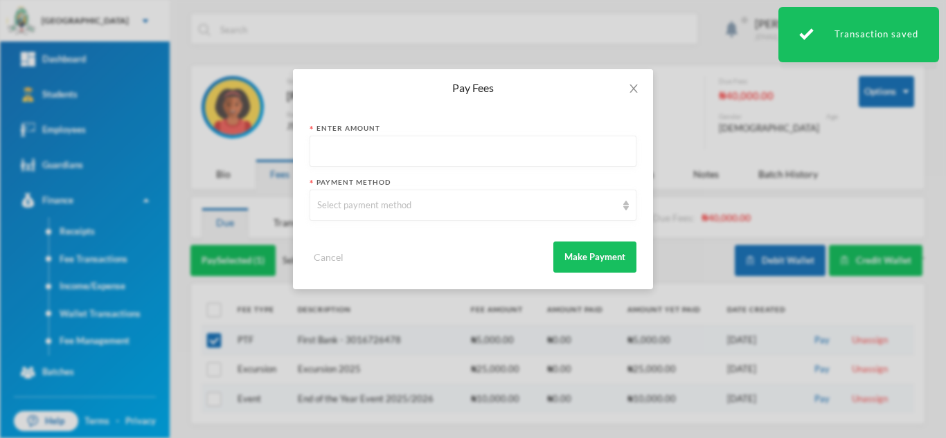
click at [437, 155] on input "text" at bounding box center [473, 151] width 312 height 31
type input "5000"
click at [411, 213] on div "Select payment method" at bounding box center [473, 205] width 327 height 31
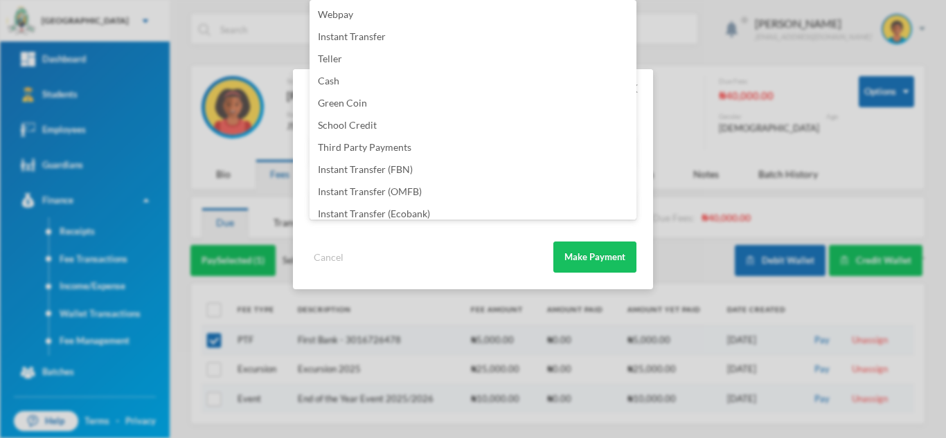
scroll to position [163, 0]
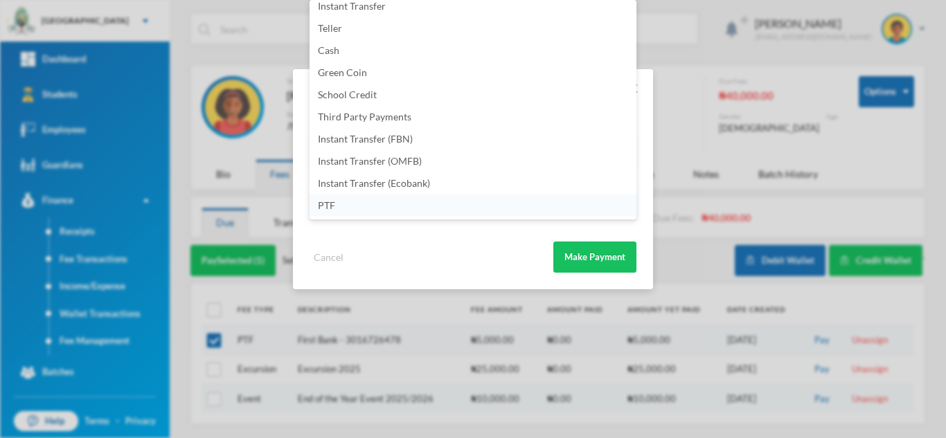
click at [480, 207] on li "PTF" at bounding box center [473, 206] width 327 height 22
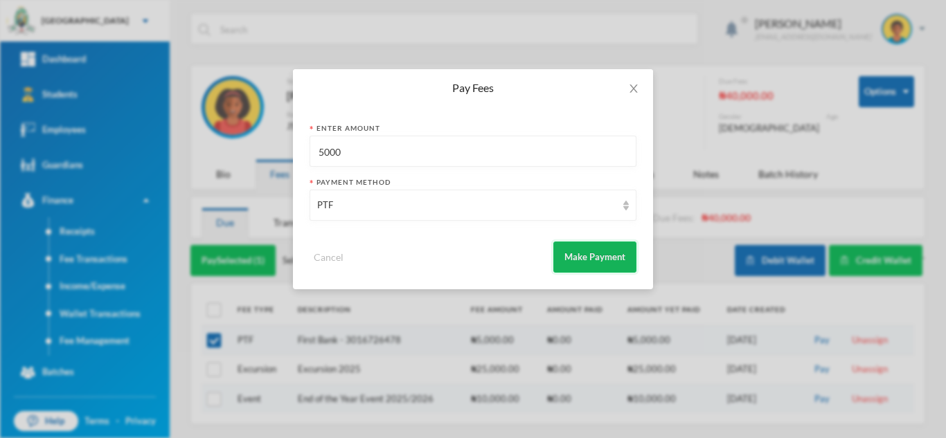
click at [583, 252] on button "Make Payment" at bounding box center [594, 257] width 83 height 31
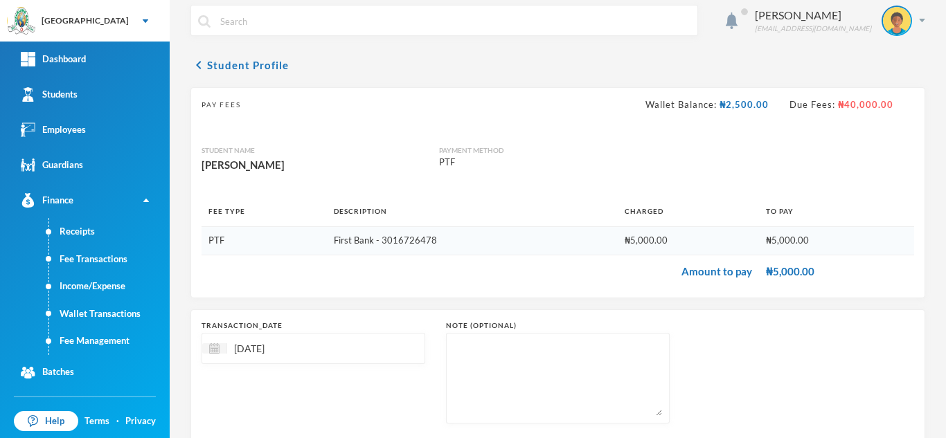
scroll to position [89, 0]
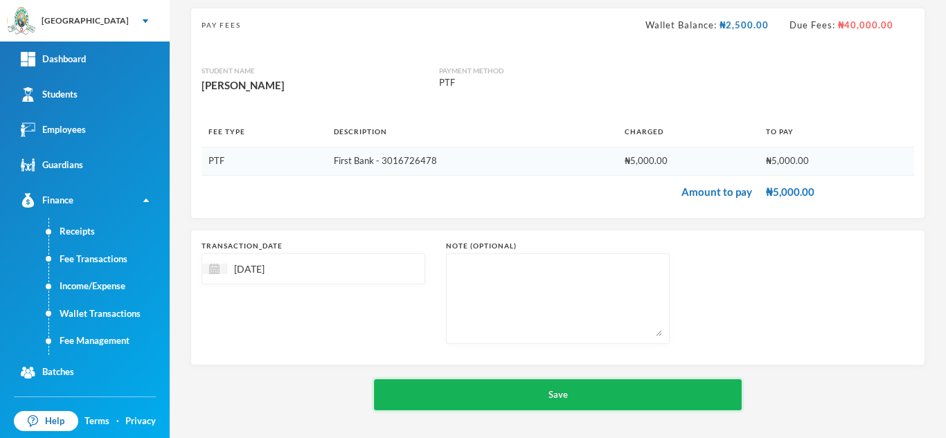
click at [535, 390] on button "Save" at bounding box center [558, 395] width 368 height 31
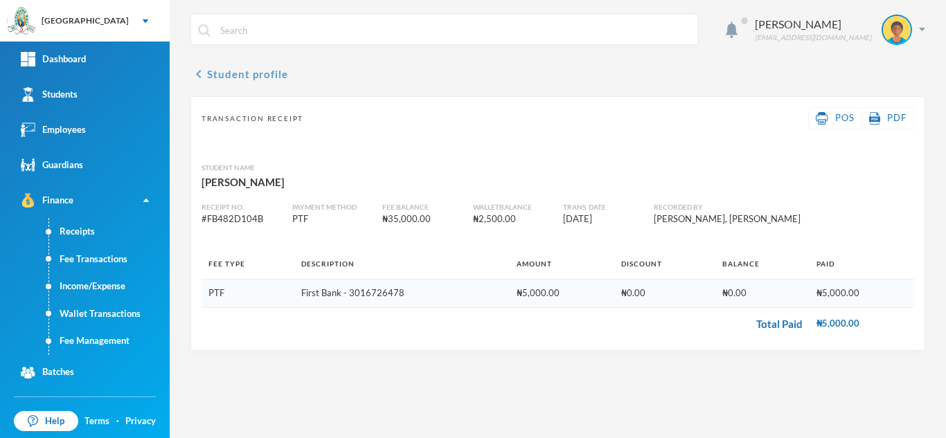
click at [231, 72] on button "chevron_left Student profile" at bounding box center [239, 74] width 98 height 17
